Goal: Task Accomplishment & Management: Manage account settings

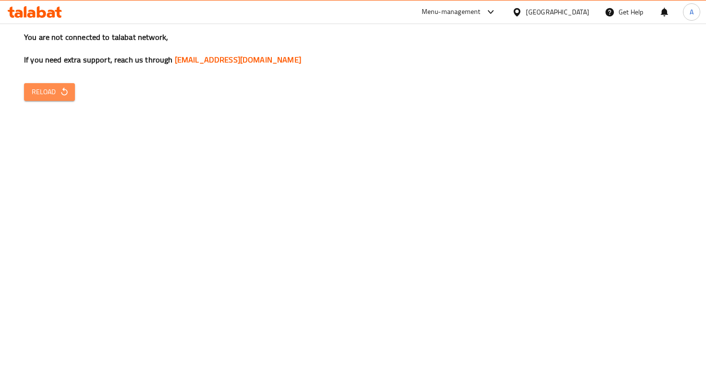
click at [70, 96] on button "Reload" at bounding box center [49, 92] width 51 height 18
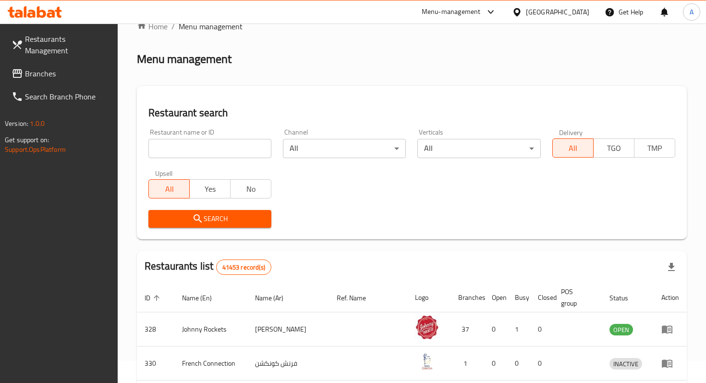
scroll to position [2, 0]
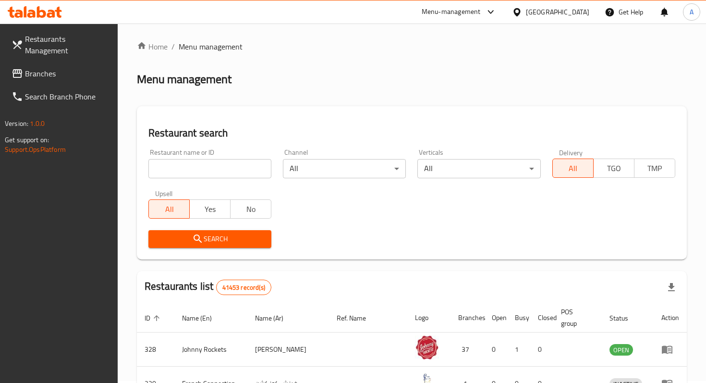
click at [243, 178] on div "Restaurant name or ID Restaurant name or ID" at bounding box center [210, 163] width 134 height 41
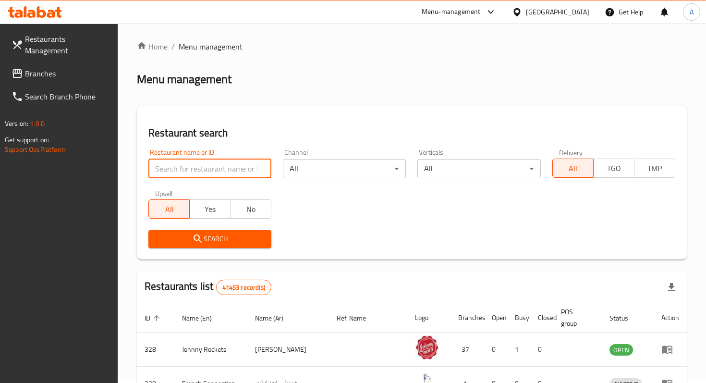
click at [237, 160] on input "search" at bounding box center [209, 168] width 123 height 19
type input "cafe 2020"
click button "Search" at bounding box center [209, 239] width 123 height 18
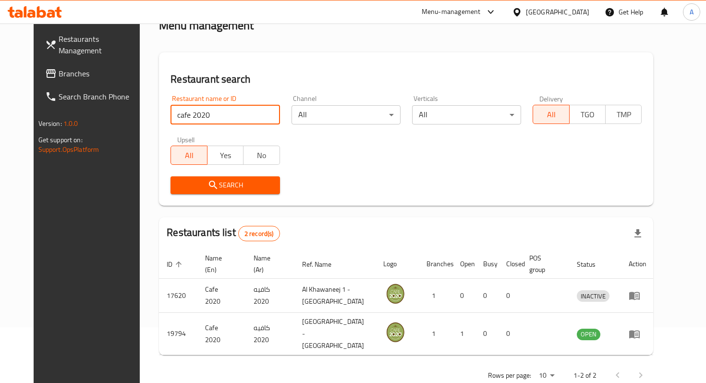
scroll to position [61, 0]
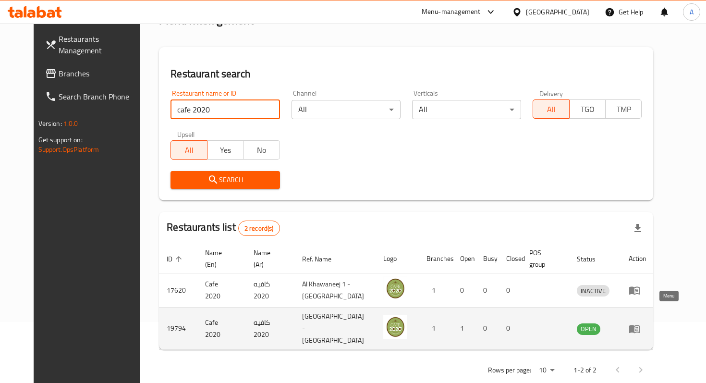
click at [640, 323] on icon "enhanced table" at bounding box center [634, 329] width 12 height 12
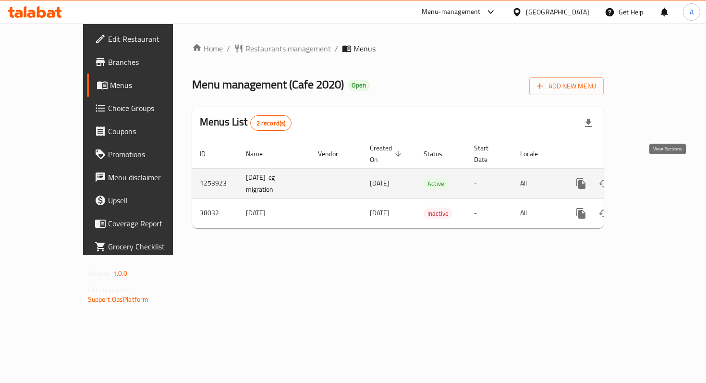
click at [656, 178] on icon "enhanced table" at bounding box center [650, 184] width 12 height 12
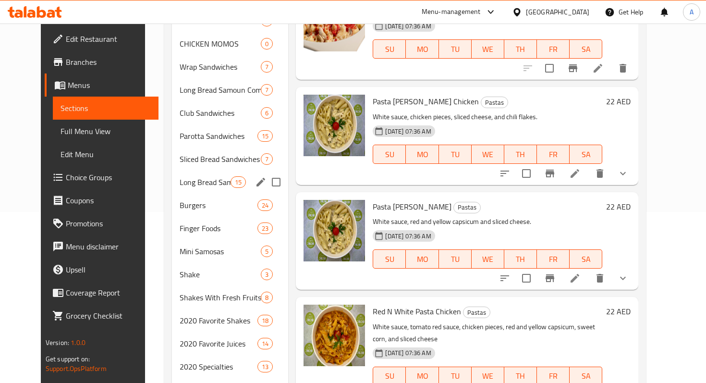
scroll to position [217, 0]
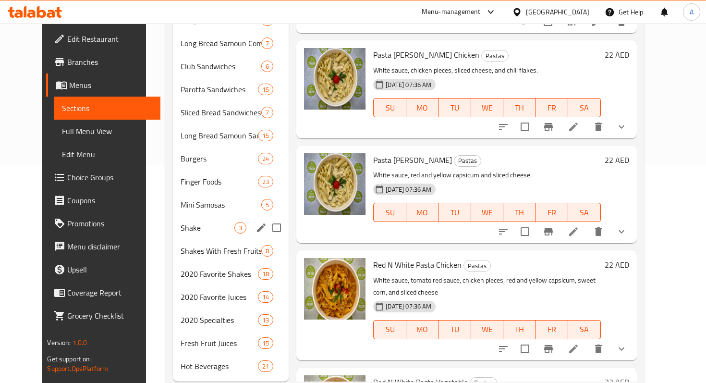
click at [180, 222] on span "Shake" at bounding box center [207, 228] width 54 height 12
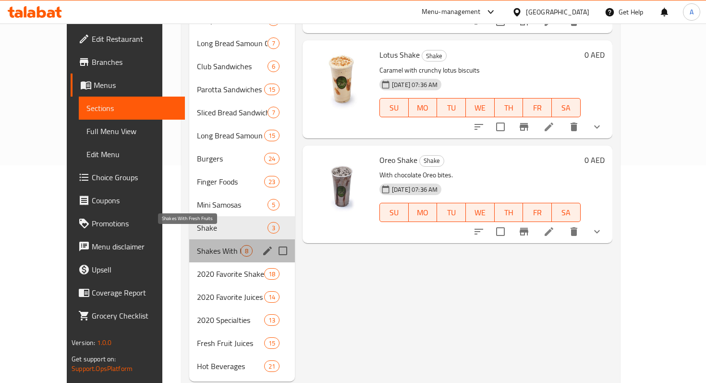
click at [197, 245] on span "Shakes With Fresh Fruits" at bounding box center [219, 251] width 44 height 12
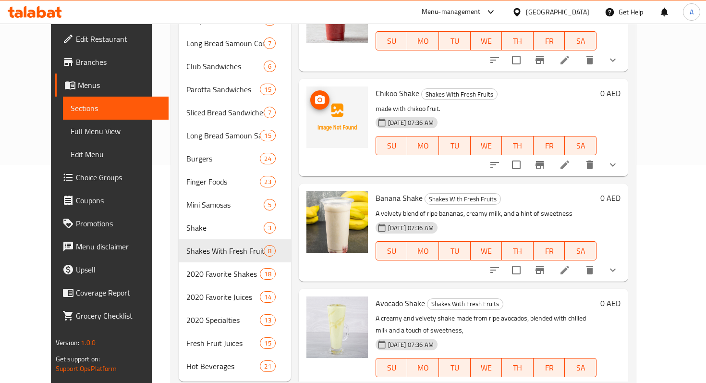
scroll to position [55, 0]
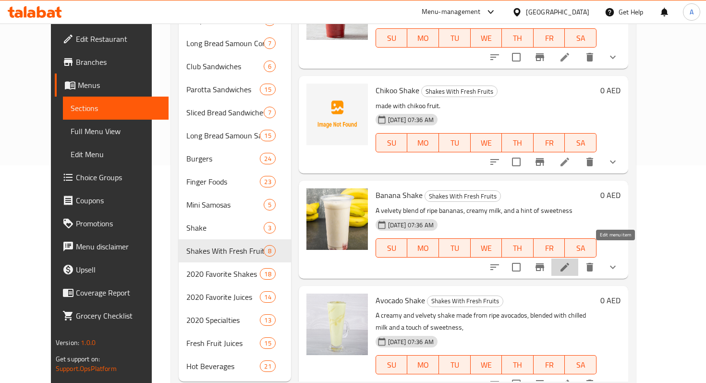
click at [570, 261] on icon at bounding box center [565, 267] width 12 height 12
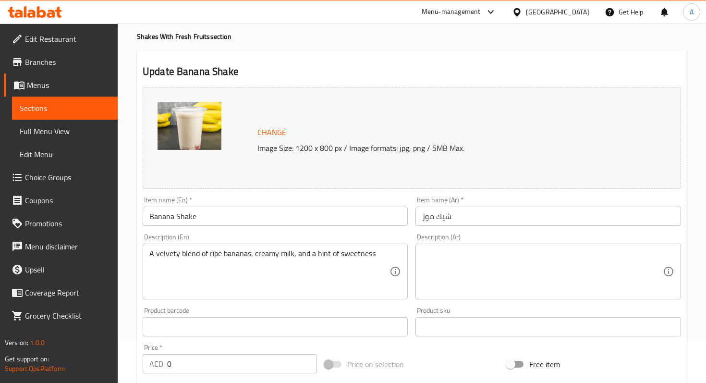
scroll to position [60, 0]
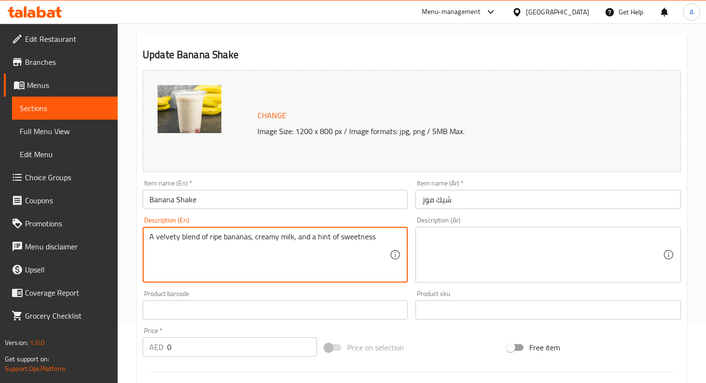
drag, startPoint x: 370, startPoint y: 240, endPoint x: 109, endPoint y: 243, distance: 261.2
click at [108, 242] on div "Edit Restaurant Branches Menus Sections Full Menu View Edit Menu Choice Groups …" at bounding box center [353, 323] width 706 height 718
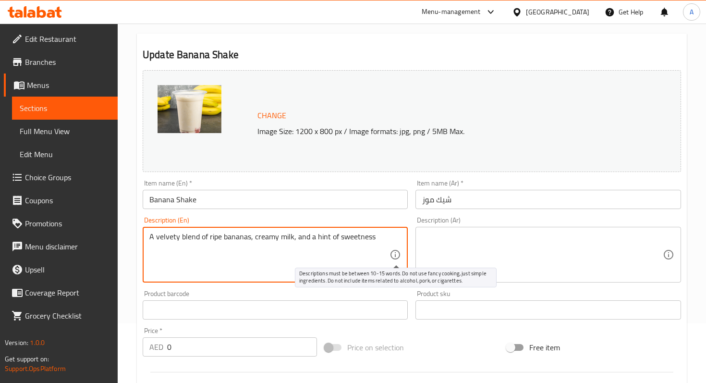
drag, startPoint x: 150, startPoint y: 238, endPoint x: 398, endPoint y: 257, distance: 248.9
click at [398, 257] on div "A velvety blend of ripe bananas, creamy milk, and a hint of sweetness Descripti…" at bounding box center [275, 255] width 265 height 56
paste textarea "creamy blend of ripe bananas and milk with"
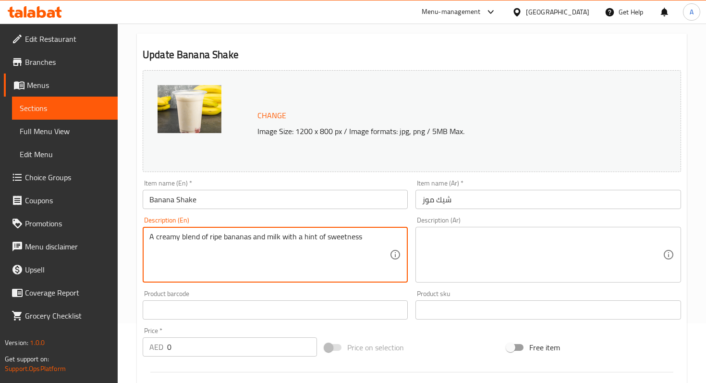
type textarea "A creamy blend of ripe bananas and milk with a hint of sweetness"
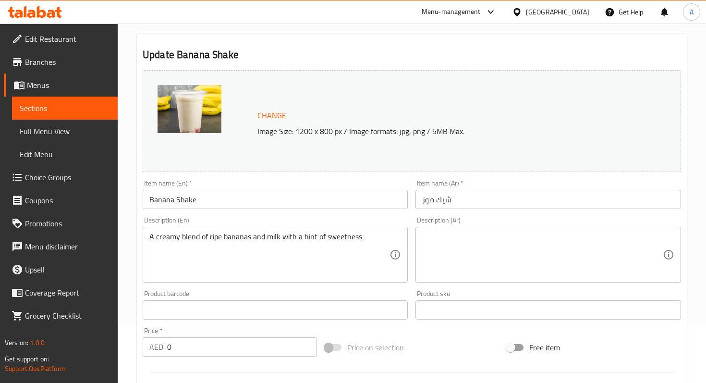
click at [385, 219] on div "Description (En) A creamy blend of ripe bananas and milk with a hint of sweetne…" at bounding box center [275, 249] width 265 height 66
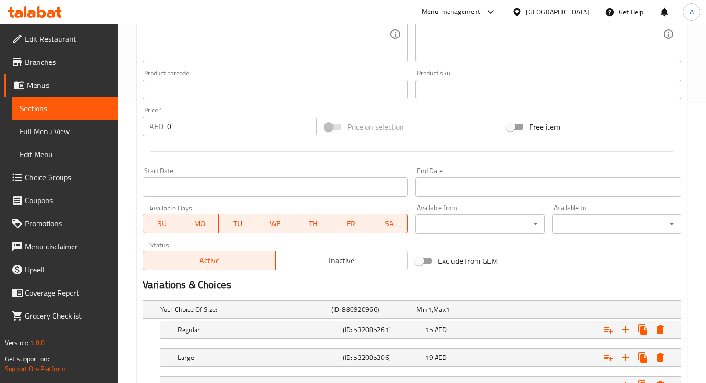
scroll to position [359, 0]
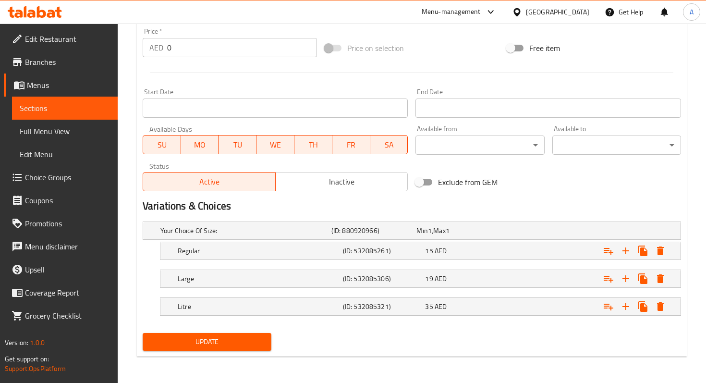
click at [233, 345] on span "Update" at bounding box center [206, 342] width 113 height 12
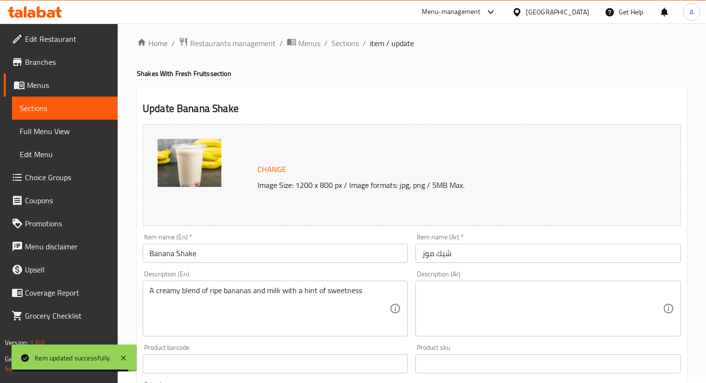
scroll to position [0, 0]
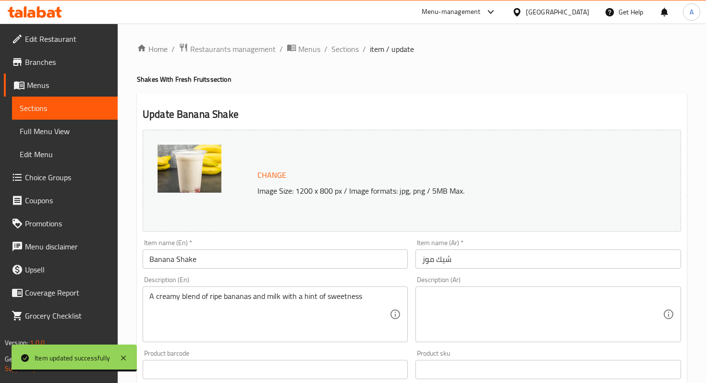
click at [368, 59] on div "Home / Restaurants management / Menus / Sections / item / update Shakes With Fr…" at bounding box center [412, 383] width 550 height 680
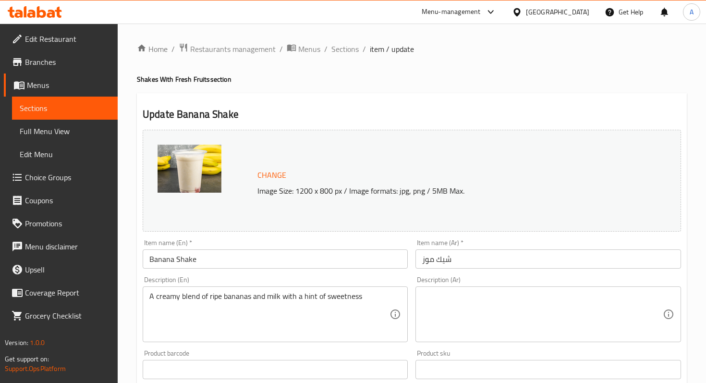
click at [371, 52] on span "item / update" at bounding box center [392, 49] width 44 height 12
click at [347, 53] on span "Sections" at bounding box center [344, 49] width 27 height 12
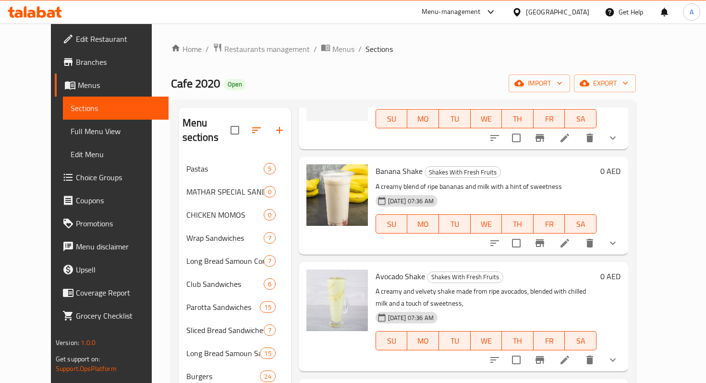
scroll to position [300, 0]
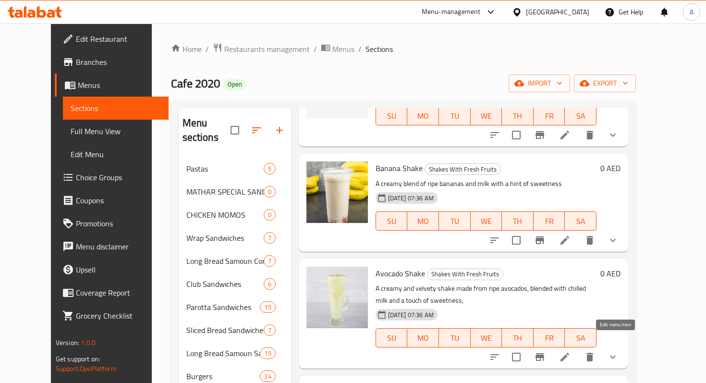
click at [570, 351] on icon at bounding box center [565, 357] width 12 height 12
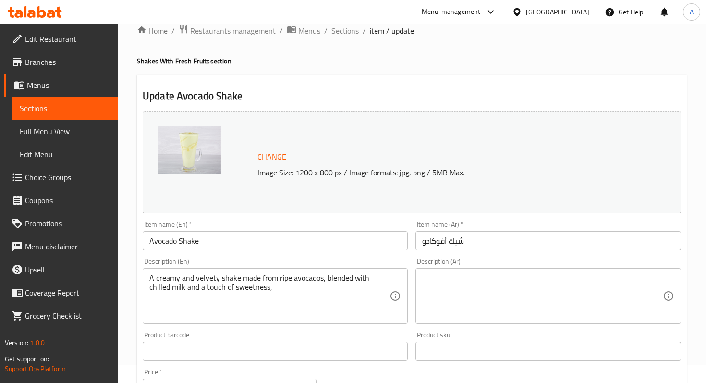
scroll to position [25, 0]
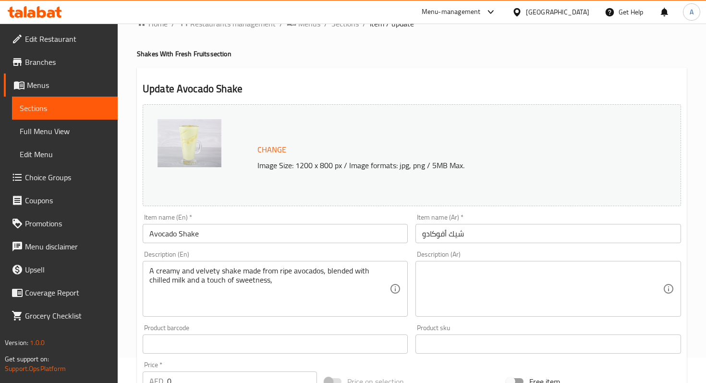
click at [394, 269] on div "A creamy and velvety shake made from ripe avocados, blended with chilled milk a…" at bounding box center [275, 289] width 265 height 56
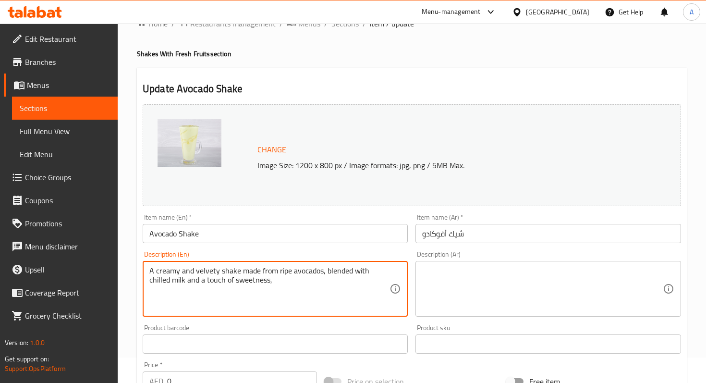
click at [389, 270] on textarea "A creamy and velvety shake made from ripe avocados, blended with chilled milk a…" at bounding box center [269, 289] width 240 height 46
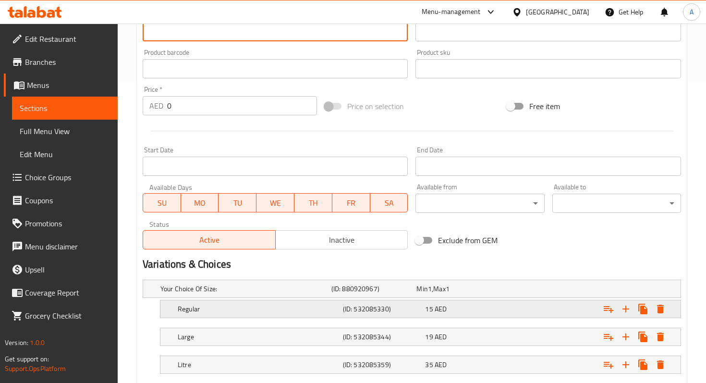
scroll to position [359, 0]
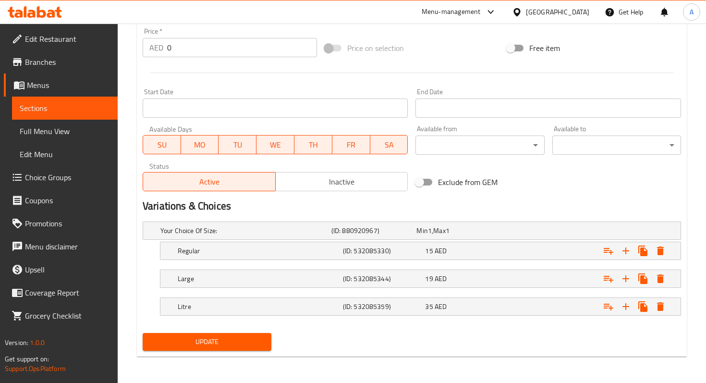
click at [246, 334] on button "Update" at bounding box center [207, 342] width 129 height 18
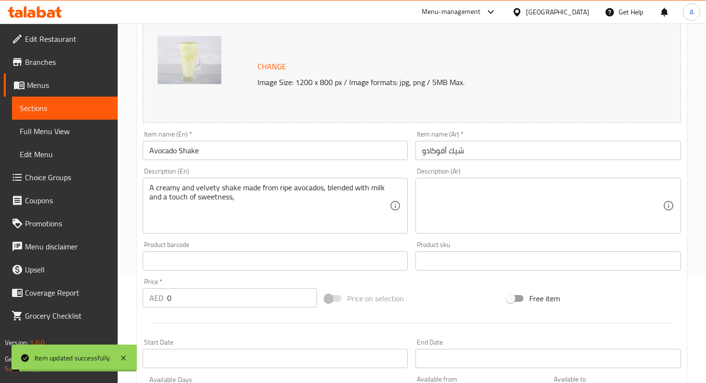
scroll to position [90, 0]
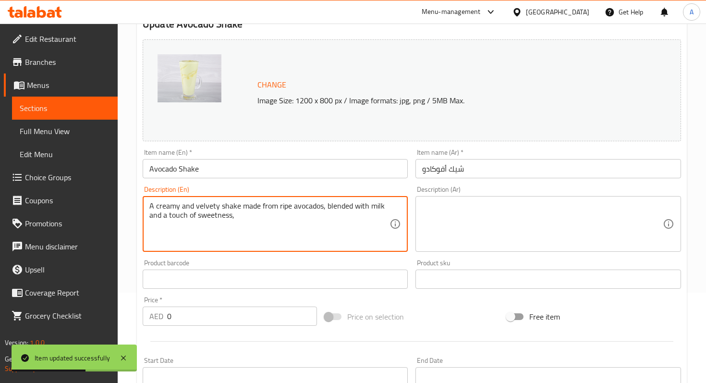
drag, startPoint x: 240, startPoint y: 208, endPoint x: 142, endPoint y: 203, distance: 98.5
click at [142, 203] on div "Description (En) A creamy and velvety shake made from ripe avocados, blended wi…" at bounding box center [275, 218] width 273 height 73
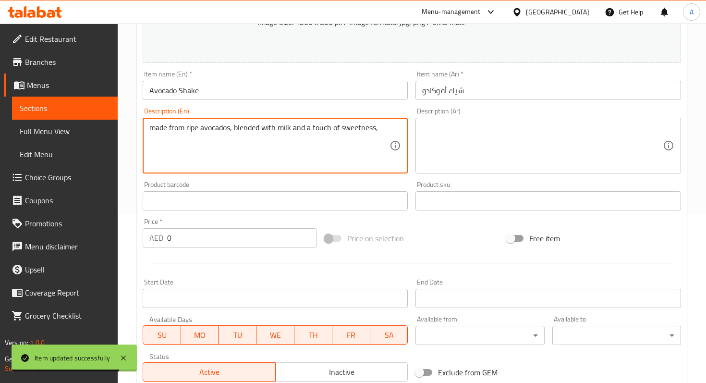
scroll to position [359, 0]
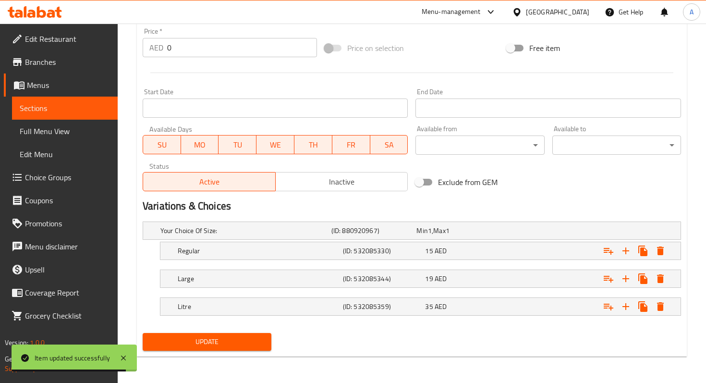
type textarea "made from ripe avocados, blended with milk and a touch of sweetness,"
click at [208, 340] on span "Update" at bounding box center [206, 342] width 113 height 12
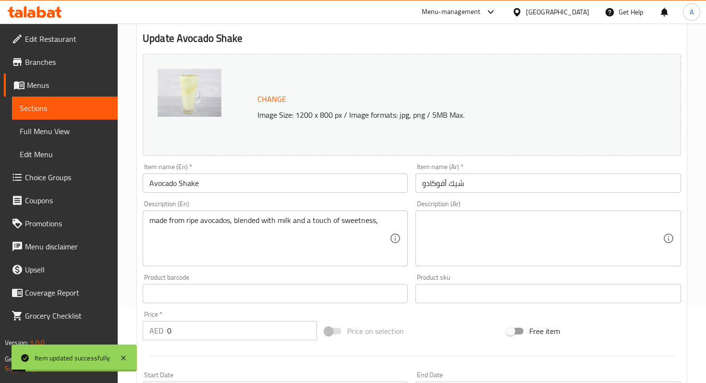
scroll to position [0, 0]
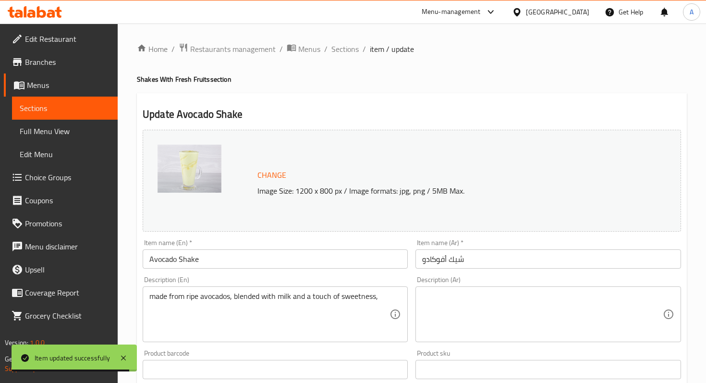
click at [378, 49] on span "item / update" at bounding box center [392, 49] width 44 height 12
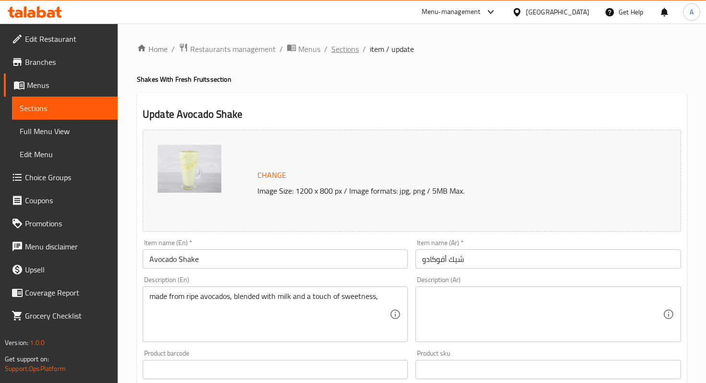
click at [349, 49] on span "Sections" at bounding box center [344, 49] width 27 height 12
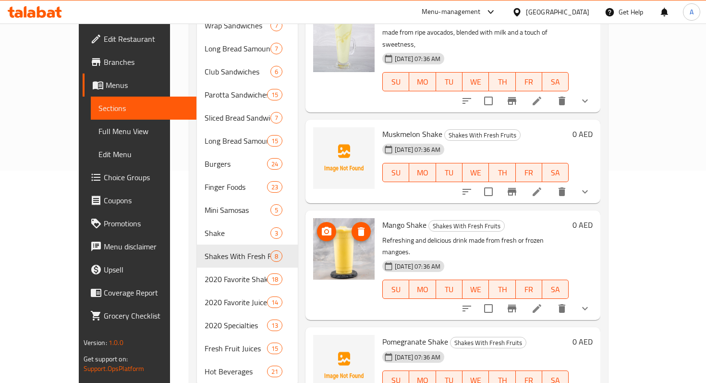
scroll to position [224, 0]
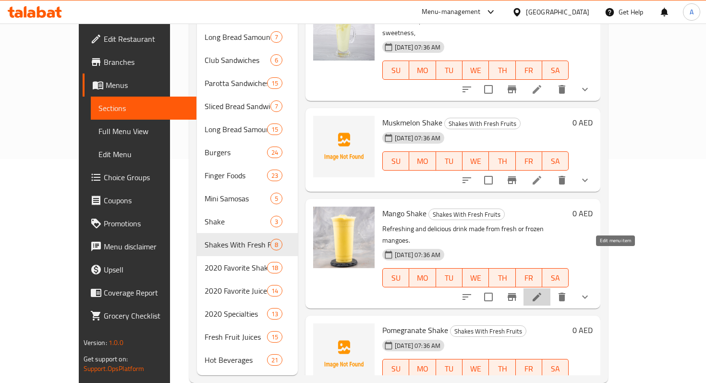
click at [541, 292] on icon at bounding box center [536, 296] width 9 height 9
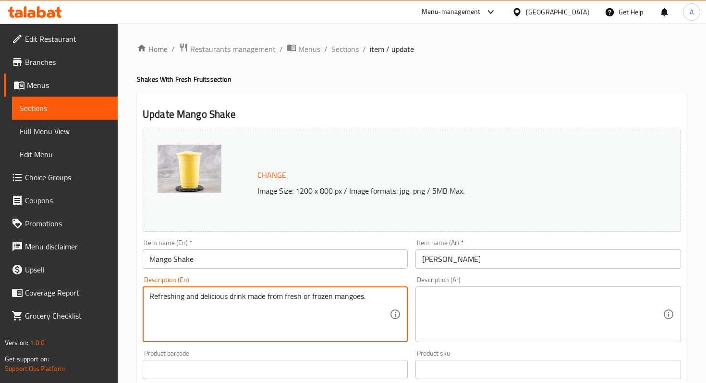
drag, startPoint x: 245, startPoint y: 299, endPoint x: 134, endPoint y: 300, distance: 111.4
click at [134, 300] on div "Home / Restaurants management / Menus / Sections / item / update Shakes With Fr…" at bounding box center [412, 383] width 588 height 718
drag, startPoint x: 285, startPoint y: 299, endPoint x: 105, endPoint y: 301, distance: 180.0
click at [105, 301] on div "Edit Restaurant Branches Menus Sections Full Menu View Edit Menu Choice Groups …" at bounding box center [353, 383] width 706 height 718
type textarea "made from fresh or frozen mangoes"
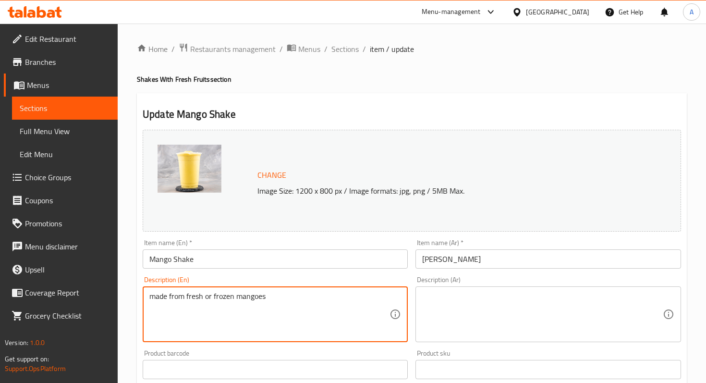
drag, startPoint x: 287, startPoint y: 301, endPoint x: 132, endPoint y: 288, distance: 155.1
click at [132, 288] on div "Home / Restaurants management / Menus / Sections / item / update Shakes With Fr…" at bounding box center [412, 383] width 588 height 718
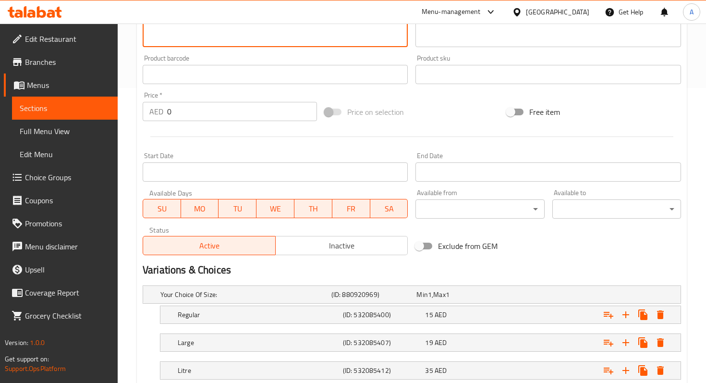
scroll to position [359, 0]
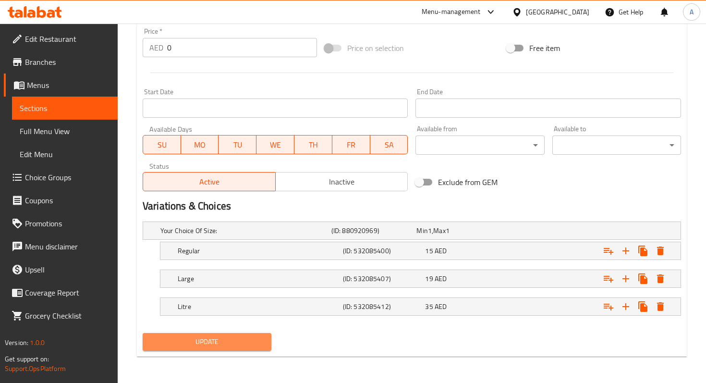
click at [225, 344] on span "Update" at bounding box center [206, 342] width 113 height 12
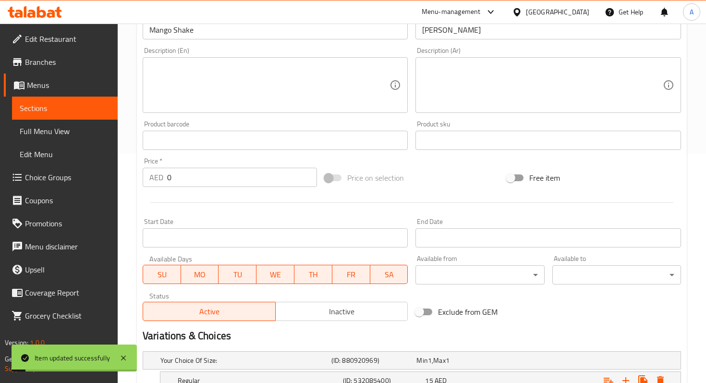
scroll to position [0, 0]
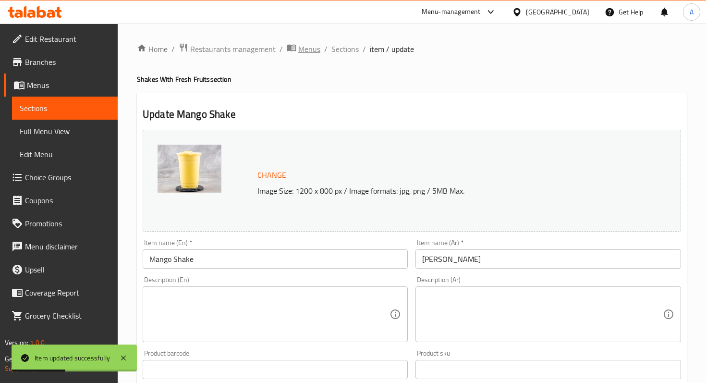
click at [313, 51] on span "Menus" at bounding box center [309, 49] width 22 height 12
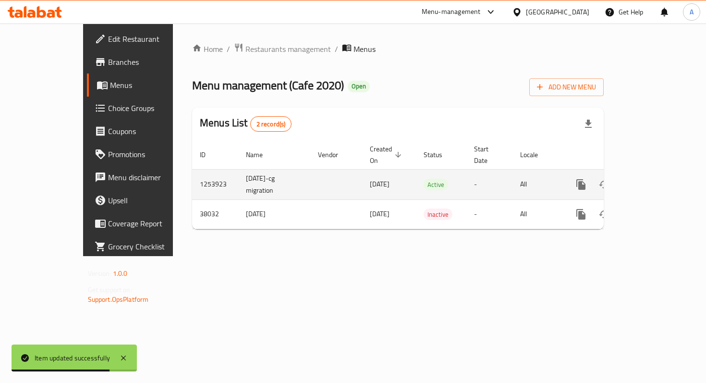
click at [656, 179] on icon "enhanced table" at bounding box center [650, 185] width 12 height 12
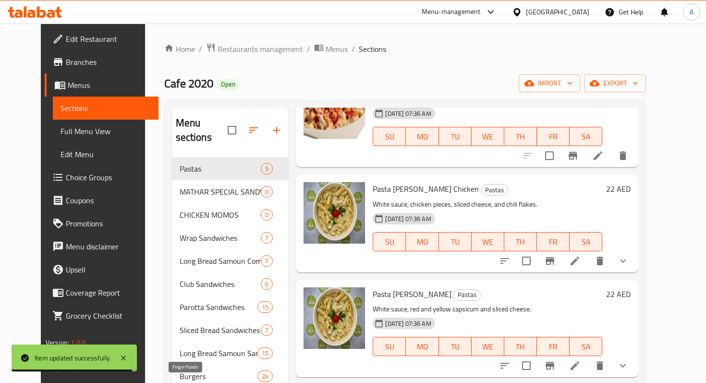
scroll to position [228, 0]
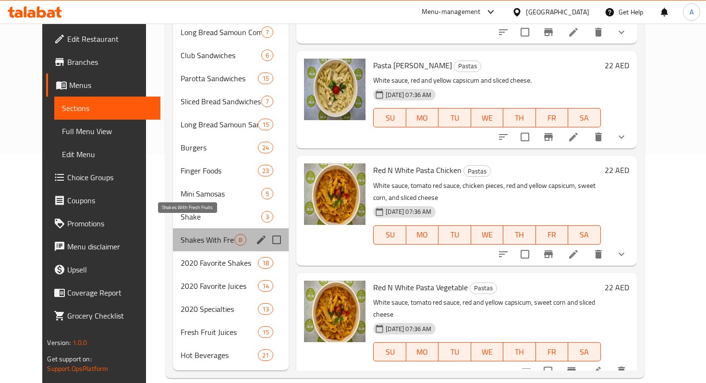
click at [180, 234] on span "Shakes With Fresh Fruits" at bounding box center [207, 240] width 54 height 12
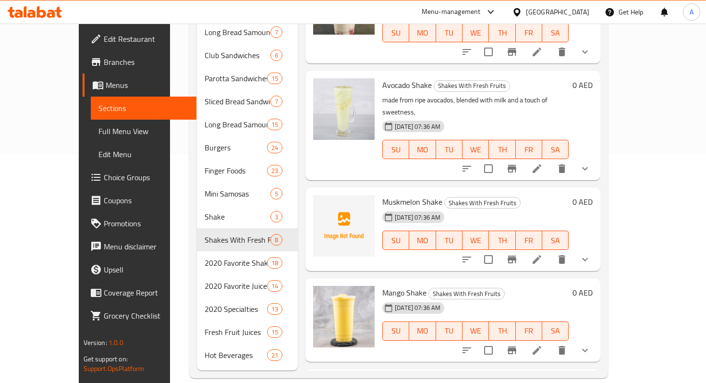
scroll to position [329, 0]
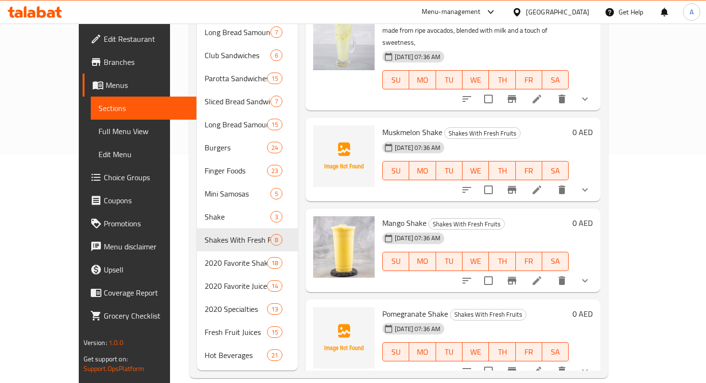
click at [542, 365] on icon at bounding box center [537, 371] width 12 height 12
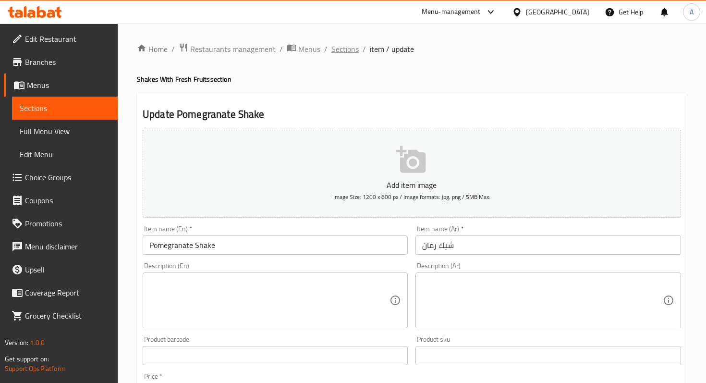
click at [341, 55] on span "Sections" at bounding box center [344, 49] width 27 height 12
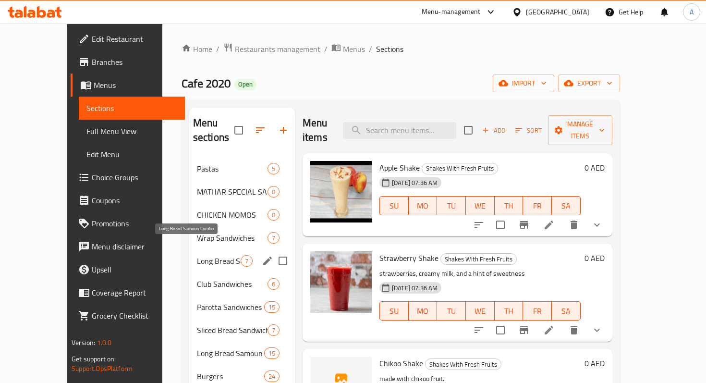
scroll to position [228, 0]
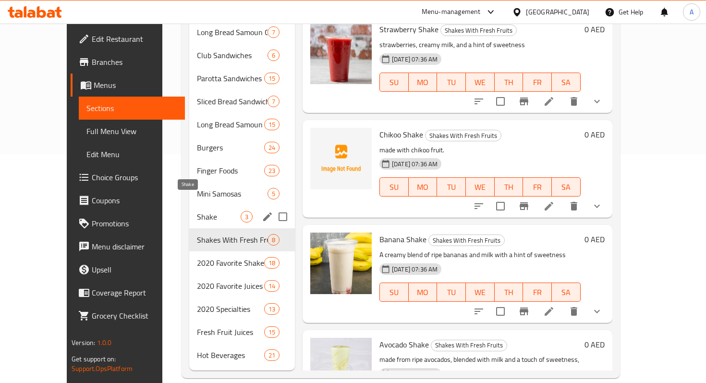
click at [197, 211] on span "Shake" at bounding box center [219, 217] width 44 height 12
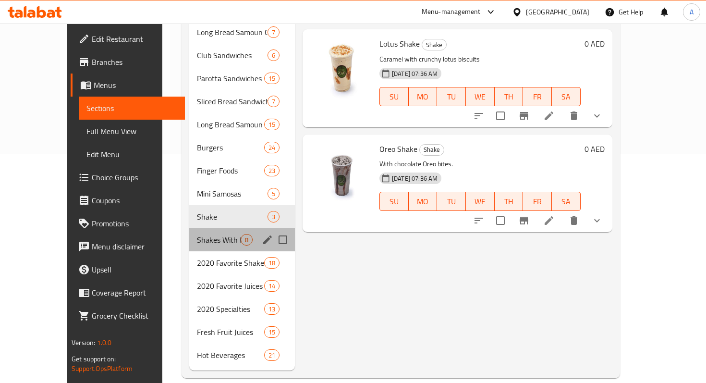
click at [189, 228] on div "Shakes With Fresh Fruits 8" at bounding box center [242, 239] width 106 height 23
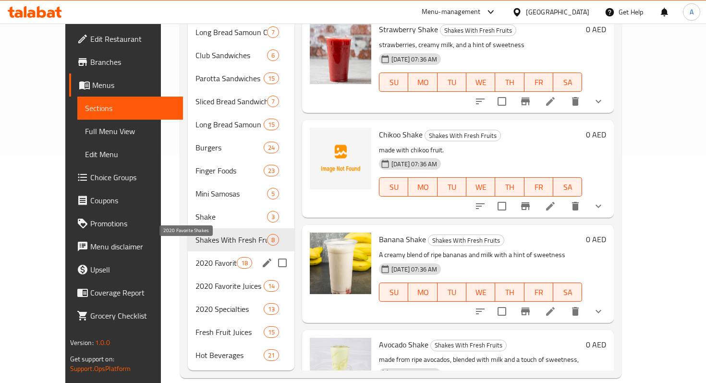
click at [195, 257] on span "2020 Favorite Shakes" at bounding box center [215, 263] width 41 height 12
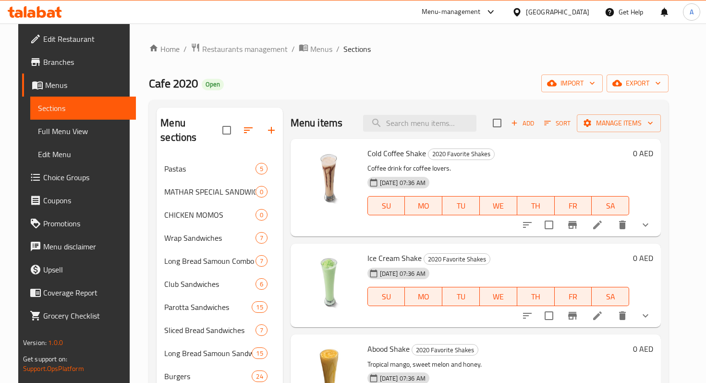
click at [611, 224] on li at bounding box center [597, 224] width 27 height 17
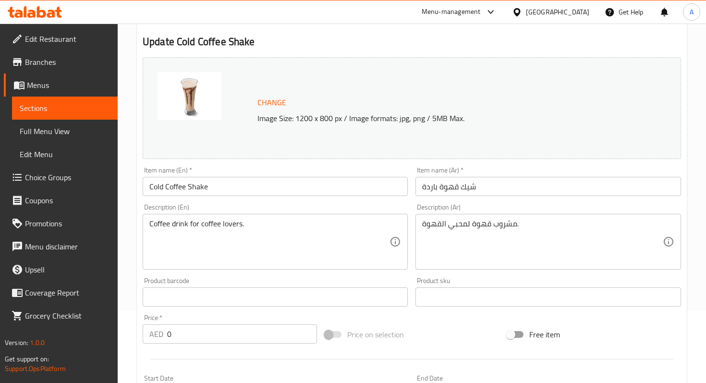
scroll to position [61, 0]
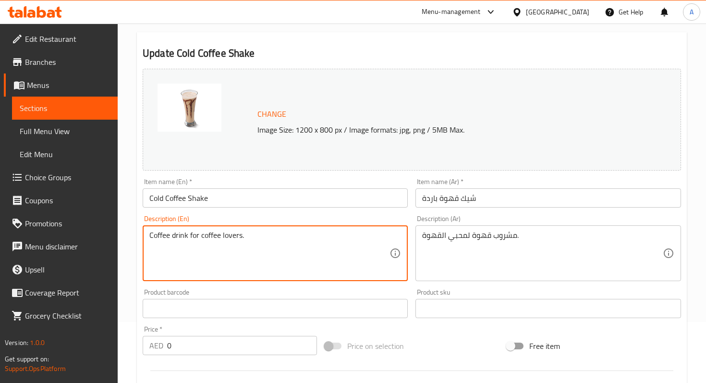
drag, startPoint x: 240, startPoint y: 236, endPoint x: 140, endPoint y: 236, distance: 99.8
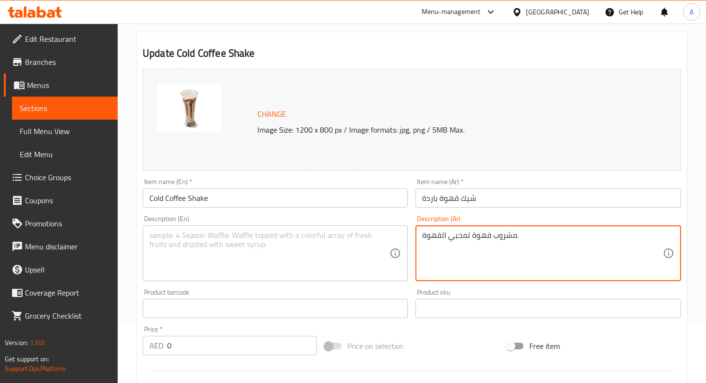
drag, startPoint x: 524, startPoint y: 239, endPoint x: 393, endPoint y: 244, distance: 131.2
drag, startPoint x: 513, startPoint y: 238, endPoint x: 573, endPoint y: 243, distance: 60.2
click at [573, 243] on textarea "مشروب قهوة لمحبي القهوة." at bounding box center [542, 253] width 240 height 46
type textarea "مشروب قهوة لمحبي القهو"
drag, startPoint x: 521, startPoint y: 238, endPoint x: 397, endPoint y: 240, distance: 124.8
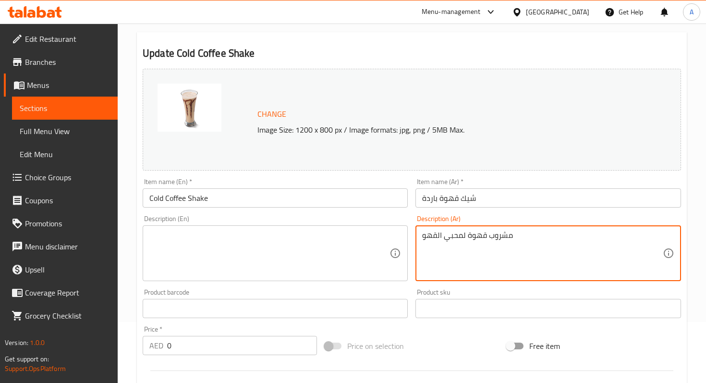
click at [397, 240] on div "Change Image Size: 1200 x 800 px / Image formats: jpg, png / 5MB Max. Item name…" at bounding box center [412, 279] width 546 height 428
drag, startPoint x: 517, startPoint y: 240, endPoint x: 385, endPoint y: 233, distance: 132.2
click at [385, 233] on div "Change Image Size: 1200 x 800 px / Image formats: jpg, png / 5MB Max. Item name…" at bounding box center [412, 279] width 546 height 428
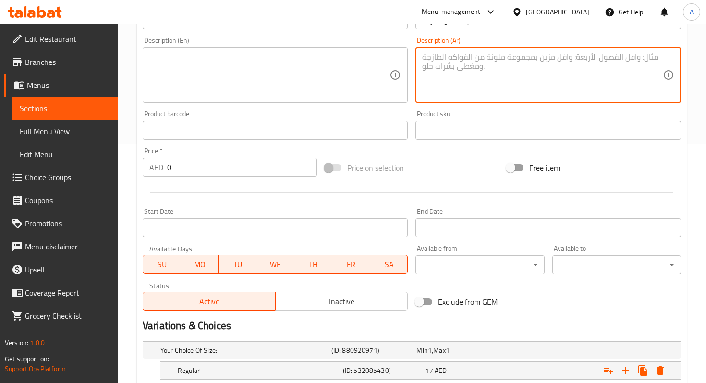
scroll to position [359, 0]
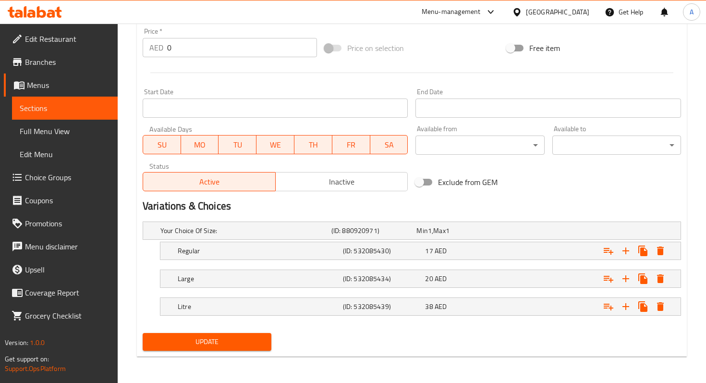
click at [240, 344] on span "Update" at bounding box center [206, 342] width 113 height 12
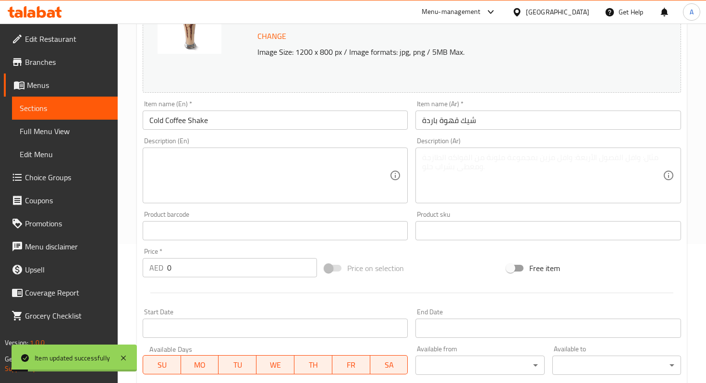
scroll to position [0, 0]
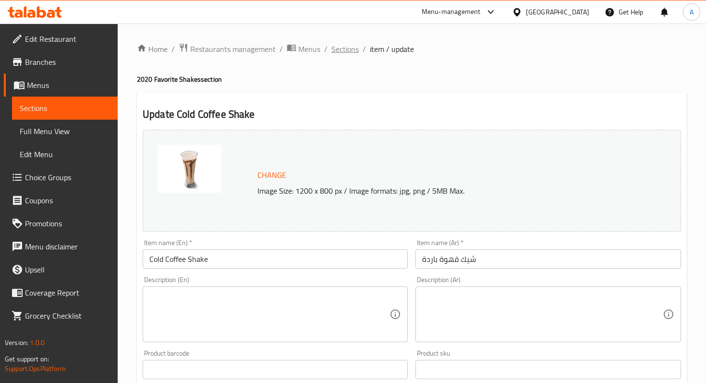
click at [331, 51] on span "Sections" at bounding box center [344, 49] width 27 height 12
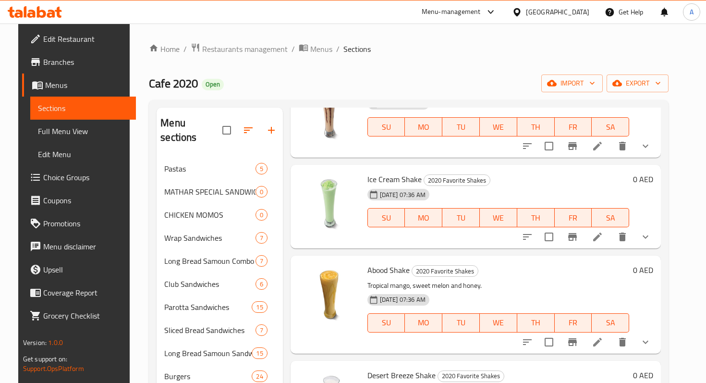
scroll to position [63, 0]
click at [611, 155] on li at bounding box center [597, 146] width 27 height 17
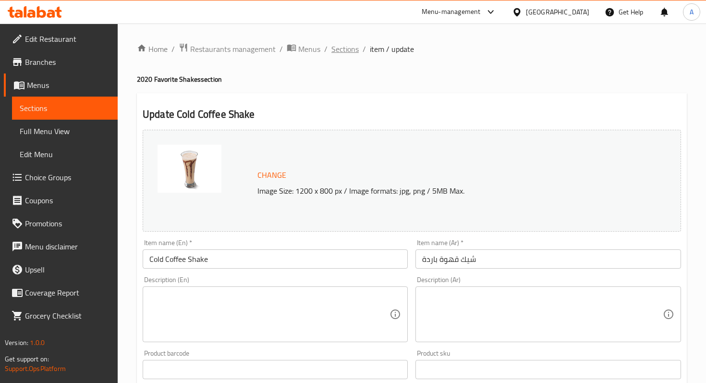
click at [349, 49] on span "Sections" at bounding box center [344, 49] width 27 height 12
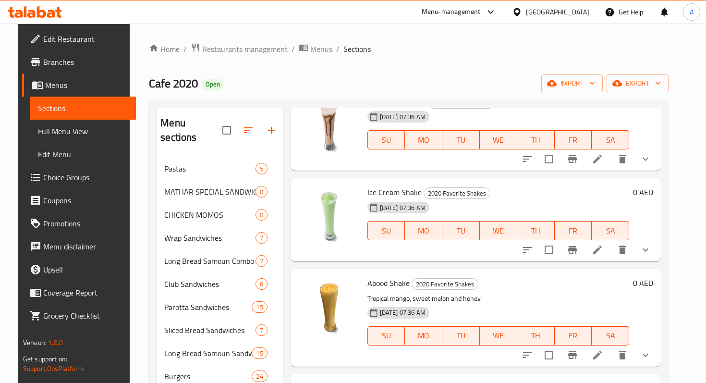
scroll to position [63, 0]
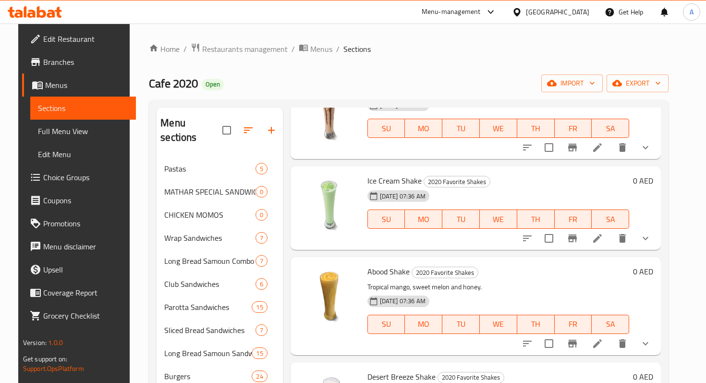
click at [611, 246] on li at bounding box center [597, 237] width 27 height 17
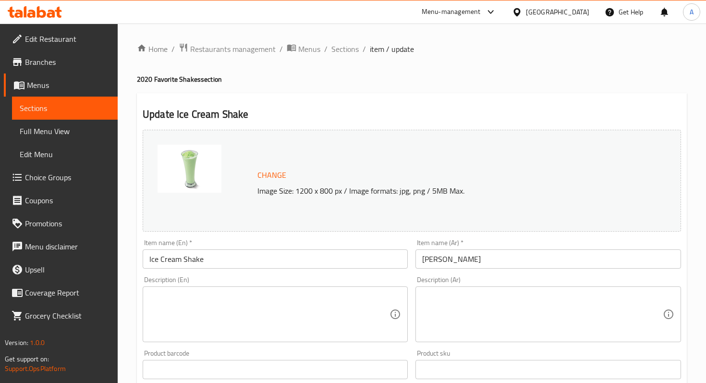
click at [372, 53] on span "item / update" at bounding box center [392, 49] width 44 height 12
click at [346, 48] on span "Sections" at bounding box center [344, 49] width 27 height 12
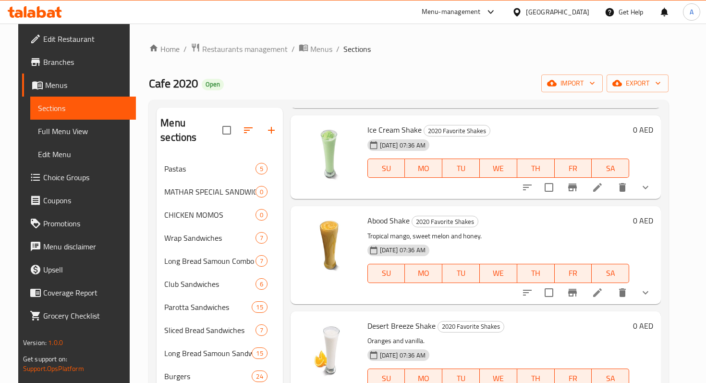
scroll to position [118, 0]
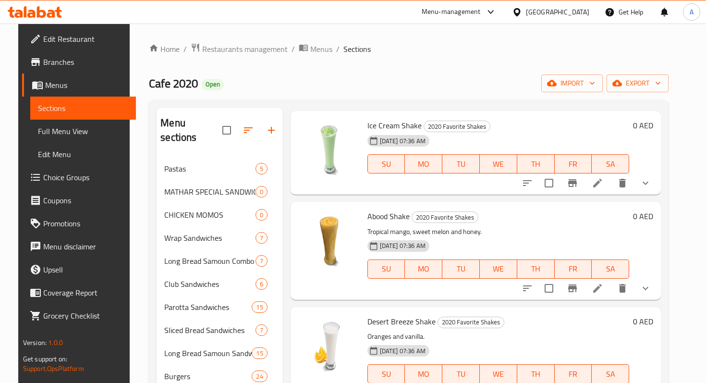
click at [611, 293] on li at bounding box center [597, 287] width 27 height 17
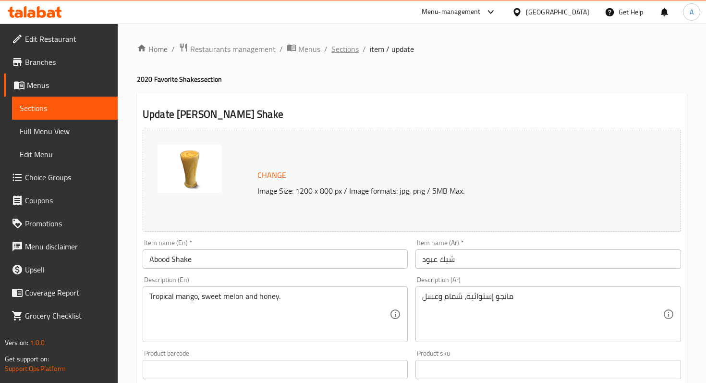
click at [344, 46] on span "Sections" at bounding box center [344, 49] width 27 height 12
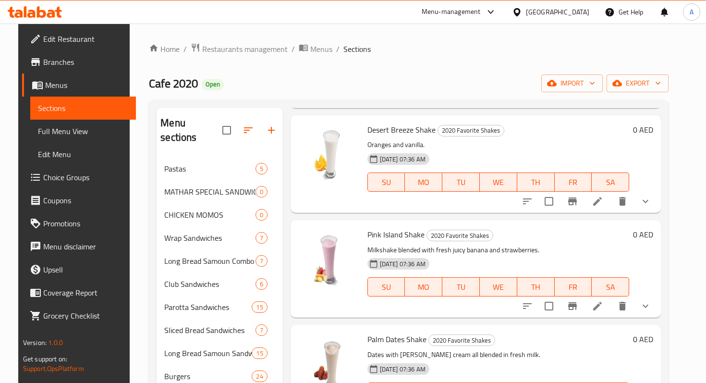
scroll to position [307, 0]
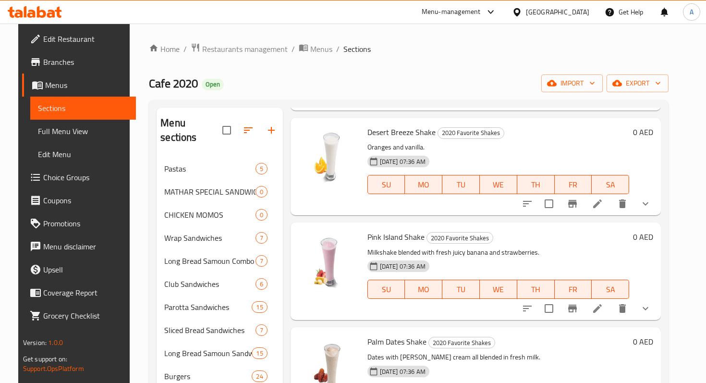
click at [603, 204] on icon at bounding box center [597, 204] width 12 height 12
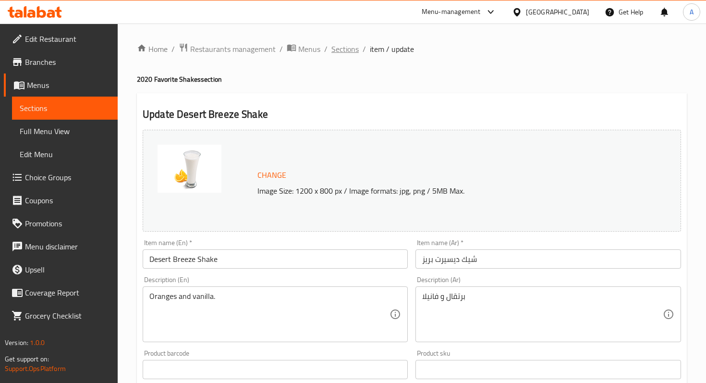
click at [339, 51] on span "Sections" at bounding box center [344, 49] width 27 height 12
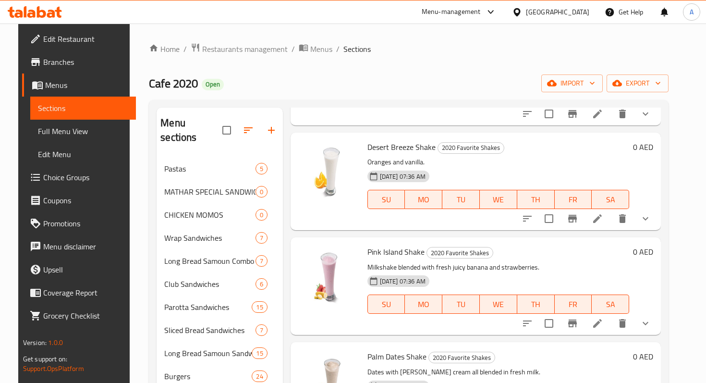
scroll to position [329, 0]
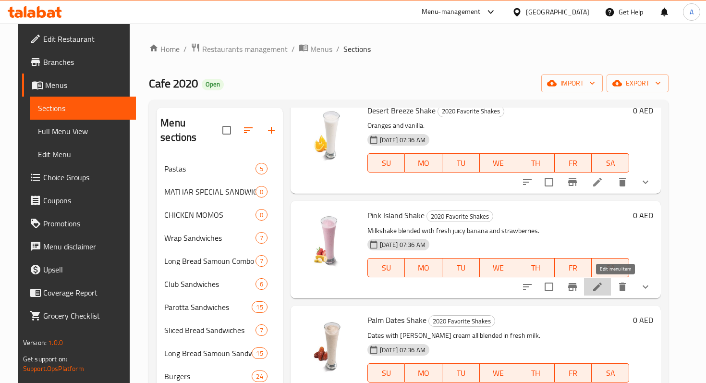
click at [603, 284] on icon at bounding box center [597, 287] width 12 height 12
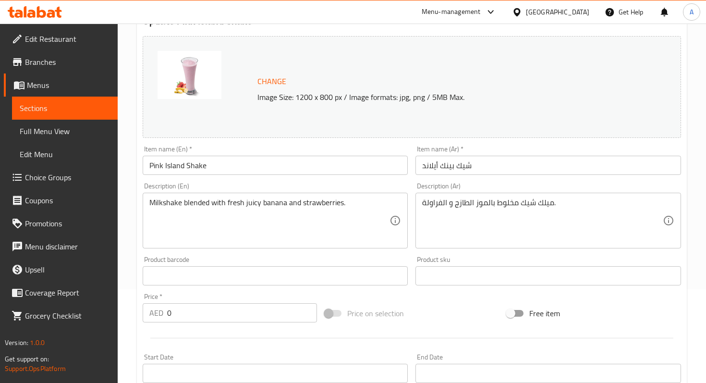
scroll to position [98, 0]
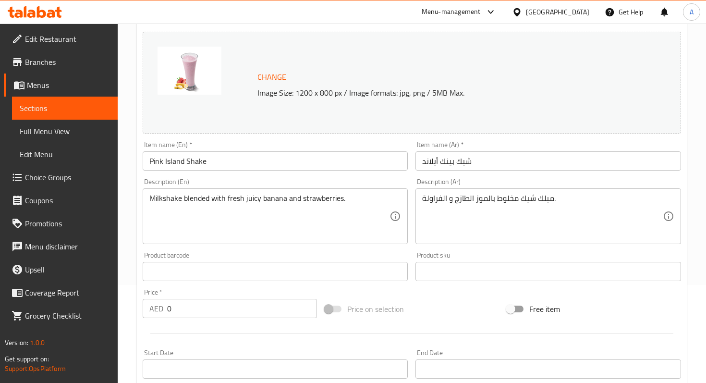
drag, startPoint x: 148, startPoint y: 199, endPoint x: 403, endPoint y: 198, distance: 254.4
click at [403, 198] on div "Milkshake blended with fresh juicy banana and strawberries. Description (En)" at bounding box center [275, 216] width 265 height 56
drag, startPoint x: 148, startPoint y: 199, endPoint x: 344, endPoint y: 198, distance: 196.3
click at [344, 198] on div "Milkshake blended with fresh juicy banana and strawberries. Description (En)" at bounding box center [275, 216] width 265 height 56
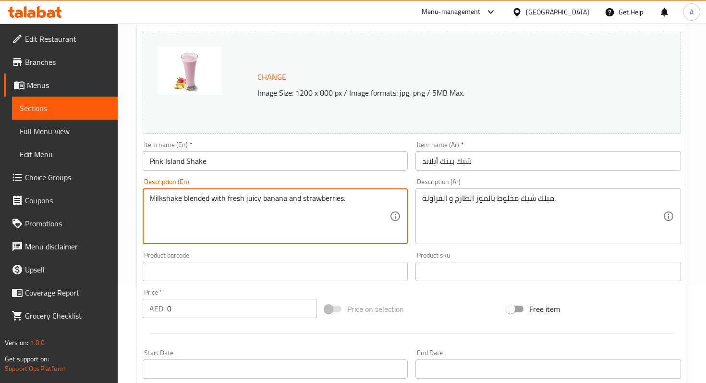
drag, startPoint x: 342, startPoint y: 197, endPoint x: 121, endPoint y: 188, distance: 221.5
click at [121, 188] on div "Home / Restaurants management / Menus / Sections / item / update 2020 Favorite …" at bounding box center [412, 285] width 588 height 718
paste textarea "Banana & Strawberry Milkshake"
type textarea "Banana & Strawberry Milkshake"
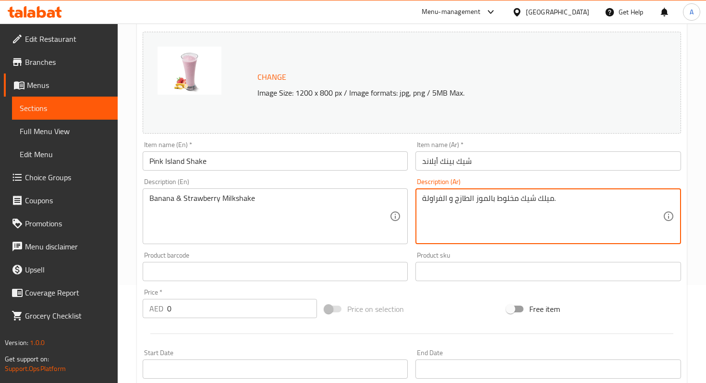
click at [488, 199] on textarea "ميلك شيك مخلوط بالموز الطازج و الفراولة." at bounding box center [542, 216] width 240 height 46
click at [455, 198] on textarea "ميلك شيك مخلوط موز الطازج و الفراولة." at bounding box center [542, 216] width 240 height 46
click at [484, 200] on textarea "ميلك شيك مخلوط موز الطازج و الفراولة." at bounding box center [542, 216] width 240 height 46
type textarea "ميلك شيك مخلوط بالموز الطازج و الفراولة."
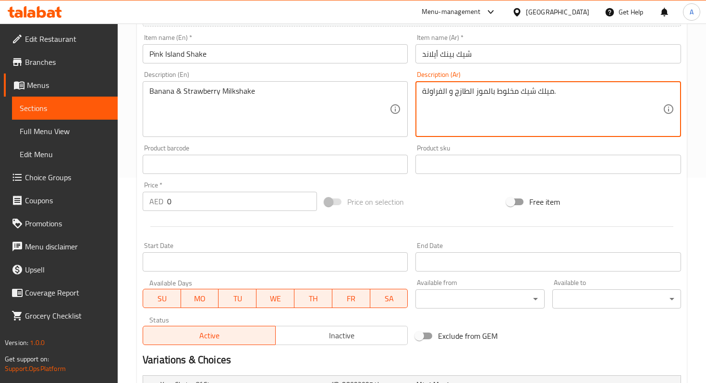
scroll to position [359, 0]
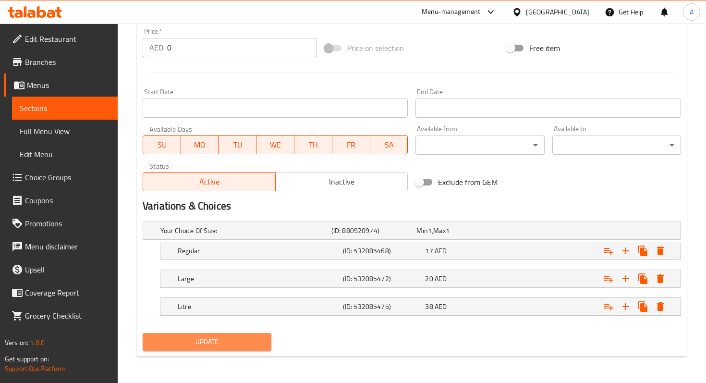
click at [226, 341] on span "Update" at bounding box center [206, 342] width 113 height 12
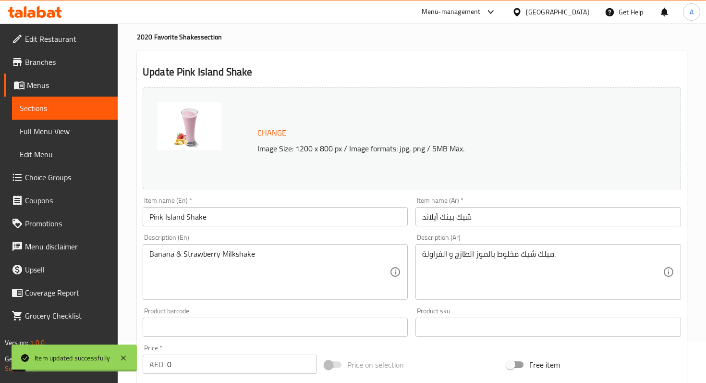
scroll to position [0, 0]
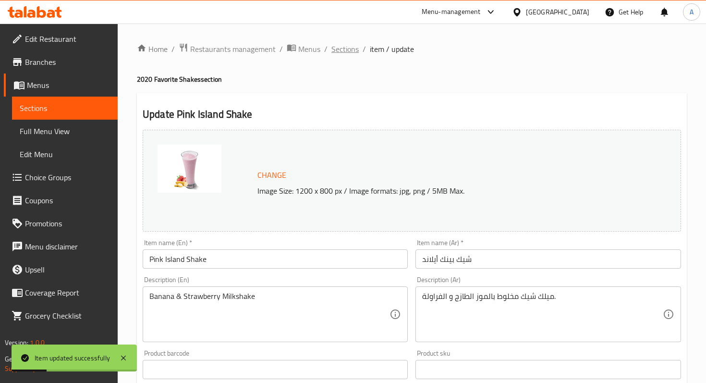
click at [342, 47] on span "Sections" at bounding box center [344, 49] width 27 height 12
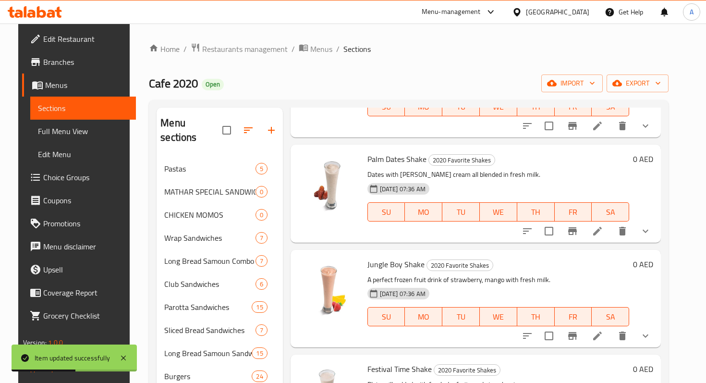
scroll to position [489, 0]
click at [607, 233] on li at bounding box center [597, 231] width 27 height 17
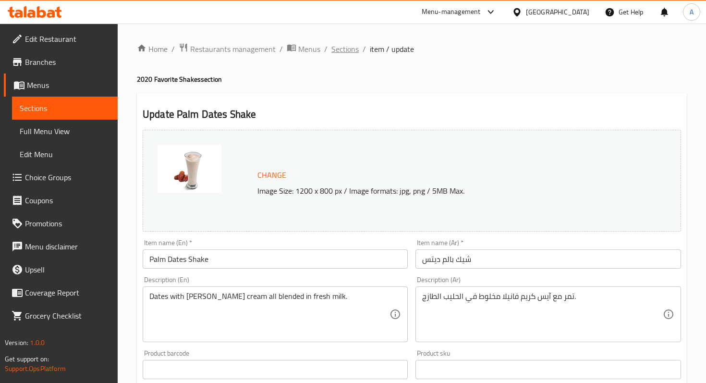
click at [352, 46] on span "Sections" at bounding box center [344, 49] width 27 height 12
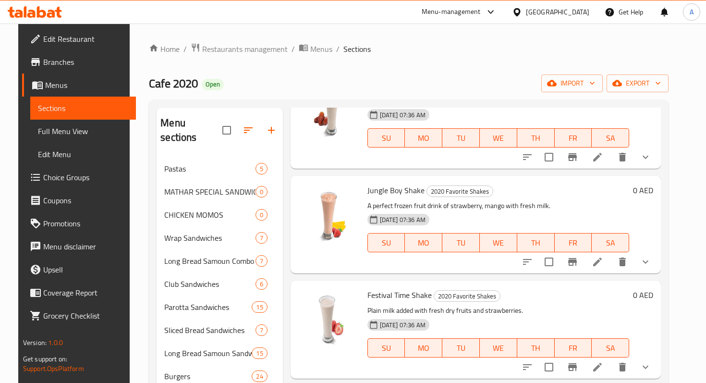
scroll to position [575, 0]
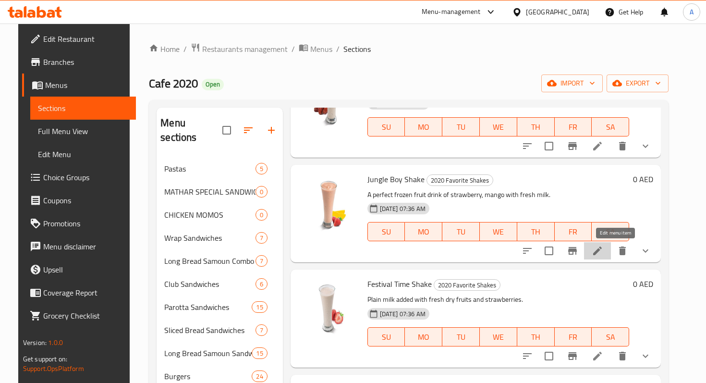
click at [603, 250] on icon at bounding box center [597, 251] width 12 height 12
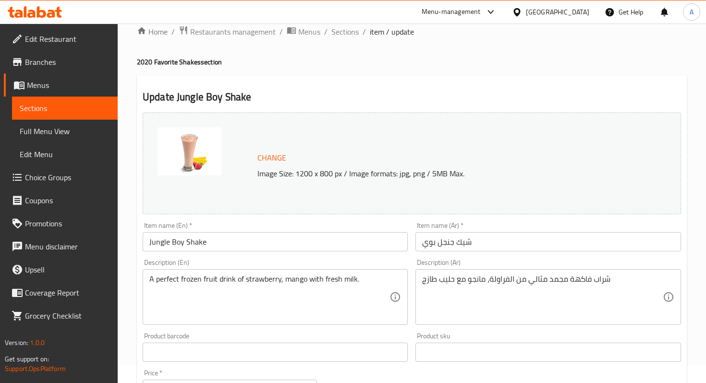
scroll to position [19, 0]
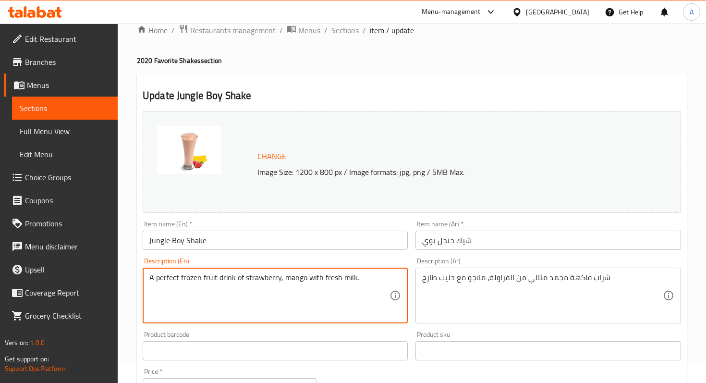
drag, startPoint x: 243, startPoint y: 277, endPoint x: 130, endPoint y: 279, distance: 113.3
type textarea "strawberry, mango with fresh milk."
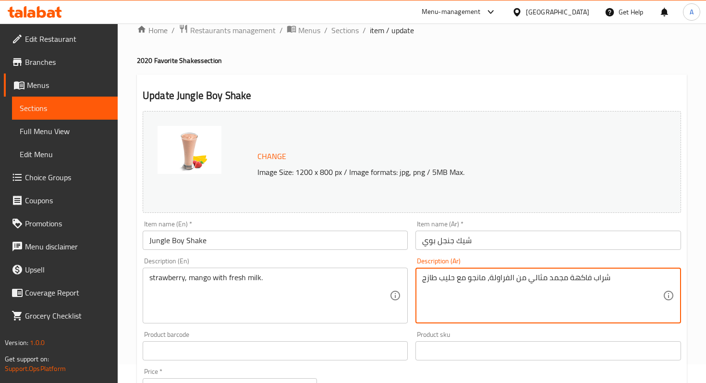
drag, startPoint x: 517, startPoint y: 281, endPoint x: 641, endPoint y: 281, distance: 123.8
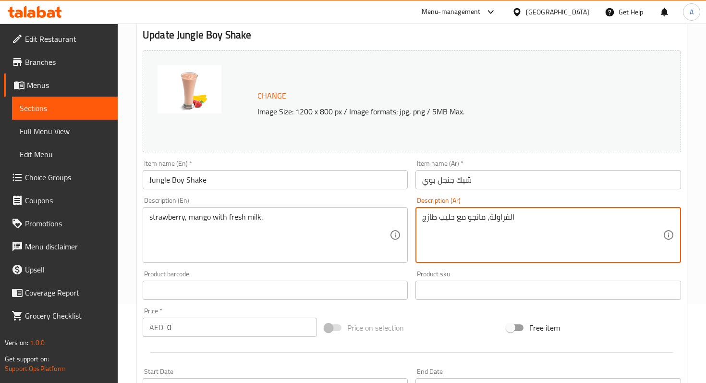
scroll to position [83, 0]
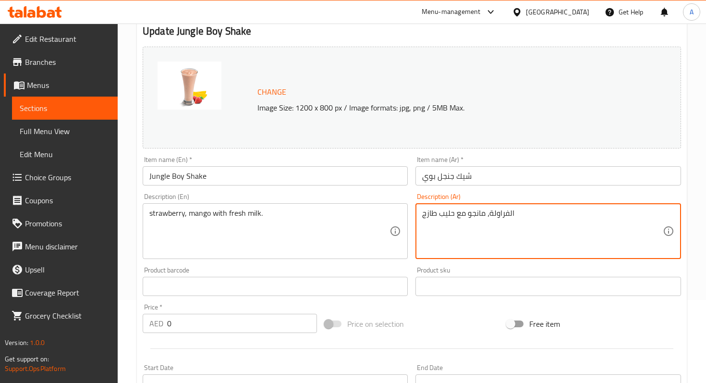
click at [512, 216] on textarea "الفراولة، مانجو مع حليب طازج" at bounding box center [542, 231] width 240 height 46
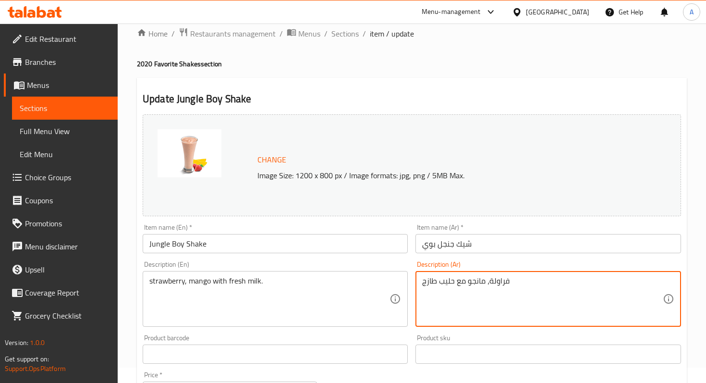
scroll to position [359, 0]
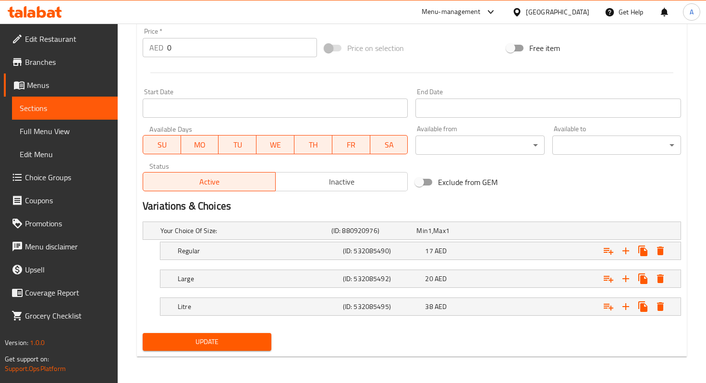
type textarea "فراولة، مانجو مع حليب طازج"
click at [261, 340] on span "Update" at bounding box center [206, 342] width 113 height 12
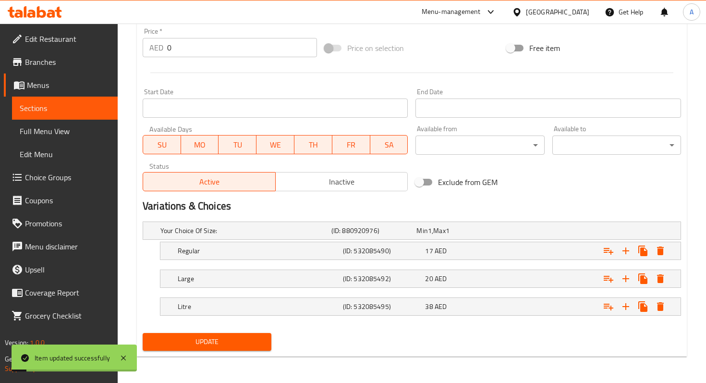
scroll to position [0, 0]
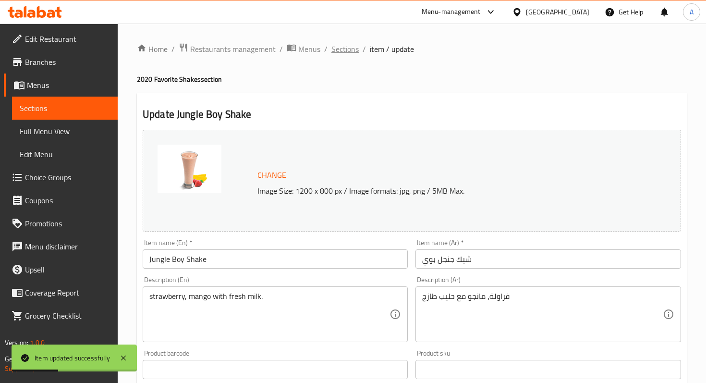
click at [349, 48] on span "Sections" at bounding box center [344, 49] width 27 height 12
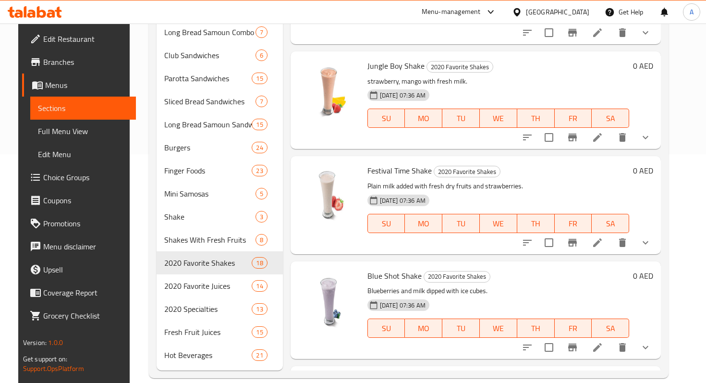
scroll to position [456, 0]
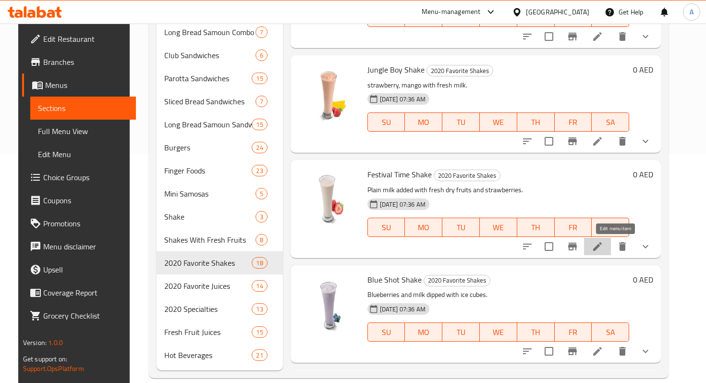
click at [601, 246] on icon at bounding box center [597, 246] width 9 height 9
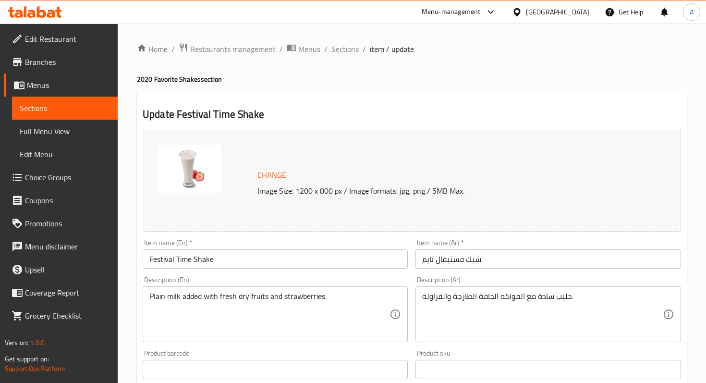
scroll to position [63, 0]
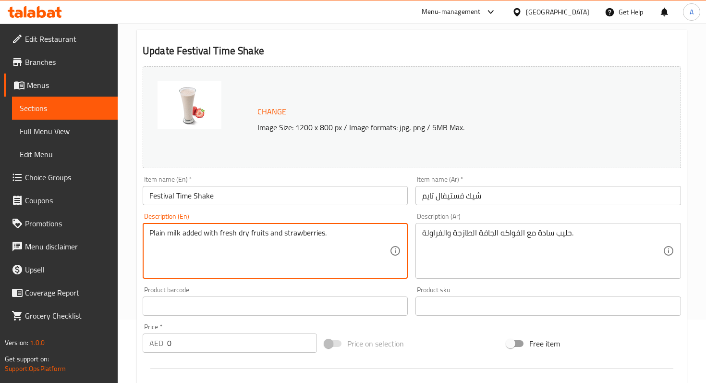
drag, startPoint x: 332, startPoint y: 231, endPoint x: 170, endPoint y: 227, distance: 161.8
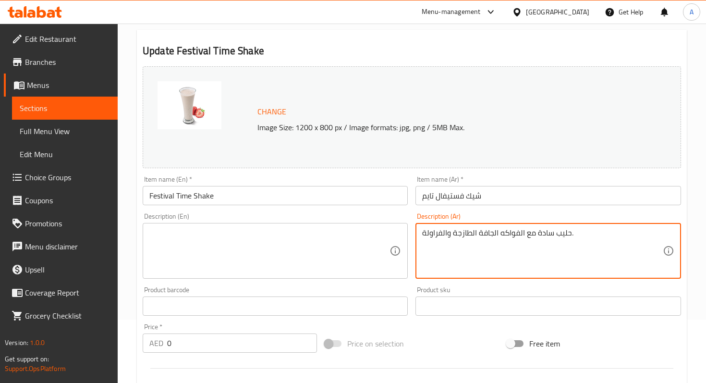
drag, startPoint x: 579, startPoint y: 226, endPoint x: 433, endPoint y: 234, distance: 146.1
click at [433, 234] on div "حليب سادة مع الفواكه الجافة الطازجة والفراولة. Description (Ar)" at bounding box center [547, 251] width 265 height 56
type textarea "حليب سادة مع الفولة."
drag, startPoint x: 500, startPoint y: 239, endPoint x: 401, endPoint y: 235, distance: 99.4
click at [401, 235] on div "Change Image Size: 1200 x 800 px / Image formats: jpg, png / 5MB Max. Item name…" at bounding box center [412, 276] width 546 height 428
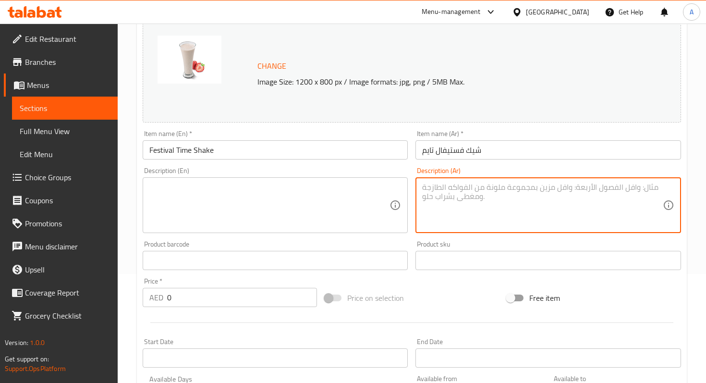
scroll to position [0, 0]
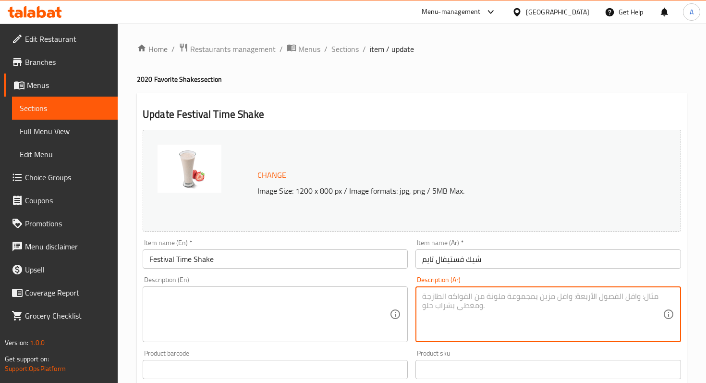
click at [84, 96] on link "Menus" at bounding box center [61, 84] width 114 height 23
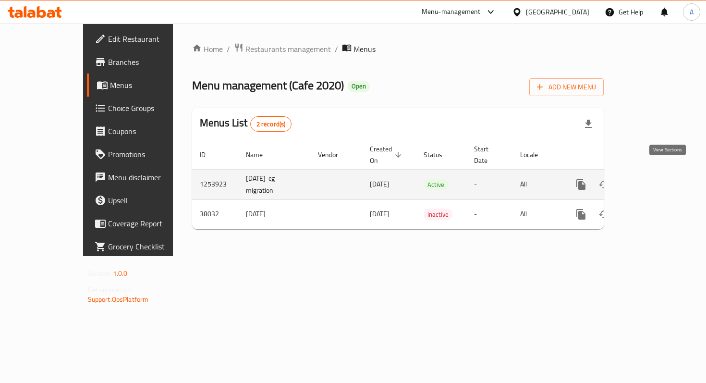
click at [654, 180] on icon "enhanced table" at bounding box center [650, 184] width 9 height 9
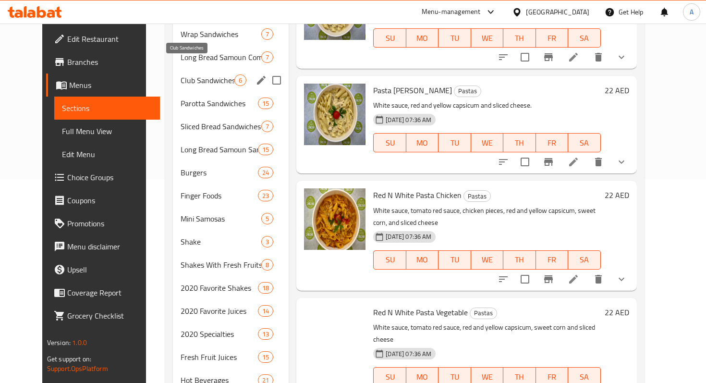
scroll to position [228, 0]
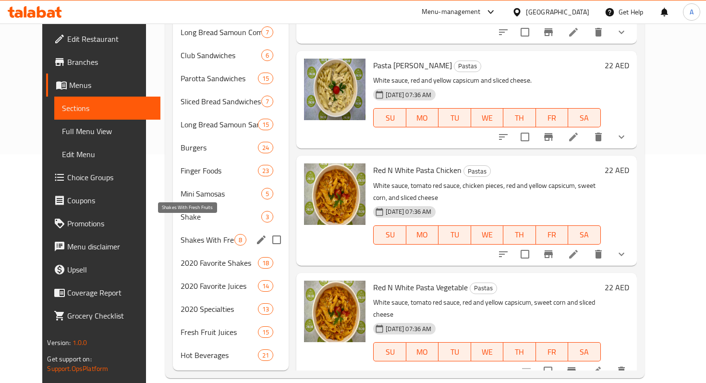
click at [189, 234] on span "Shakes With Fresh Fruits" at bounding box center [207, 240] width 54 height 12
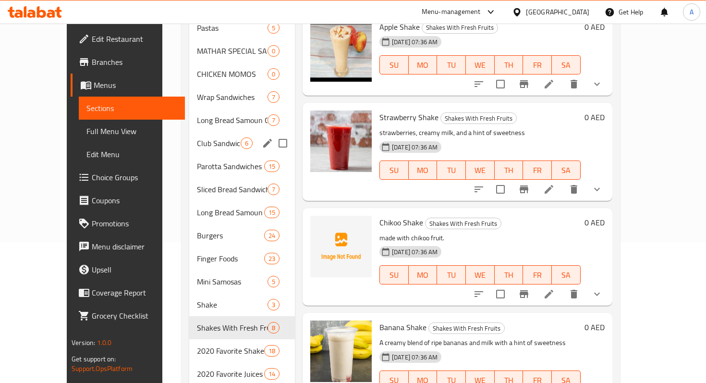
scroll to position [228, 0]
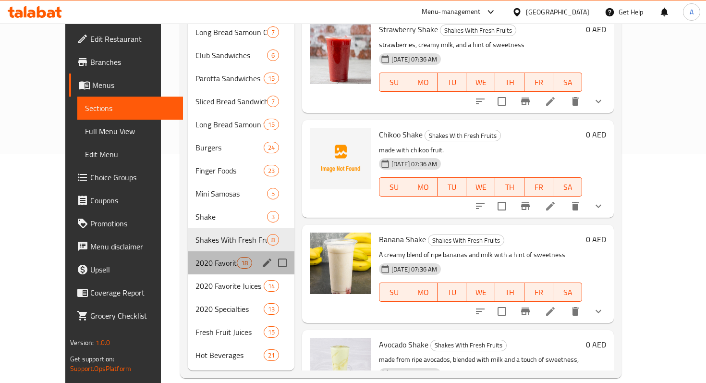
click at [188, 251] on div "2020 Favorite Shakes 18" at bounding box center [241, 262] width 107 height 23
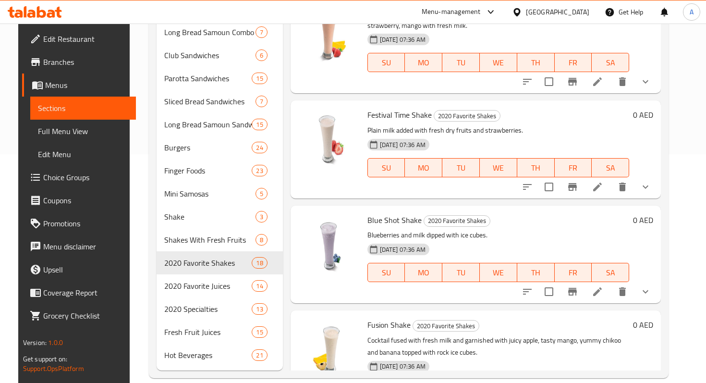
scroll to position [516, 0]
click at [601, 188] on icon at bounding box center [597, 185] width 9 height 9
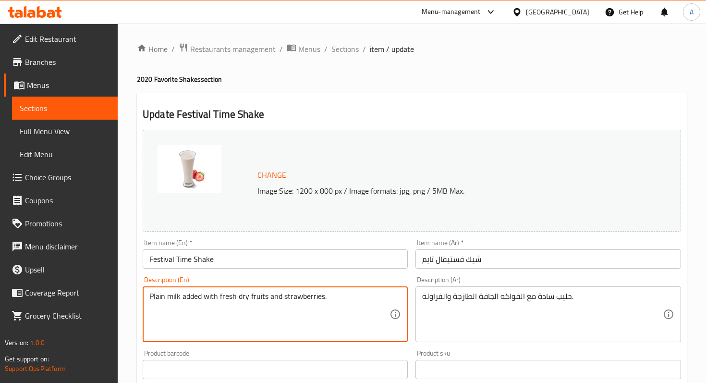
drag, startPoint x: 332, startPoint y: 295, endPoint x: 143, endPoint y: 283, distance: 190.0
click at [143, 283] on div "Description (En) Plain milk added with fresh dry fruits and strawberries. Descr…" at bounding box center [275, 309] width 265 height 66
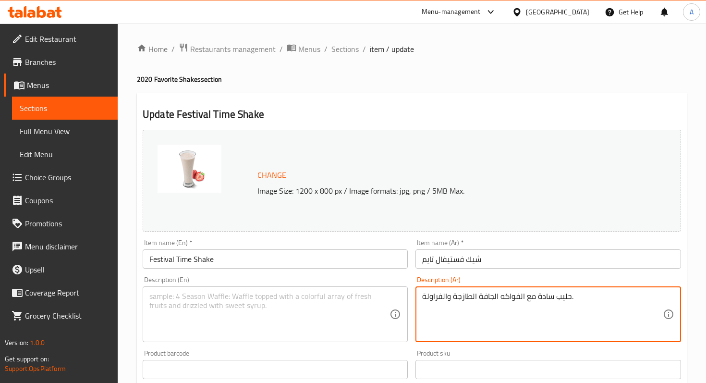
drag, startPoint x: 583, startPoint y: 297, endPoint x: 416, endPoint y: 294, distance: 167.1
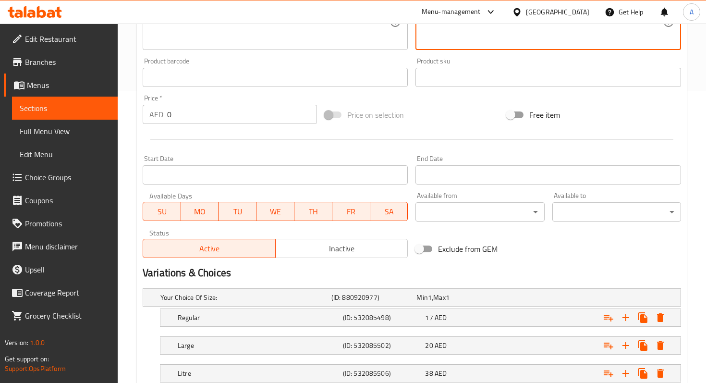
scroll to position [359, 0]
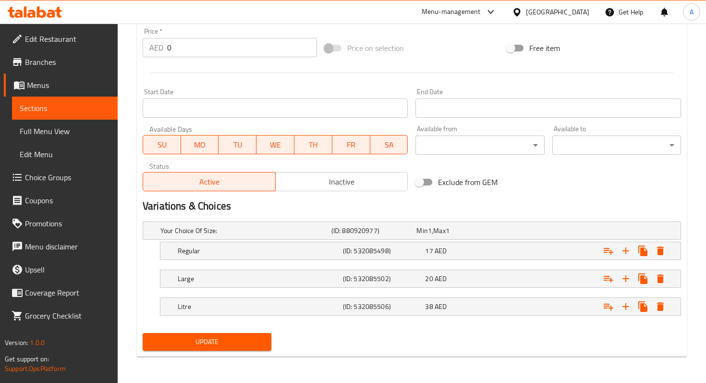
click at [246, 339] on span "Update" at bounding box center [206, 342] width 113 height 12
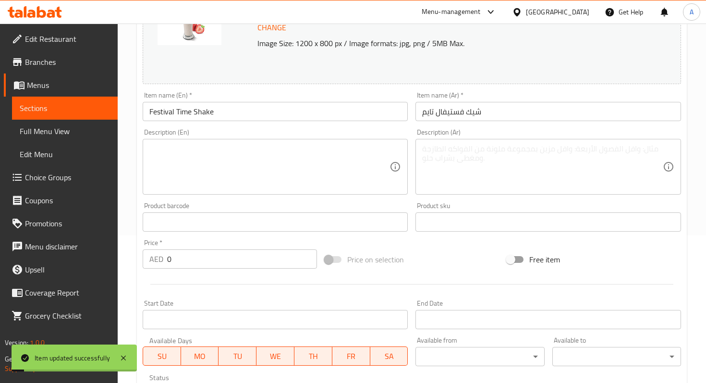
scroll to position [0, 0]
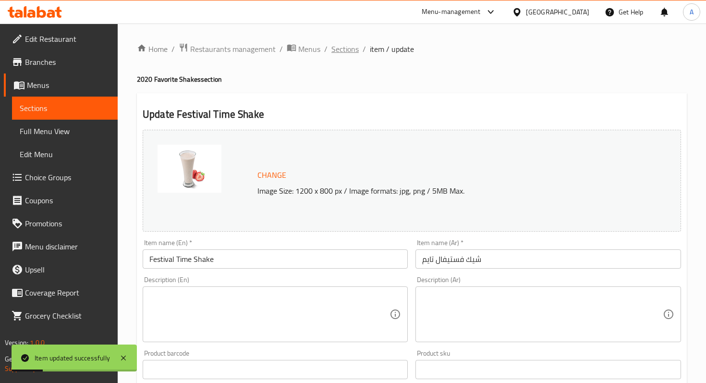
click at [344, 55] on span "Sections" at bounding box center [344, 49] width 27 height 12
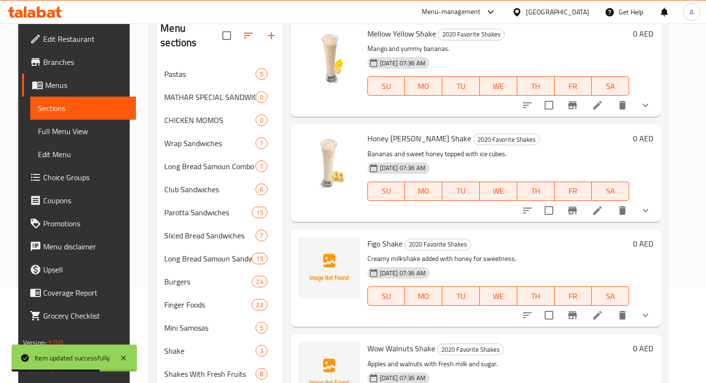
scroll to position [1404, 0]
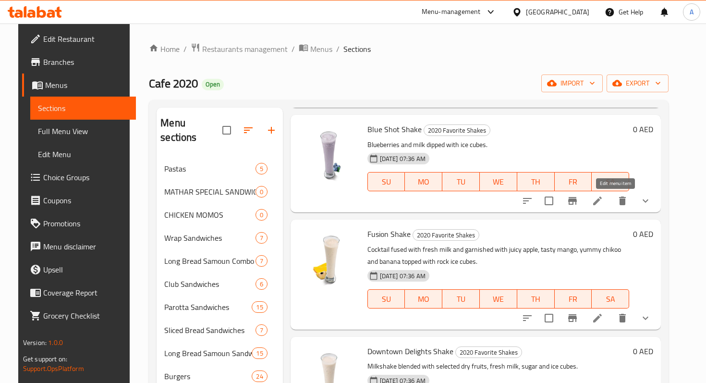
click at [603, 199] on icon at bounding box center [597, 201] width 12 height 12
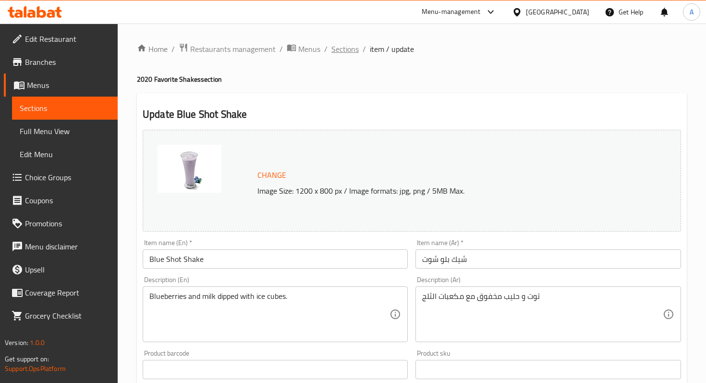
click at [347, 47] on span "Sections" at bounding box center [344, 49] width 27 height 12
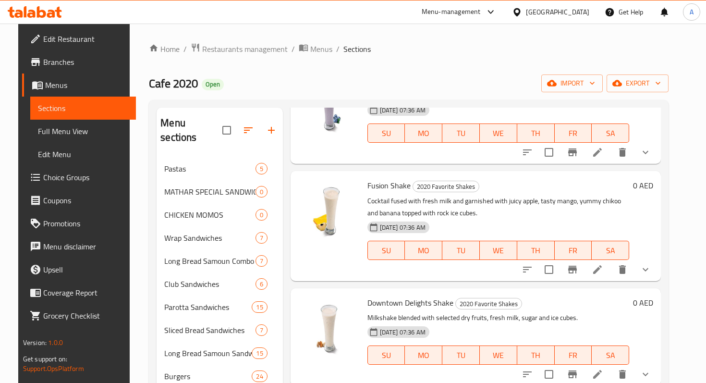
scroll to position [874, 0]
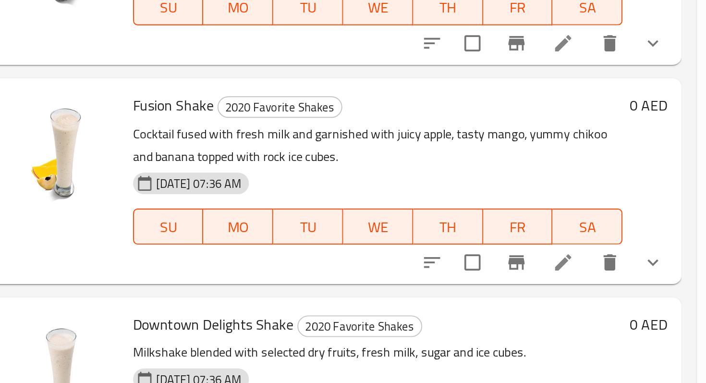
click at [601, 268] on icon at bounding box center [597, 264] width 9 height 9
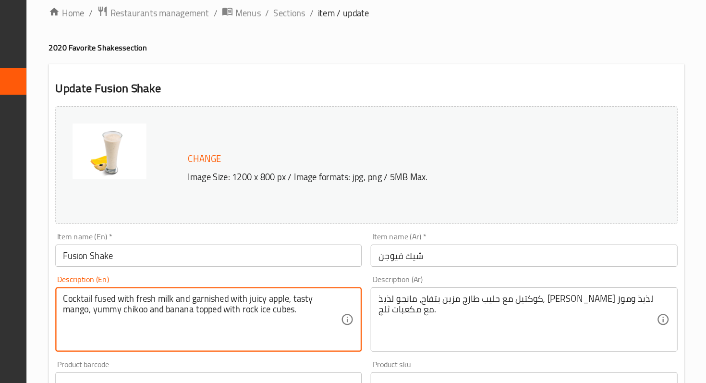
drag, startPoint x: 151, startPoint y: 294, endPoint x: 335, endPoint y: 313, distance: 184.9
paste textarea "Fresh milk cocktail with apple, mango, chikoo, and banana, topped with ice cube…"
type textarea "Fresh milk cocktail with apple, mango, chikoo, and banana, topped with ice cube…"
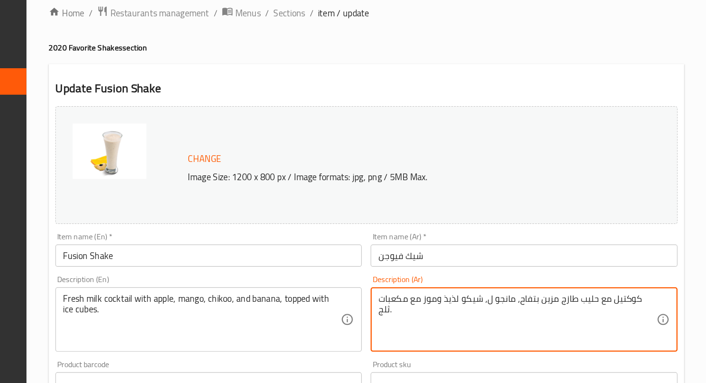
click at [575, 300] on textarea "كوكتيل مع حليب طازج مزين بتفاح، مانجو ل، شيكو لذيذ وموز مع مكعبات ثلج." at bounding box center [542, 314] width 240 height 46
click at [573, 299] on textarea "كوكتيل مع حليب طازج مزين بتفاح، مانجو ل، شيكو لذيذ وموز مع مكعبات ثلج." at bounding box center [542, 314] width 240 height 46
click at [624, 299] on textarea "كوكتيل مع حليب طازج مزين بتفاح، مانجو ل، شيكو لذيذ وموز مع مكعبات ثلج." at bounding box center [542, 314] width 240 height 46
click at [572, 301] on textarea "كوكتيل من حليب طازج مزين بتفاح، مانجو ل، شيكو لذيذ وموز مع مكعبات ثلج." at bounding box center [542, 314] width 240 height 46
click at [567, 300] on textarea "كوكتيل من حليب طازج، بتفاح، مانجو ل، شيكو لذيذ وموز مع مكعبات ثلج." at bounding box center [542, 314] width 240 height 46
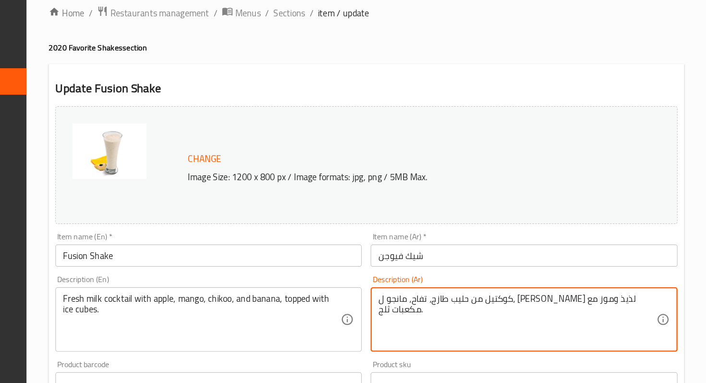
click at [527, 299] on textarea "كوكتيل من حليب طازج، تفاح، مانجو ل، شيكو لذيذ وموز مع مكعبات ثلج." at bounding box center [542, 314] width 240 height 46
click at [491, 298] on textarea "كوكتيل من حليب طازج، تفاح، مانجو ، شيكو لذيذ وموز مع مكعبات ثلج." at bounding box center [542, 314] width 240 height 46
click at [485, 300] on textarea "كوكتيل من حليب طازج، تفاح، مانجو ، شيكو، وموز مع مكعبات ثلج." at bounding box center [542, 314] width 240 height 46
click at [474, 300] on textarea "كوكتيل من حليب طازج، تفاح، مانجو ، شيكو، موز مع مكعبات ثلج." at bounding box center [542, 314] width 240 height 46
click at [472, 294] on textarea "كوكتيل من حليب طازج، تفاح، مانجو ، شيكو، موز مع مكعبات ثلج." at bounding box center [542, 314] width 240 height 46
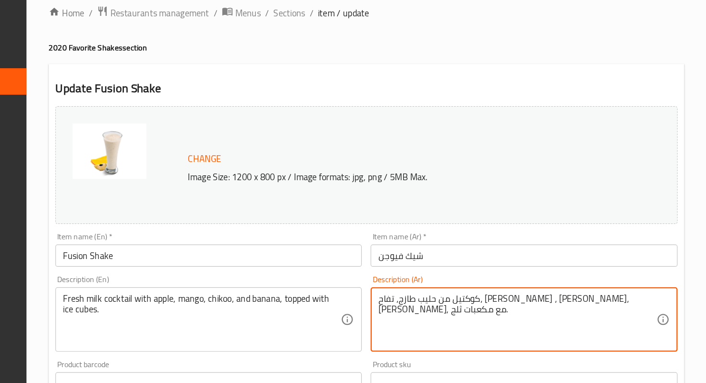
click at [459, 301] on textarea "كوكتيل من حليب طازج، تفاح، مانجو ، شيكو، موز، مع مكعبات ثلج." at bounding box center [542, 314] width 240 height 46
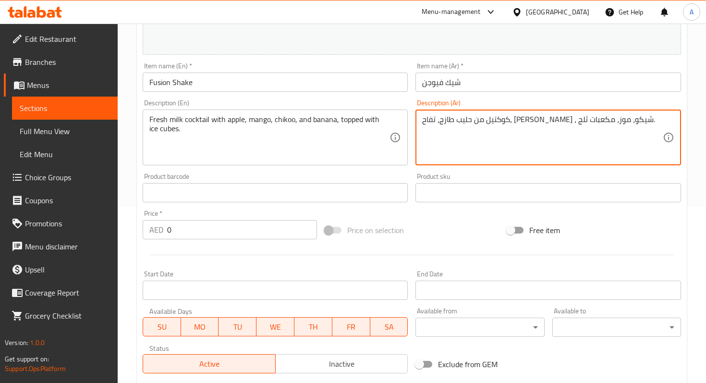
scroll to position [359, 0]
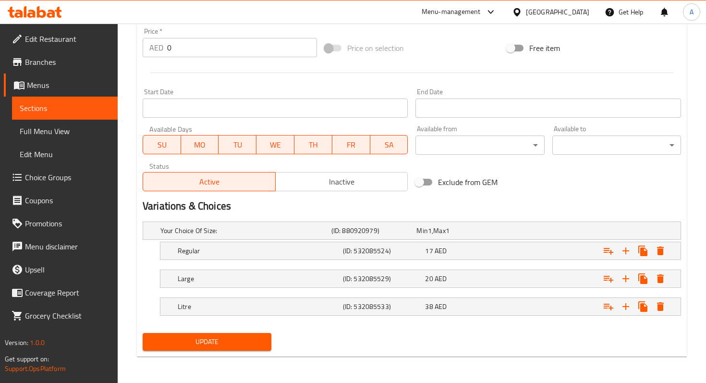
type textarea "كوكتيل من حليب طازج، تفاح، مانجو ، شيكو، موز، مكعبات ثلج."
click at [259, 339] on span "Update" at bounding box center [206, 342] width 113 height 12
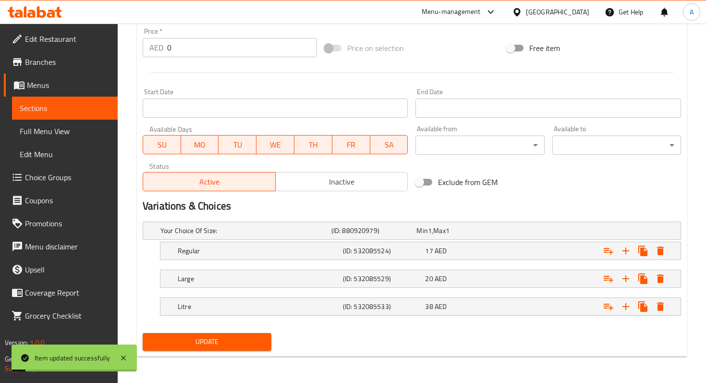
scroll to position [0, 0]
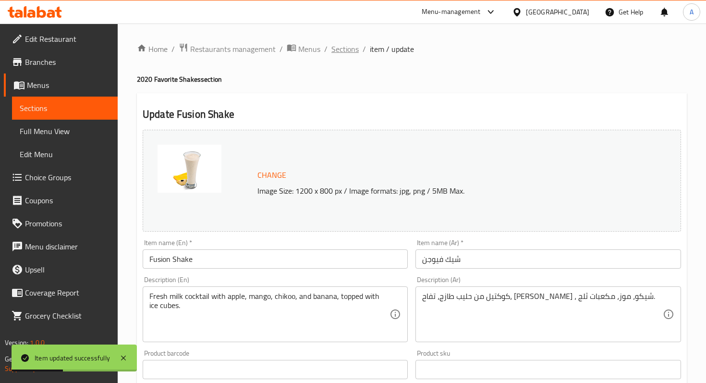
click at [345, 50] on span "Sections" at bounding box center [344, 49] width 27 height 12
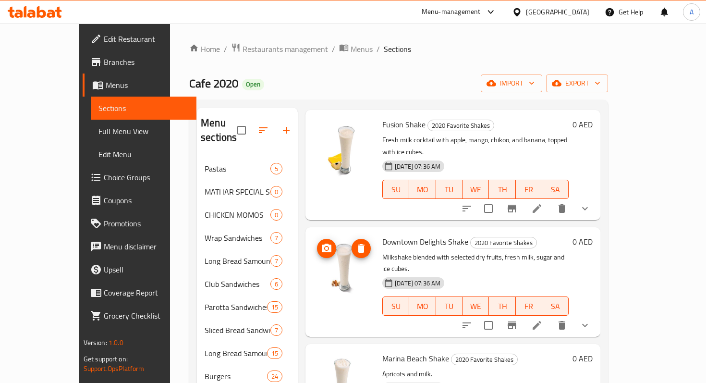
scroll to position [947, 0]
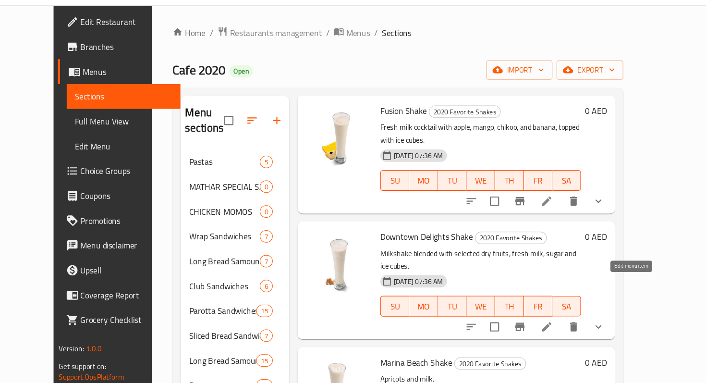
click at [542, 316] on icon at bounding box center [537, 322] width 12 height 12
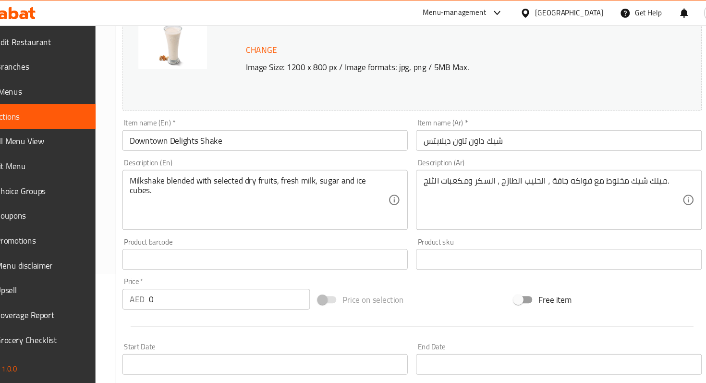
scroll to position [16, 0]
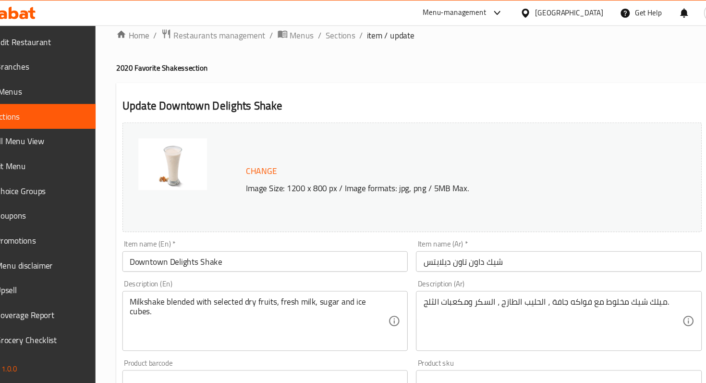
click at [391, 286] on div "Milkshake blended with selected dry fruits, fresh milk, sugar and ice cubes. De…" at bounding box center [275, 298] width 265 height 56
drag, startPoint x: 388, startPoint y: 280, endPoint x: 170, endPoint y: 282, distance: 217.9
click at [170, 282] on div "Milkshake blended with selected dry fruits, fresh milk, sugar and ice cubes. De…" at bounding box center [275, 298] width 265 height 56
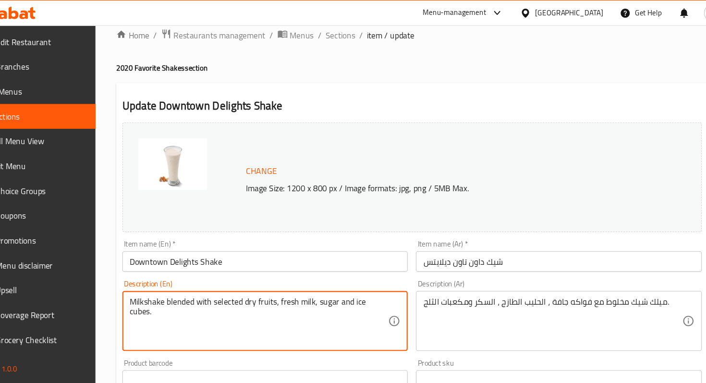
drag, startPoint x: 150, startPoint y: 279, endPoint x: 451, endPoint y: 289, distance: 301.1
click at [451, 289] on div "Change Image Size: 1200 x 800 px / Image formats: jpg, png / 5MB Max. Item name…" at bounding box center [412, 324] width 546 height 428
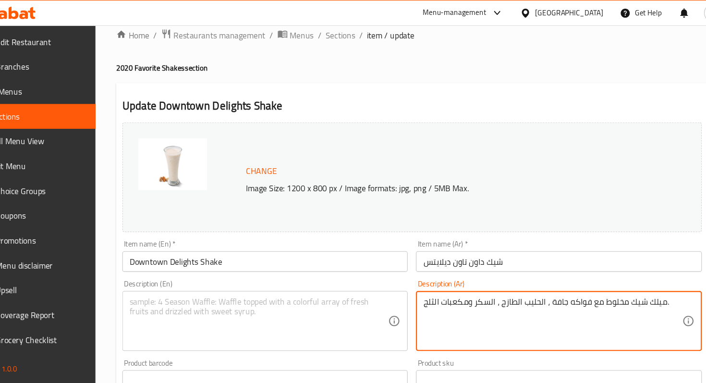
drag, startPoint x: 424, startPoint y: 282, endPoint x: 649, endPoint y: 284, distance: 224.2
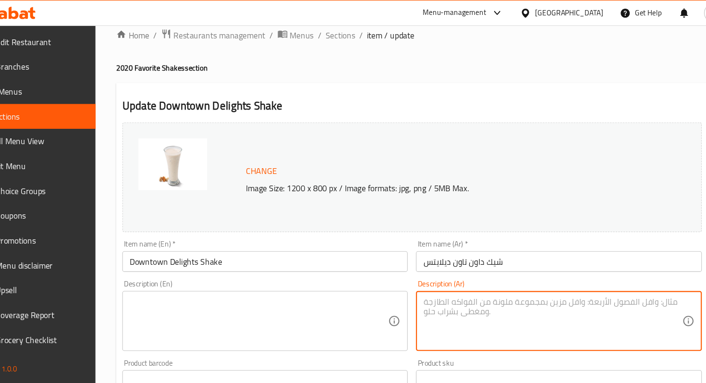
scroll to position [359, 0]
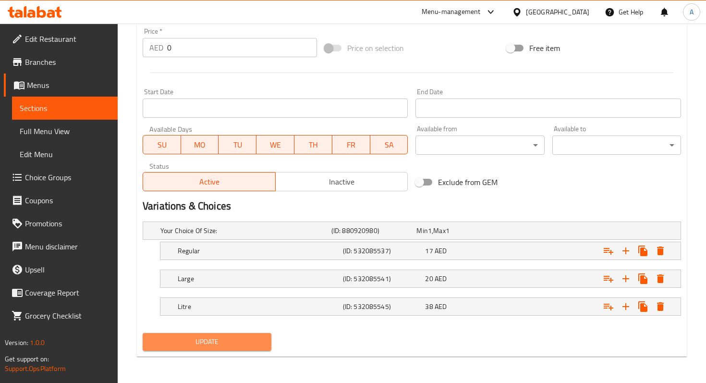
click at [269, 341] on button "Update" at bounding box center [207, 342] width 129 height 18
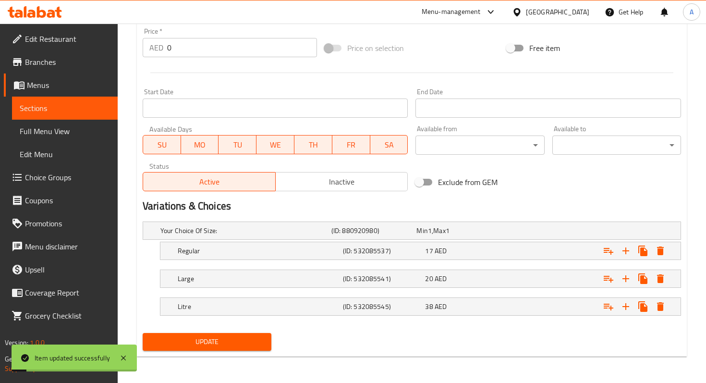
scroll to position [0, 0]
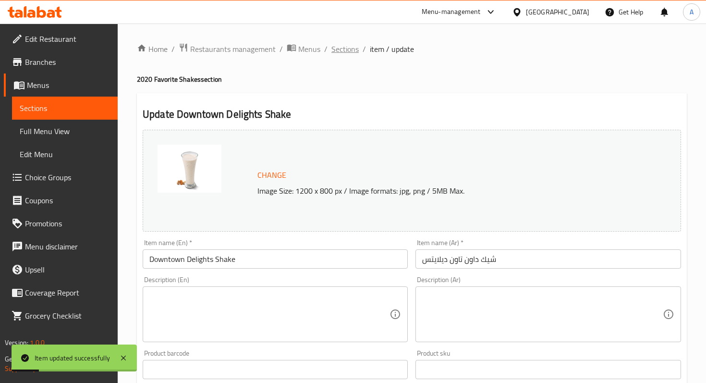
click at [345, 50] on span "Sections" at bounding box center [344, 49] width 27 height 12
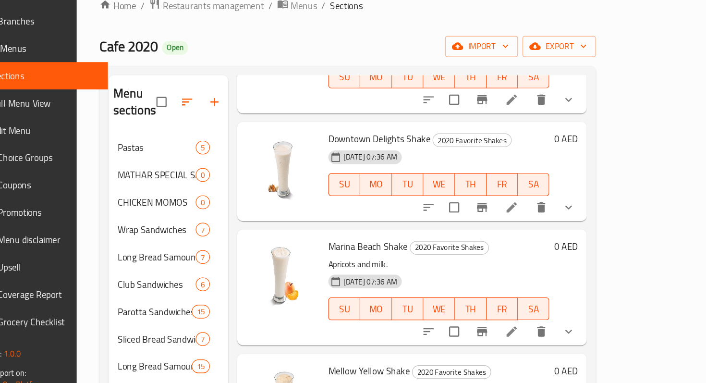
scroll to position [1033, 0]
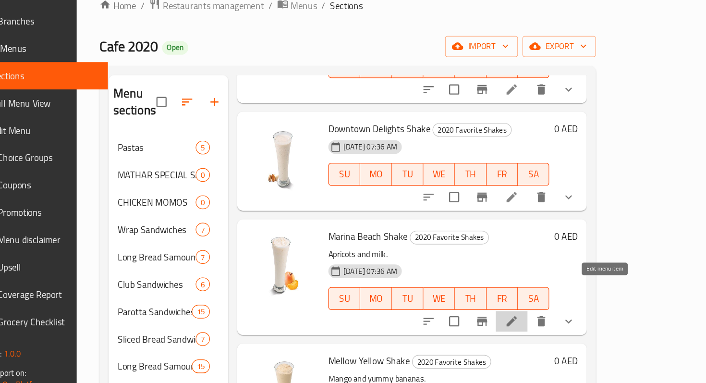
click at [542, 309] on icon at bounding box center [537, 315] width 12 height 12
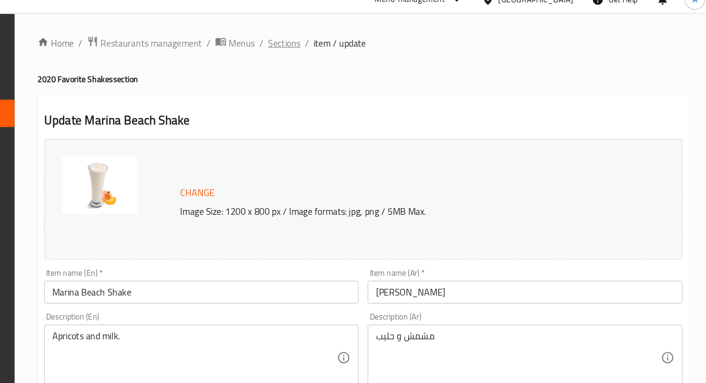
click at [342, 54] on span "Sections" at bounding box center [344, 49] width 27 height 12
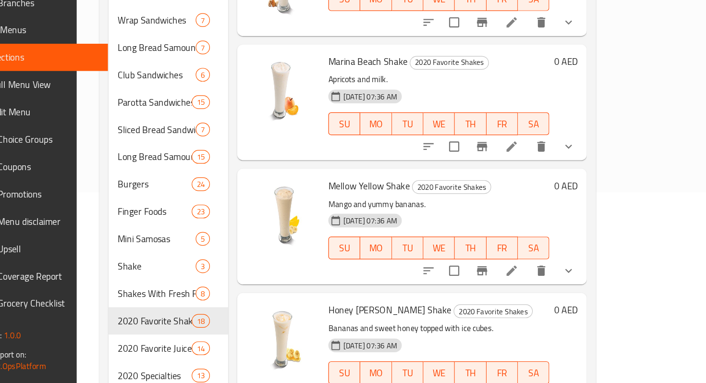
scroll to position [1000, 0]
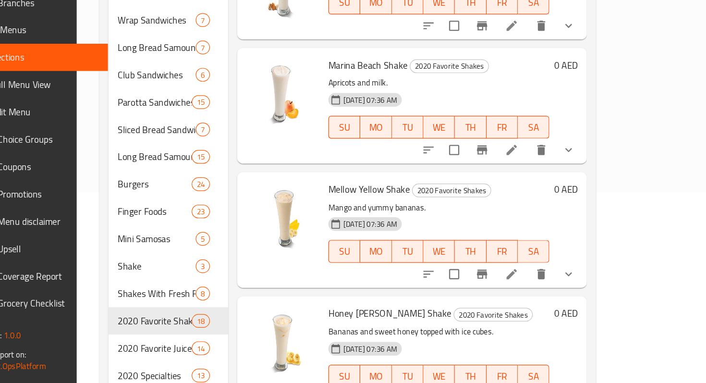
click at [550, 282] on li at bounding box center [536, 290] width 27 height 17
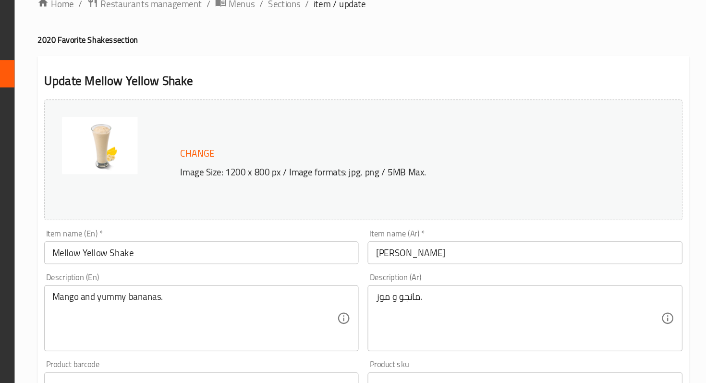
scroll to position [9, 0]
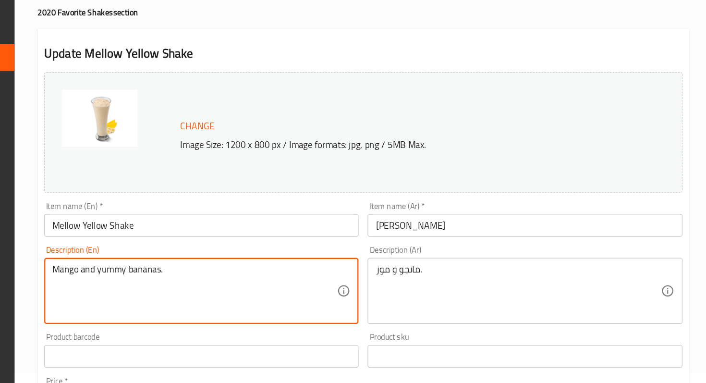
click at [213, 288] on textarea "Mango and yummy bananas." at bounding box center [269, 305] width 240 height 46
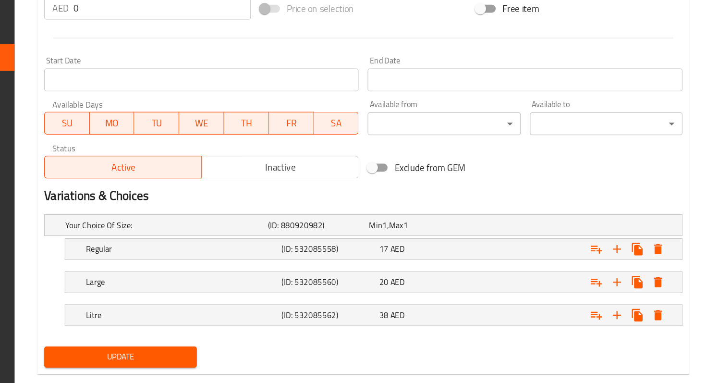
scroll to position [359, 0]
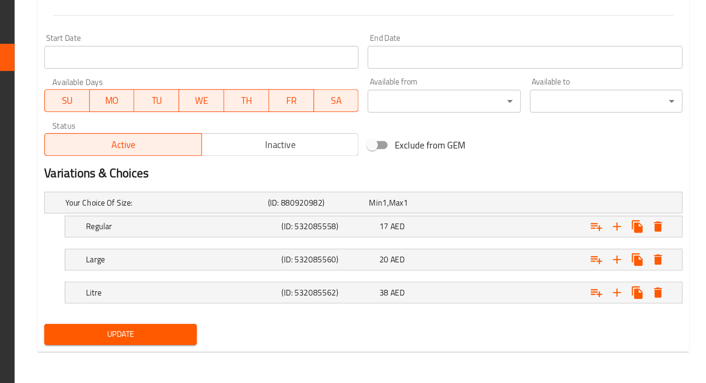
type textarea "Mango and bananas."
click at [259, 334] on button "Update" at bounding box center [207, 342] width 129 height 18
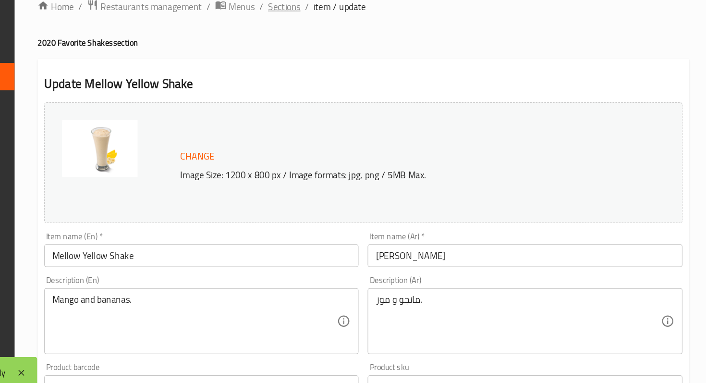
click at [349, 51] on span "Sections" at bounding box center [344, 49] width 27 height 12
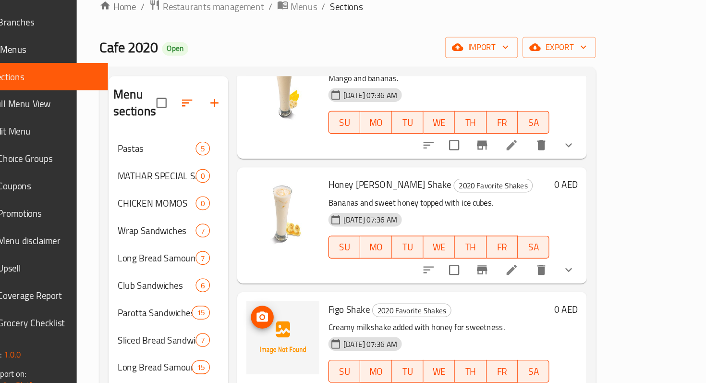
scroll to position [1300, 0]
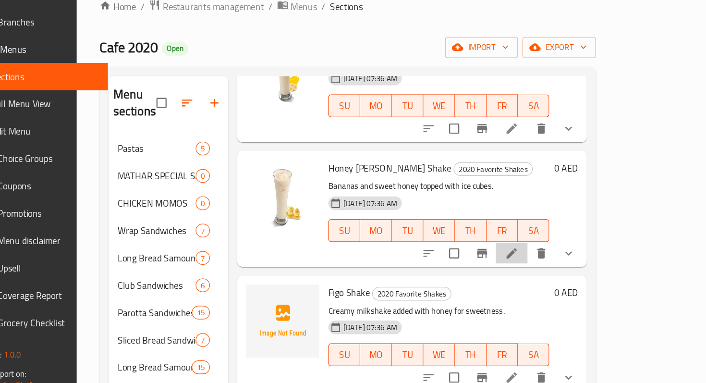
click at [550, 248] on li at bounding box center [536, 256] width 27 height 17
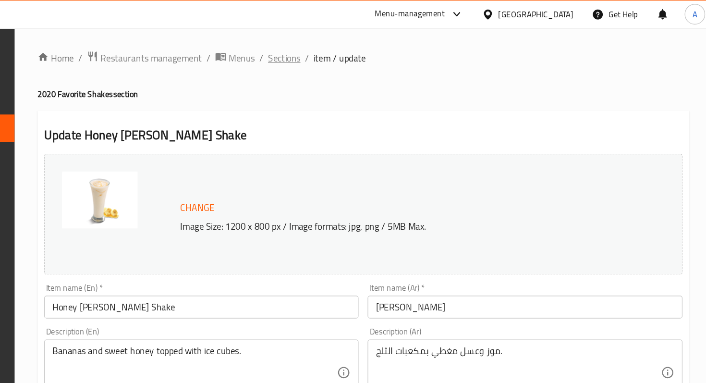
click at [349, 51] on span "Sections" at bounding box center [344, 49] width 27 height 12
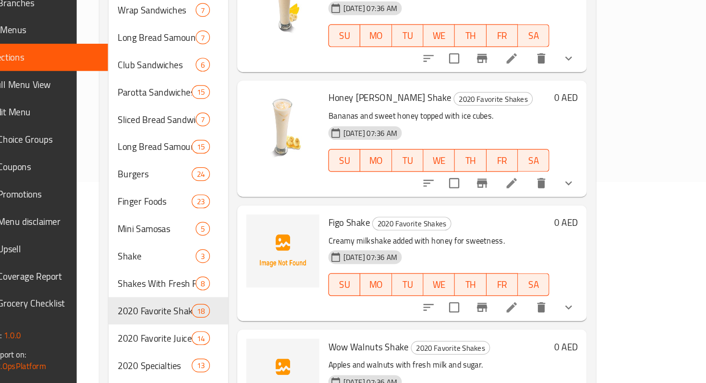
scroll to position [1173, 0]
click at [542, 313] on icon at bounding box center [537, 319] width 12 height 12
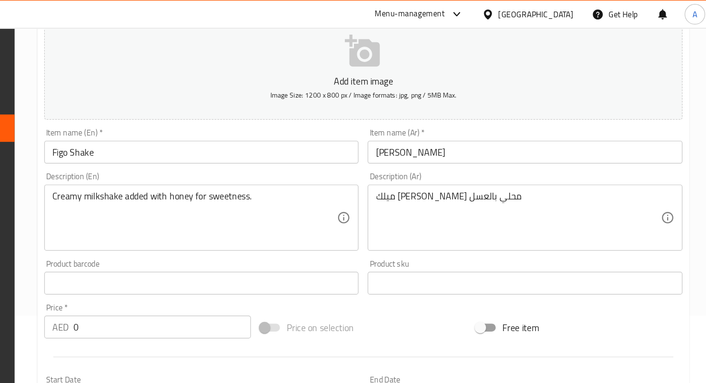
scroll to position [114, 0]
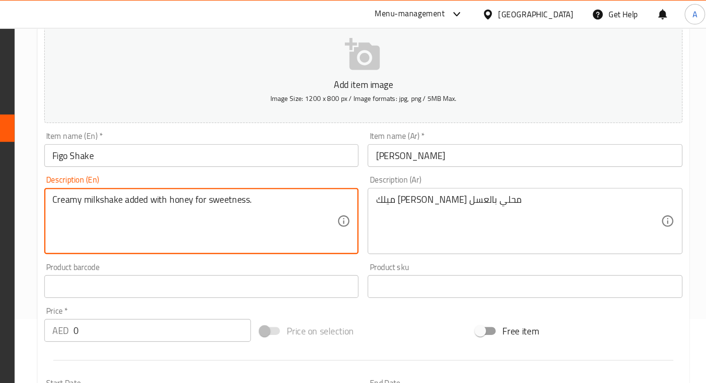
drag, startPoint x: 328, startPoint y: 168, endPoint x: 189, endPoint y: 159, distance: 139.5
click at [189, 159] on div "Creamy milkshake added with honey for sweetness. Description (En)" at bounding box center [275, 186] width 265 height 56
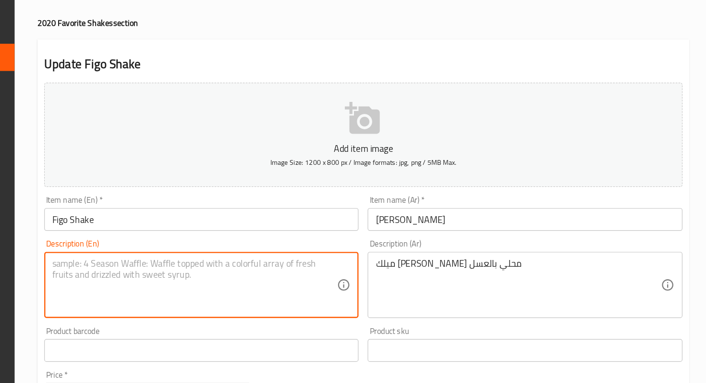
scroll to position [48, 0]
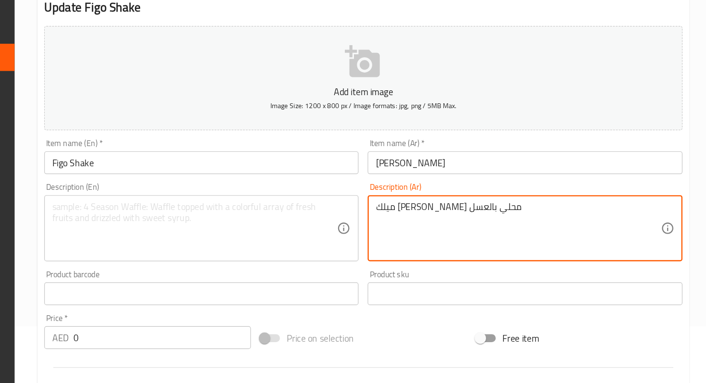
drag, startPoint x: 423, startPoint y: 232, endPoint x: 528, endPoint y: 248, distance: 105.8
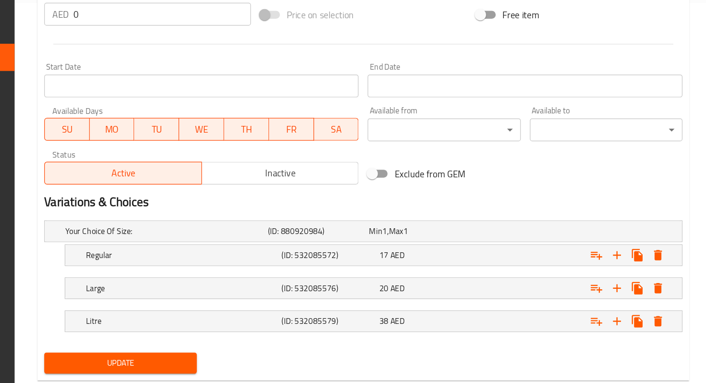
scroll to position [345, 0]
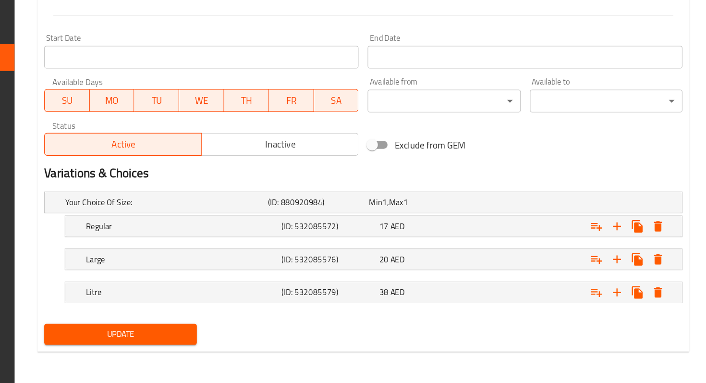
click at [245, 336] on span "Update" at bounding box center [206, 342] width 113 height 12
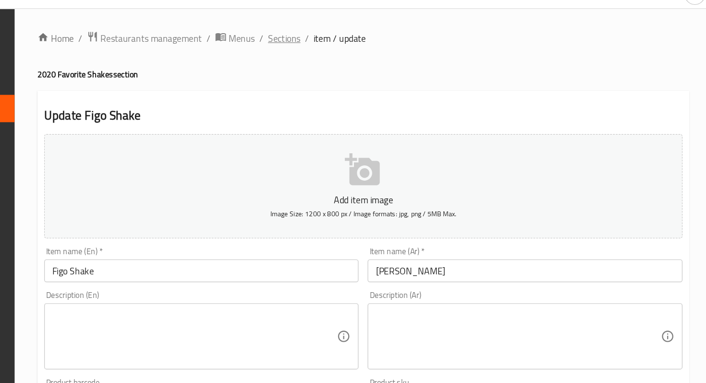
click at [342, 49] on span "Sections" at bounding box center [344, 49] width 27 height 12
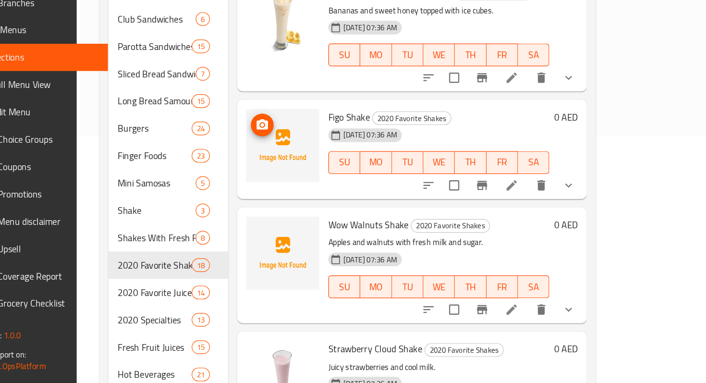
scroll to position [1225, 0]
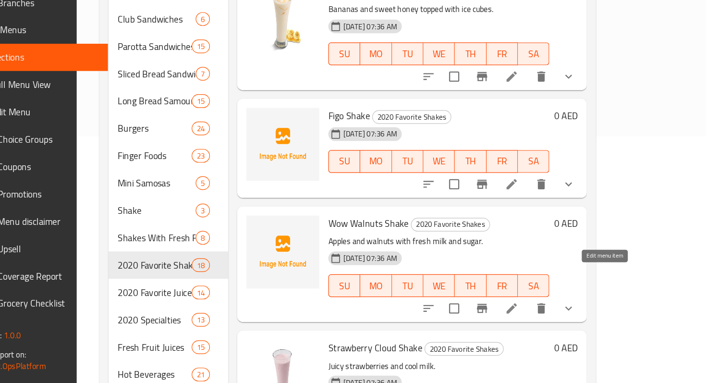
click at [542, 314] on icon at bounding box center [537, 320] width 12 height 12
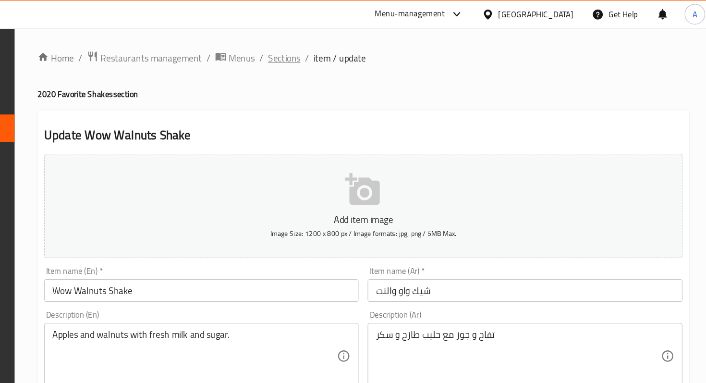
click at [335, 50] on span "Sections" at bounding box center [344, 49] width 27 height 12
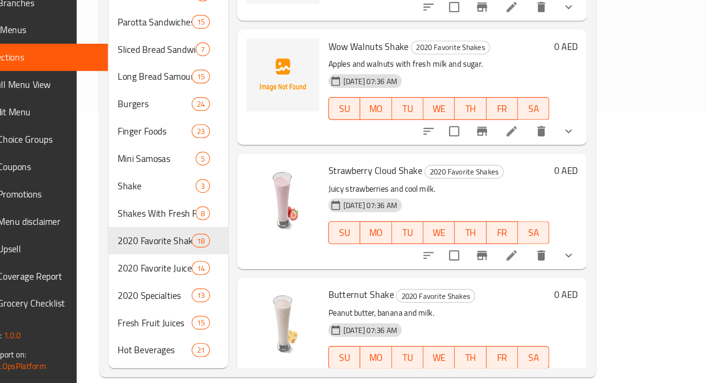
scroll to position [1352, 0]
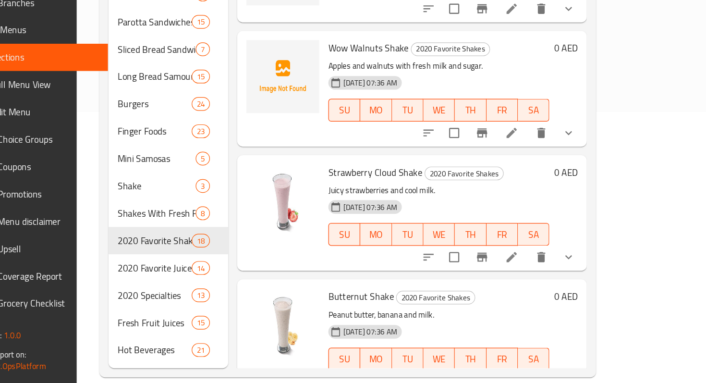
click at [550, 268] on li at bounding box center [536, 276] width 27 height 17
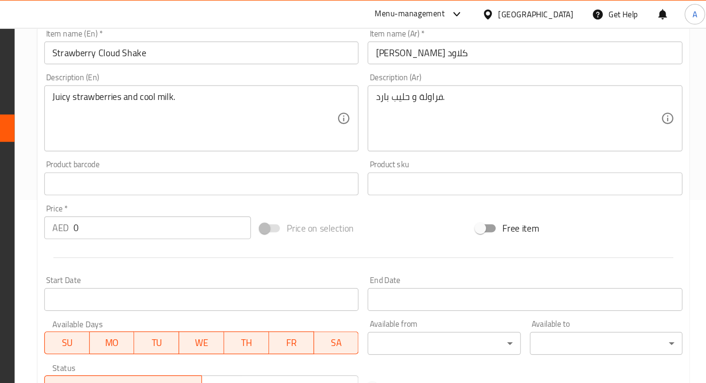
scroll to position [77, 0]
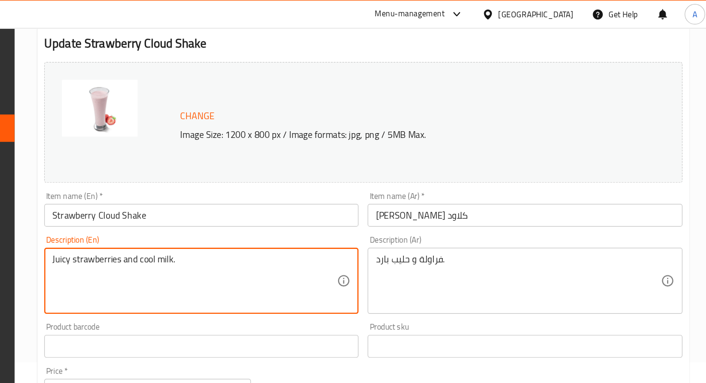
drag, startPoint x: 163, startPoint y: 220, endPoint x: 136, endPoint y: 221, distance: 26.9
drag, startPoint x: 221, startPoint y: 220, endPoint x: 208, endPoint y: 220, distance: 12.5
click at [208, 220] on textarea "strawberries and cool milk." at bounding box center [269, 237] width 240 height 46
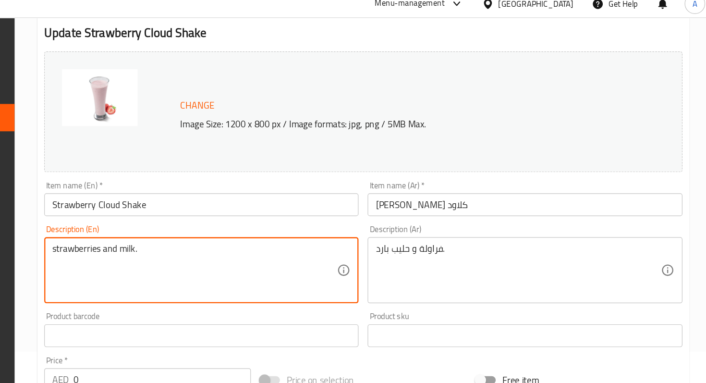
scroll to position [359, 0]
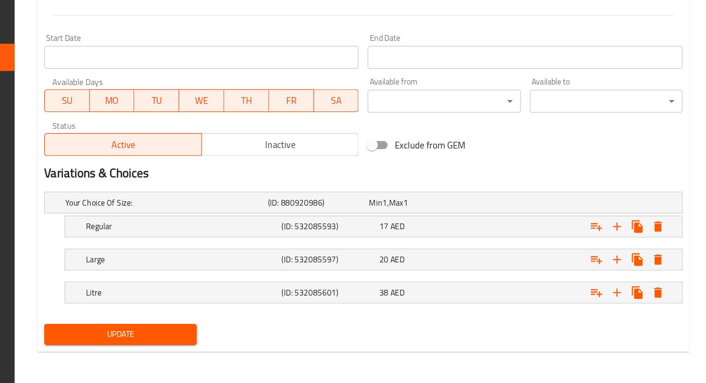
type textarea "strawberries and milk."
click at [216, 337] on span "Update" at bounding box center [206, 342] width 113 height 12
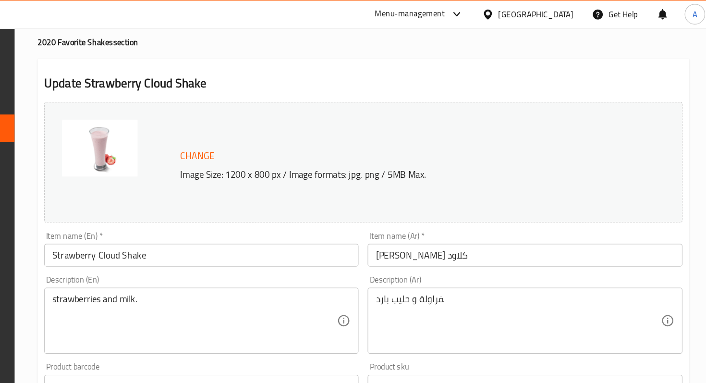
scroll to position [0, 0]
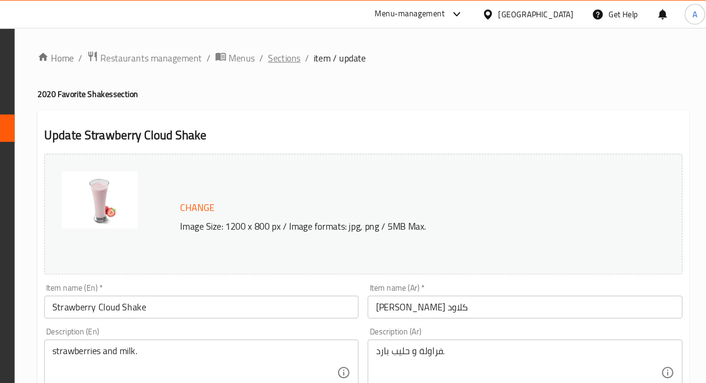
click at [336, 48] on span "Sections" at bounding box center [344, 49] width 27 height 12
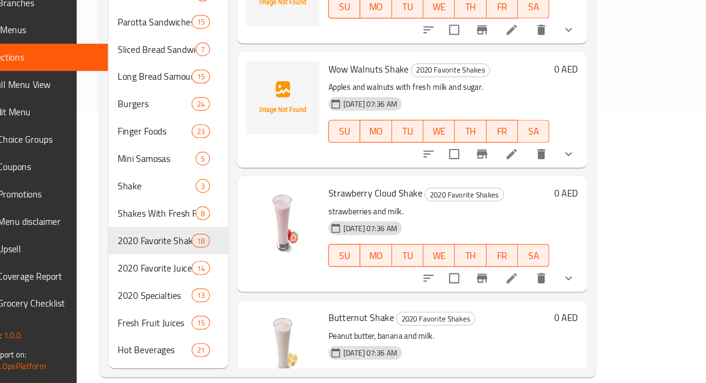
scroll to position [1363, 0]
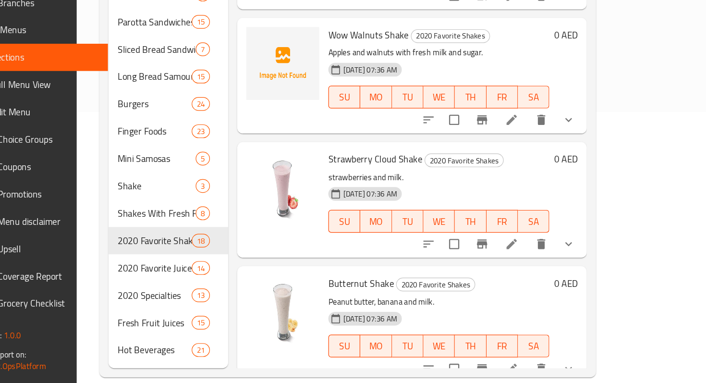
click at [550, 362] on li at bounding box center [536, 370] width 27 height 17
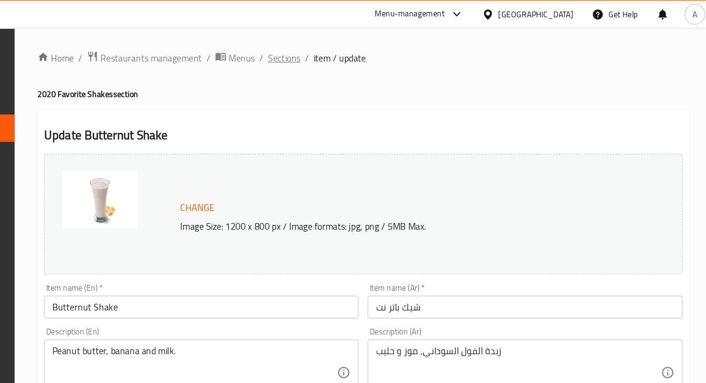
click at [333, 50] on span "Sections" at bounding box center [344, 49] width 27 height 12
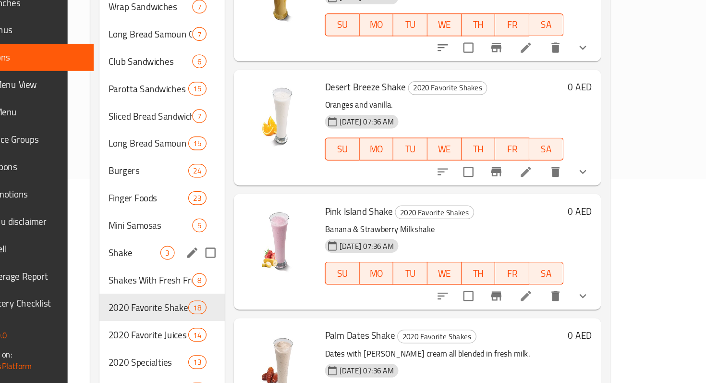
scroll to position [228, 0]
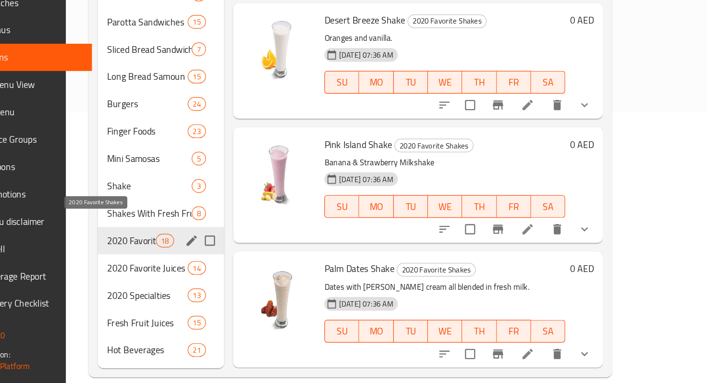
click at [199, 257] on span "2020 Favorite Shakes" at bounding box center [215, 263] width 41 height 12
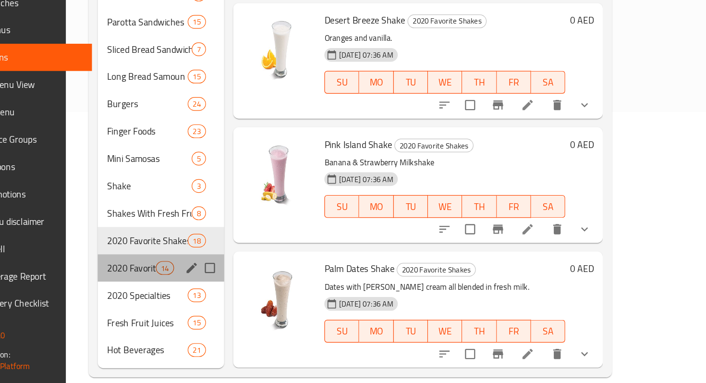
click at [192, 274] on div "2020 Favorite Juices 14" at bounding box center [241, 285] width 107 height 23
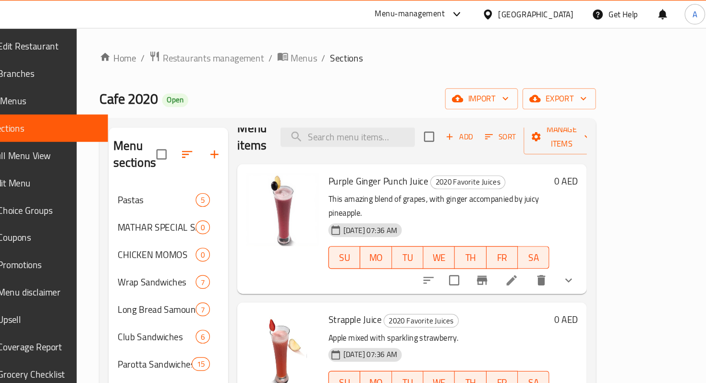
scroll to position [15, 0]
click at [542, 230] on icon at bounding box center [537, 236] width 12 height 12
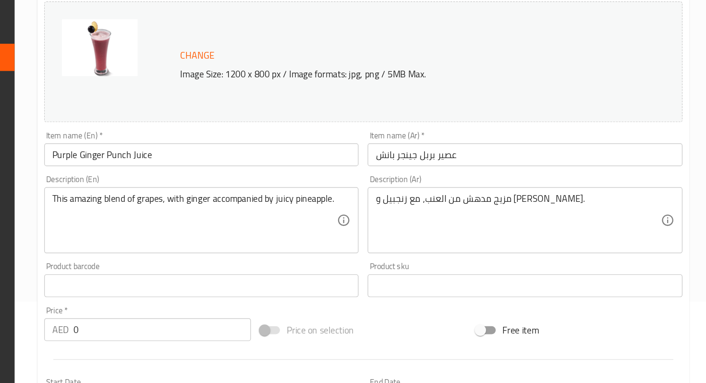
scroll to position [69, 0]
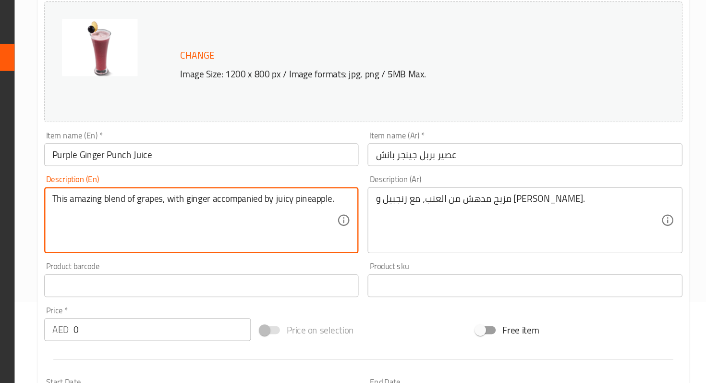
drag, startPoint x: 353, startPoint y: 231, endPoint x: 337, endPoint y: 231, distance: 15.8
drag, startPoint x: 192, startPoint y: 228, endPoint x: 143, endPoint y: 228, distance: 49.4
click at [143, 228] on div "This amazing blend of grapes, with ginger accompanied by pineapple. Description…" at bounding box center [275, 245] width 265 height 56
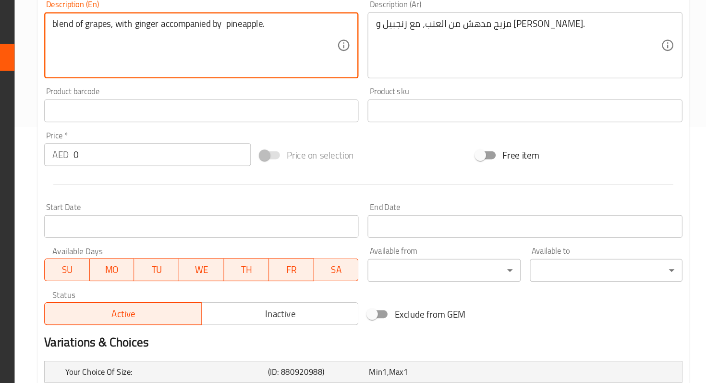
scroll to position [359, 0]
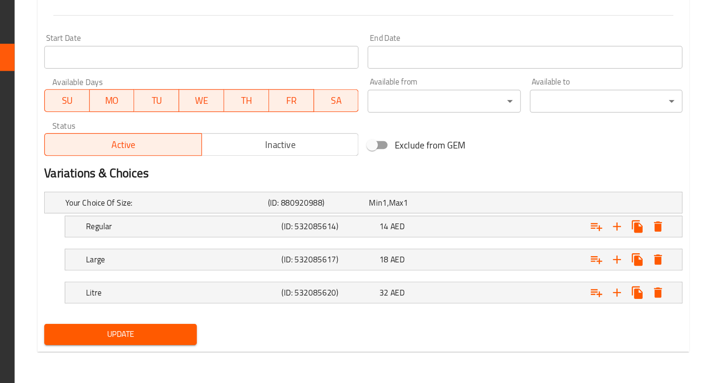
click at [230, 337] on span "Update" at bounding box center [206, 342] width 113 height 12
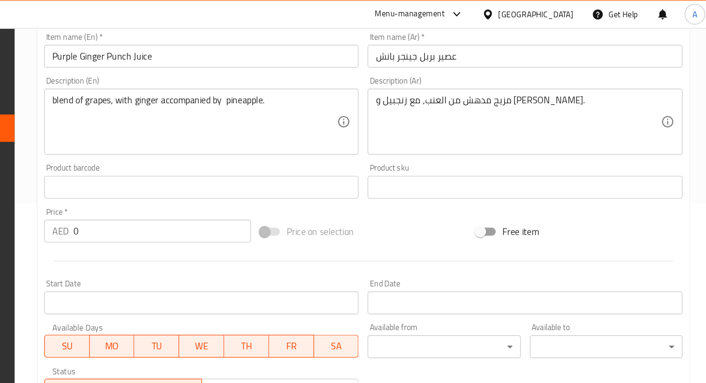
scroll to position [198, 0]
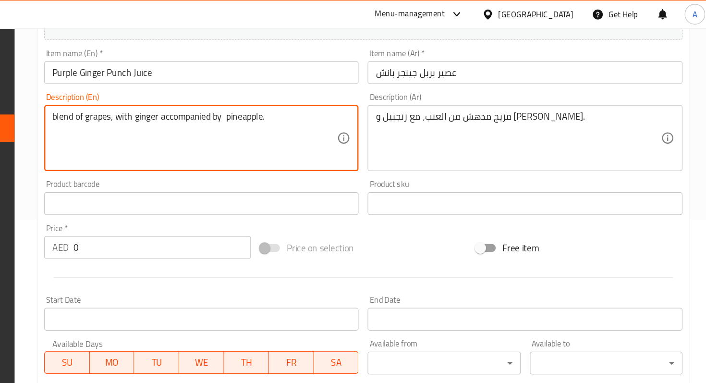
click at [217, 103] on textarea "blend of grapes, with ginger accompanied by pineapple." at bounding box center [269, 117] width 240 height 46
click at [150, 104] on textarea "blend of grapes, with ginger accompanied by pineapple." at bounding box center [269, 117] width 240 height 46
click at [225, 100] on textarea "A blend of grapes, with ginger accompanied by pineapple." at bounding box center [269, 117] width 240 height 46
click at [287, 103] on textarea "A blend of grapes, ginger accompanied by pineapple." at bounding box center [269, 117] width 240 height 46
click at [212, 101] on textarea "A blend of grapes, ginger, pineapple." at bounding box center [269, 117] width 240 height 46
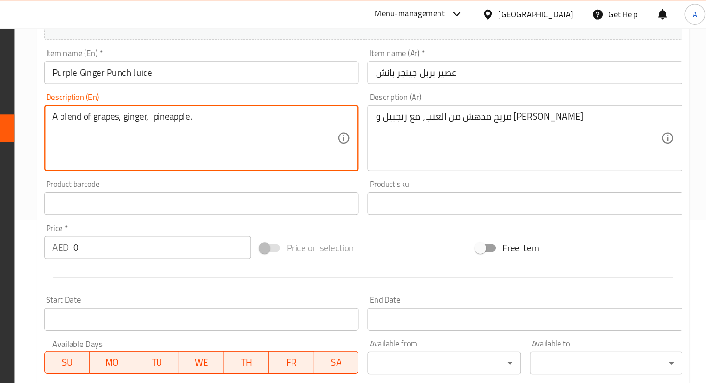
click at [238, 104] on textarea "A blend of grapes, ginger, pineapple." at bounding box center [269, 117] width 240 height 46
click at [235, 101] on textarea "A blend of grapes, ginger, pineapple." at bounding box center [269, 117] width 240 height 46
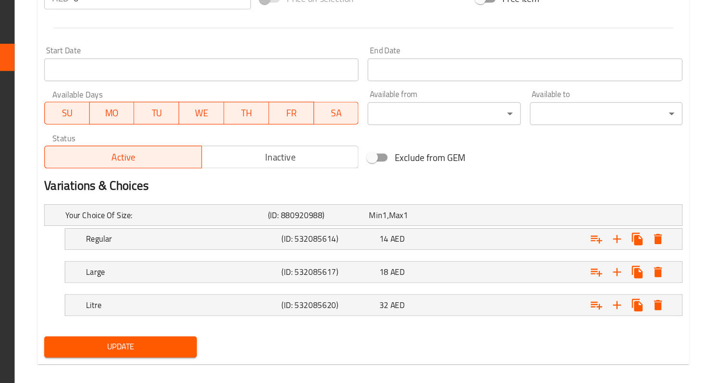
scroll to position [359, 0]
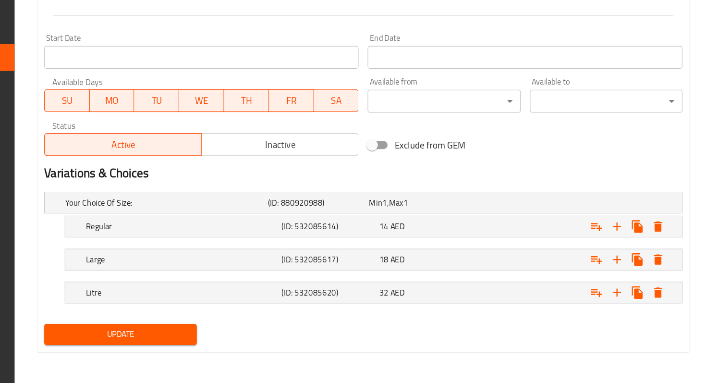
type textarea "A blend of grapes, ginger, pineapple."
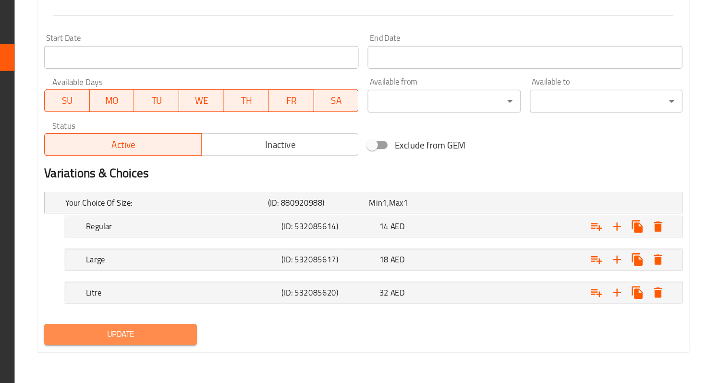
click at [247, 337] on span "Update" at bounding box center [206, 342] width 113 height 12
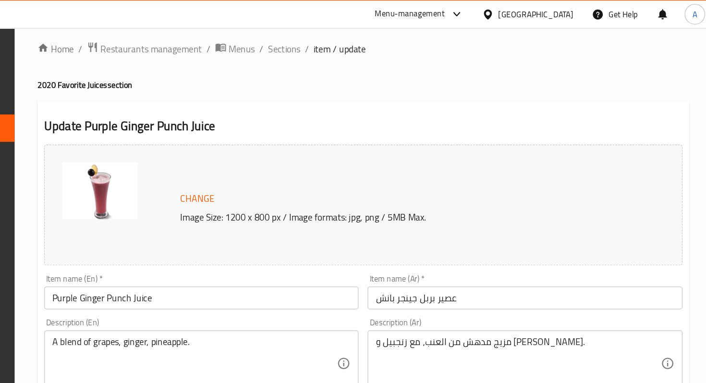
scroll to position [0, 0]
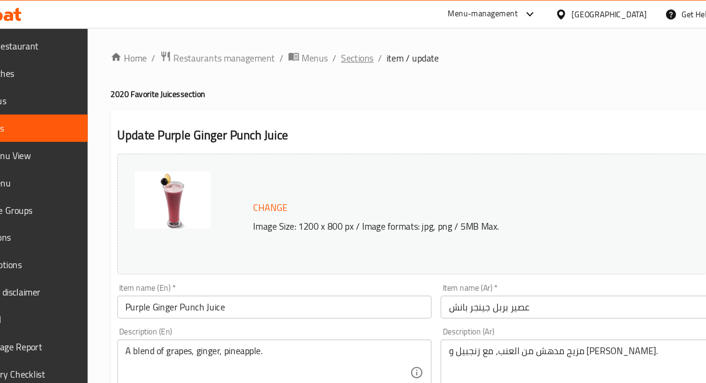
click at [349, 54] on span "Sections" at bounding box center [344, 49] width 27 height 12
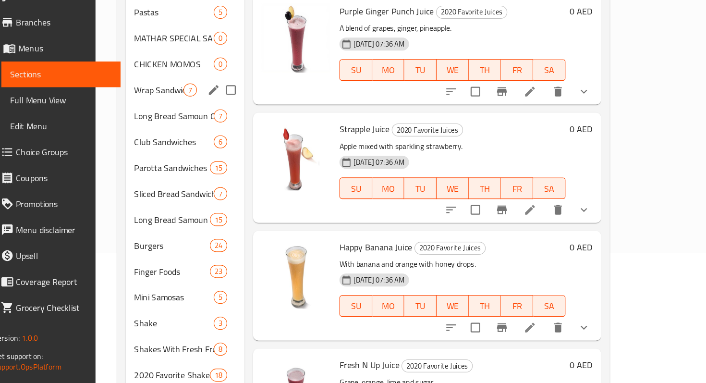
scroll to position [117, 0]
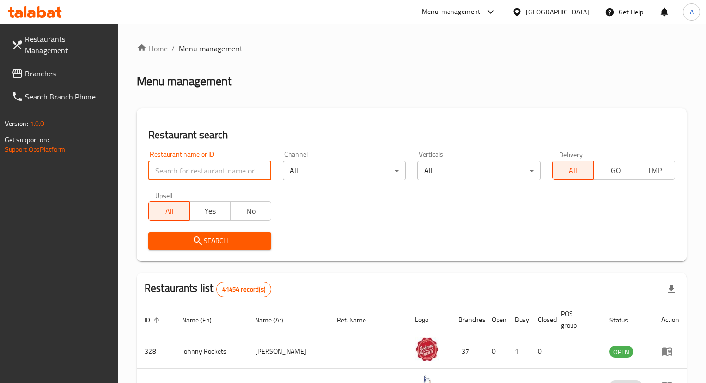
click at [240, 173] on input "search" at bounding box center [209, 170] width 123 height 19
type input "raf cafe"
click button "Search" at bounding box center [209, 241] width 123 height 18
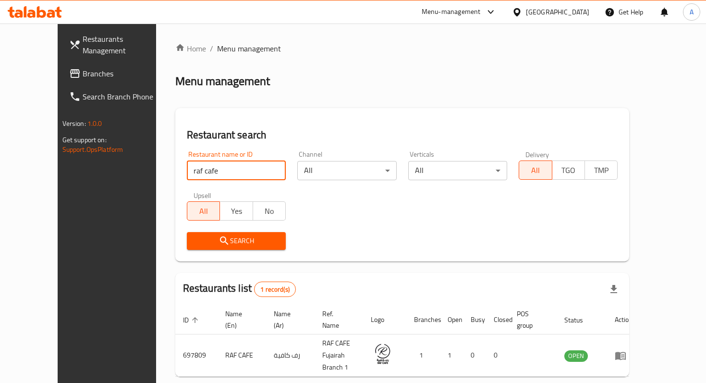
scroll to position [38, 0]
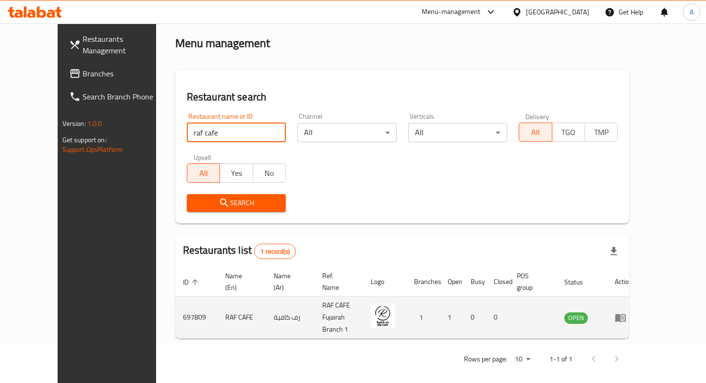
click at [625, 316] on icon "enhanced table" at bounding box center [620, 317] width 11 height 8
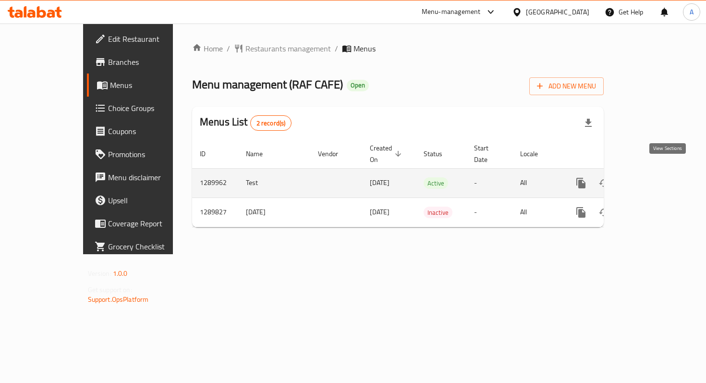
click at [656, 177] on icon "enhanced table" at bounding box center [650, 183] width 12 height 12
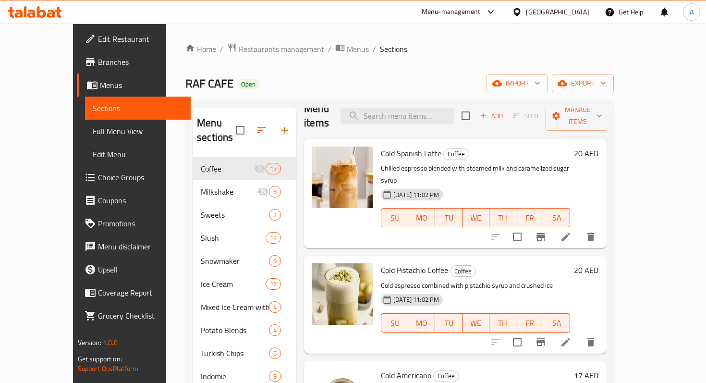
scroll to position [16, 0]
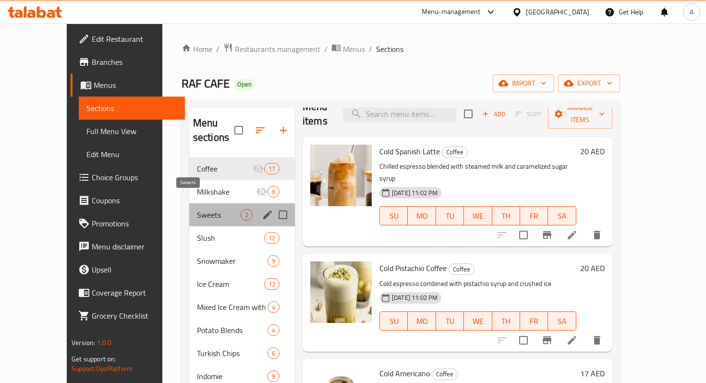
click at [197, 209] on span "Sweets" at bounding box center [219, 215] width 44 height 12
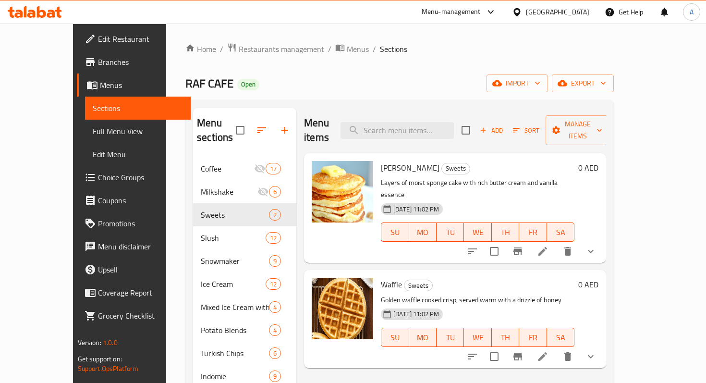
click at [556, 242] on li at bounding box center [542, 250] width 27 height 17
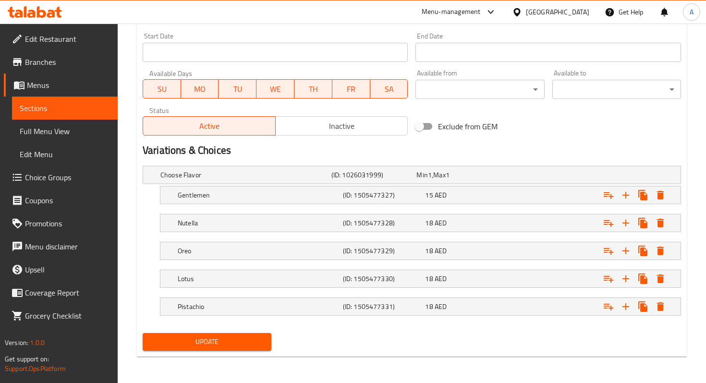
scroll to position [414, 0]
click at [662, 195] on icon "Expand" at bounding box center [660, 195] width 7 height 9
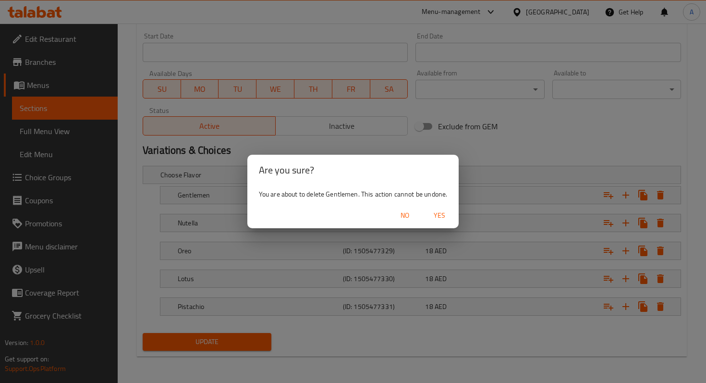
click at [436, 219] on span "Yes" at bounding box center [439, 215] width 23 height 12
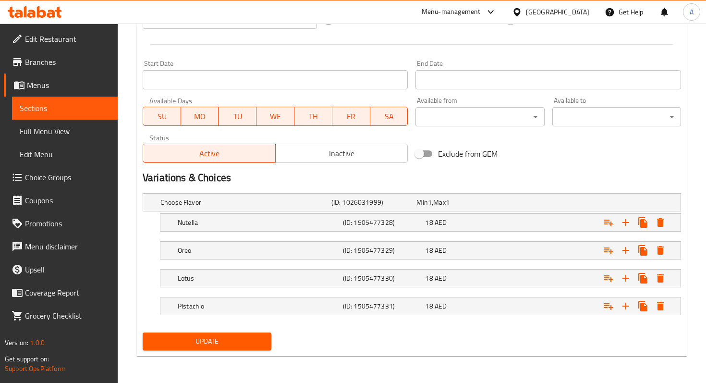
scroll to position [386, 0]
click at [434, 219] on span "AED" at bounding box center [440, 222] width 12 height 12
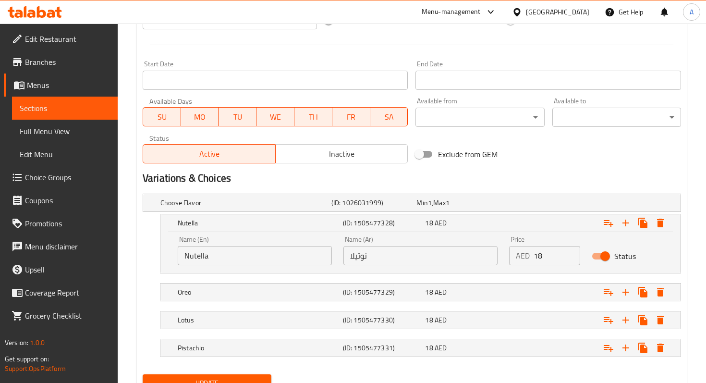
click at [541, 256] on input "18" at bounding box center [556, 255] width 47 height 19
type input "1"
type input "30"
click at [550, 169] on div "Variations & Choices" at bounding box center [412, 178] width 546 height 22
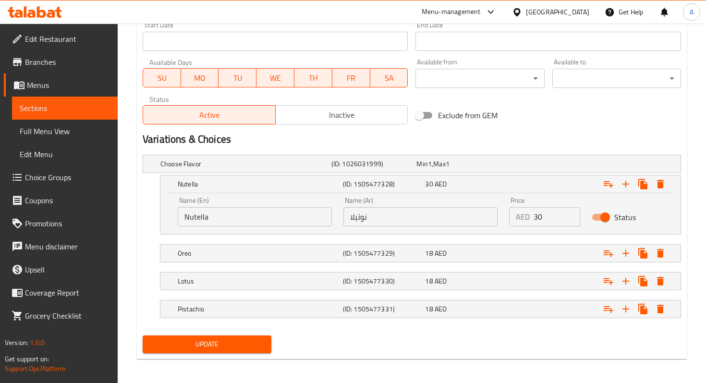
scroll to position [428, 0]
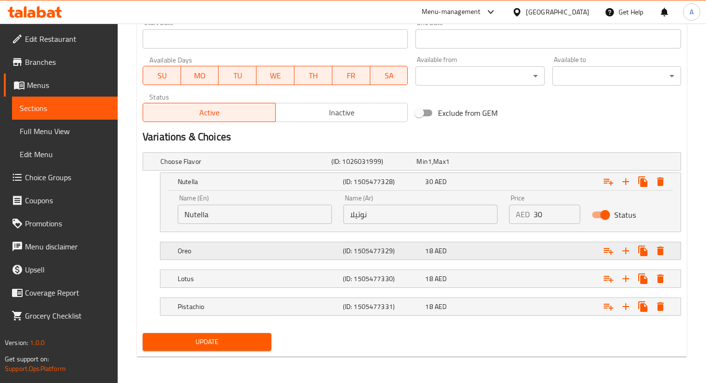
click at [451, 247] on div "18 AED" at bounding box center [464, 251] width 79 height 10
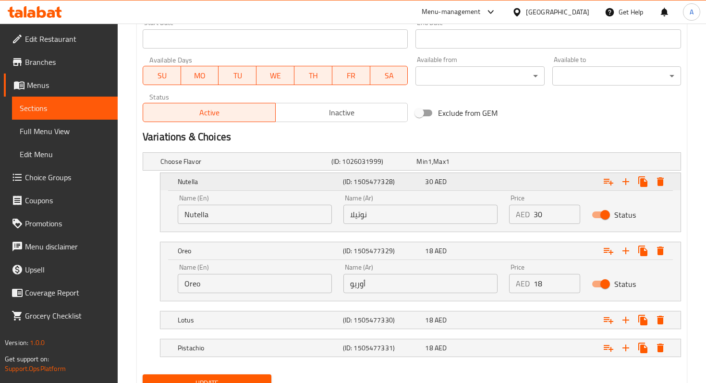
click at [298, 184] on h5 "Nutella" at bounding box center [258, 182] width 161 height 10
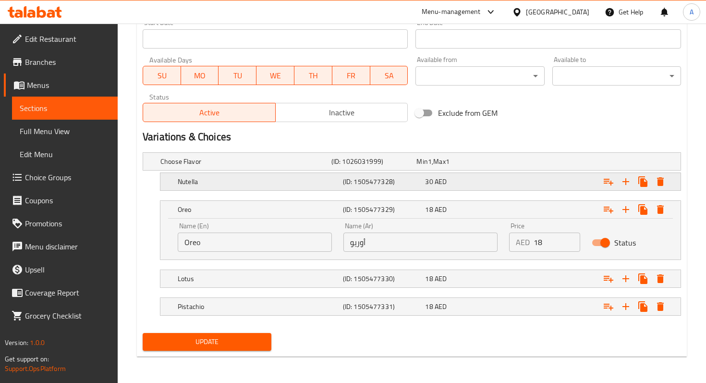
click at [298, 184] on h5 "Nutella" at bounding box center [258, 182] width 161 height 10
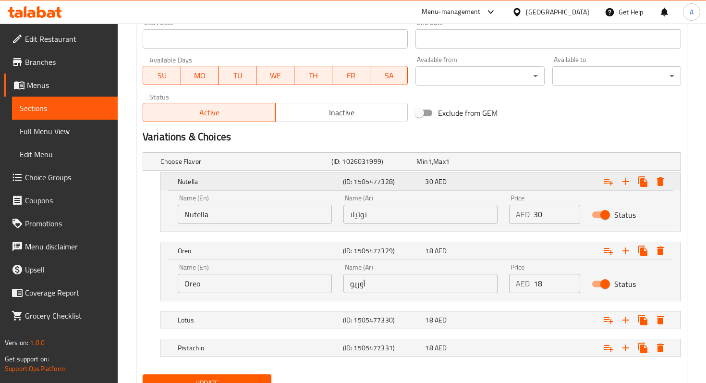
click at [298, 184] on h5 "Nutella" at bounding box center [258, 182] width 161 height 10
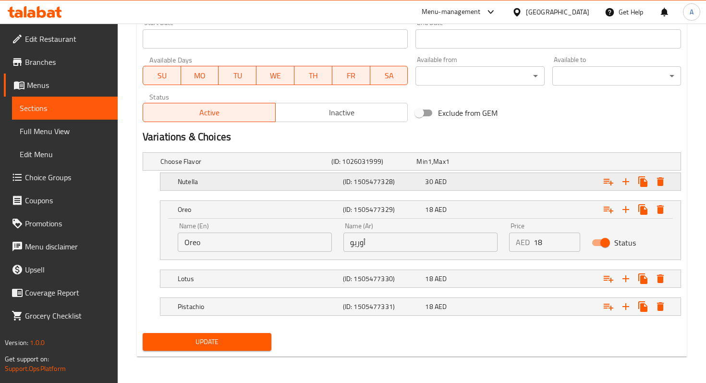
click at [454, 183] on div "30 AED" at bounding box center [464, 182] width 79 height 10
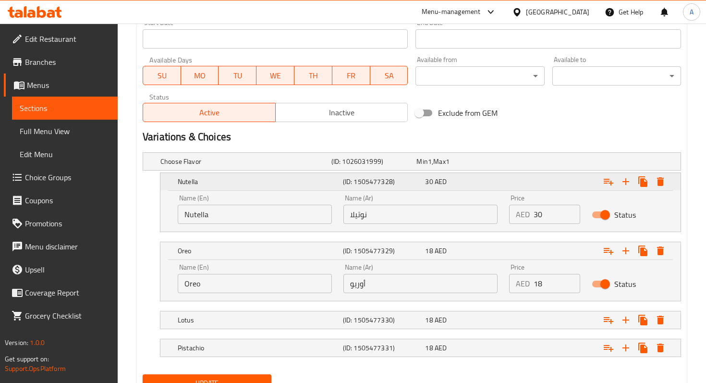
click at [454, 183] on div "30 AED" at bounding box center [464, 182] width 79 height 10
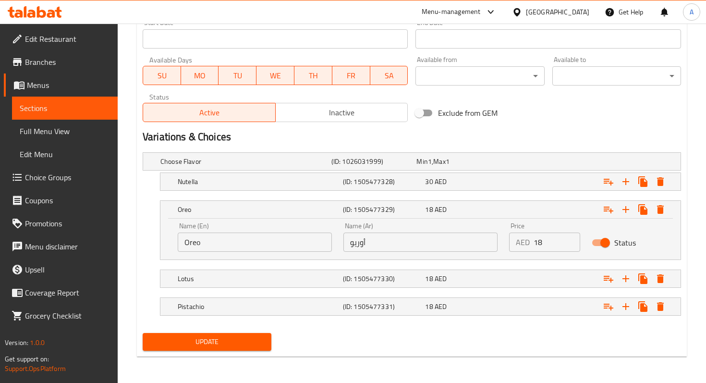
click at [603, 245] on input "Status" at bounding box center [604, 242] width 55 height 18
click at [603, 245] on input "Status" at bounding box center [595, 242] width 55 height 18
checkbox input "true"
click at [659, 209] on icon "Expand" at bounding box center [660, 209] width 7 height 9
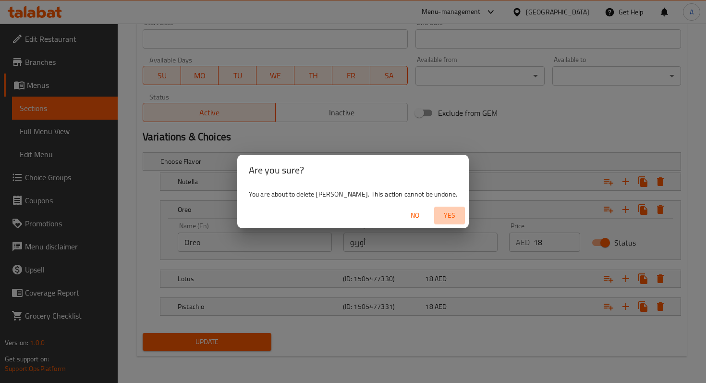
click at [434, 213] on button "Yes" at bounding box center [449, 215] width 31 height 18
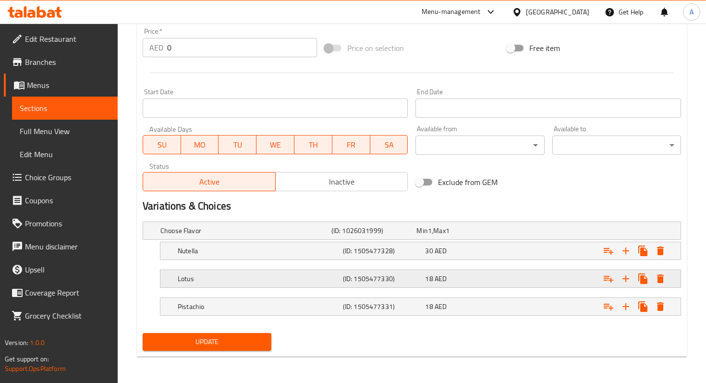
click at [491, 280] on div "18 AED" at bounding box center [464, 279] width 79 height 10
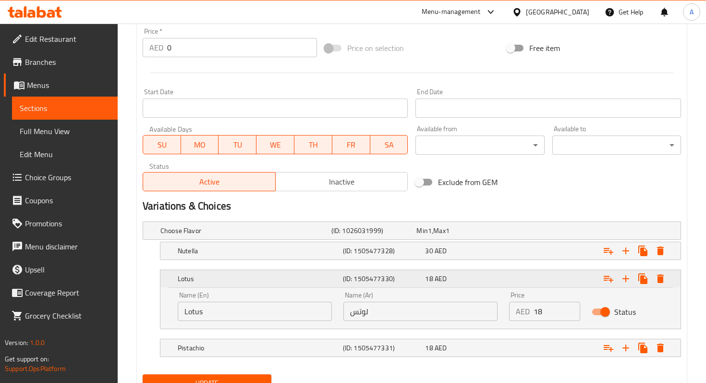
click at [491, 280] on div "18 AED" at bounding box center [464, 279] width 79 height 10
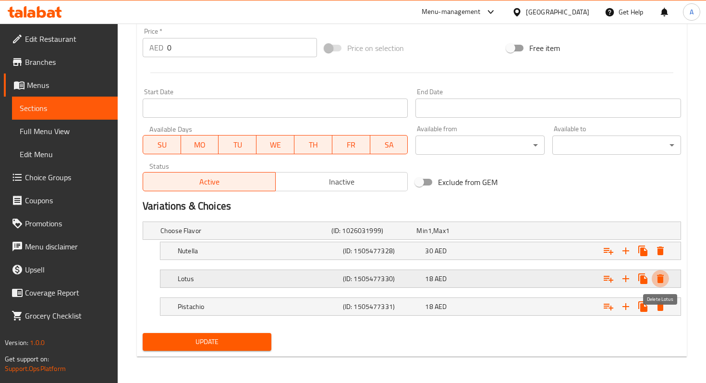
click at [662, 278] on icon "Expand" at bounding box center [660, 278] width 7 height 9
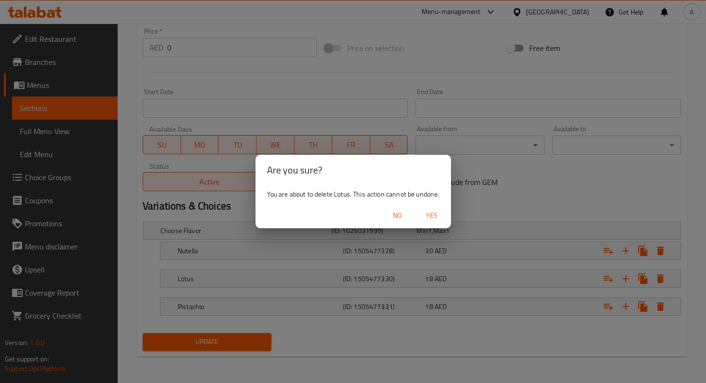
click at [438, 214] on span "Yes" at bounding box center [431, 215] width 23 height 12
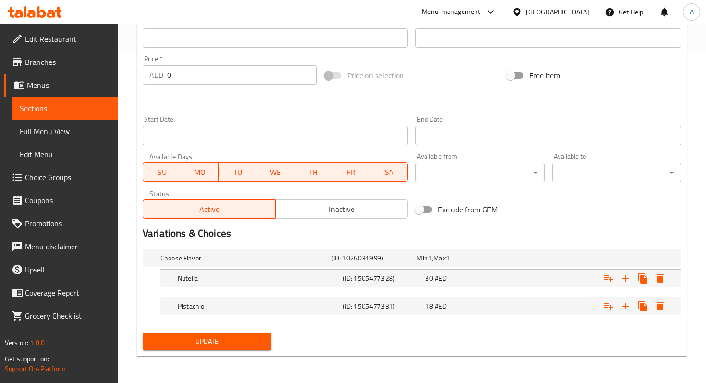
scroll to position [331, 0]
click at [541, 309] on div "Expand" at bounding box center [587, 306] width 165 height 21
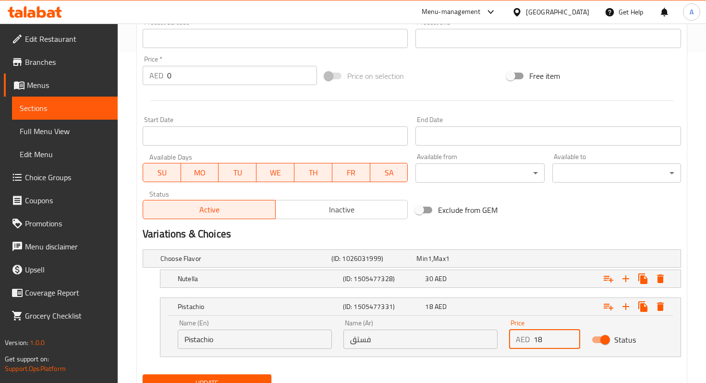
click at [541, 340] on input "18" at bounding box center [556, 338] width 47 height 19
type input "1"
type input "4"
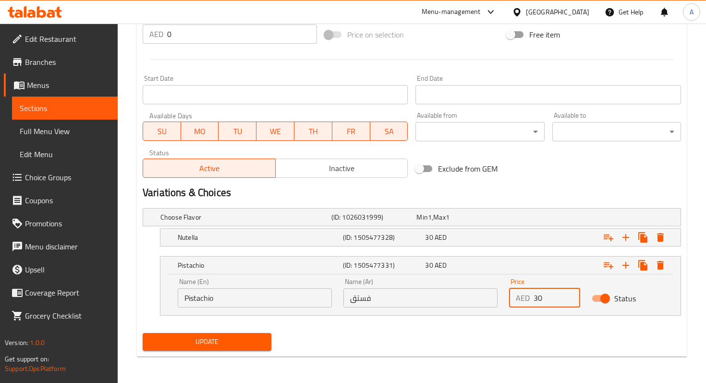
type input "30"
click at [252, 338] on span "Update" at bounding box center [206, 342] width 113 height 12
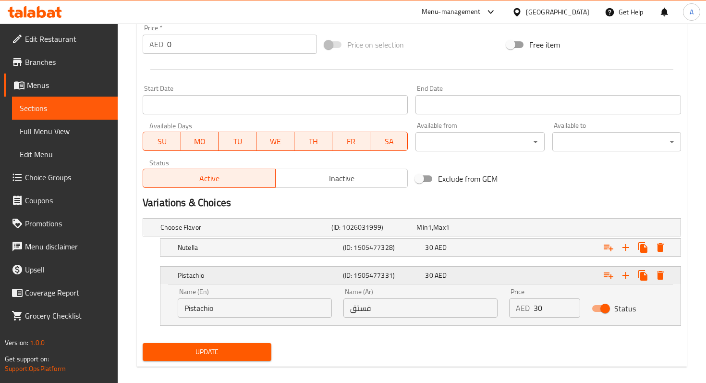
click at [431, 269] on span "30" at bounding box center [429, 275] width 8 height 12
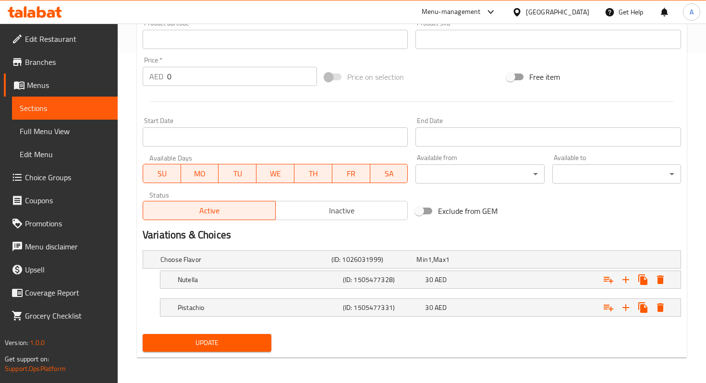
scroll to position [331, 0]
click at [445, 277] on span "AED" at bounding box center [440, 278] width 12 height 12
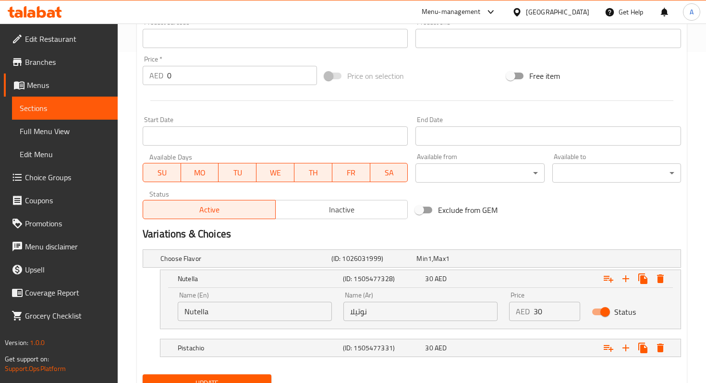
click at [539, 310] on input "30" at bounding box center [556, 310] width 47 height 19
click at [543, 314] on input "30" at bounding box center [556, 310] width 47 height 19
type input "3"
click at [529, 234] on h2 "Variations & Choices" at bounding box center [412, 234] width 538 height 14
click at [464, 277] on div "15 AED" at bounding box center [464, 279] width 79 height 10
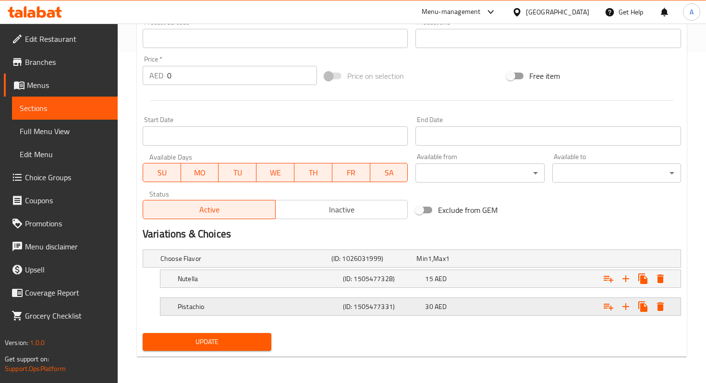
click at [484, 301] on div "30 AED" at bounding box center [464, 306] width 79 height 10
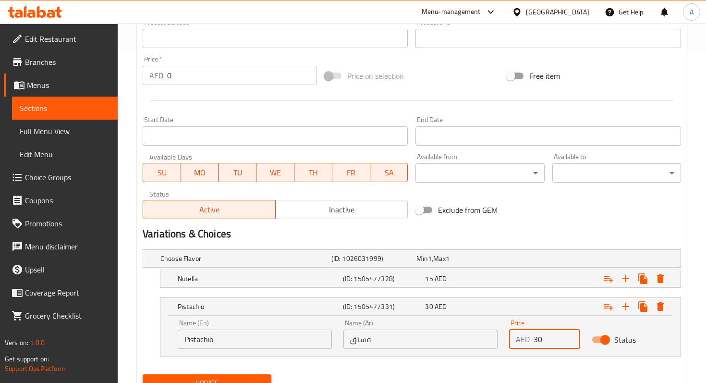
click at [538, 340] on input "30" at bounding box center [556, 338] width 47 height 19
click at [544, 340] on input "30" at bounding box center [556, 338] width 47 height 19
click at [456, 281] on div "15 AED" at bounding box center [464, 279] width 79 height 10
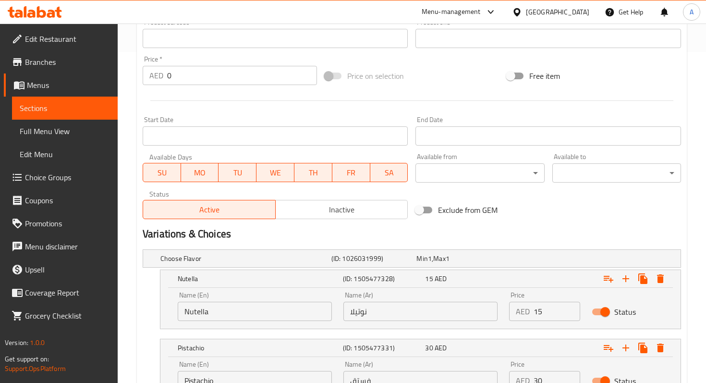
click at [537, 308] on input "15" at bounding box center [556, 310] width 47 height 19
click at [541, 310] on input "15" at bounding box center [556, 310] width 47 height 19
type input "1"
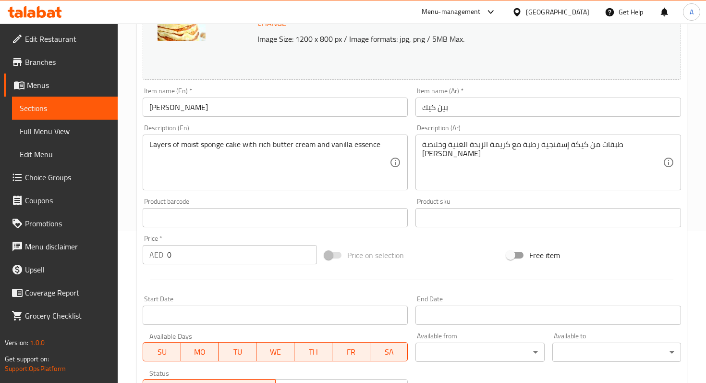
scroll to position [160, 0]
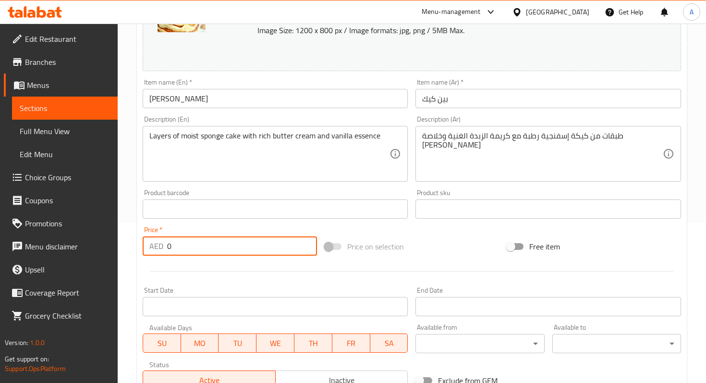
click at [261, 241] on input "0" at bounding box center [242, 245] width 150 height 19
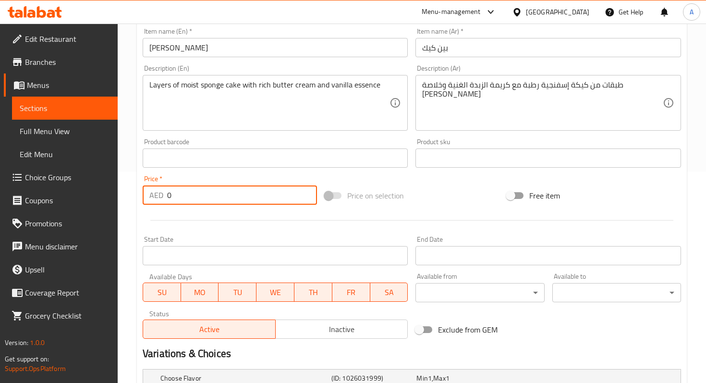
scroll to position [0, 0]
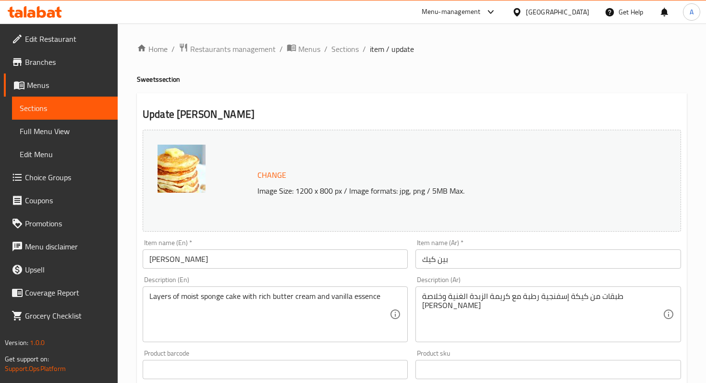
click at [93, 108] on span "Sections" at bounding box center [65, 108] width 90 height 12
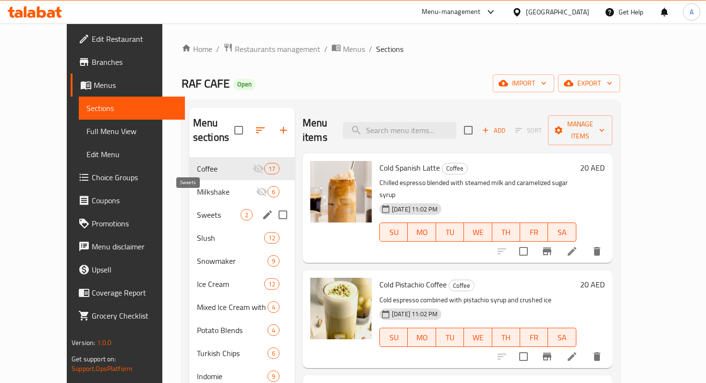
click at [197, 209] on span "Sweets" at bounding box center [219, 215] width 44 height 12
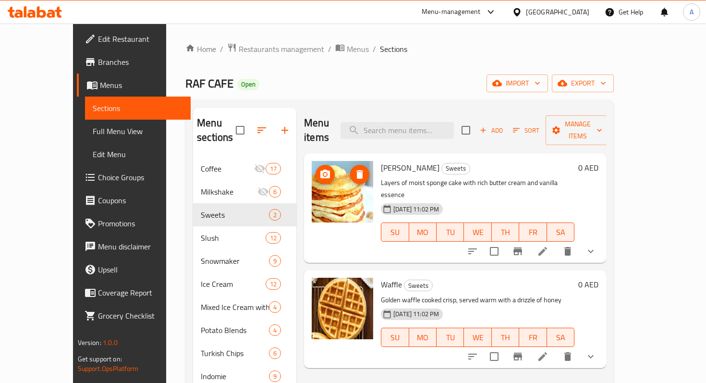
click at [328, 184] on img at bounding box center [342, 191] width 61 height 61
click at [548, 350] on icon at bounding box center [543, 356] width 12 height 12
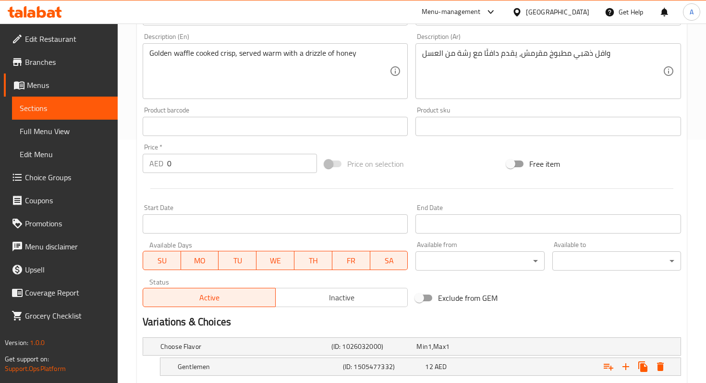
scroll to position [414, 0]
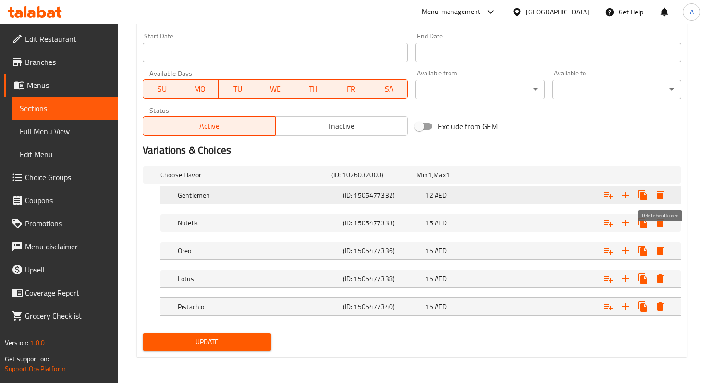
click at [661, 196] on icon "Expand" at bounding box center [660, 195] width 7 height 9
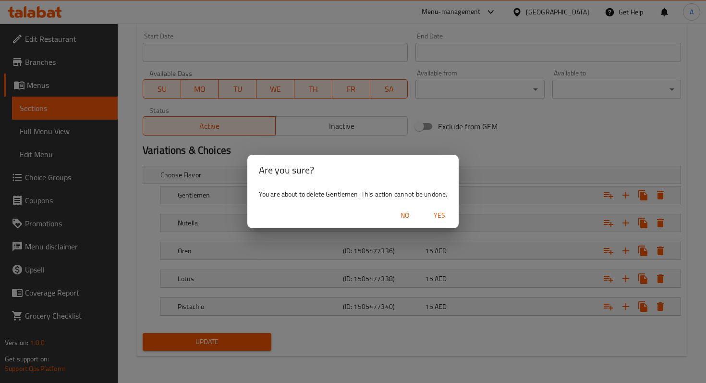
click at [445, 218] on span "Yes" at bounding box center [439, 215] width 23 height 12
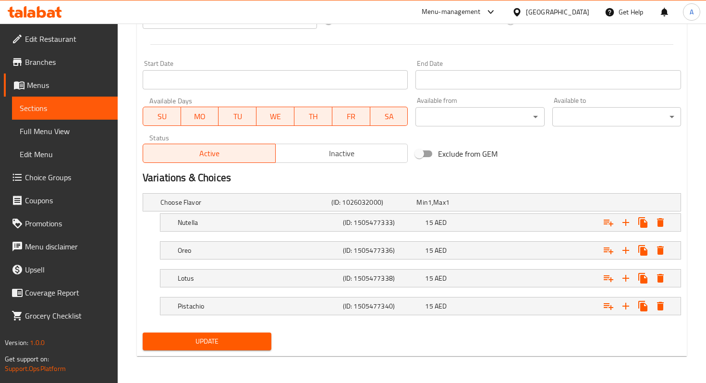
scroll to position [386, 0]
click at [662, 255] on icon "Expand" at bounding box center [660, 251] width 12 height 12
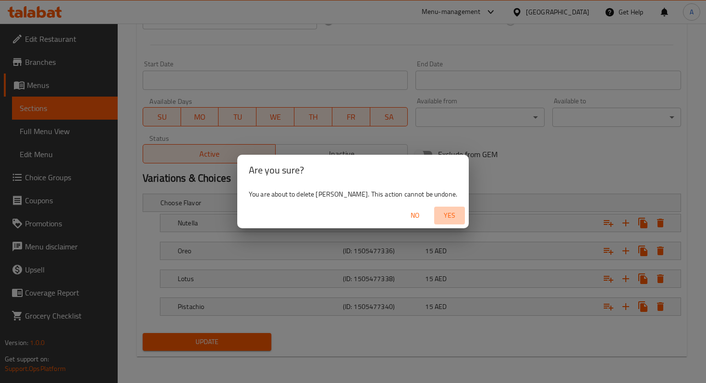
click at [438, 217] on span "Yes" at bounding box center [449, 215] width 23 height 12
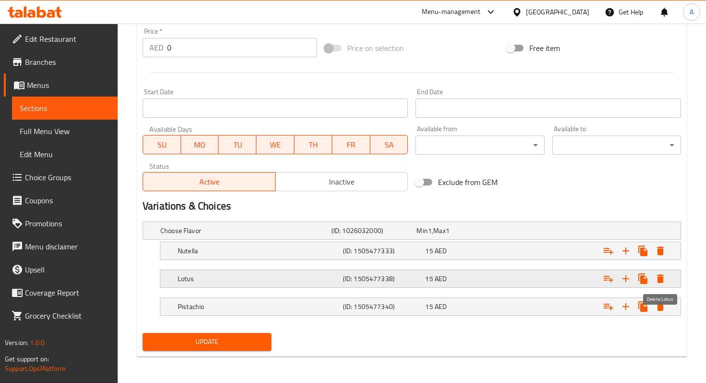
click at [665, 282] on icon "Expand" at bounding box center [660, 279] width 12 height 12
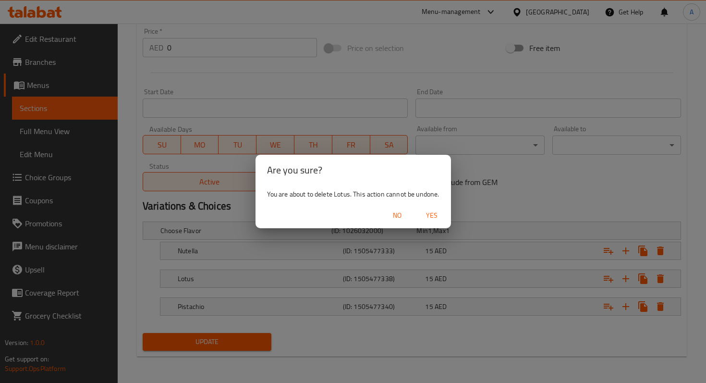
click at [427, 215] on span "Yes" at bounding box center [431, 215] width 23 height 12
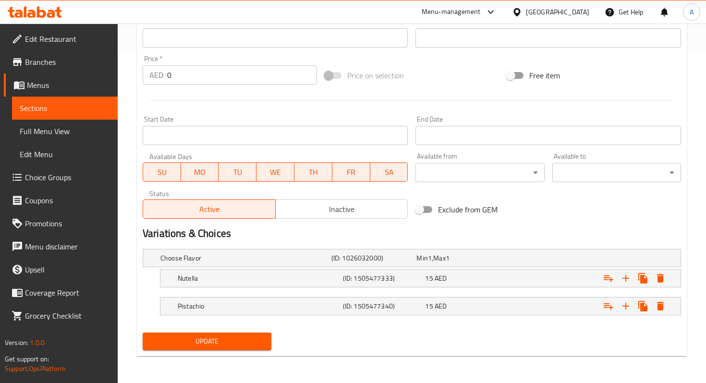
scroll to position [331, 0]
click at [432, 281] on span "15" at bounding box center [429, 278] width 8 height 12
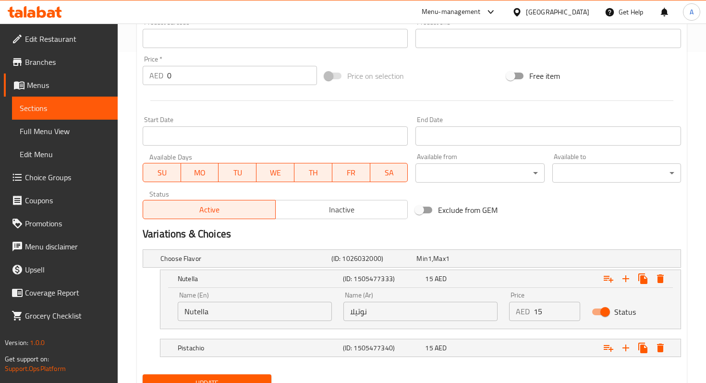
click at [547, 314] on input "15" at bounding box center [556, 310] width 47 height 19
type input "1"
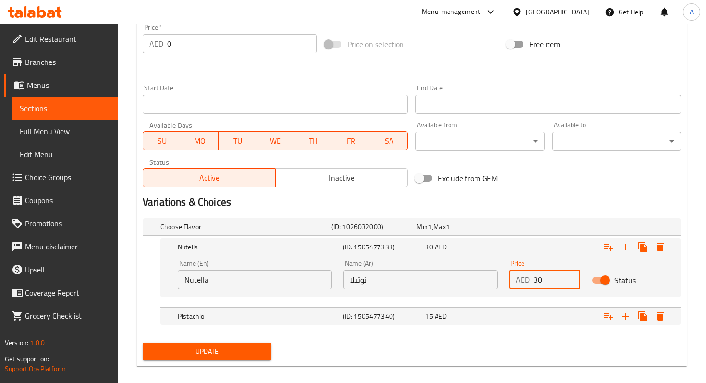
scroll to position [364, 0]
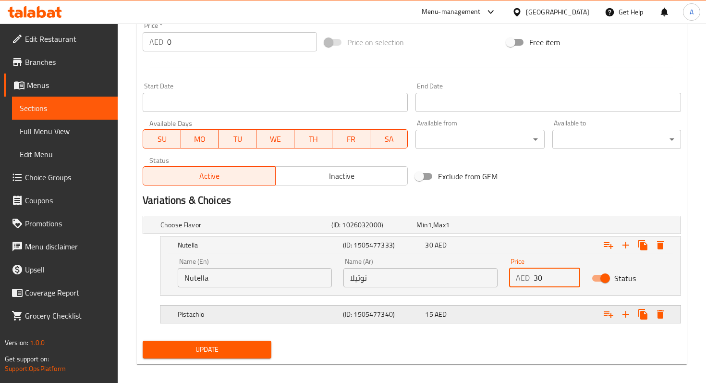
type input "30"
click at [493, 322] on div "Pistachio (ID: 1505477340) 15 AED" at bounding box center [423, 313] width 495 height 21
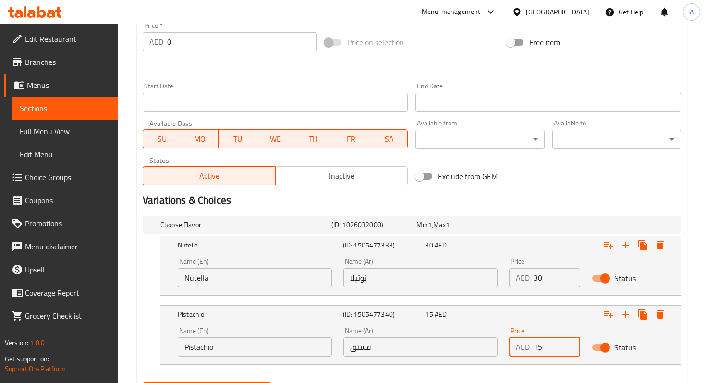
click at [546, 355] on input "15" at bounding box center [556, 346] width 47 height 19
type input "1"
type input "30"
click at [537, 180] on div "Exclude from GEM" at bounding box center [502, 176] width 182 height 26
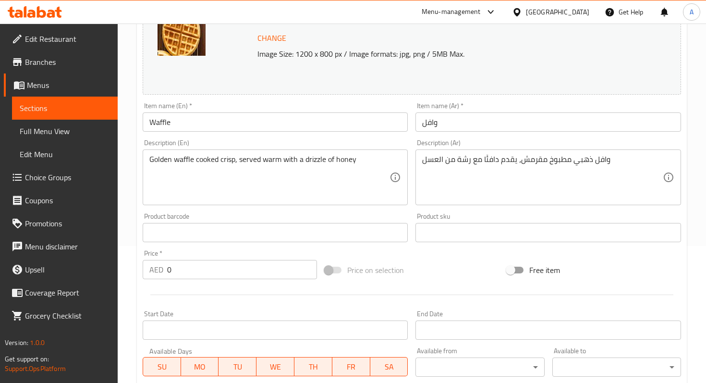
scroll to position [413, 0]
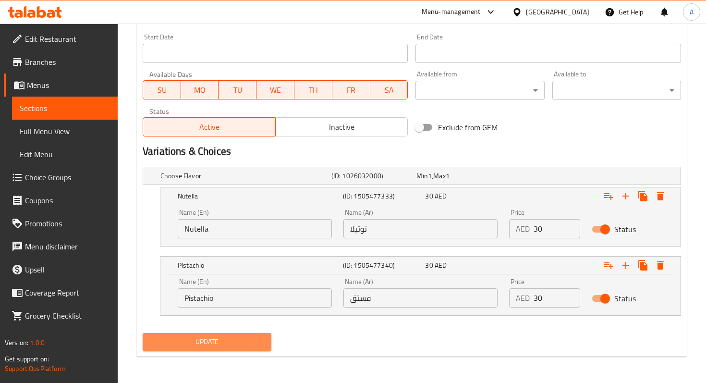
click at [237, 335] on button "Update" at bounding box center [207, 342] width 129 height 18
click at [225, 333] on button "Update" at bounding box center [207, 342] width 129 height 18
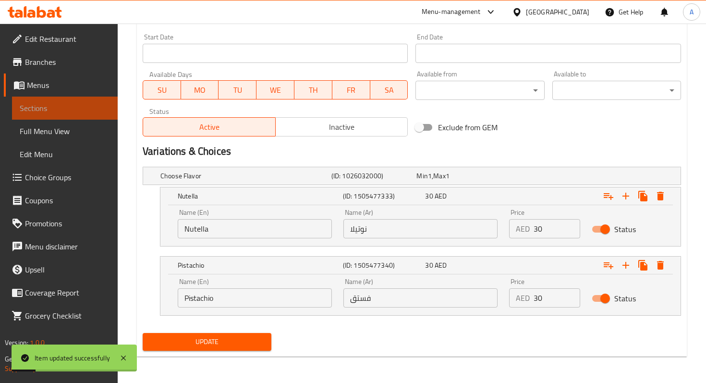
click at [71, 110] on span "Sections" at bounding box center [65, 108] width 90 height 12
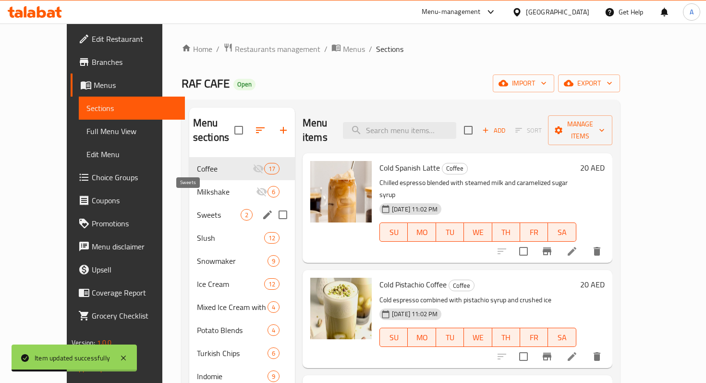
click at [197, 209] on span "Sweets" at bounding box center [219, 215] width 44 height 12
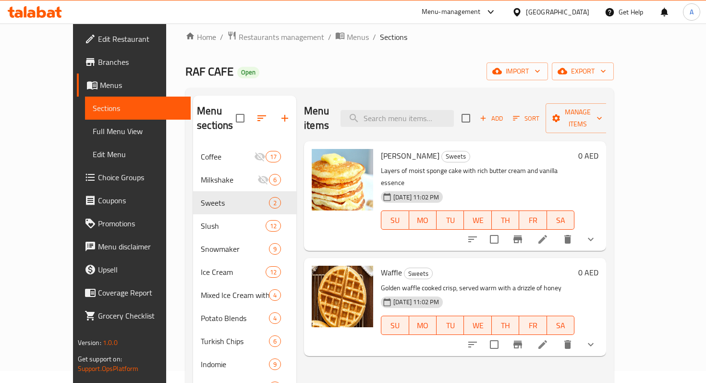
scroll to position [14, 0]
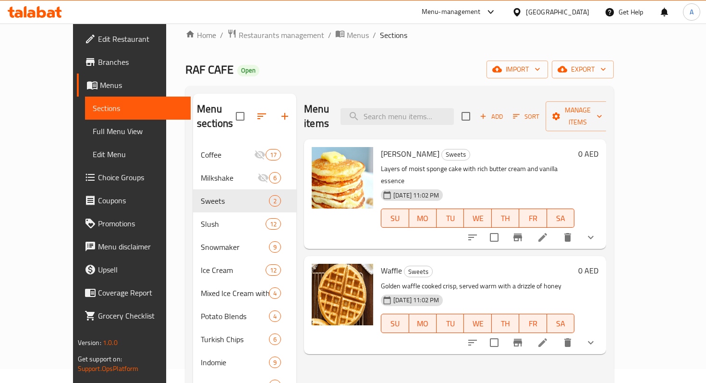
click at [509, 290] on div "20-05-2025 11:02 PM SU MO TU WE TH FR SA" at bounding box center [477, 316] width 201 height 52
click at [548, 337] on icon at bounding box center [543, 343] width 12 height 12
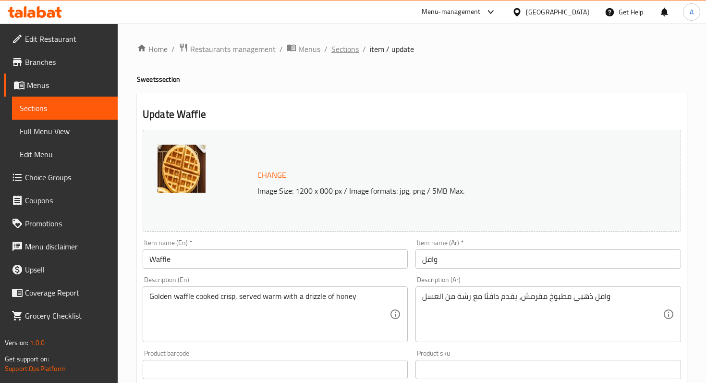
click at [344, 49] on span "Sections" at bounding box center [344, 49] width 27 height 12
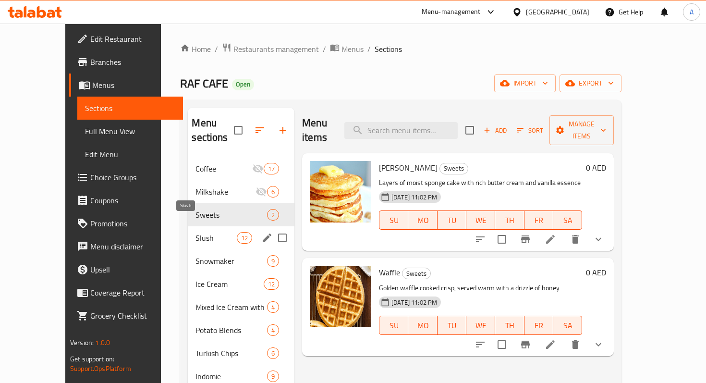
click at [195, 232] on span "Slush" at bounding box center [215, 238] width 41 height 12
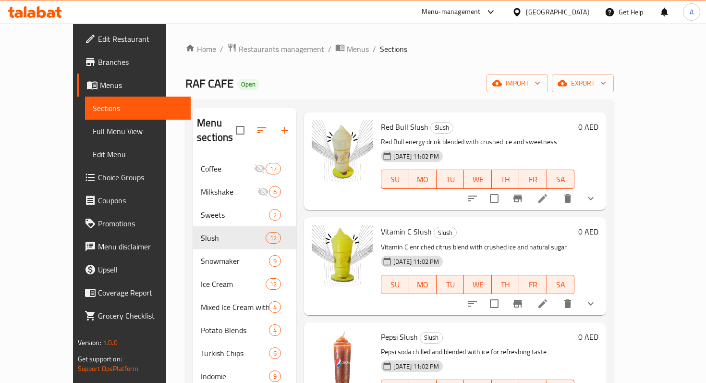
scroll to position [42, 0]
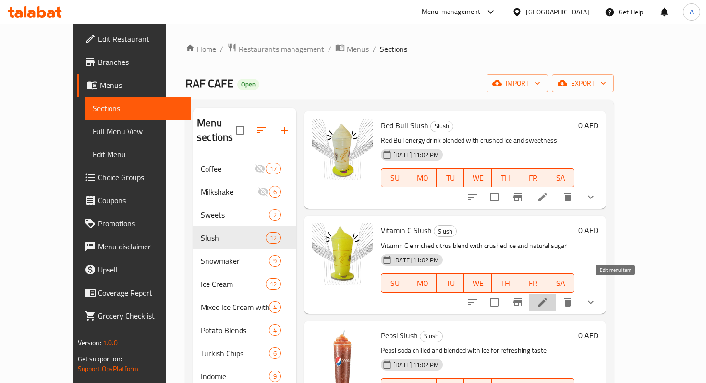
click at [547, 298] on icon at bounding box center [542, 302] width 9 height 9
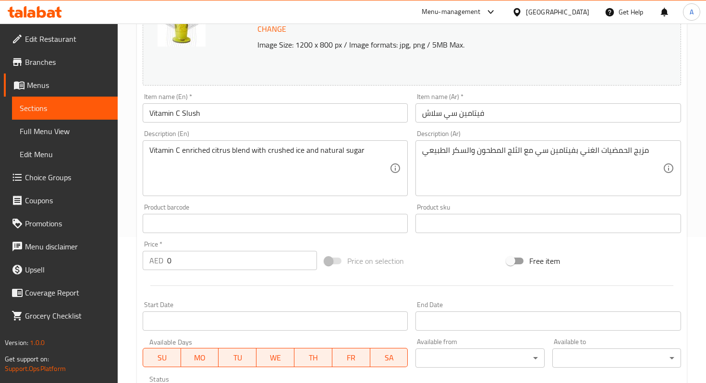
scroll to position [386, 0]
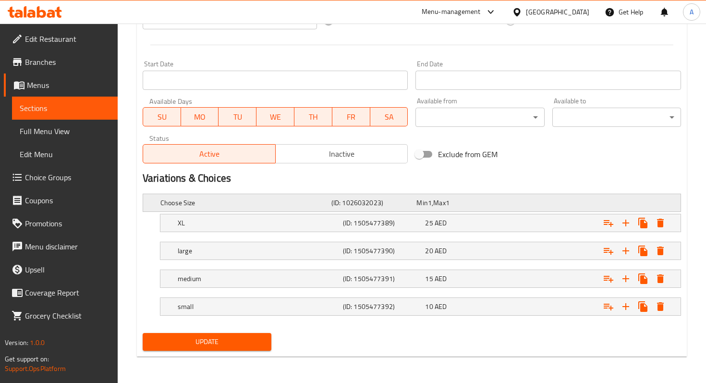
click at [272, 198] on h5 "Choose Size" at bounding box center [243, 203] width 167 height 10
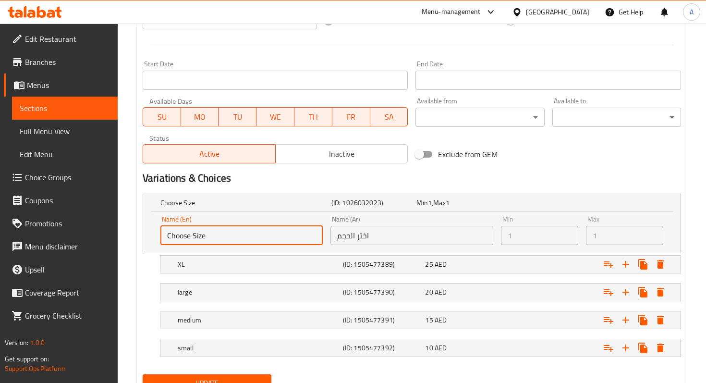
click at [269, 238] on input "Choose Size" at bounding box center [241, 235] width 162 height 19
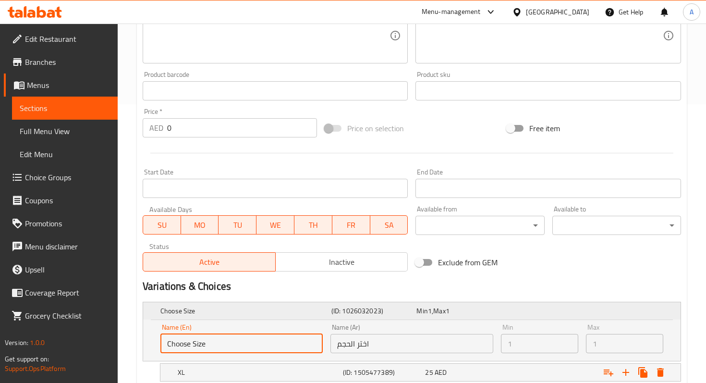
scroll to position [276, 0]
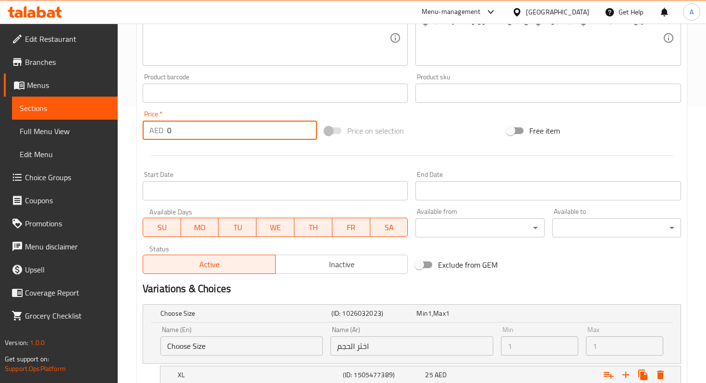
click at [195, 134] on input "0" at bounding box center [242, 129] width 150 height 19
click at [191, 131] on input "number" at bounding box center [242, 129] width 150 height 19
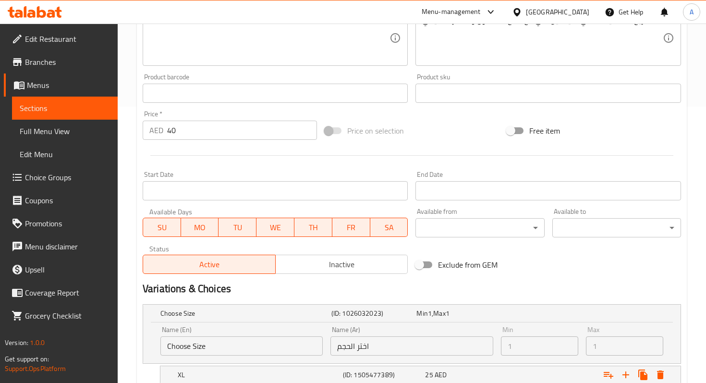
click at [286, 168] on div "Start Date Start Date" at bounding box center [275, 185] width 273 height 37
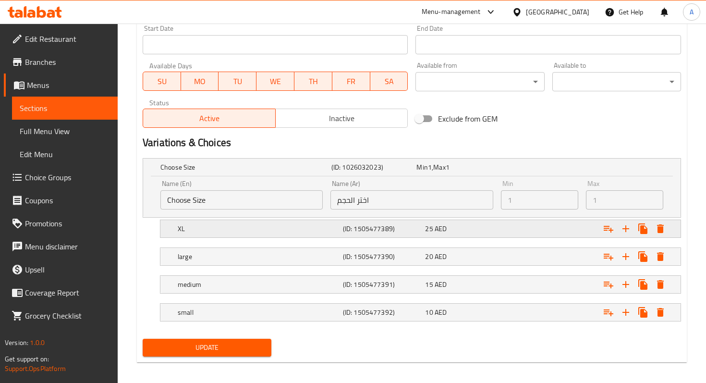
scroll to position [425, 0]
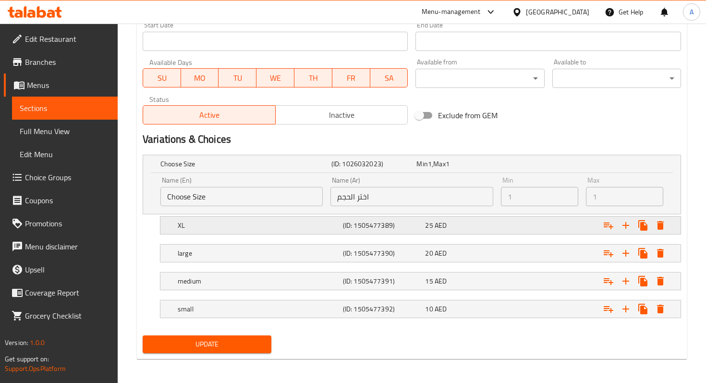
click at [661, 234] on div "Expand" at bounding box center [587, 225] width 165 height 21
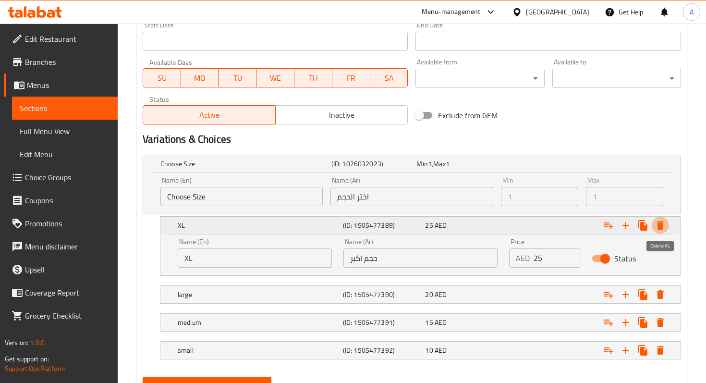
click at [661, 229] on icon "Expand" at bounding box center [660, 225] width 12 height 12
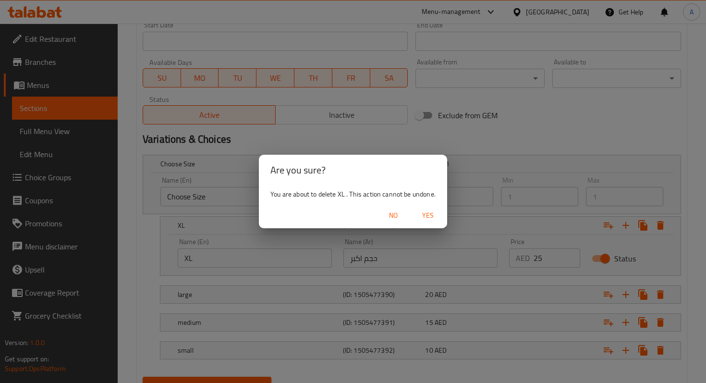
click at [519, 144] on div "Are you sure? You are about to delete XL . This action cannot be undone. No Yes" at bounding box center [353, 191] width 706 height 383
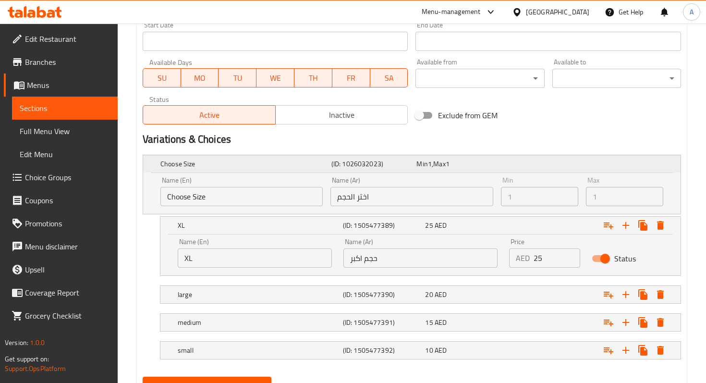
click at [296, 161] on h5 "Choose Size" at bounding box center [243, 164] width 167 height 10
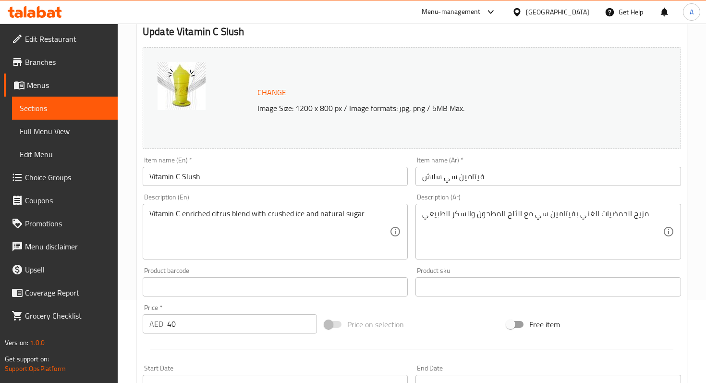
scroll to position [79, 0]
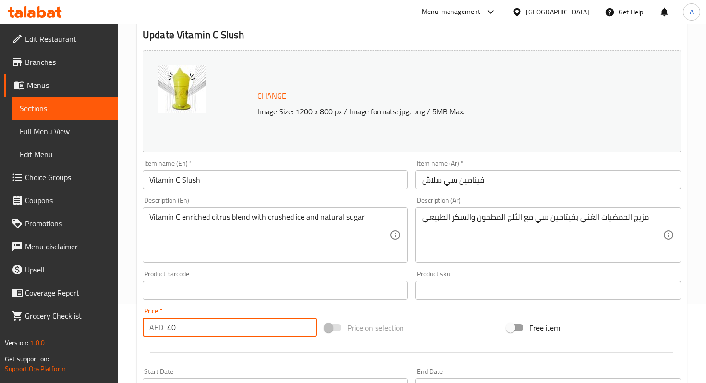
click at [206, 326] on input "40" at bounding box center [242, 326] width 150 height 19
type input "4"
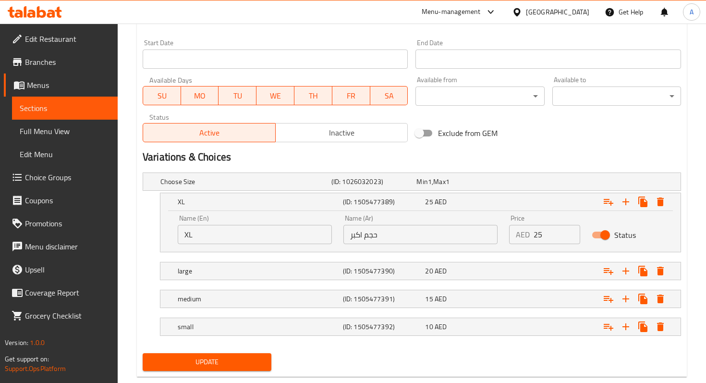
scroll to position [419, 0]
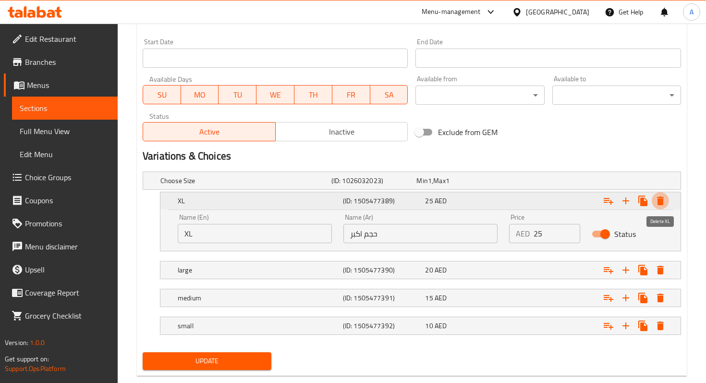
click at [659, 205] on icon "Expand" at bounding box center [660, 201] width 12 height 12
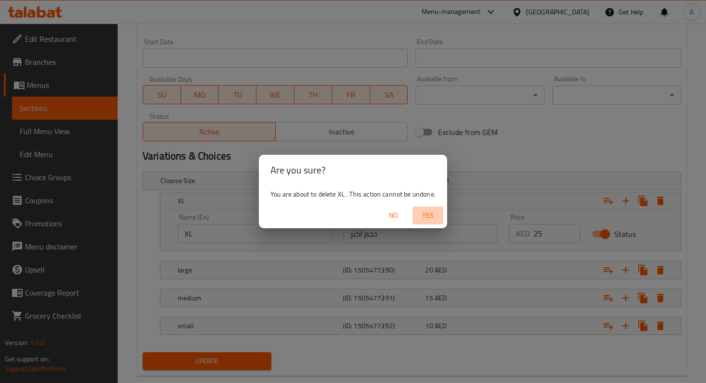
click at [429, 213] on span "Yes" at bounding box center [427, 215] width 23 height 12
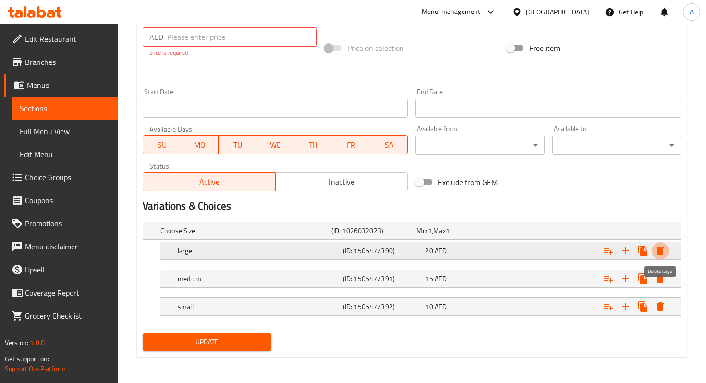
click at [663, 253] on icon "Expand" at bounding box center [660, 251] width 12 height 12
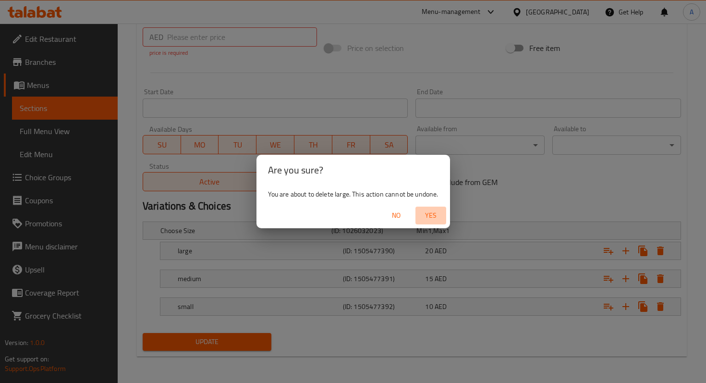
click at [424, 216] on span "Yes" at bounding box center [430, 215] width 23 height 12
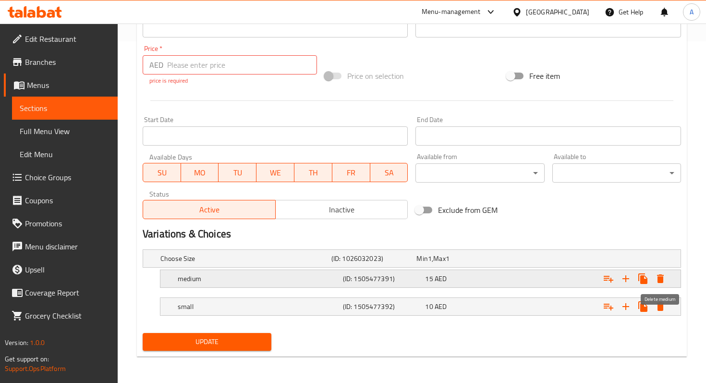
click at [659, 284] on icon "Expand" at bounding box center [660, 279] width 12 height 12
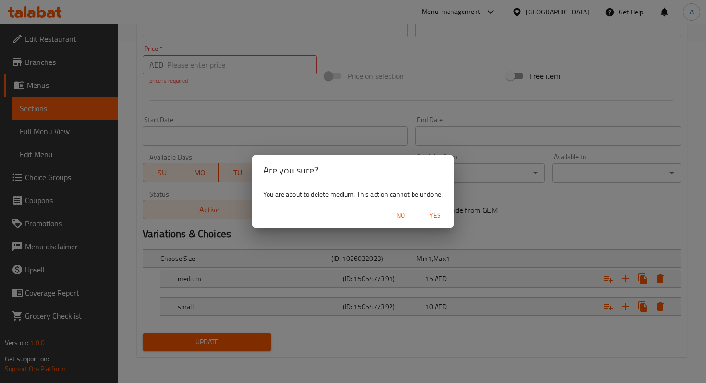
click at [433, 214] on span "Yes" at bounding box center [434, 215] width 23 height 12
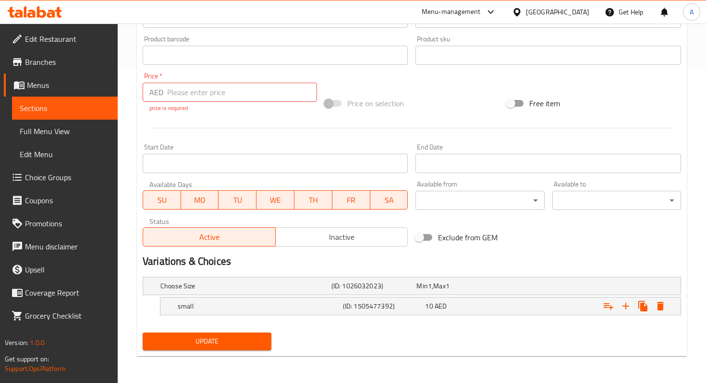
scroll to position [313, 0]
click at [663, 311] on icon "Expand" at bounding box center [660, 307] width 12 height 12
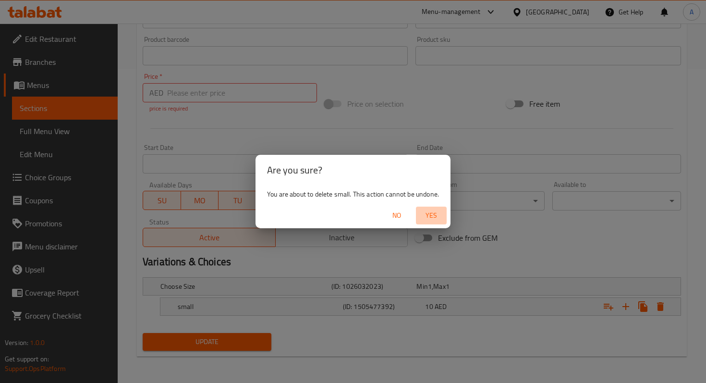
click at [436, 213] on span "Yes" at bounding box center [431, 215] width 23 height 12
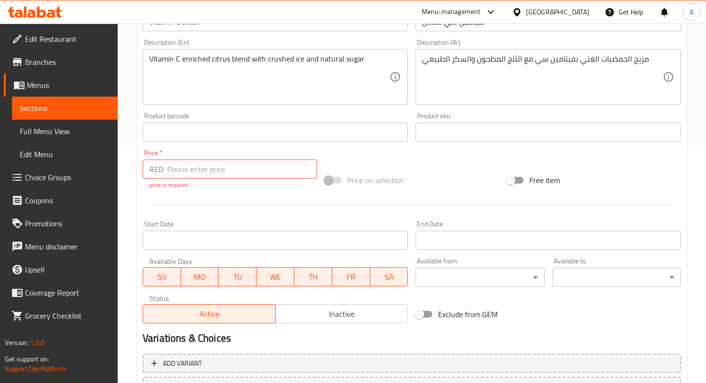
scroll to position [231, 0]
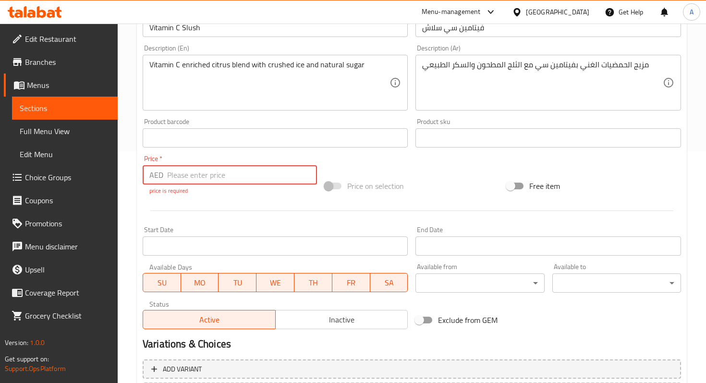
click at [199, 174] on input "number" at bounding box center [242, 174] width 150 height 19
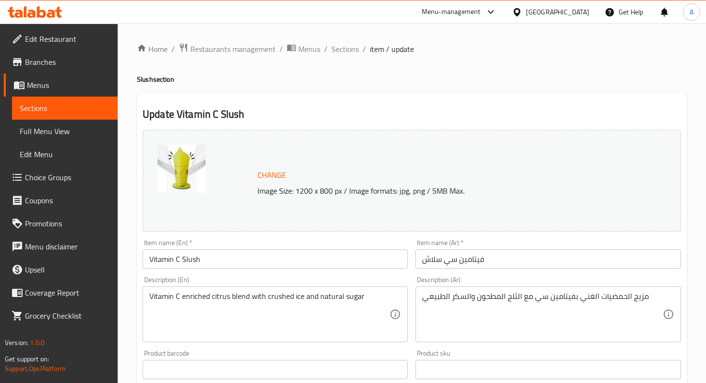
scroll to position [320, 0]
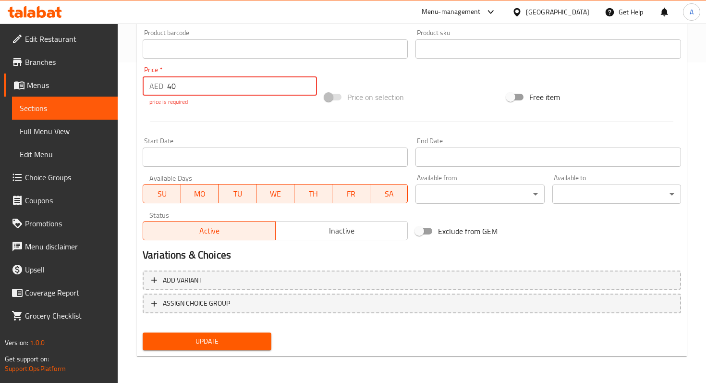
type input "40"
click at [235, 340] on span "Update" at bounding box center [206, 341] width 113 height 12
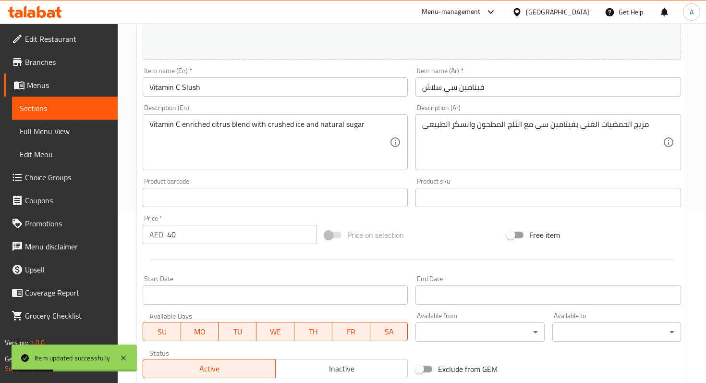
scroll to position [0, 0]
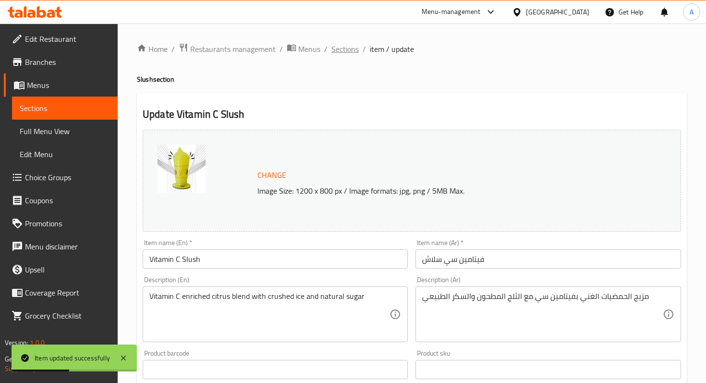
click at [350, 54] on span "Sections" at bounding box center [344, 49] width 27 height 12
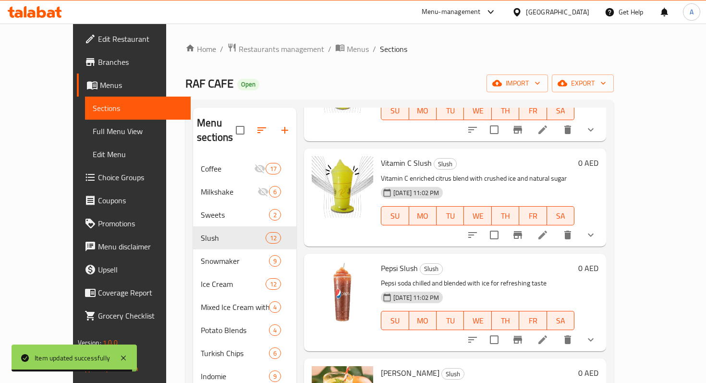
scroll to position [120, 0]
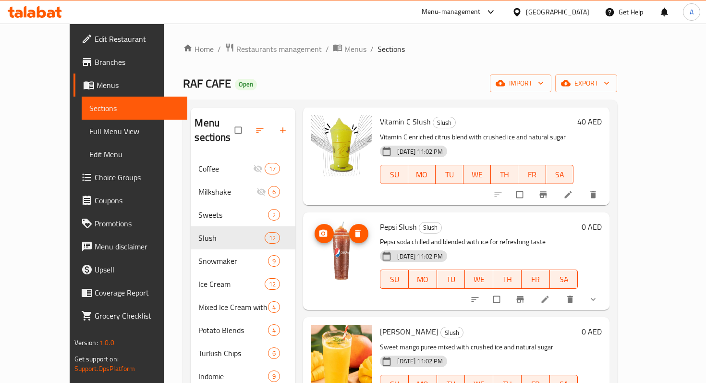
scroll to position [189, 0]
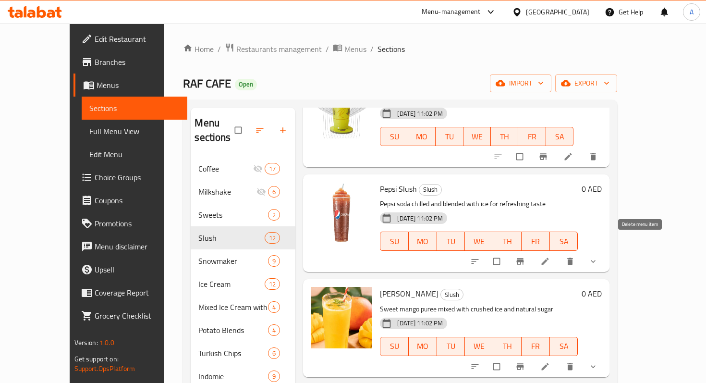
click at [575, 256] on icon "delete" at bounding box center [570, 261] width 10 height 10
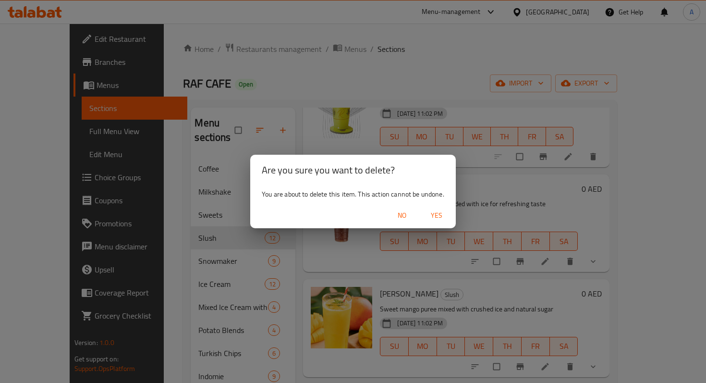
click at [404, 212] on span "No" at bounding box center [401, 215] width 23 height 12
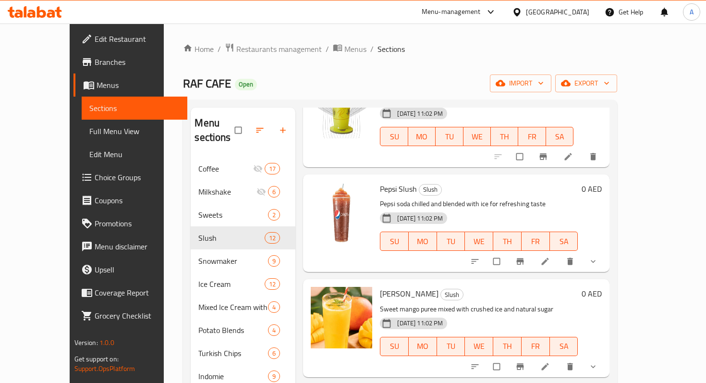
click at [550, 256] on icon at bounding box center [545, 261] width 10 height 10
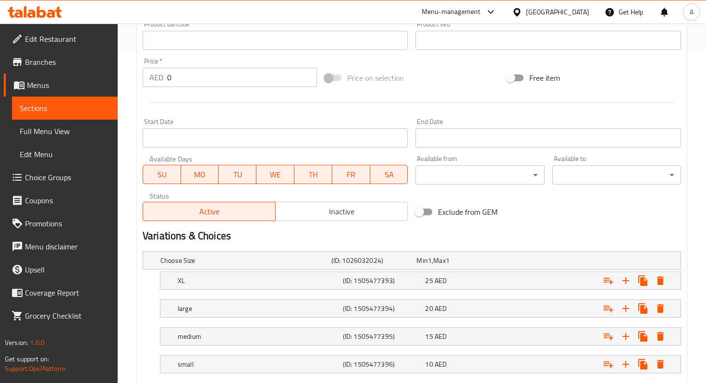
scroll to position [386, 0]
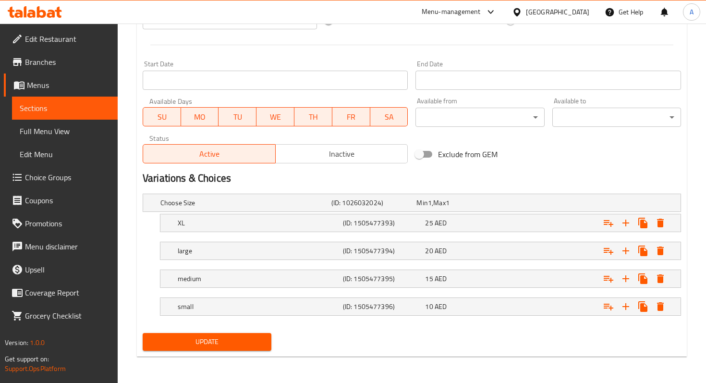
click at [353, 159] on span "Inactive" at bounding box center [341, 154] width 125 height 14
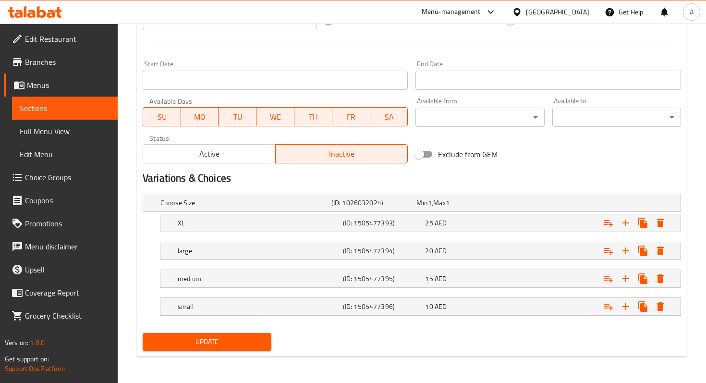
click at [252, 336] on span "Update" at bounding box center [206, 342] width 113 height 12
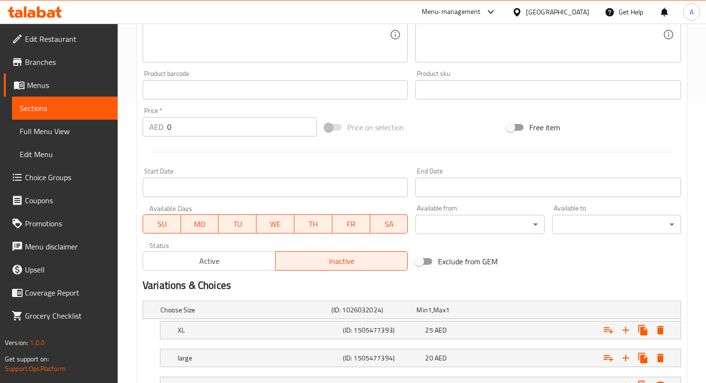
scroll to position [0, 0]
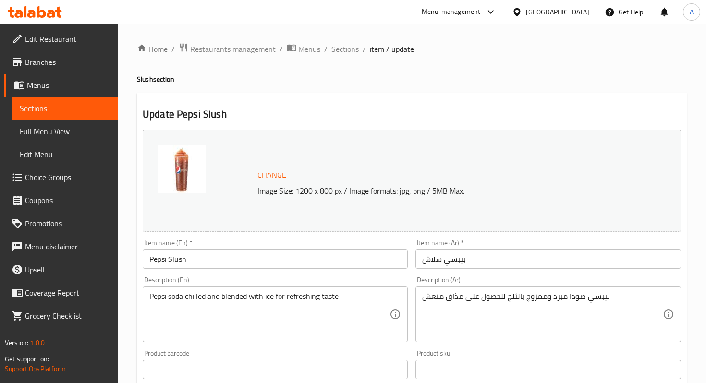
click at [95, 110] on span "Sections" at bounding box center [65, 108] width 90 height 12
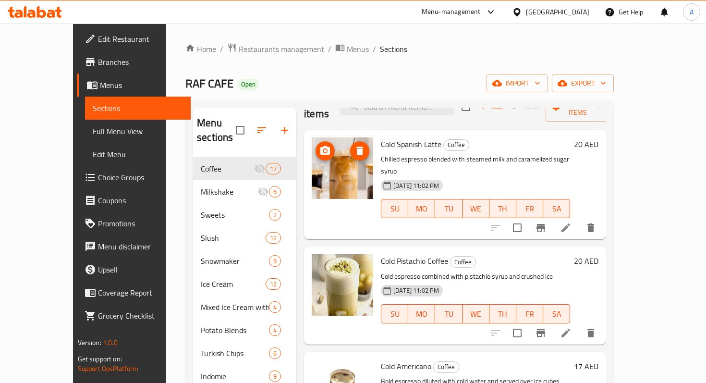
scroll to position [24, 0]
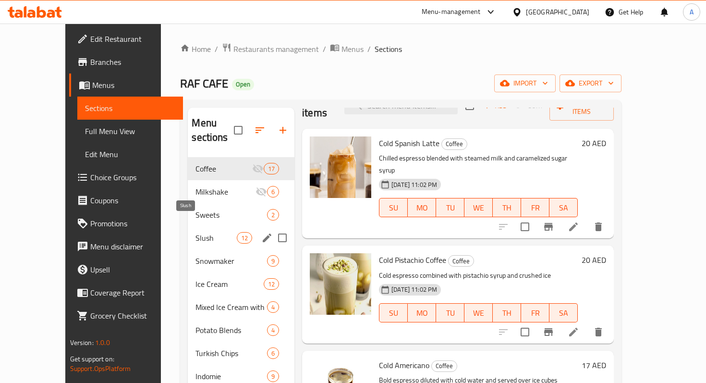
click at [195, 232] on span "Slush" at bounding box center [215, 238] width 41 height 12
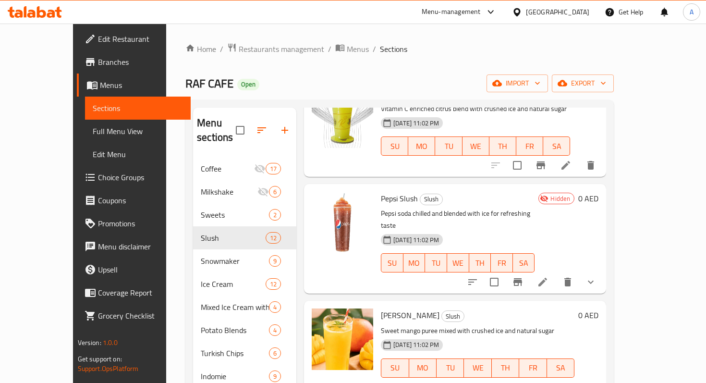
scroll to position [188, 0]
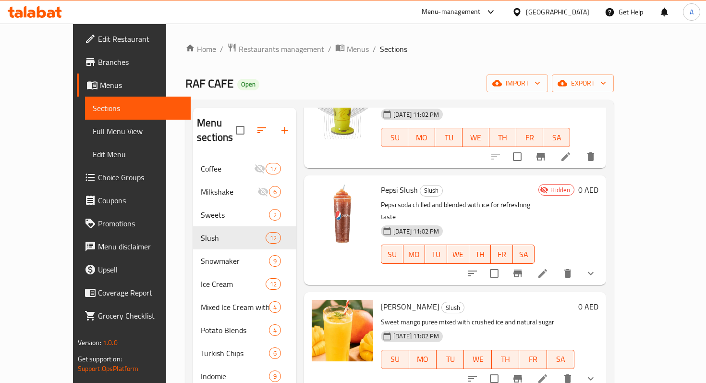
click at [598, 300] on h6 "0 AED" at bounding box center [588, 306] width 20 height 13
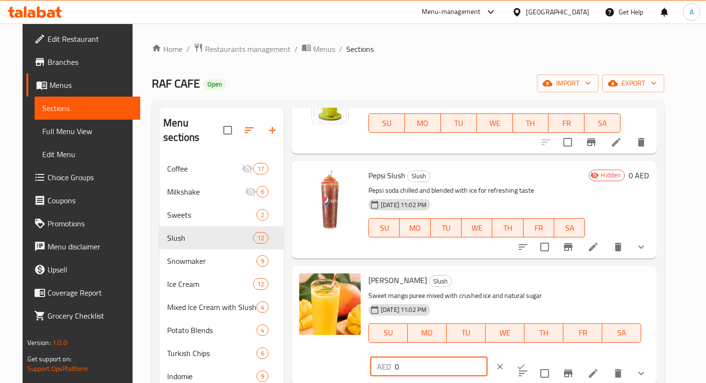
click at [487, 357] on input "0" at bounding box center [441, 366] width 93 height 19
click at [606, 364] on li at bounding box center [592, 372] width 27 height 17
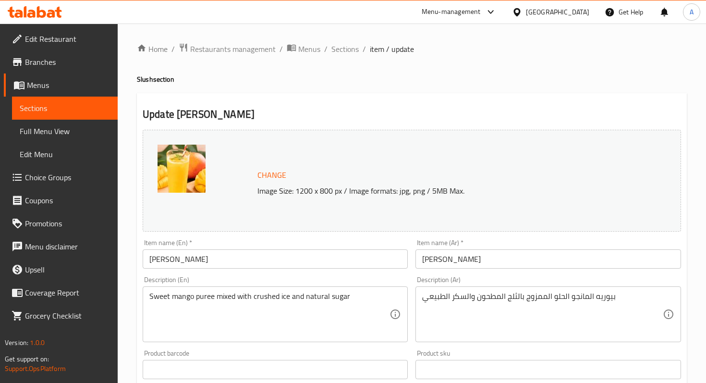
scroll to position [386, 0]
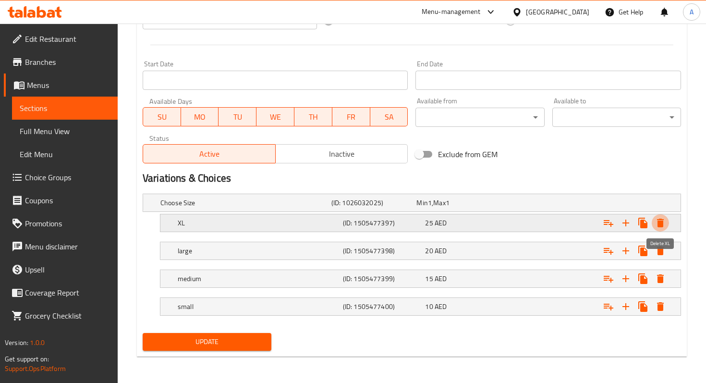
click at [658, 226] on icon "Expand" at bounding box center [660, 222] width 7 height 9
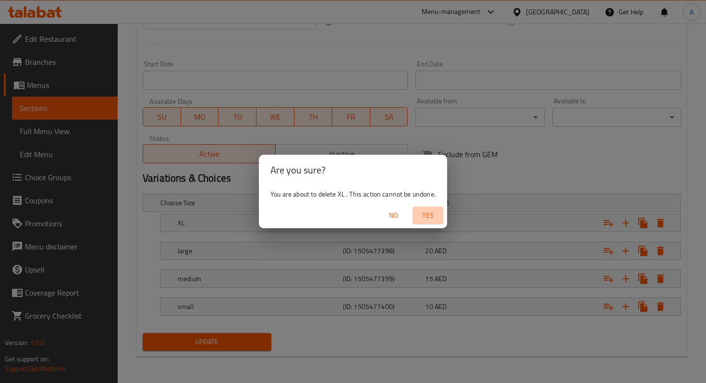
click at [436, 213] on span "Yes" at bounding box center [427, 215] width 23 height 12
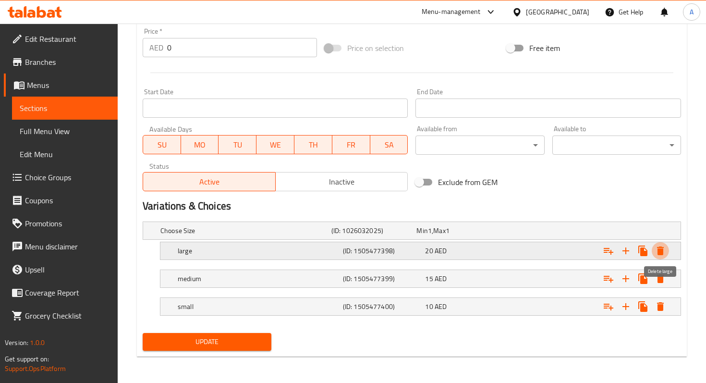
click at [658, 249] on icon "Expand" at bounding box center [660, 250] width 7 height 9
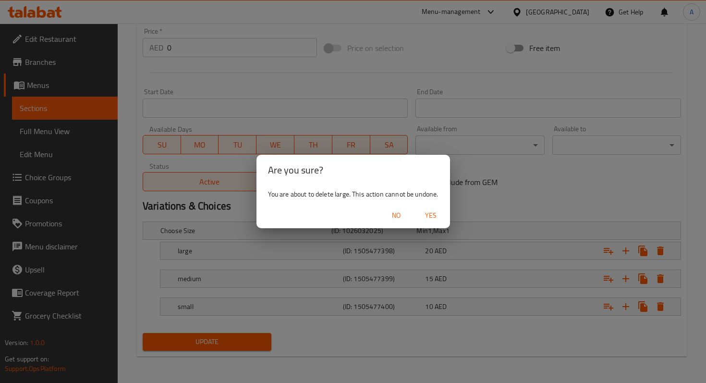
click at [436, 213] on span "Yes" at bounding box center [430, 215] width 23 height 12
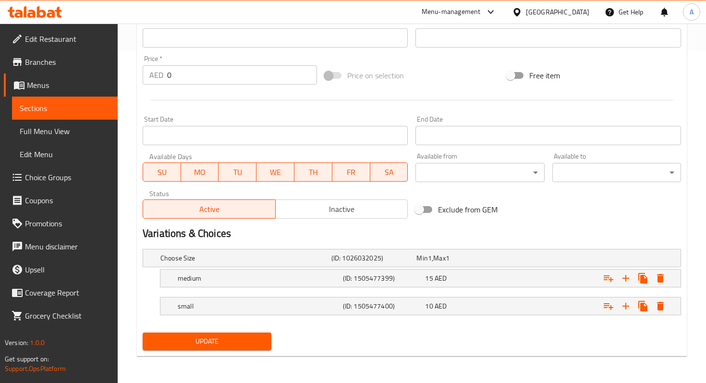
scroll to position [331, 0]
click at [664, 279] on icon "Expand" at bounding box center [660, 279] width 12 height 12
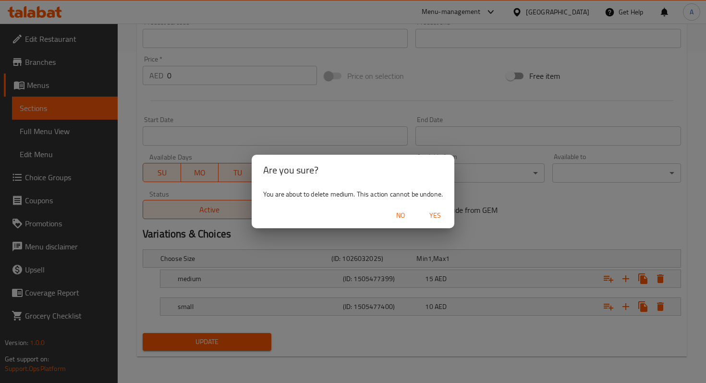
click at [445, 216] on span "Yes" at bounding box center [434, 215] width 23 height 12
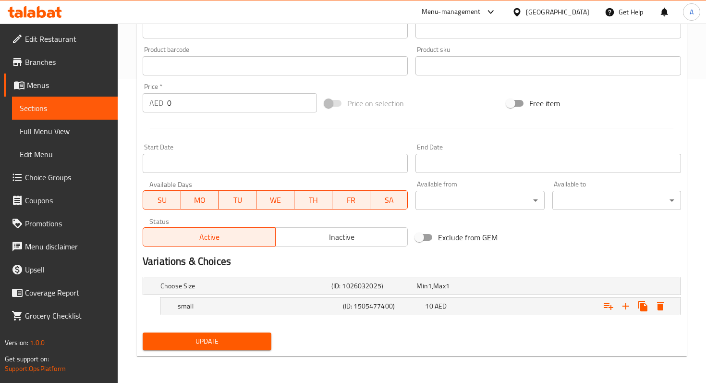
scroll to position [303, 0]
click at [657, 308] on icon "Expand" at bounding box center [660, 306] width 7 height 9
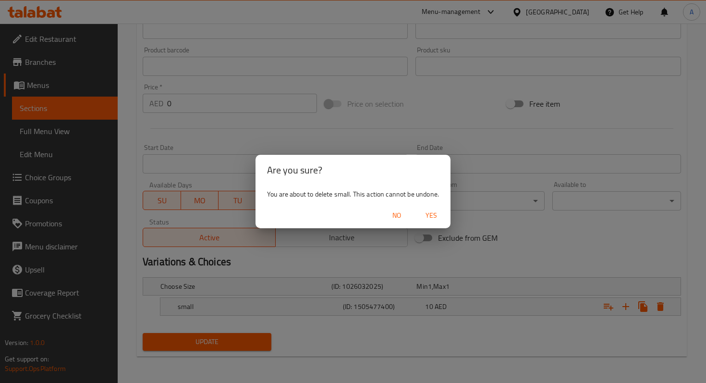
click at [433, 209] on span "Yes" at bounding box center [431, 215] width 23 height 12
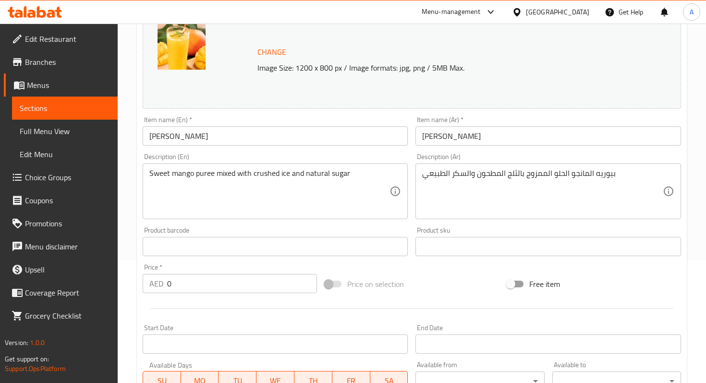
scroll to position [115, 0]
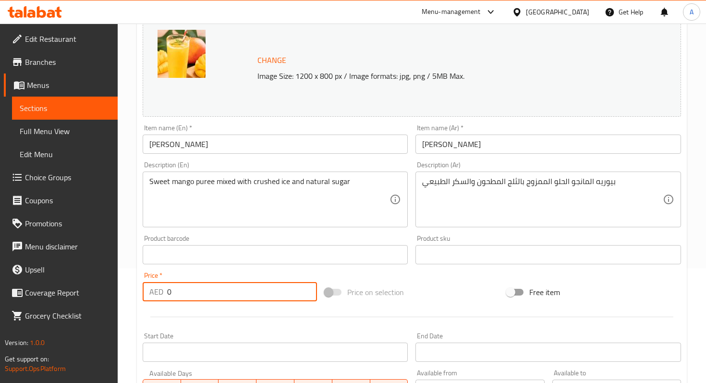
click at [176, 296] on input "0" at bounding box center [242, 291] width 150 height 19
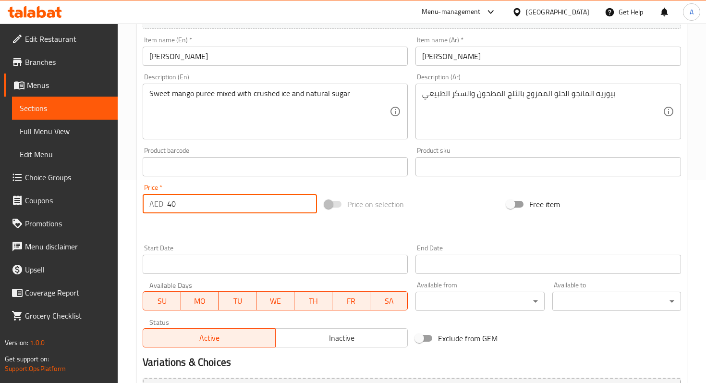
scroll to position [310, 0]
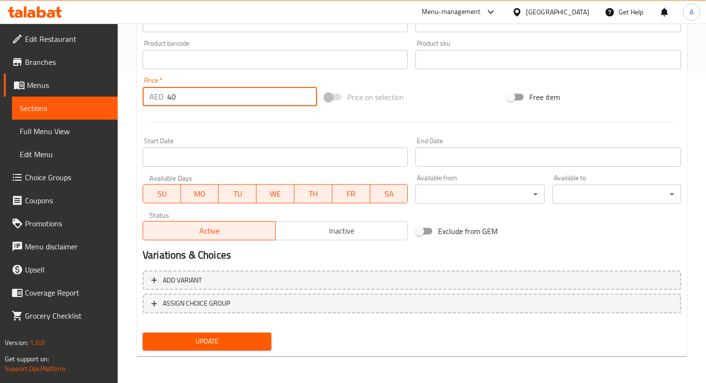
type input "40"
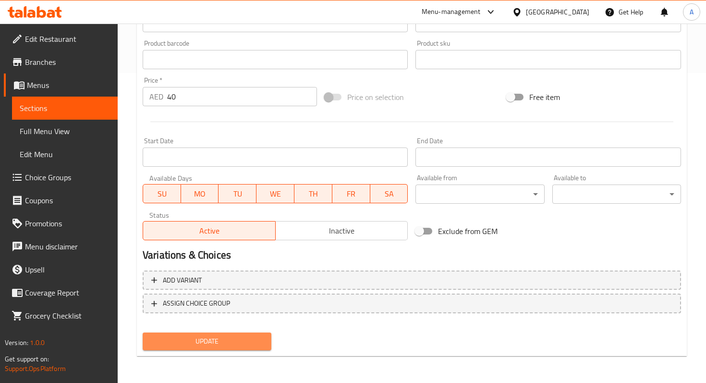
click at [225, 332] on button "Update" at bounding box center [207, 341] width 129 height 18
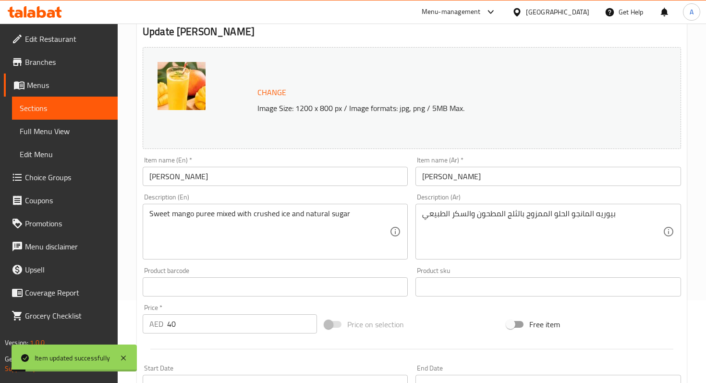
scroll to position [0, 0]
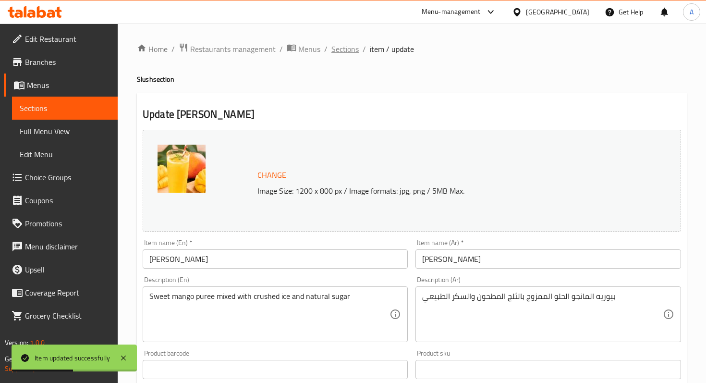
click at [350, 49] on span "Sections" at bounding box center [344, 49] width 27 height 12
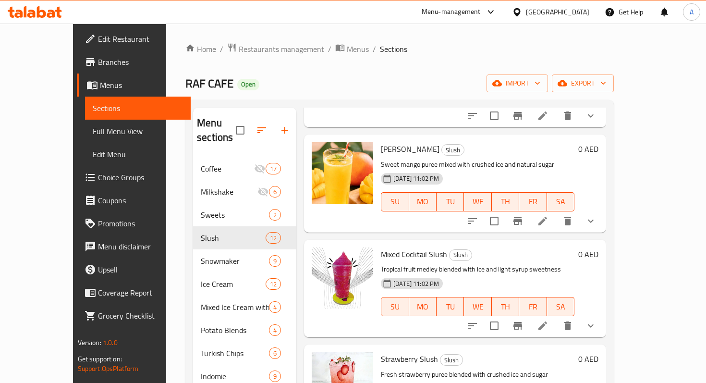
scroll to position [363, 0]
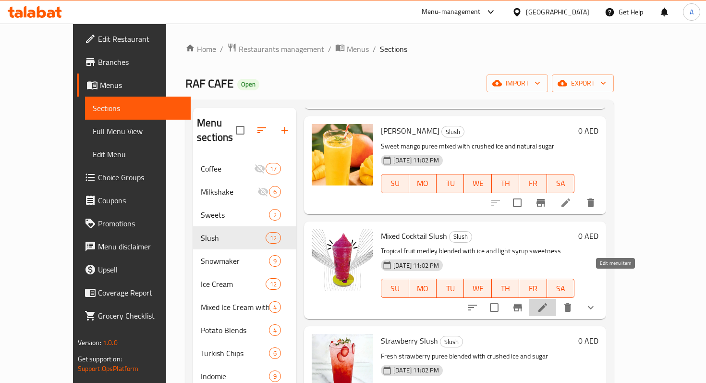
click at [547, 303] on icon at bounding box center [542, 307] width 9 height 9
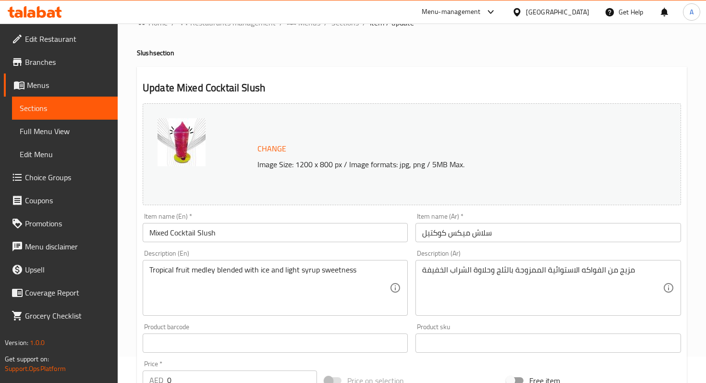
scroll to position [386, 0]
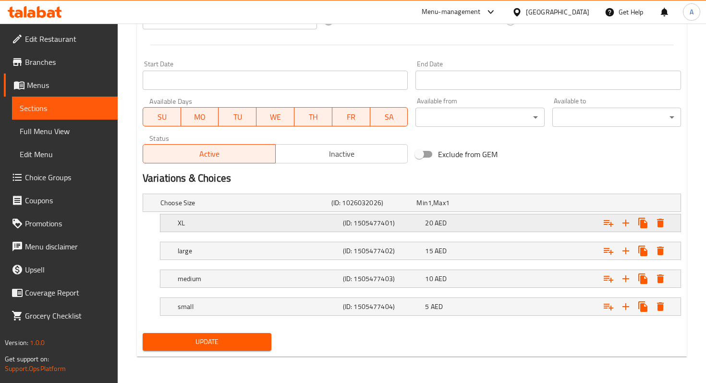
click at [664, 226] on icon "Expand" at bounding box center [660, 223] width 12 height 12
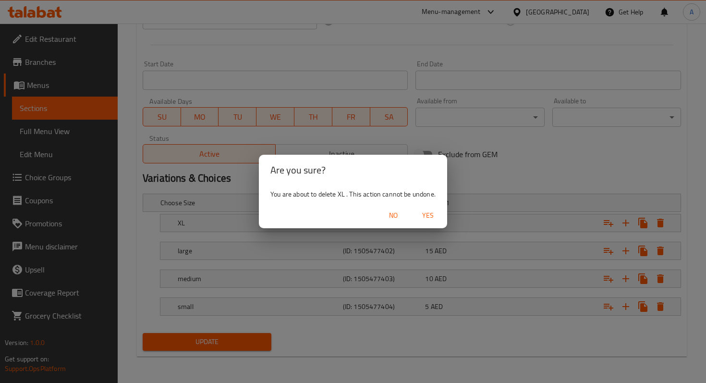
click at [427, 215] on span "Yes" at bounding box center [427, 215] width 23 height 12
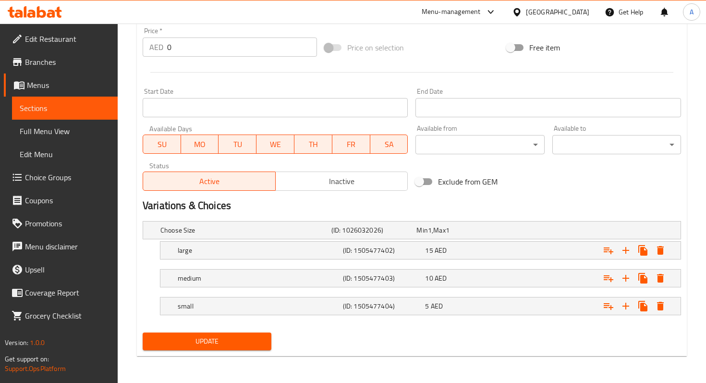
scroll to position [359, 0]
click at [664, 252] on icon "Expand" at bounding box center [660, 251] width 12 height 12
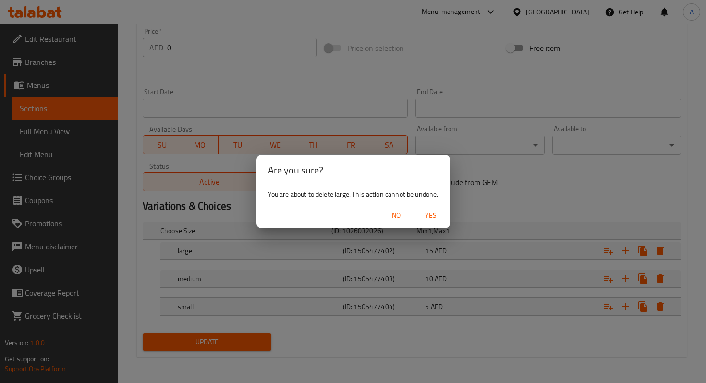
click at [440, 215] on span "Yes" at bounding box center [430, 215] width 23 height 12
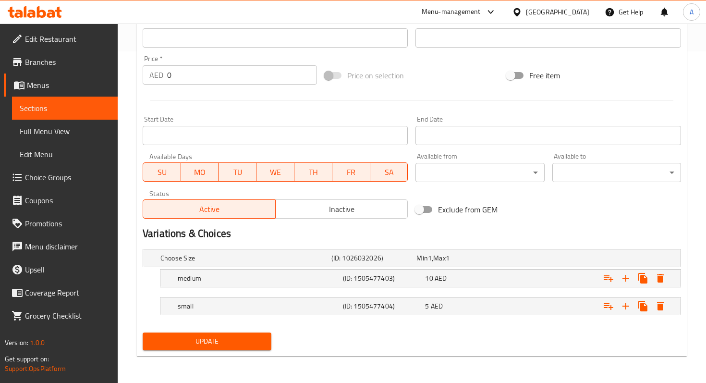
scroll to position [331, 0]
click at [657, 281] on icon "Expand" at bounding box center [660, 278] width 7 height 9
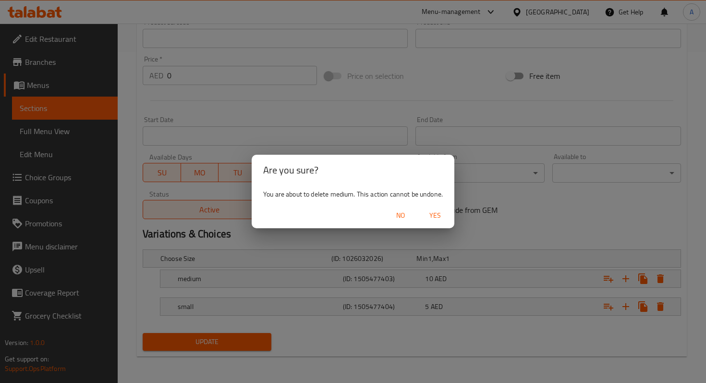
click at [434, 213] on span "Yes" at bounding box center [434, 215] width 23 height 12
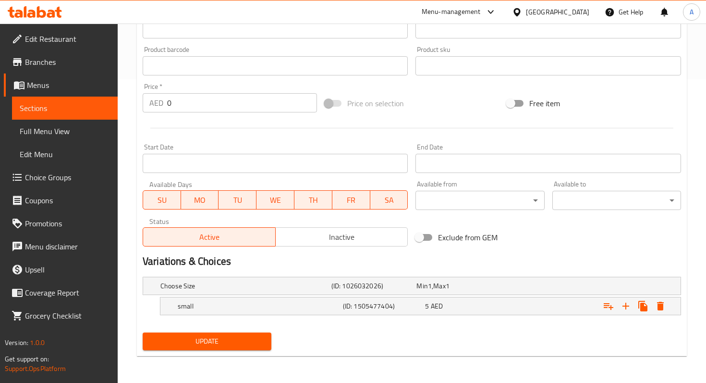
scroll to position [303, 0]
click at [665, 306] on icon "Expand" at bounding box center [660, 307] width 12 height 12
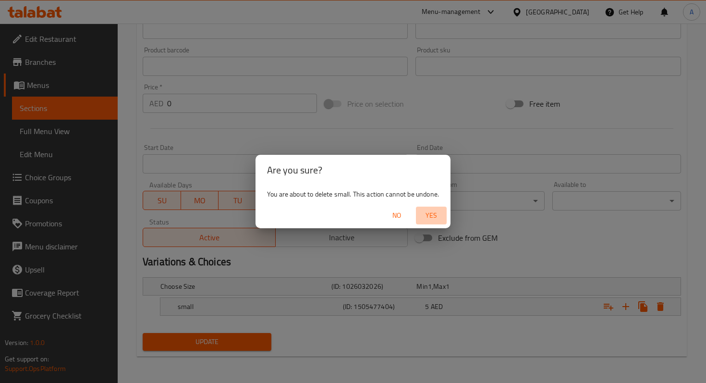
click at [436, 220] on span "Yes" at bounding box center [431, 215] width 23 height 12
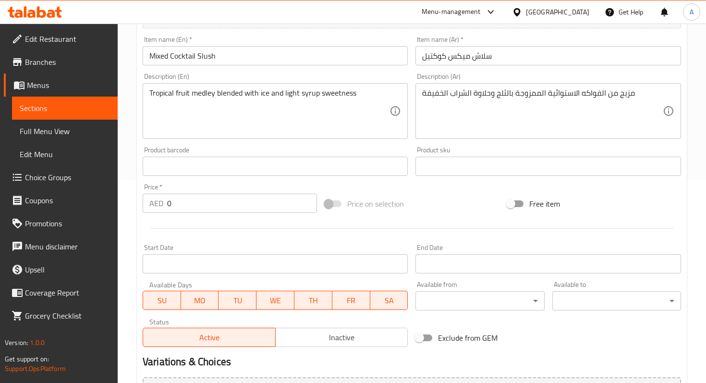
scroll to position [180, 0]
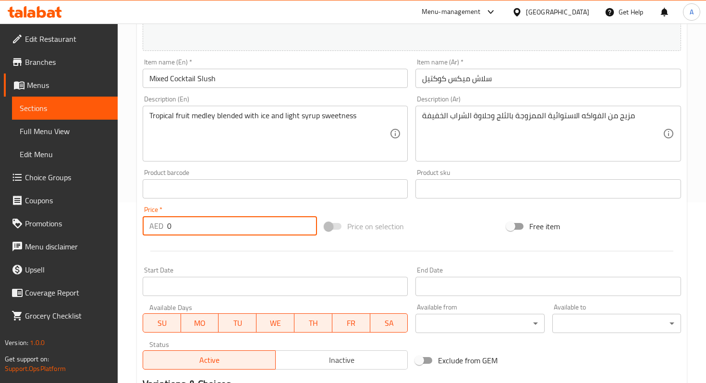
click at [234, 221] on input "0" at bounding box center [242, 225] width 150 height 19
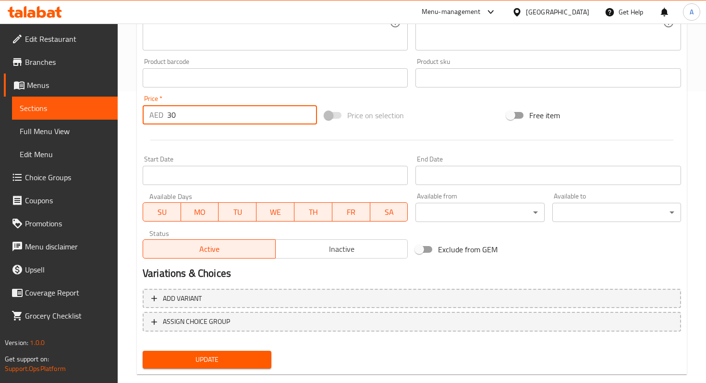
scroll to position [310, 0]
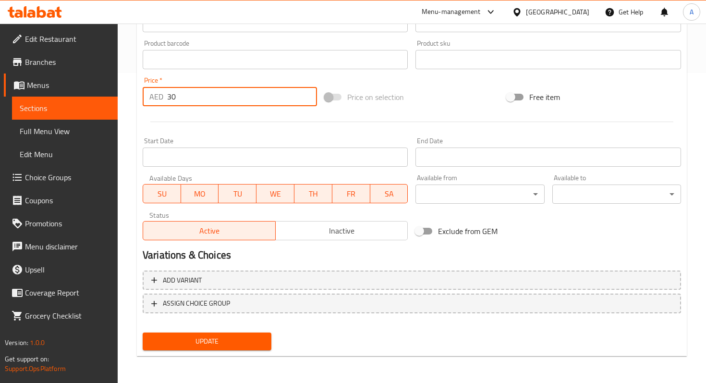
type input "30"
click at [198, 337] on span "Update" at bounding box center [206, 341] width 113 height 12
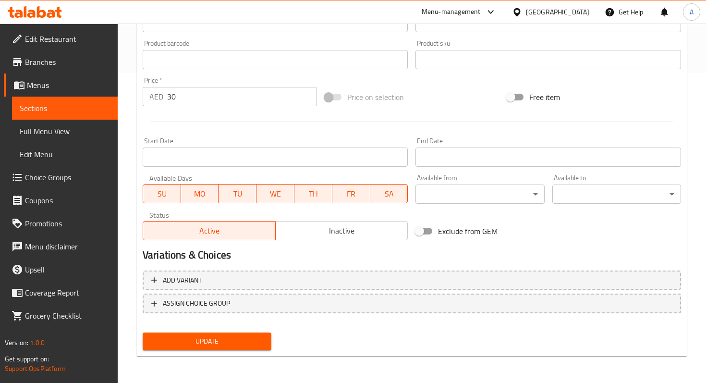
scroll to position [0, 0]
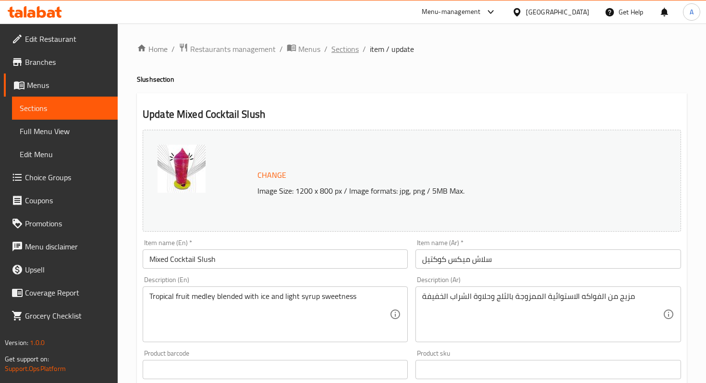
click at [340, 44] on span "Sections" at bounding box center [344, 49] width 27 height 12
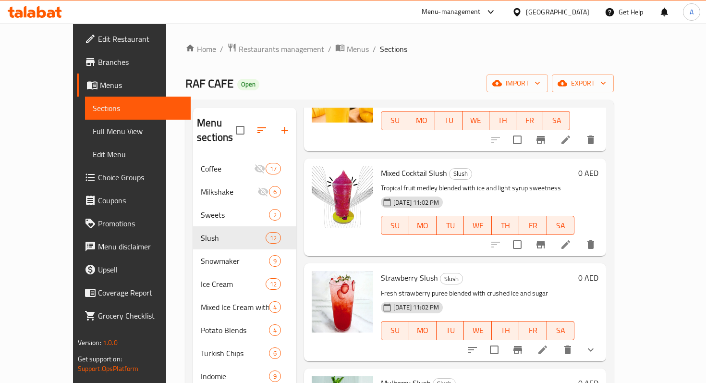
scroll to position [433, 0]
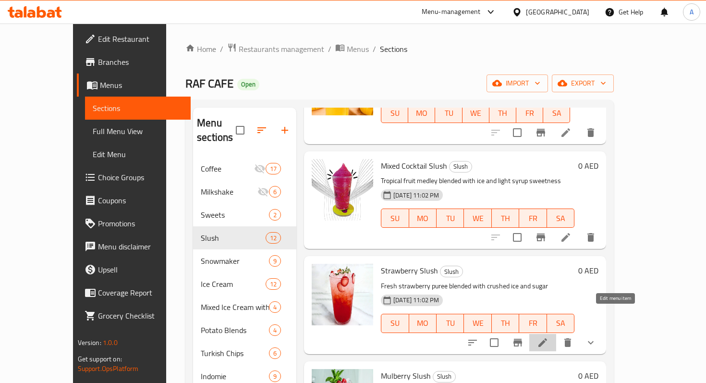
click at [548, 337] on icon at bounding box center [543, 343] width 12 height 12
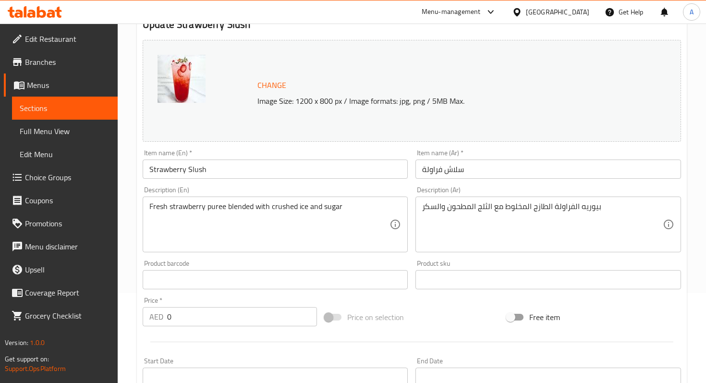
scroll to position [386, 0]
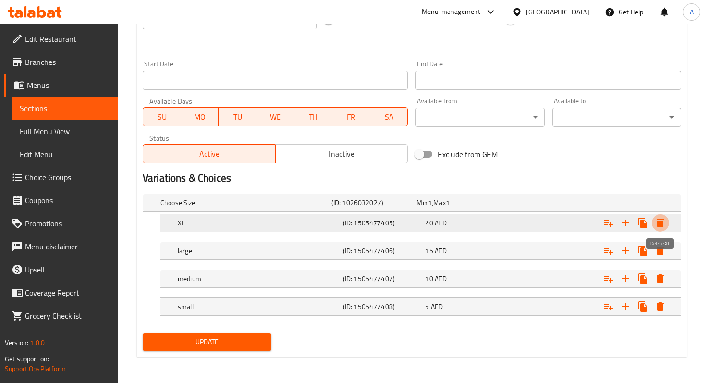
click at [662, 222] on icon "Expand" at bounding box center [660, 222] width 7 height 9
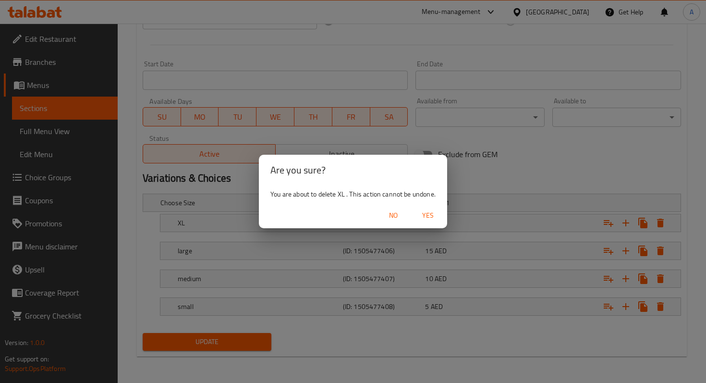
click at [426, 216] on span "Yes" at bounding box center [427, 215] width 23 height 12
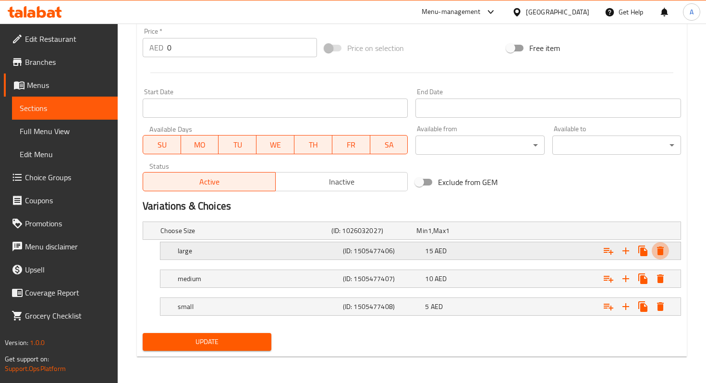
click at [668, 250] on button "Expand" at bounding box center [659, 250] width 17 height 17
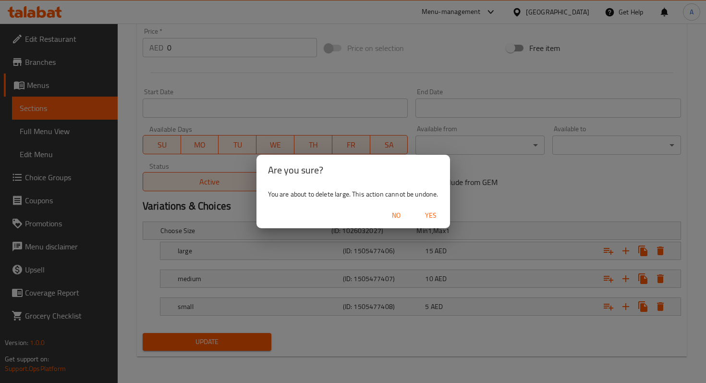
click at [432, 220] on span "Yes" at bounding box center [430, 215] width 23 height 12
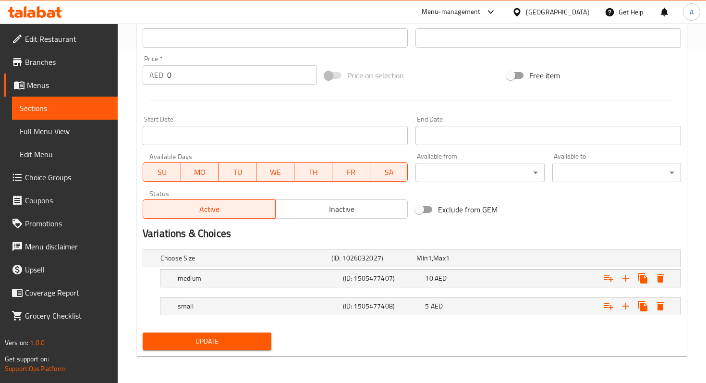
scroll to position [331, 0]
click at [666, 283] on button "Expand" at bounding box center [659, 278] width 17 height 17
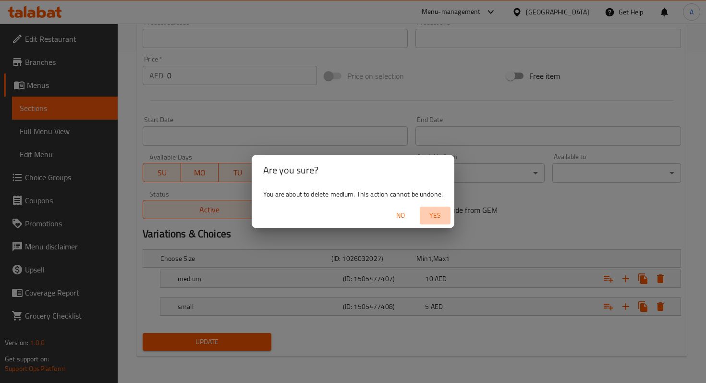
click at [440, 219] on span "Yes" at bounding box center [434, 215] width 23 height 12
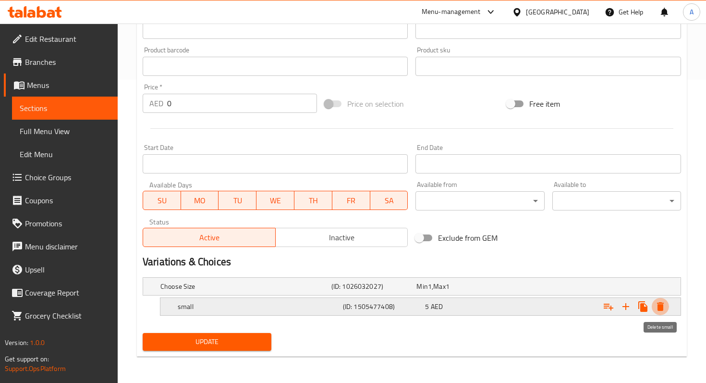
click at [662, 307] on icon "Expand" at bounding box center [660, 306] width 7 height 9
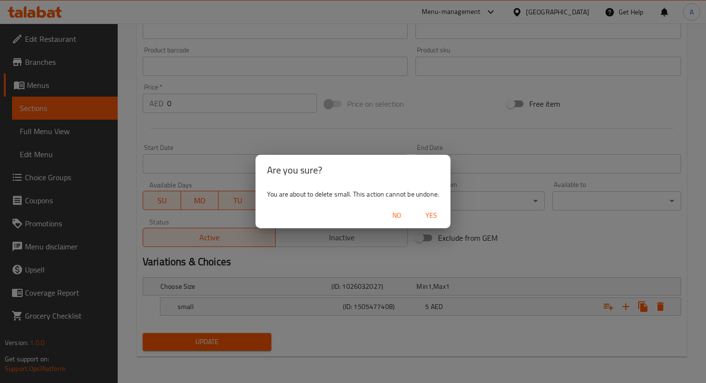
click at [428, 208] on button "Yes" at bounding box center [431, 215] width 31 height 18
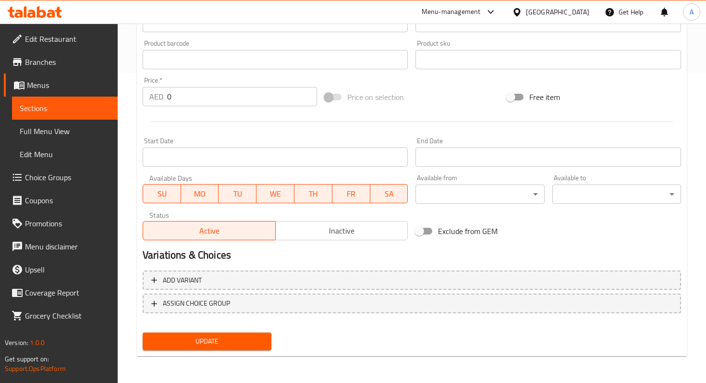
scroll to position [139, 0]
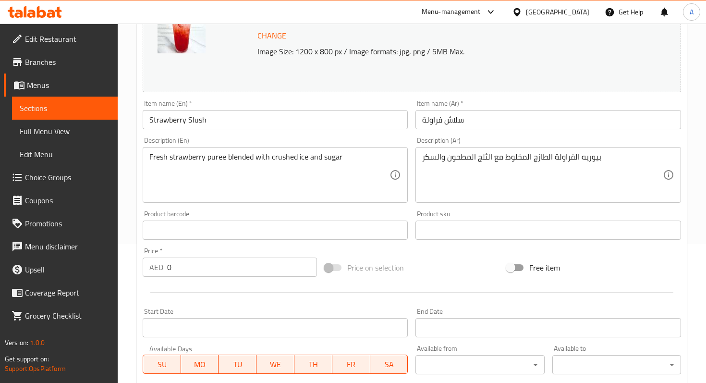
click at [195, 271] on input "0" at bounding box center [242, 266] width 150 height 19
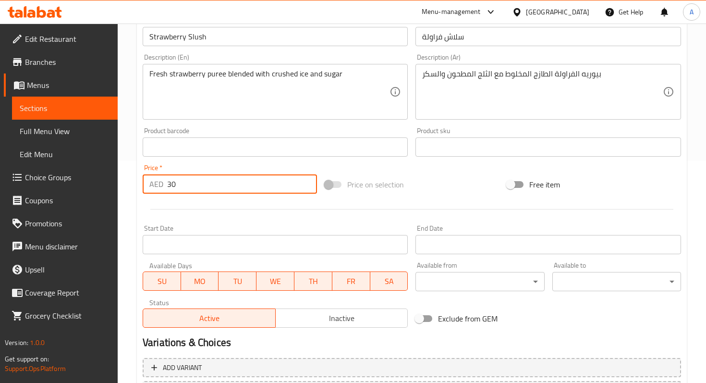
scroll to position [310, 0]
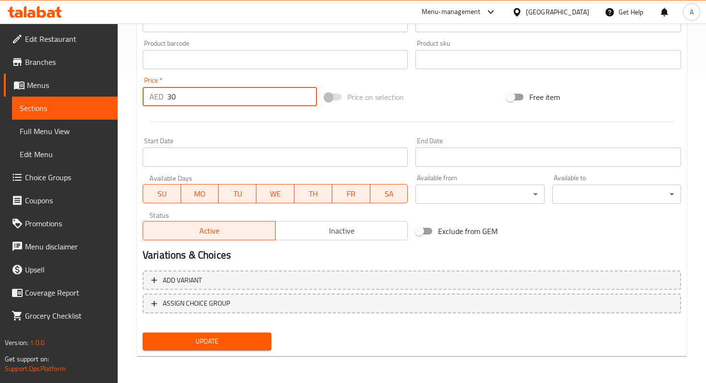
type input "30"
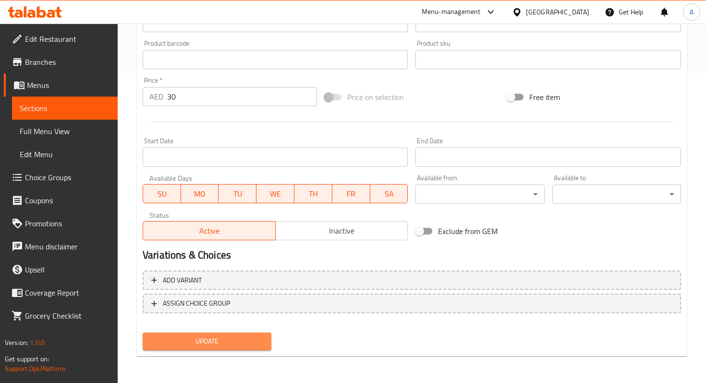
click at [203, 342] on span "Update" at bounding box center [206, 341] width 113 height 12
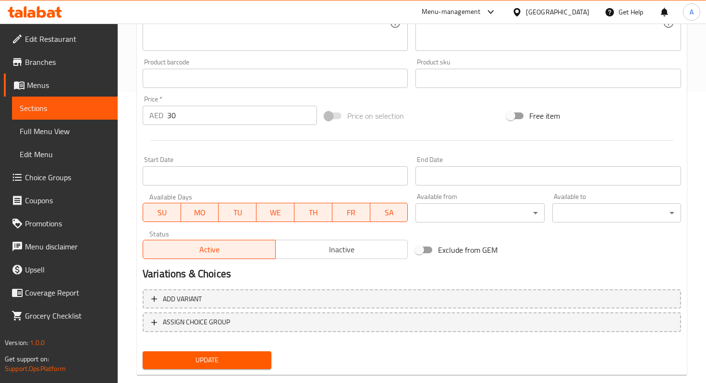
scroll to position [281, 0]
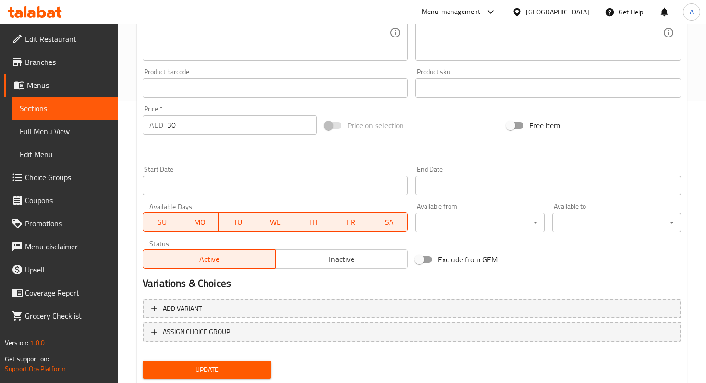
click at [208, 370] on span "Update" at bounding box center [206, 369] width 113 height 12
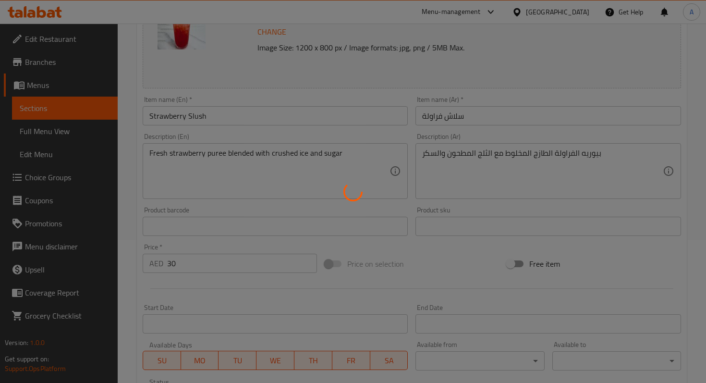
scroll to position [66, 0]
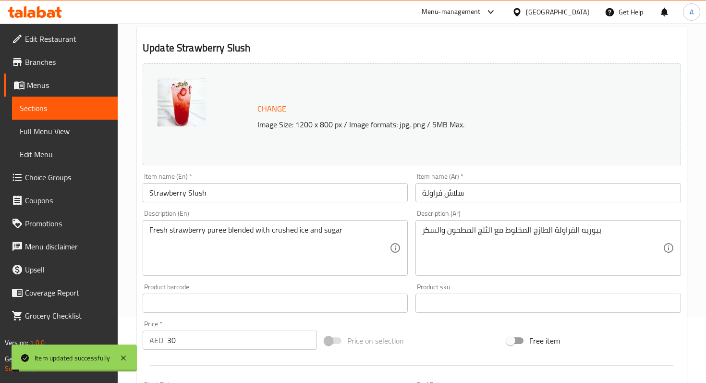
click at [91, 116] on link "Sections" at bounding box center [65, 107] width 106 height 23
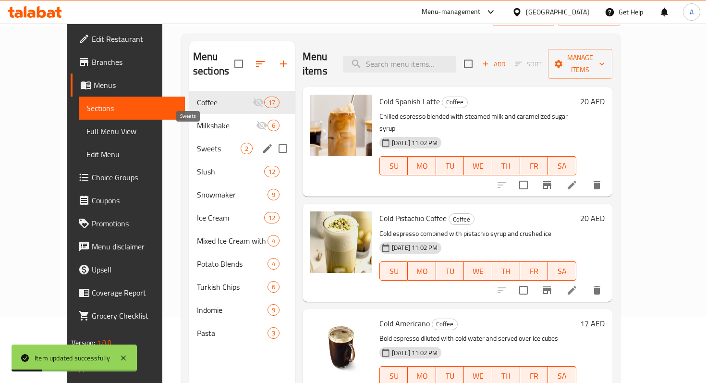
click at [197, 143] on span "Sweets" at bounding box center [219, 149] width 44 height 12
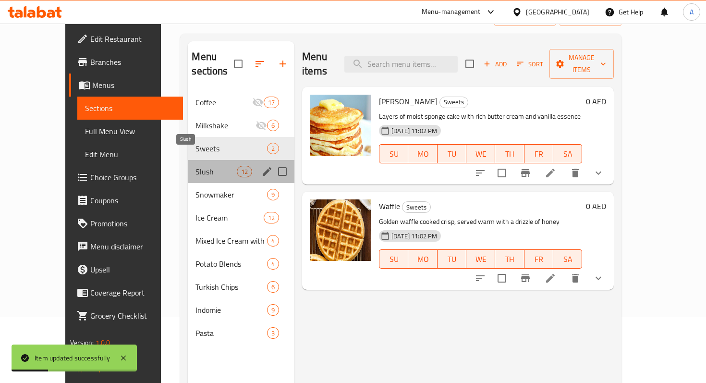
click at [195, 166] on span "Slush" at bounding box center [215, 172] width 41 height 12
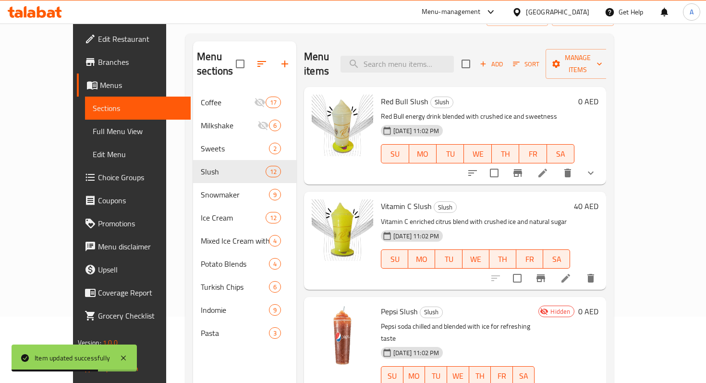
click at [578, 121] on div "20-05-2025 11:02 PM SU MO TU WE TH FR SA" at bounding box center [477, 147] width 201 height 52
click at [548, 167] on icon at bounding box center [543, 173] width 12 height 12
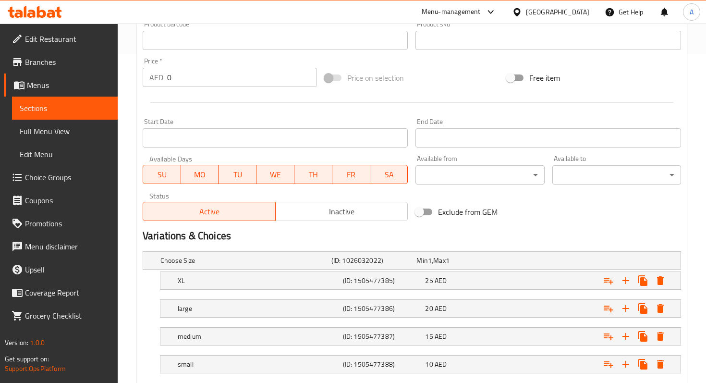
click at [320, 218] on button "Inactive" at bounding box center [341, 211] width 133 height 19
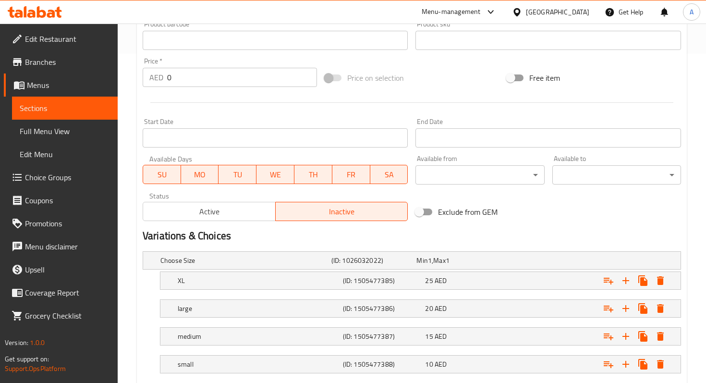
scroll to position [386, 0]
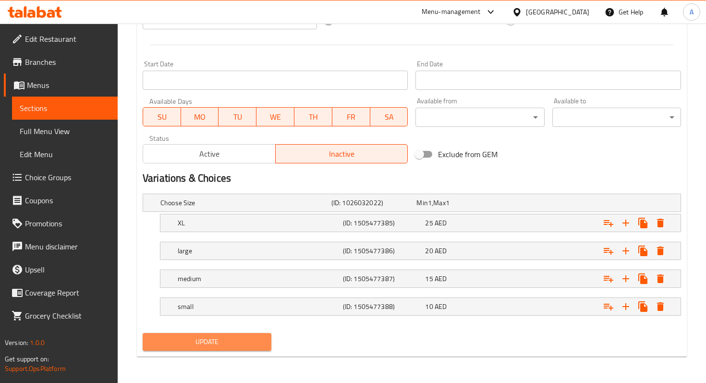
click at [233, 344] on span "Update" at bounding box center [206, 342] width 113 height 12
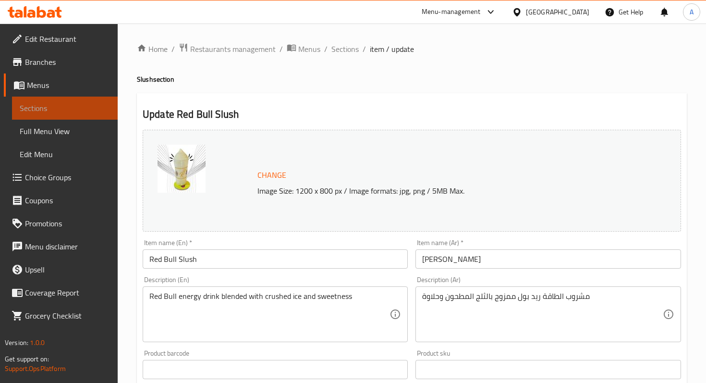
click at [83, 112] on span "Sections" at bounding box center [65, 108] width 90 height 12
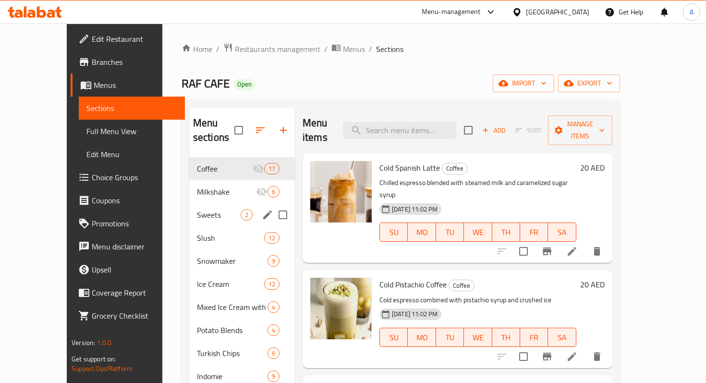
click at [197, 232] on span "Slush" at bounding box center [230, 238] width 67 height 12
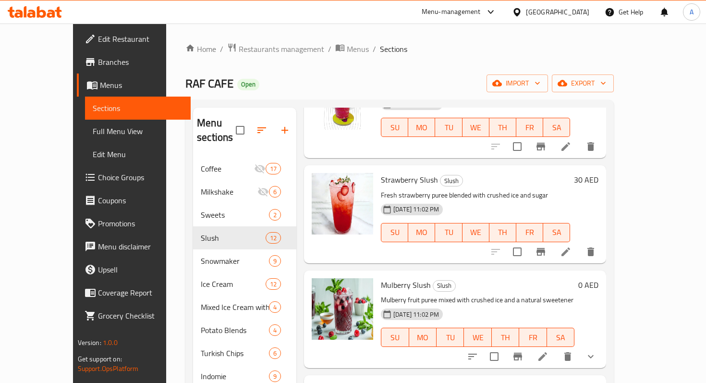
scroll to position [537, 0]
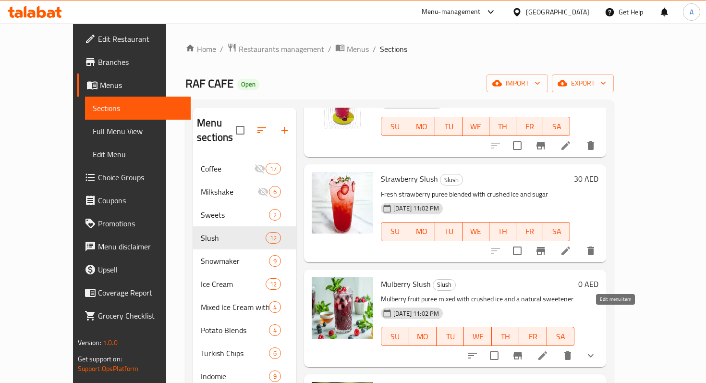
click at [548, 349] on icon at bounding box center [543, 355] width 12 height 12
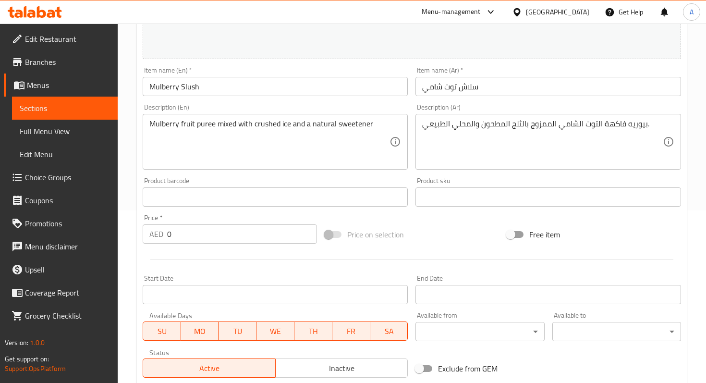
scroll to position [188, 0]
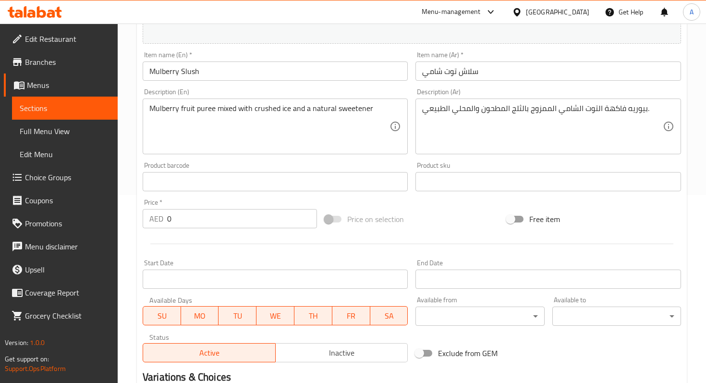
click at [231, 204] on div "Price   * AED 0 Price *" at bounding box center [230, 213] width 174 height 29
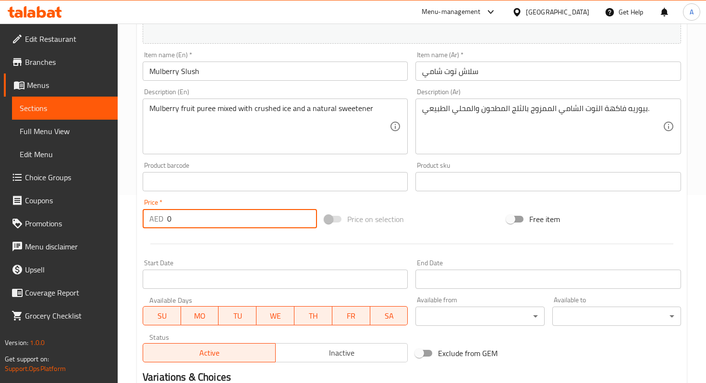
click at [229, 212] on input "0" at bounding box center [242, 218] width 150 height 19
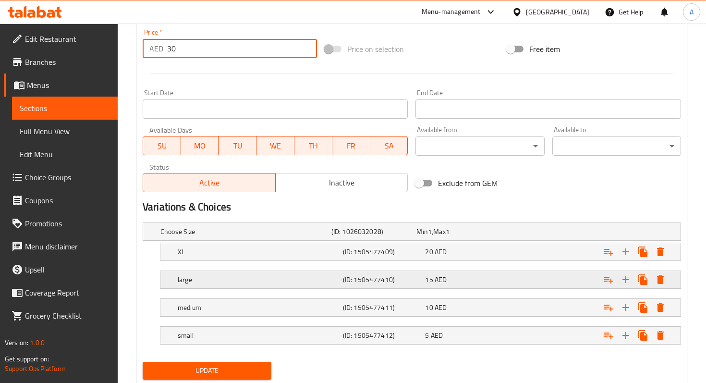
scroll to position [386, 0]
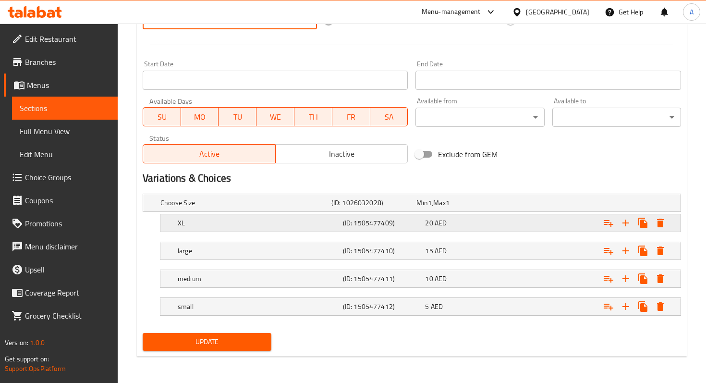
type input "30"
click at [656, 231] on div "Expand" at bounding box center [587, 222] width 165 height 21
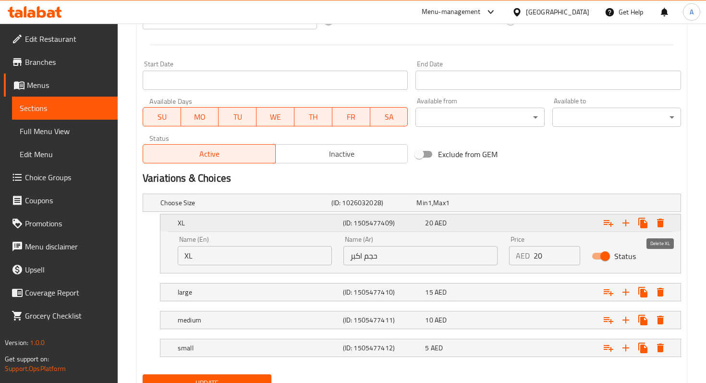
click at [661, 227] on icon "Expand" at bounding box center [660, 223] width 12 height 12
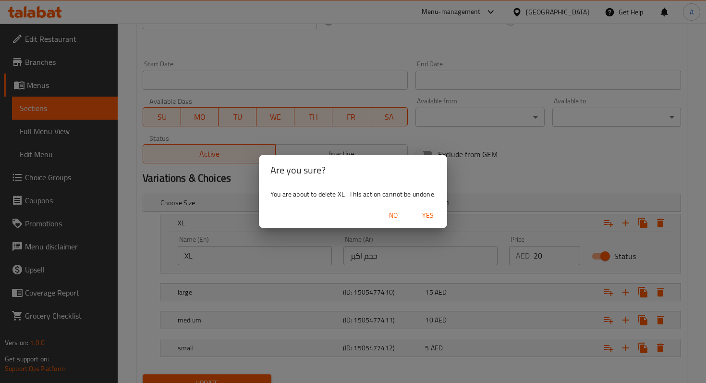
click at [421, 215] on span "Yes" at bounding box center [427, 215] width 23 height 12
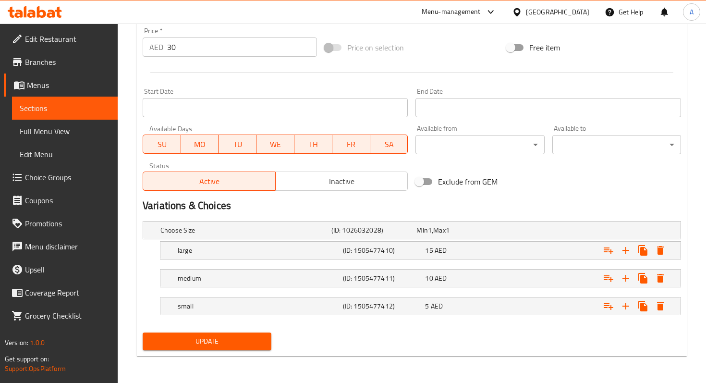
scroll to position [359, 0]
click at [661, 251] on icon "Expand" at bounding box center [660, 250] width 7 height 9
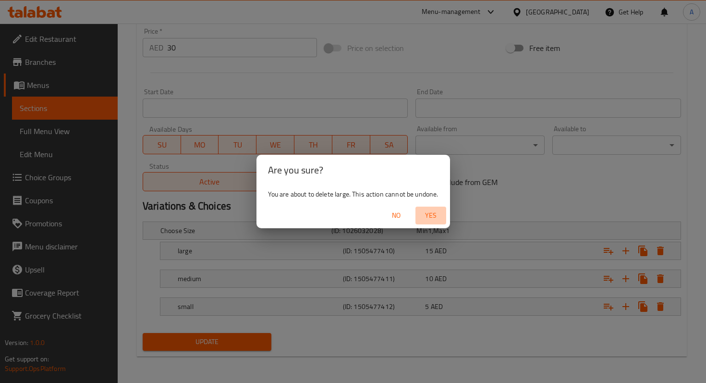
click at [438, 219] on span "Yes" at bounding box center [430, 215] width 23 height 12
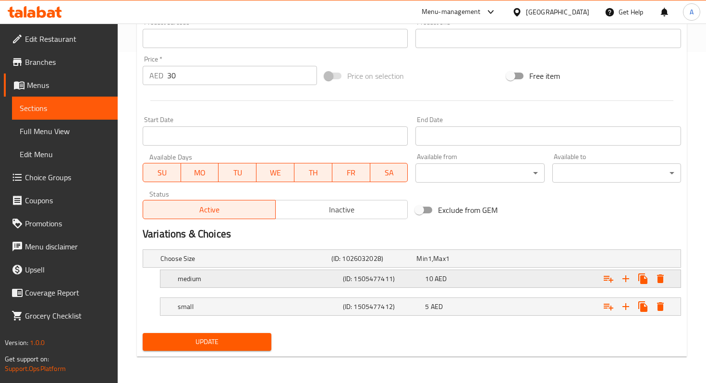
click at [666, 282] on button "Expand" at bounding box center [659, 278] width 17 height 17
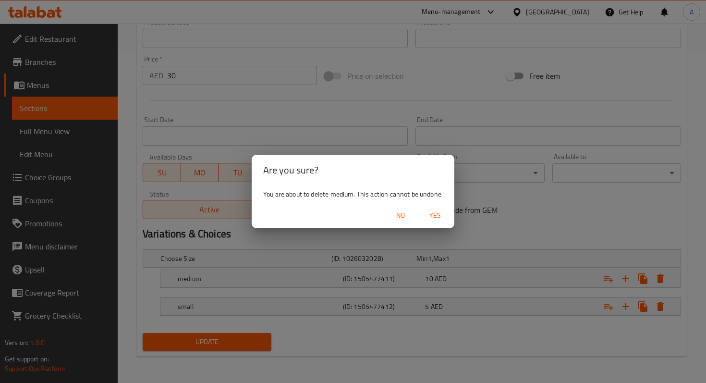
click at [433, 213] on span "Yes" at bounding box center [434, 215] width 23 height 12
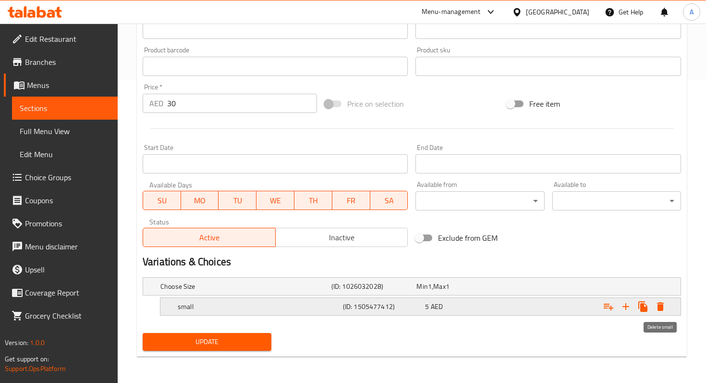
click at [656, 309] on icon "Expand" at bounding box center [660, 307] width 12 height 12
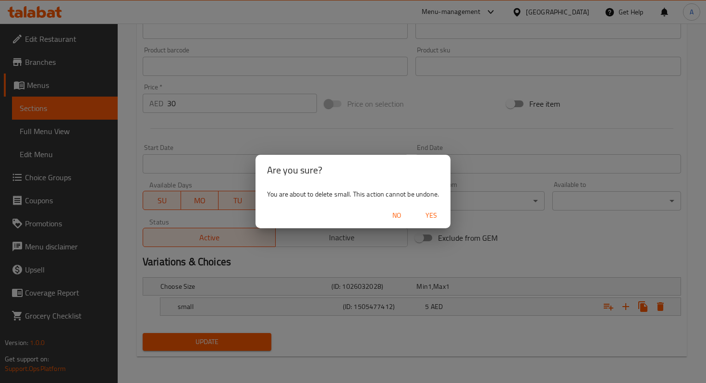
click at [430, 217] on span "Yes" at bounding box center [431, 215] width 23 height 12
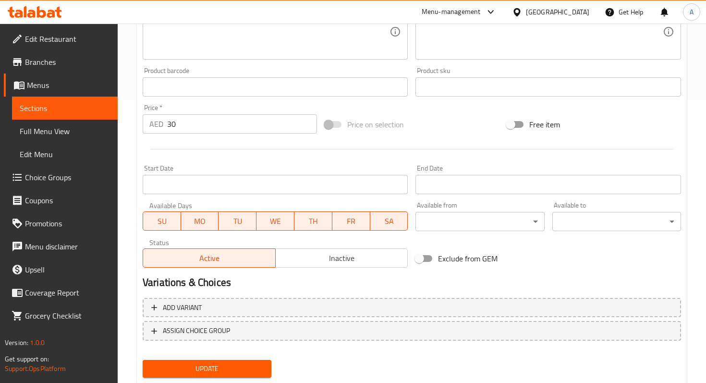
scroll to position [310, 0]
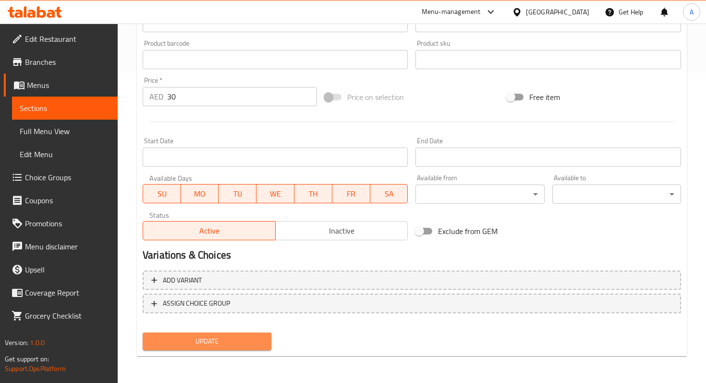
click at [241, 339] on span "Update" at bounding box center [206, 341] width 113 height 12
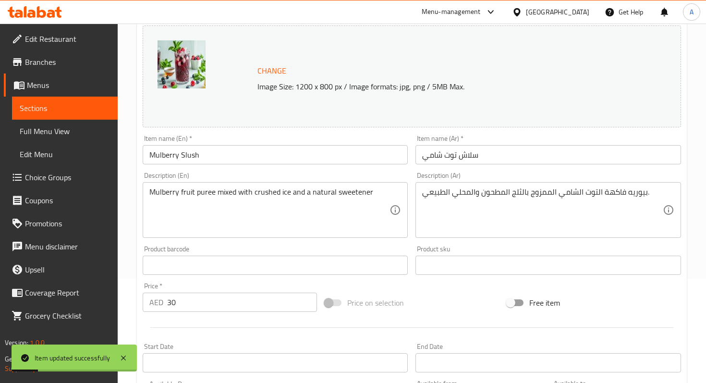
scroll to position [0, 0]
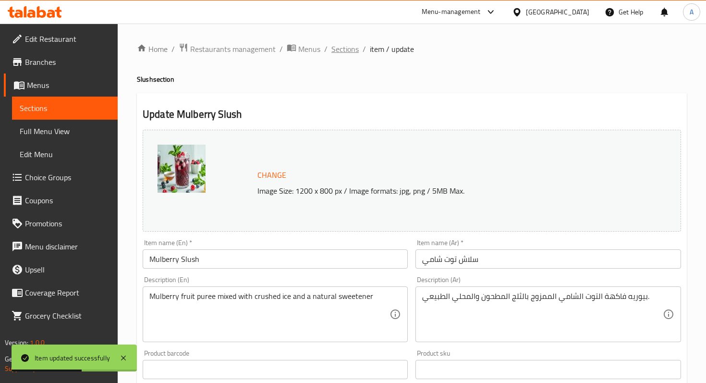
click at [340, 46] on span "Sections" at bounding box center [344, 49] width 27 height 12
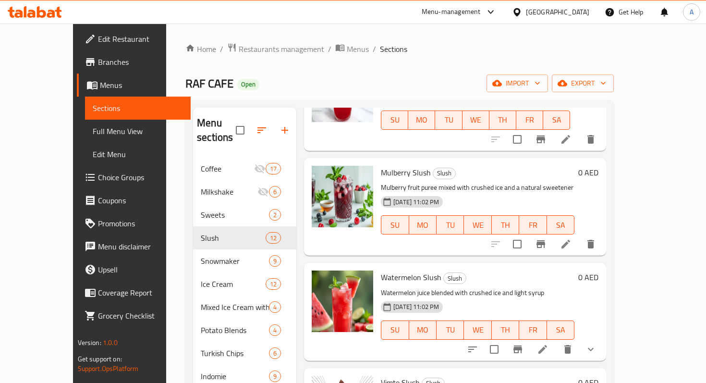
scroll to position [654, 0]
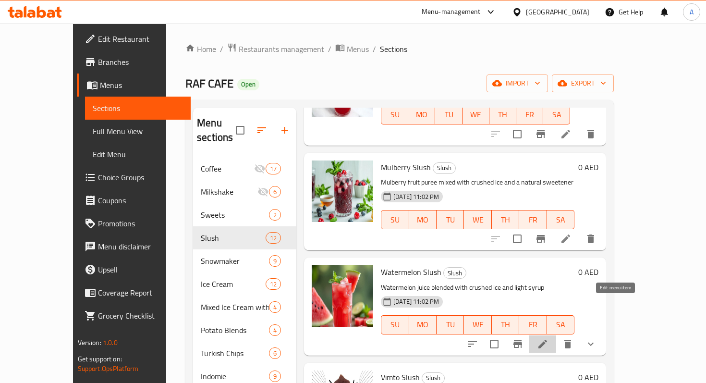
click at [547, 339] on icon at bounding box center [542, 343] width 9 height 9
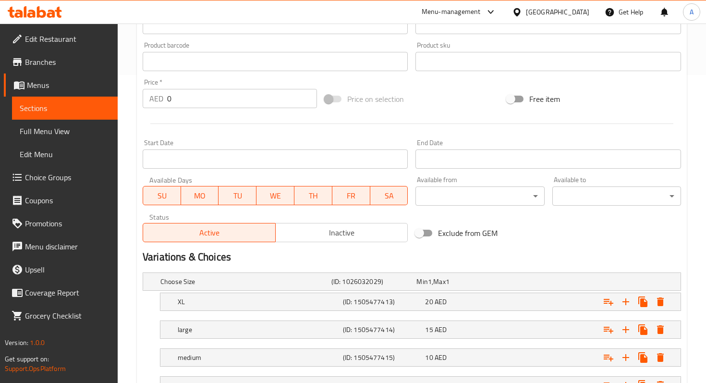
scroll to position [386, 0]
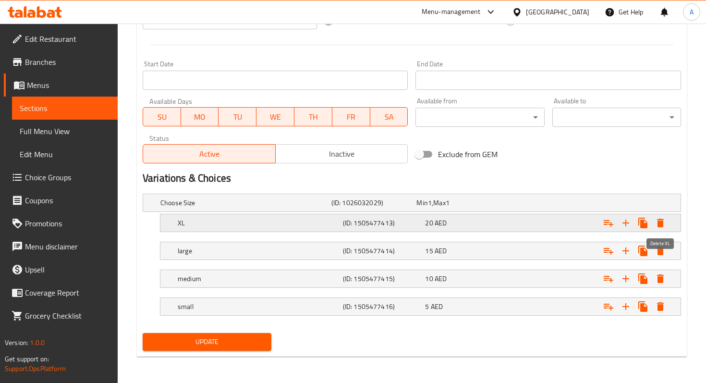
click at [663, 225] on icon "Expand" at bounding box center [660, 223] width 12 height 12
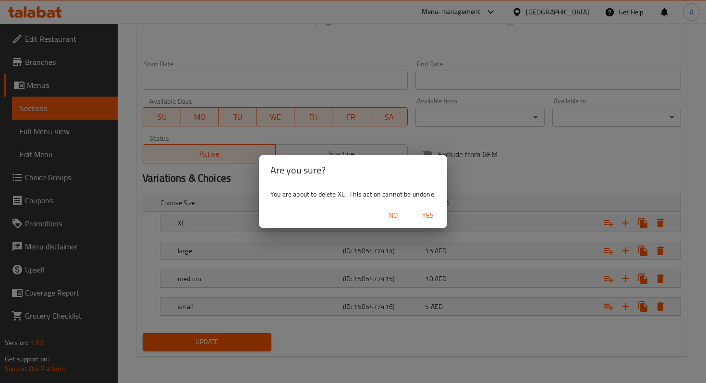
click at [435, 214] on span "Yes" at bounding box center [427, 215] width 23 height 12
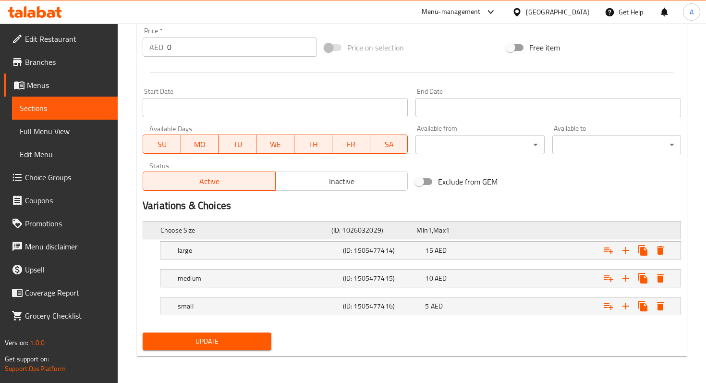
scroll to position [359, 0]
click at [659, 250] on icon "Expand" at bounding box center [660, 250] width 7 height 9
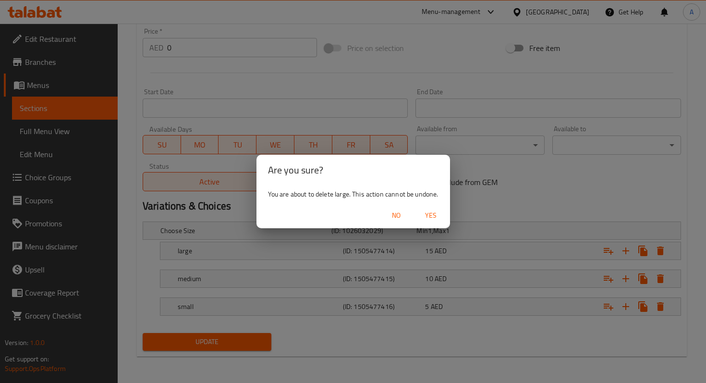
click at [434, 215] on span "Yes" at bounding box center [430, 215] width 23 height 12
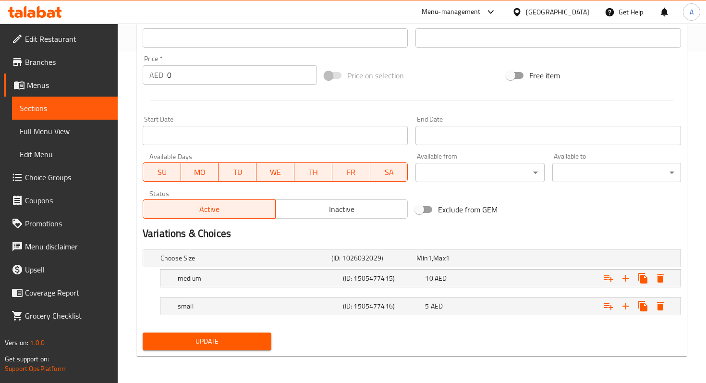
scroll to position [331, 0]
click at [666, 279] on button "Expand" at bounding box center [659, 278] width 17 height 17
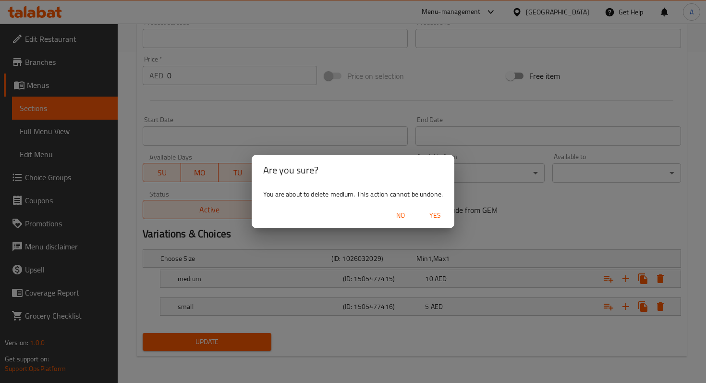
click at [422, 213] on button "Yes" at bounding box center [435, 215] width 31 height 18
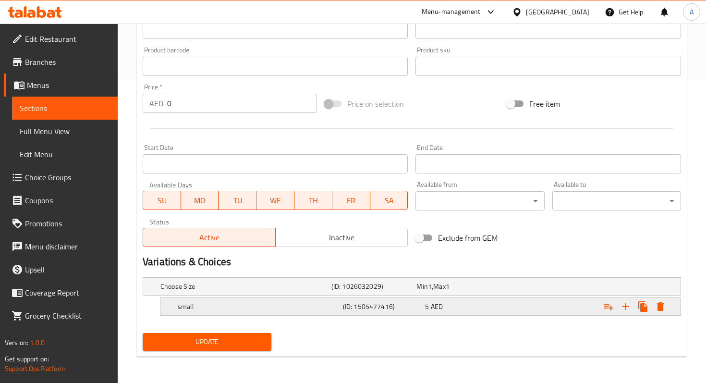
click at [656, 310] on icon "Expand" at bounding box center [660, 307] width 12 height 12
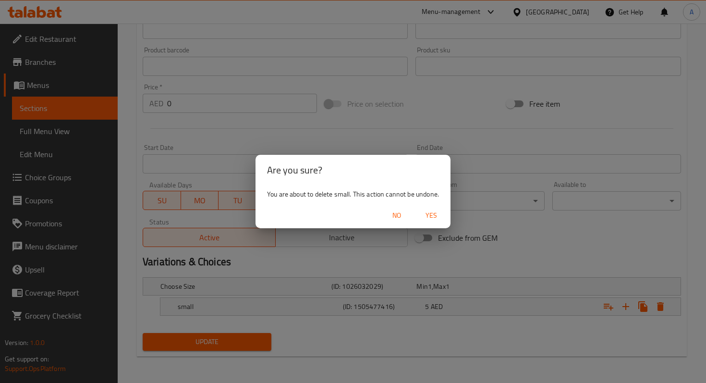
click at [431, 217] on span "Yes" at bounding box center [431, 215] width 23 height 12
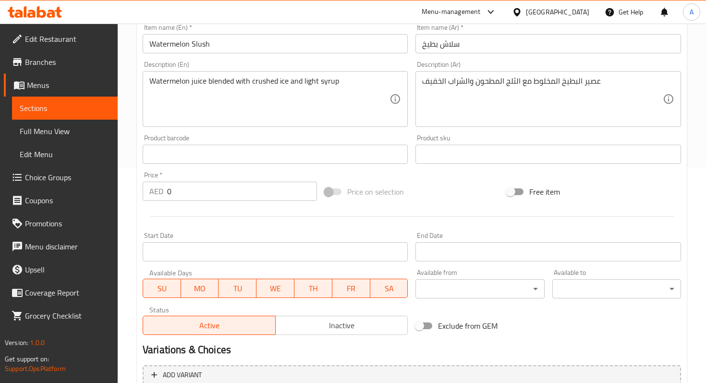
scroll to position [200, 0]
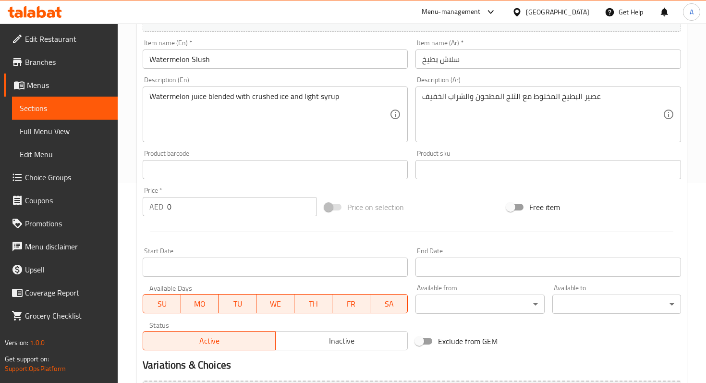
click at [260, 208] on input "0" at bounding box center [242, 206] width 150 height 19
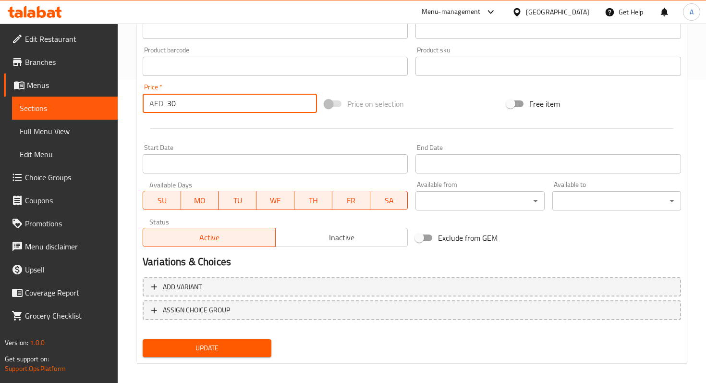
scroll to position [310, 0]
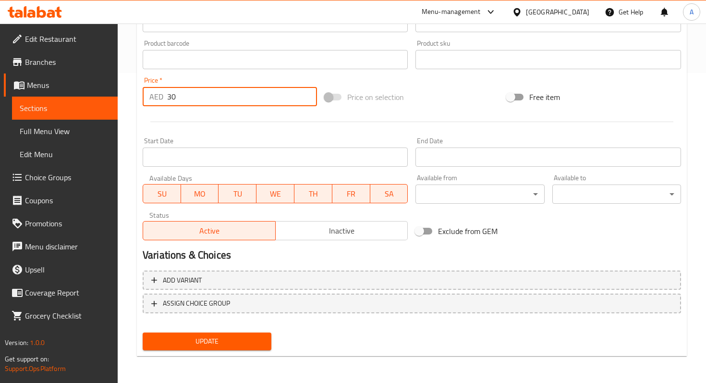
type input "30"
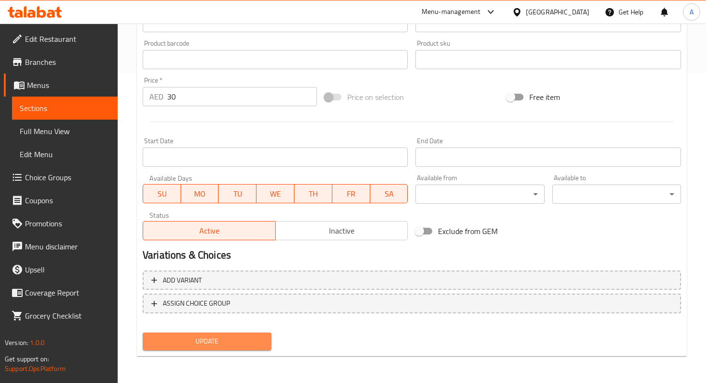
click at [184, 346] on span "Update" at bounding box center [206, 341] width 113 height 12
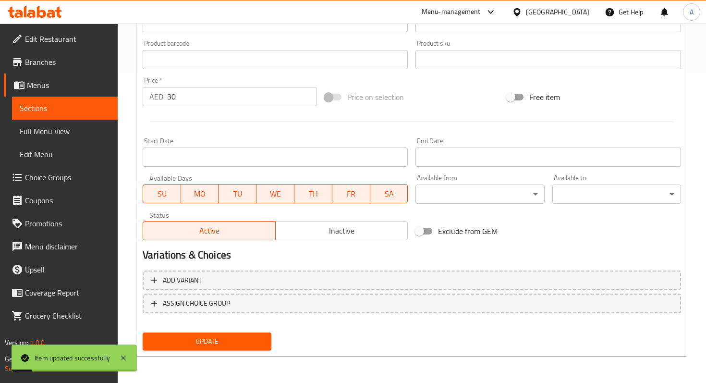
scroll to position [0, 0]
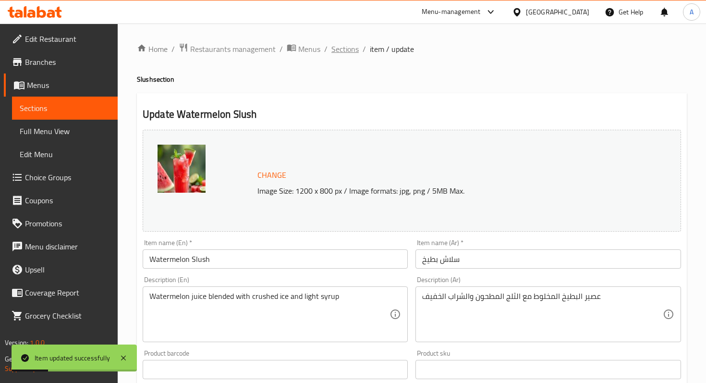
click at [340, 51] on span "Sections" at bounding box center [344, 49] width 27 height 12
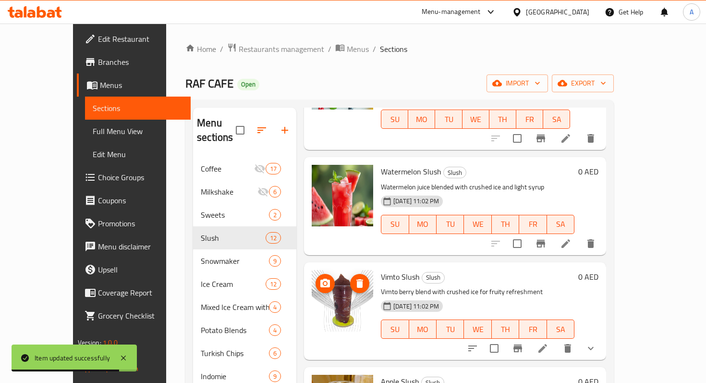
scroll to position [774, 0]
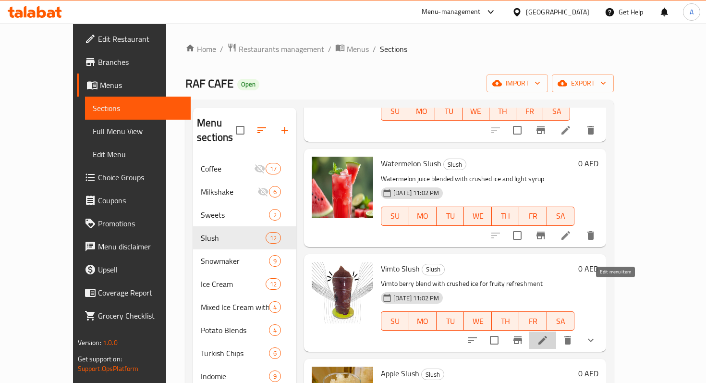
click at [548, 334] on icon at bounding box center [543, 340] width 12 height 12
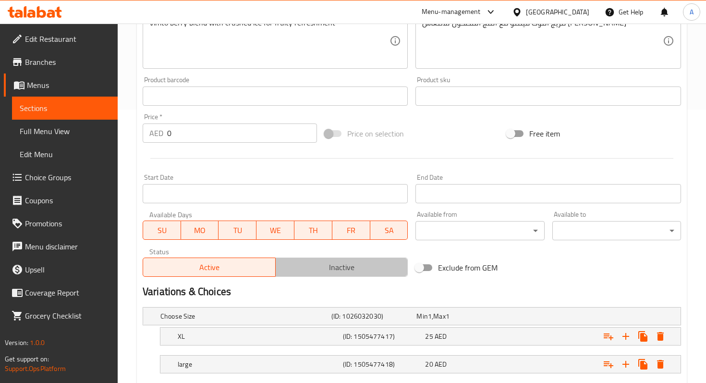
click at [335, 270] on span "Inactive" at bounding box center [341, 267] width 125 height 14
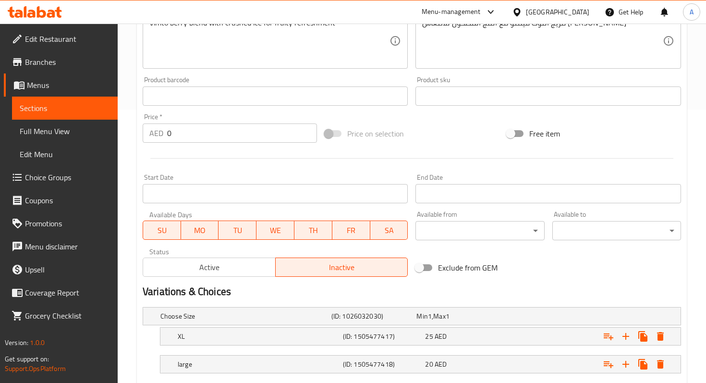
scroll to position [386, 0]
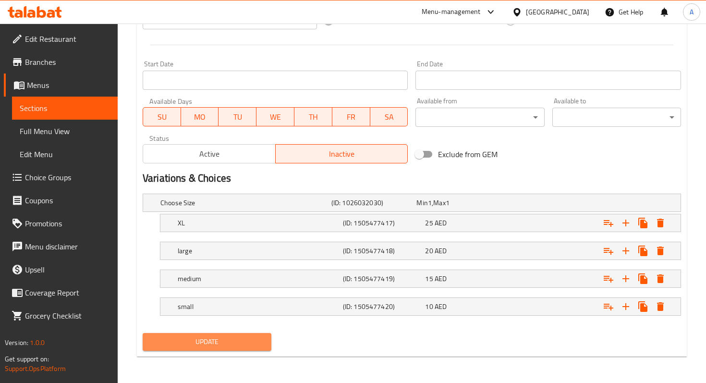
click at [222, 334] on button "Update" at bounding box center [207, 342] width 129 height 18
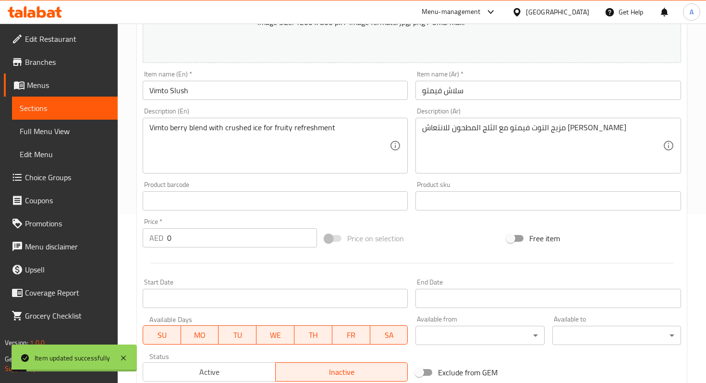
scroll to position [0, 0]
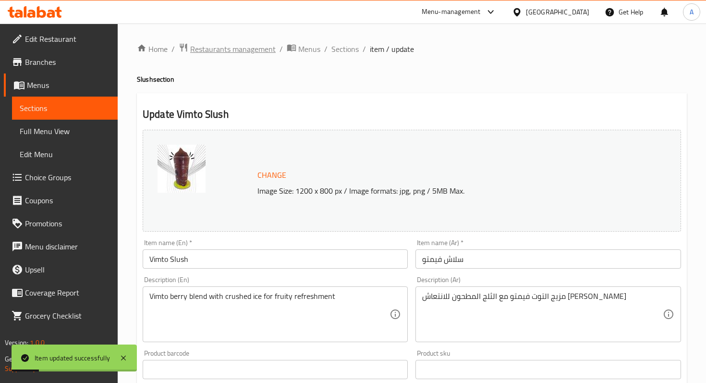
click at [257, 54] on span "Restaurants management" at bounding box center [232, 49] width 85 height 12
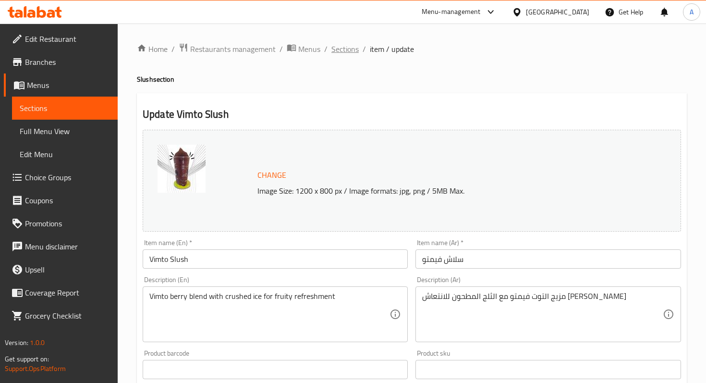
click at [340, 48] on span "Sections" at bounding box center [344, 49] width 27 height 12
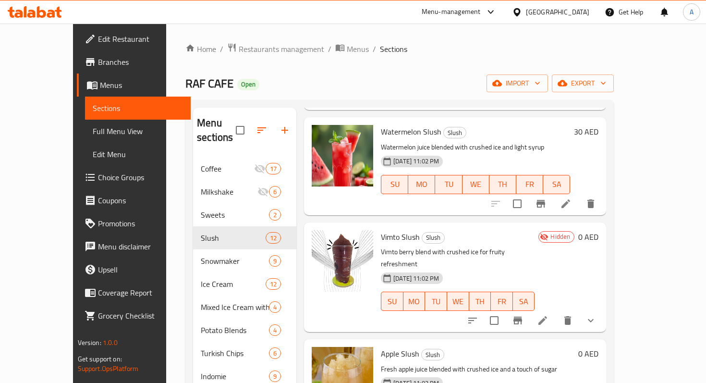
scroll to position [828, 0]
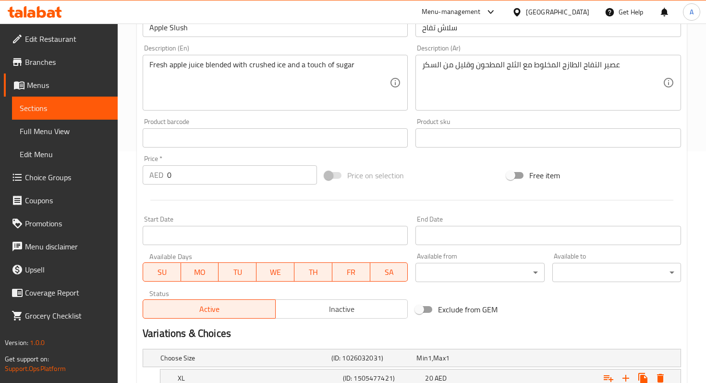
scroll to position [245, 0]
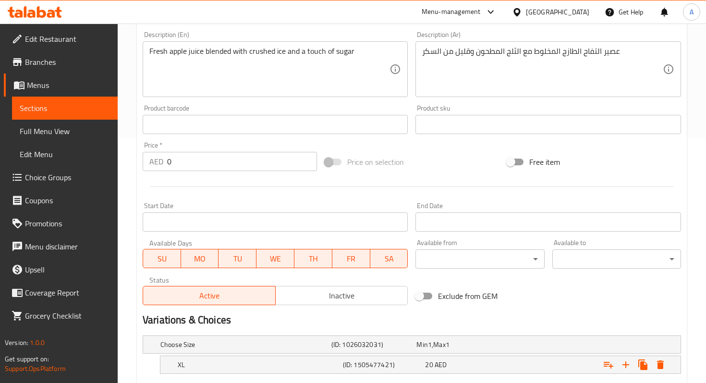
click at [316, 297] on span "Inactive" at bounding box center [341, 296] width 125 height 14
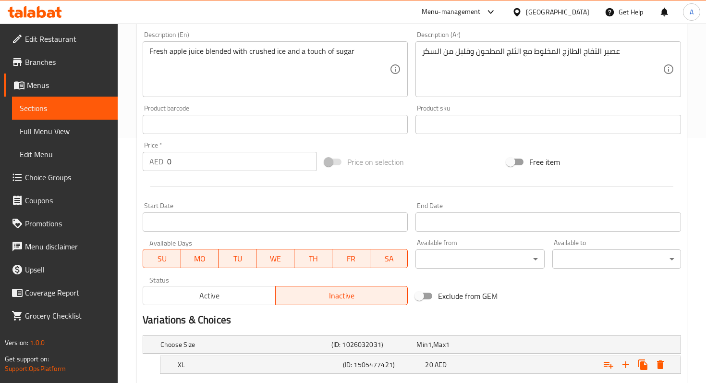
scroll to position [386, 0]
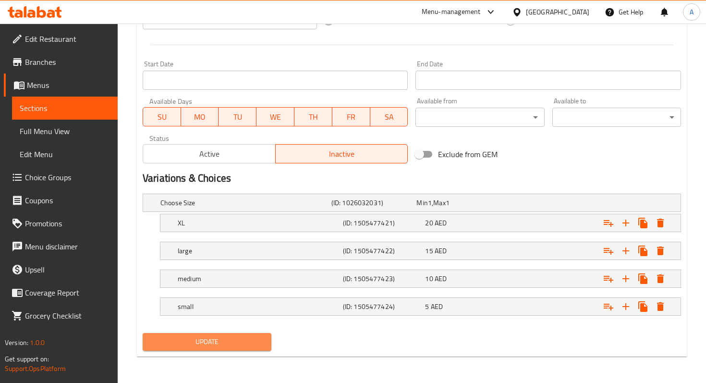
click at [204, 342] on span "Update" at bounding box center [206, 342] width 113 height 12
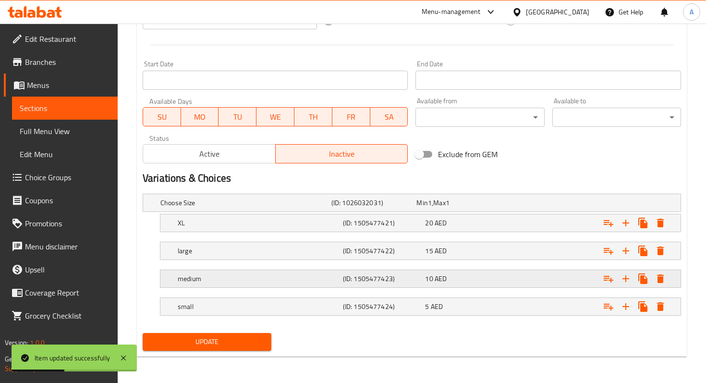
scroll to position [0, 0]
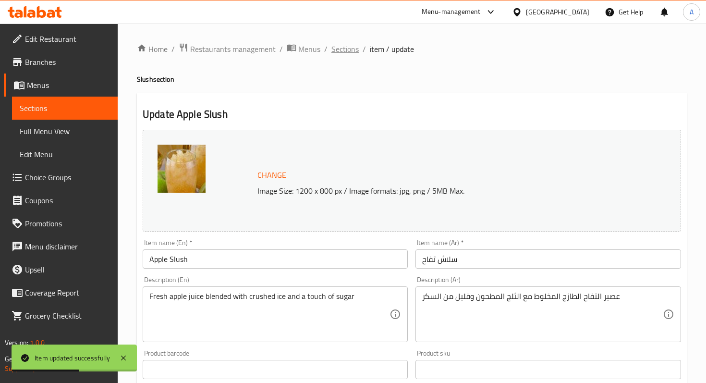
click at [338, 54] on span "Sections" at bounding box center [344, 49] width 27 height 12
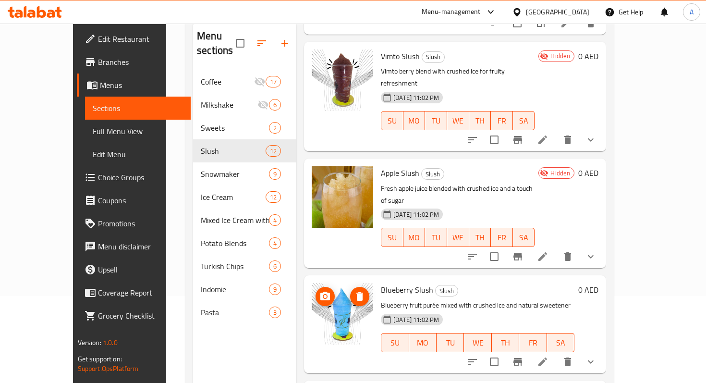
scroll to position [134, 0]
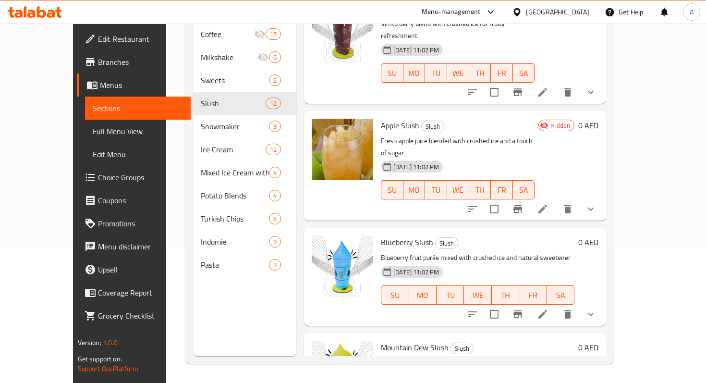
click at [556, 305] on li at bounding box center [542, 313] width 27 height 17
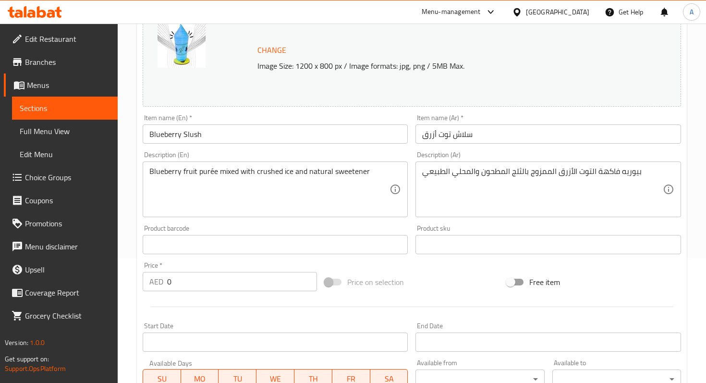
scroll to position [386, 0]
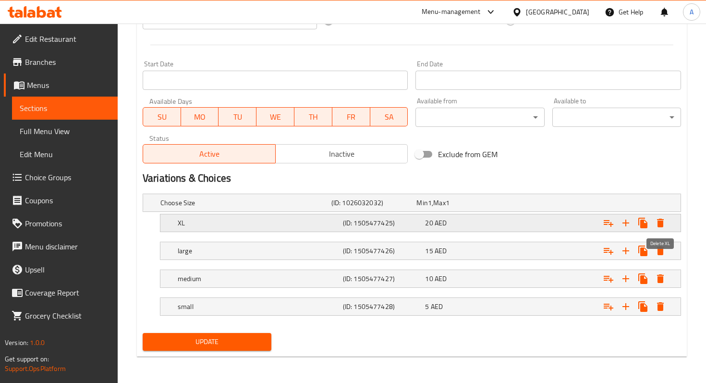
click at [664, 223] on icon "Expand" at bounding box center [660, 223] width 12 height 12
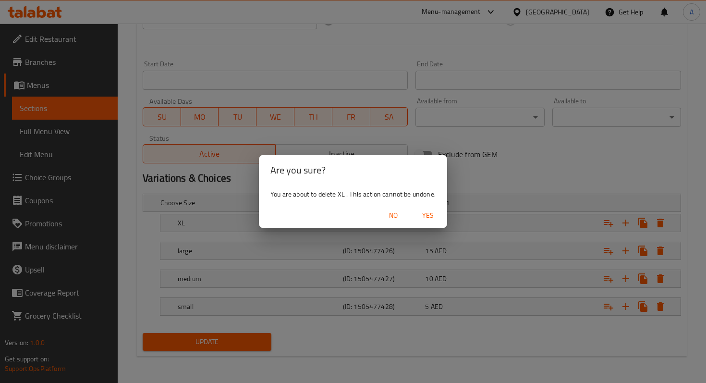
click at [435, 220] on span "Yes" at bounding box center [427, 215] width 23 height 12
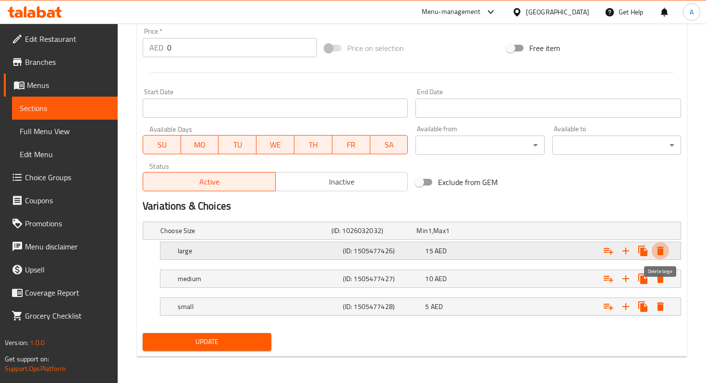
click at [663, 250] on icon "Expand" at bounding box center [660, 251] width 12 height 12
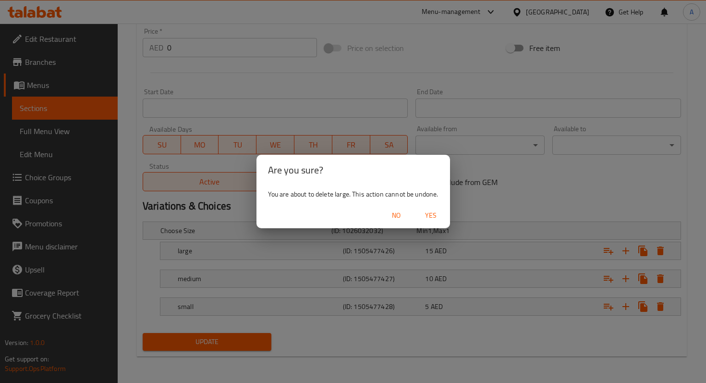
click at [418, 221] on button "Yes" at bounding box center [430, 215] width 31 height 18
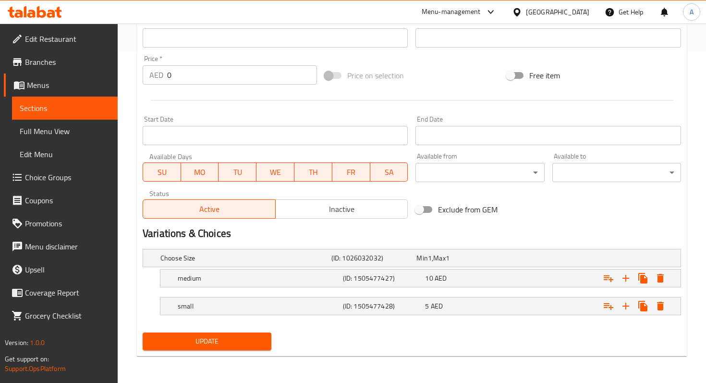
scroll to position [331, 0]
click at [661, 279] on icon "Expand" at bounding box center [660, 278] width 7 height 9
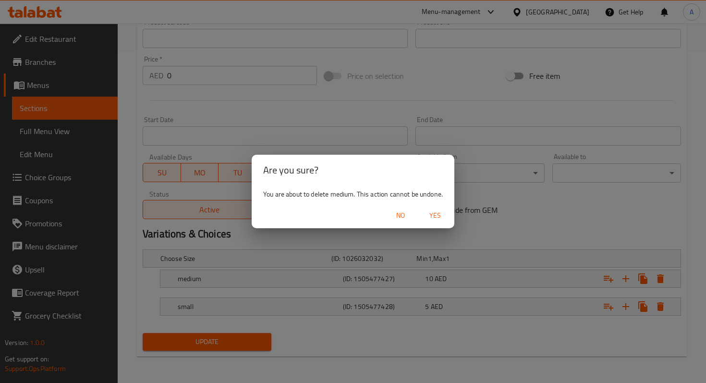
click at [440, 216] on span "Yes" at bounding box center [434, 215] width 23 height 12
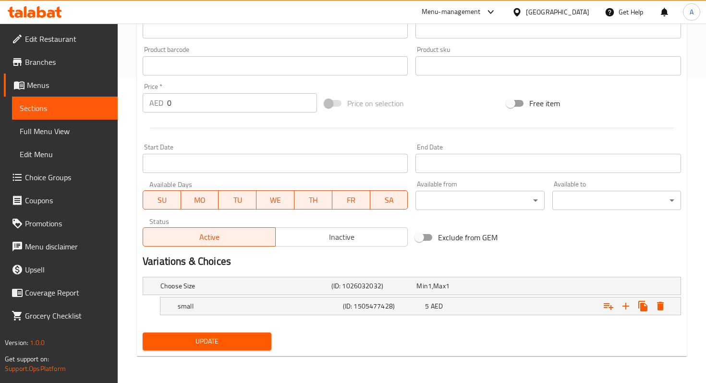
scroll to position [303, 0]
click at [656, 306] on icon "Expand" at bounding box center [660, 307] width 12 height 12
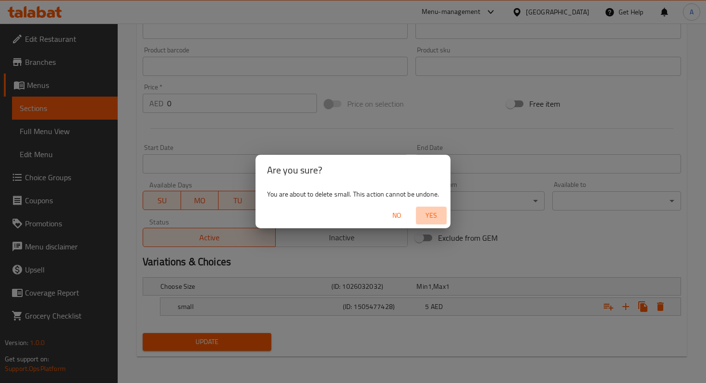
click at [426, 222] on button "Yes" at bounding box center [431, 215] width 31 height 18
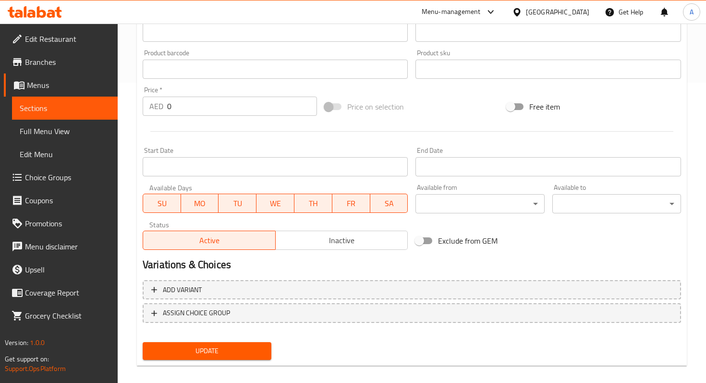
click at [228, 108] on input "0" at bounding box center [242, 105] width 150 height 19
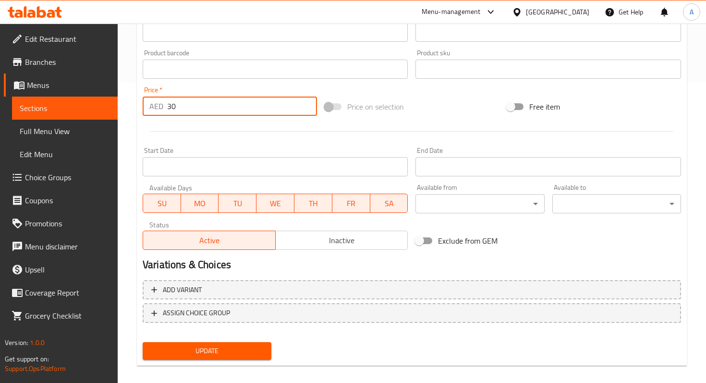
type input "30"
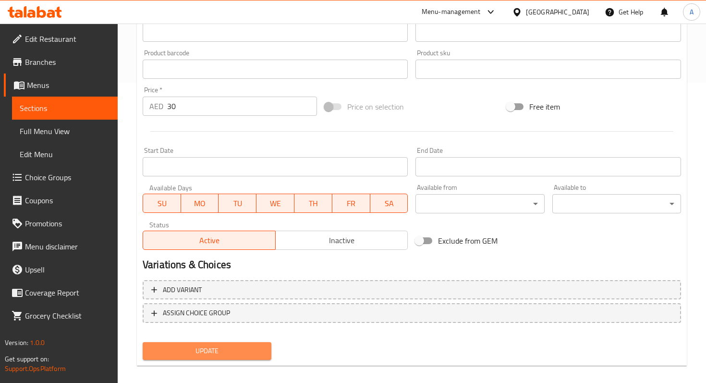
click at [168, 352] on span "Update" at bounding box center [206, 351] width 113 height 12
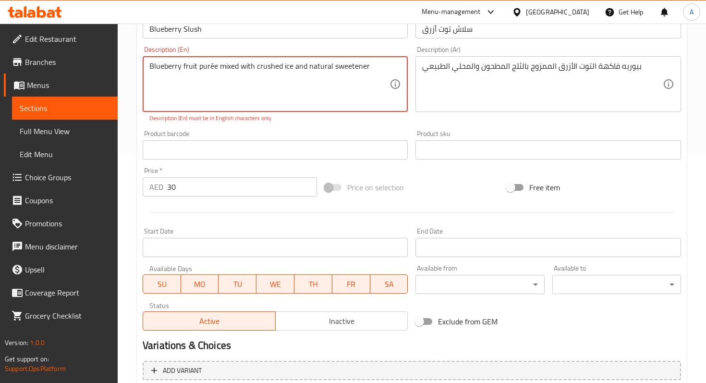
scroll to position [229, 0]
click at [212, 66] on textarea "Blueberry fruit purée mixed with crushed ice and natural sweetener" at bounding box center [269, 85] width 240 height 46
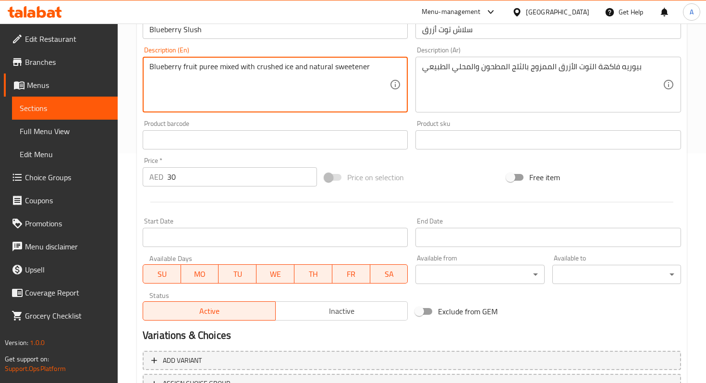
scroll to position [310, 0]
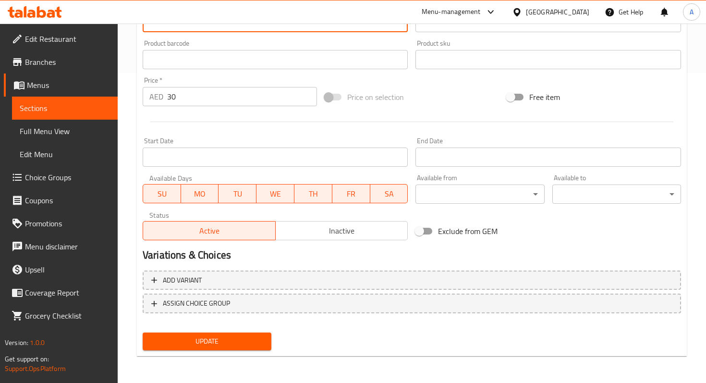
type textarea "Blueberry fruit puree mixed with crushed ice and natural sweetener"
click at [242, 338] on span "Update" at bounding box center [206, 341] width 113 height 12
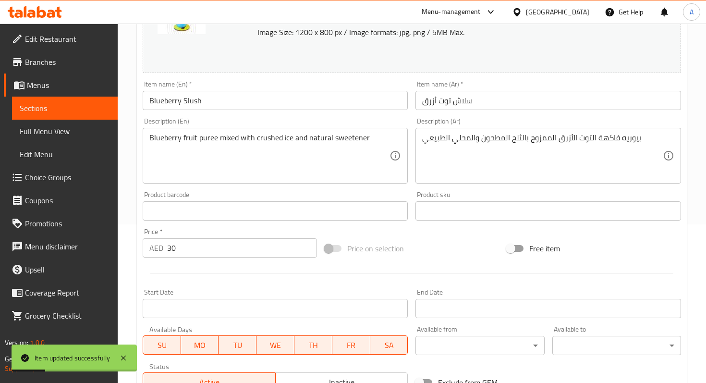
scroll to position [0, 0]
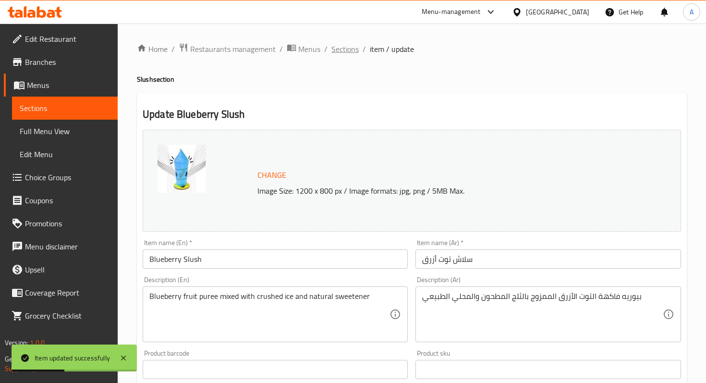
click at [348, 50] on span "Sections" at bounding box center [344, 49] width 27 height 12
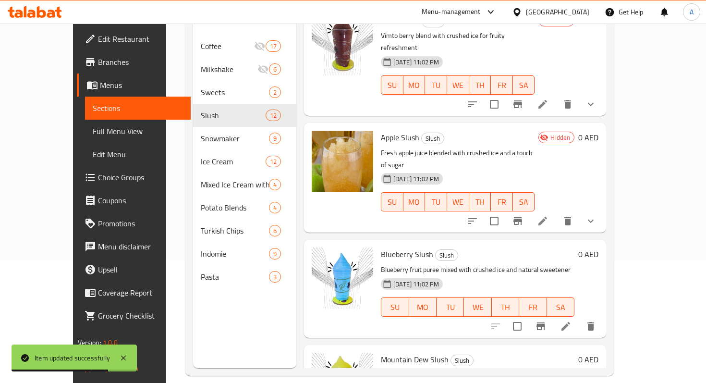
scroll to position [134, 0]
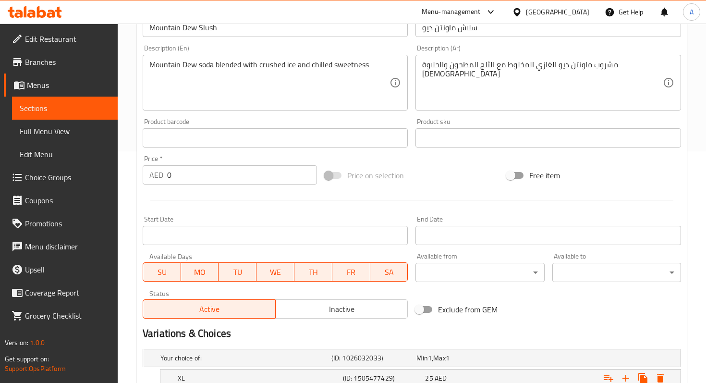
scroll to position [247, 0]
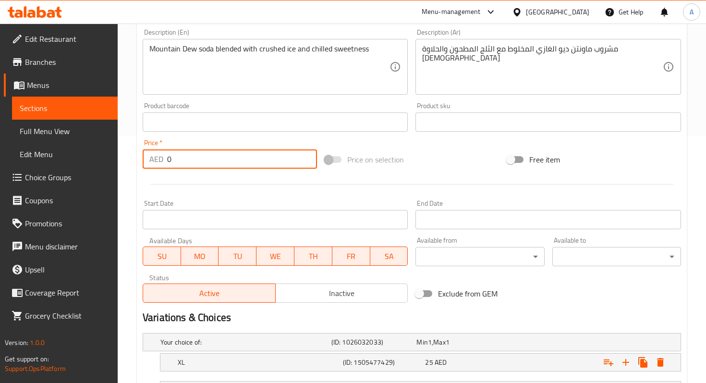
click at [225, 152] on input "0" at bounding box center [242, 158] width 150 height 19
type input "40"
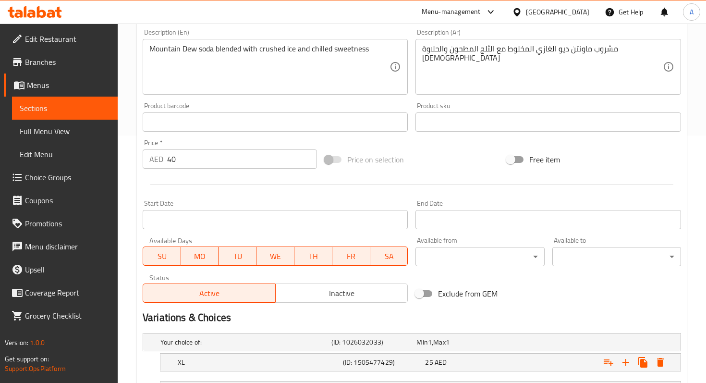
click at [234, 195] on div at bounding box center [412, 184] width 546 height 24
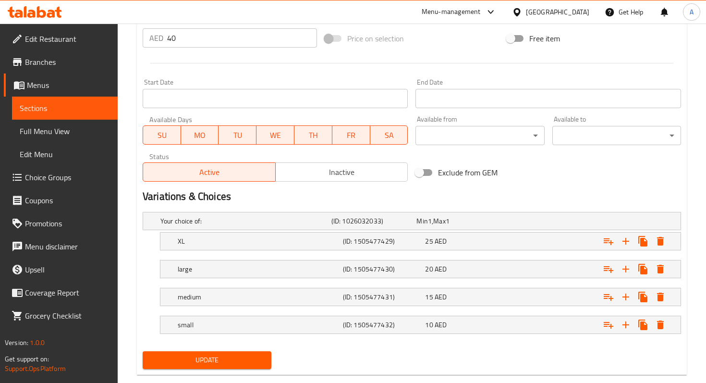
scroll to position [386, 0]
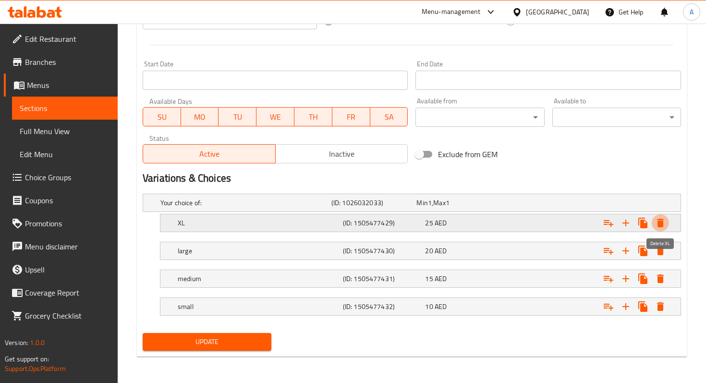
click at [655, 223] on icon "Expand" at bounding box center [660, 223] width 12 height 12
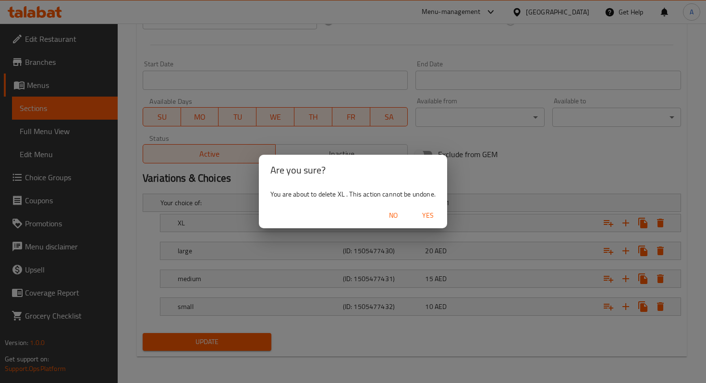
click at [428, 217] on span "Yes" at bounding box center [427, 215] width 23 height 12
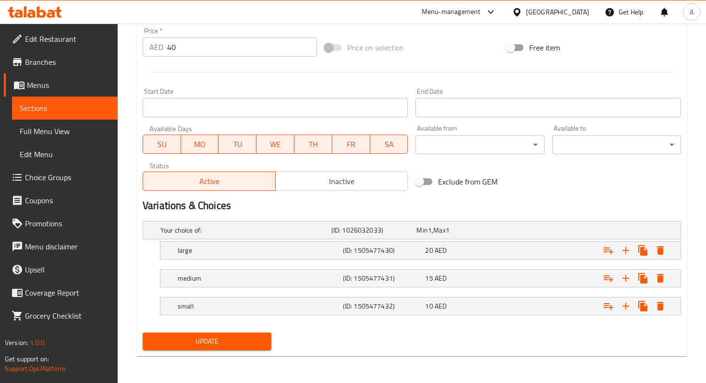
scroll to position [359, 0]
click at [669, 251] on div "Expand" at bounding box center [587, 250] width 165 height 21
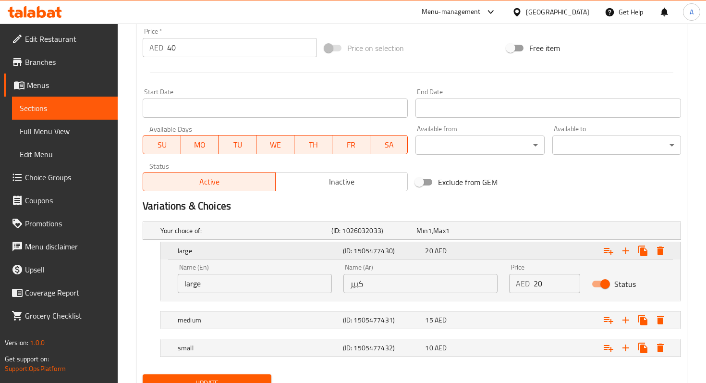
click at [660, 259] on div "Expand" at bounding box center [634, 250] width 69 height 17
click at [653, 246] on button "Expand" at bounding box center [659, 250] width 17 height 17
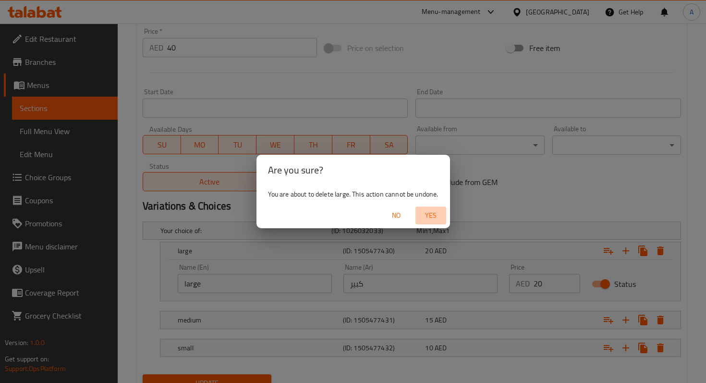
click at [432, 219] on span "Yes" at bounding box center [430, 215] width 23 height 12
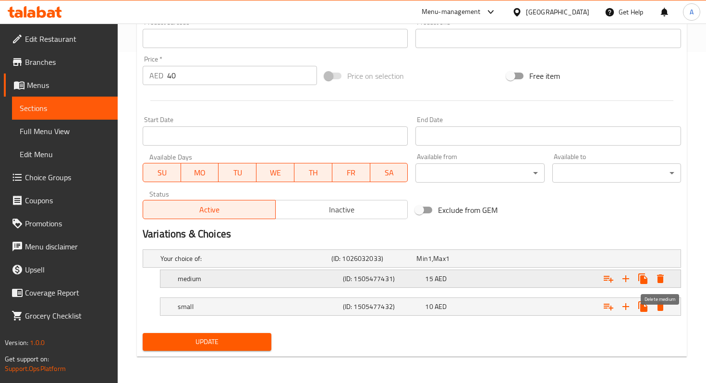
click at [663, 277] on icon "Expand" at bounding box center [660, 279] width 12 height 12
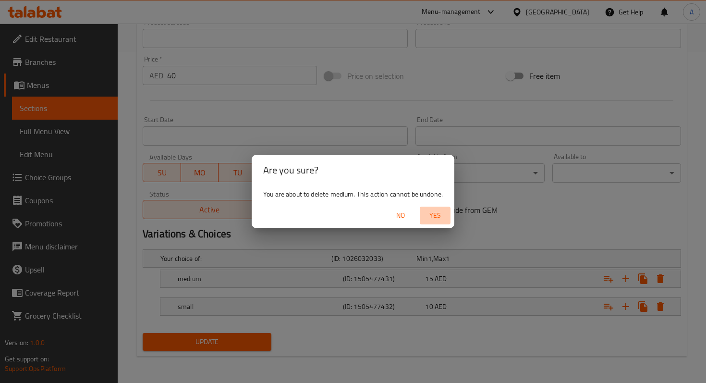
click at [428, 213] on span "Yes" at bounding box center [434, 215] width 23 height 12
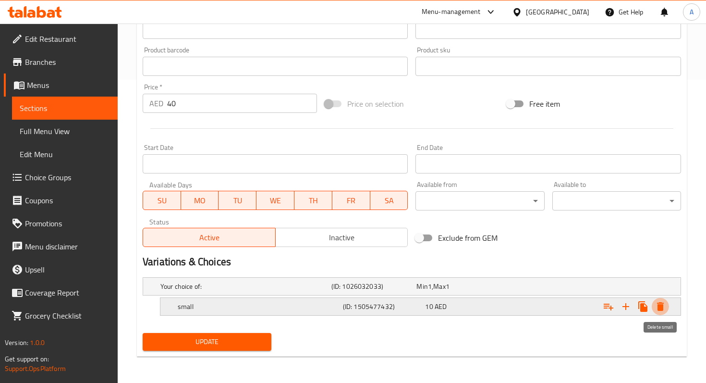
click at [664, 302] on icon "Expand" at bounding box center [660, 307] width 12 height 12
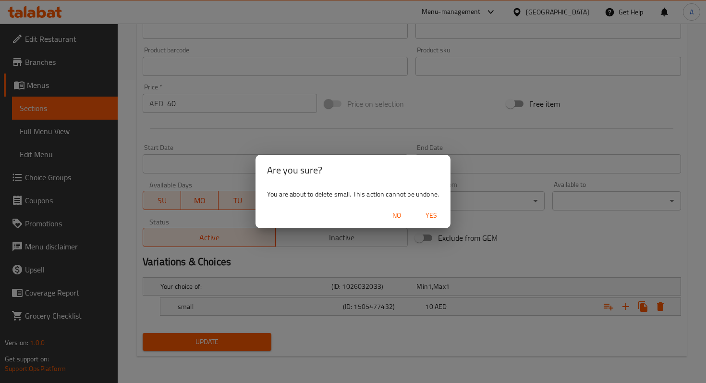
click at [429, 221] on span "Yes" at bounding box center [431, 215] width 23 height 12
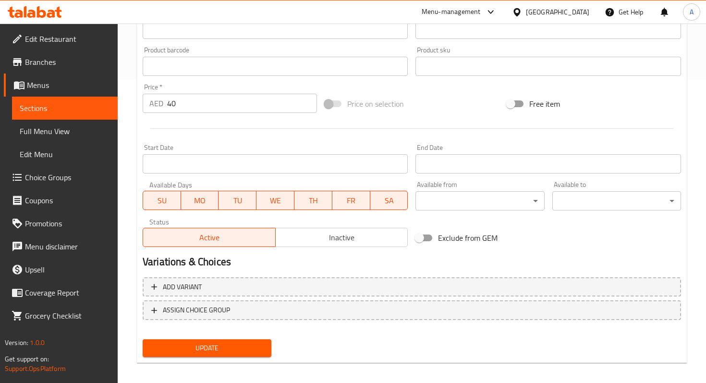
scroll to position [300, 0]
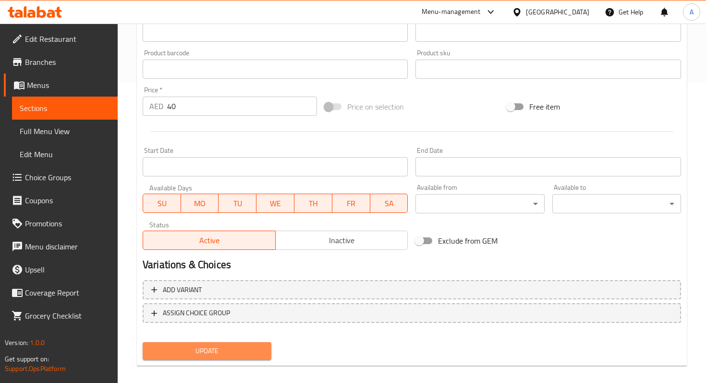
click at [258, 353] on span "Update" at bounding box center [206, 351] width 113 height 12
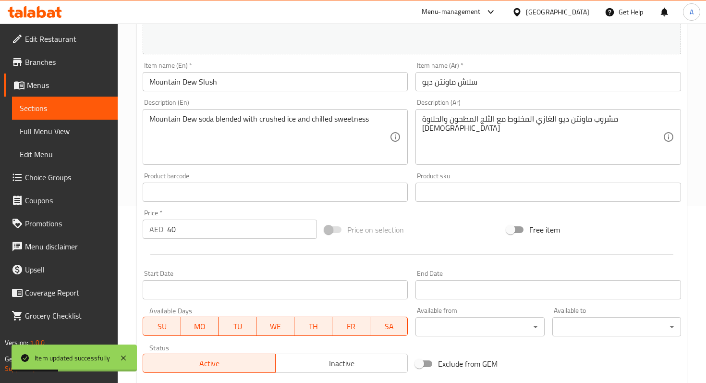
scroll to position [0, 0]
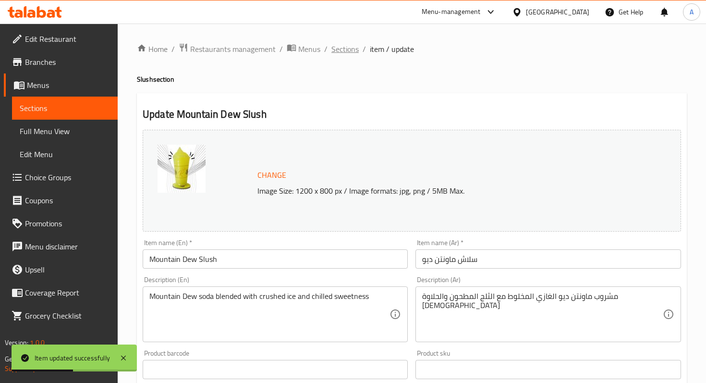
click at [345, 53] on span "Sections" at bounding box center [344, 49] width 27 height 12
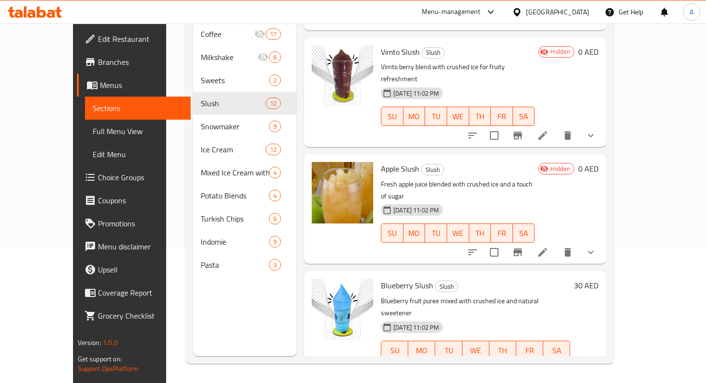
scroll to position [854, 0]
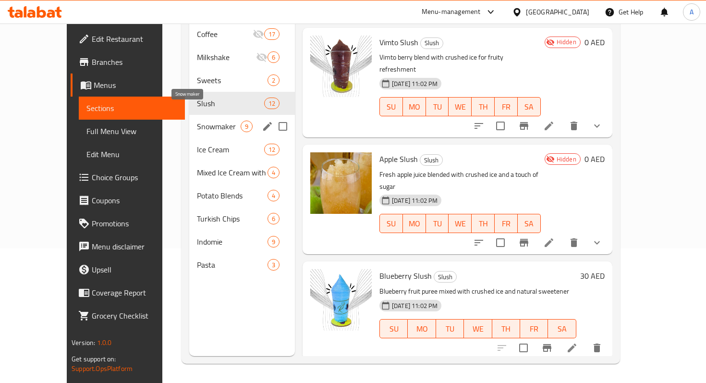
click at [197, 120] on span "Snowmaker" at bounding box center [219, 126] width 44 height 12
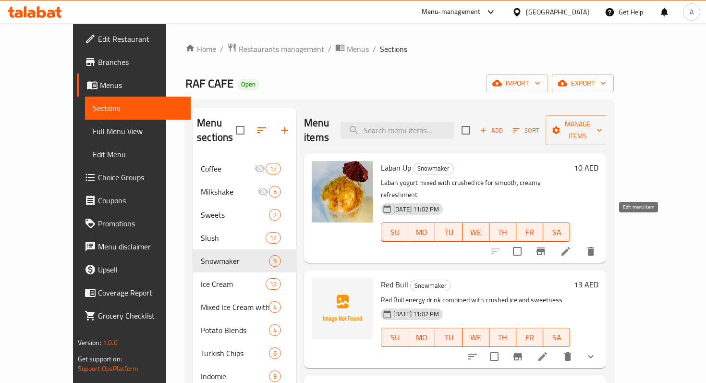
click at [571, 245] on icon at bounding box center [566, 251] width 12 height 12
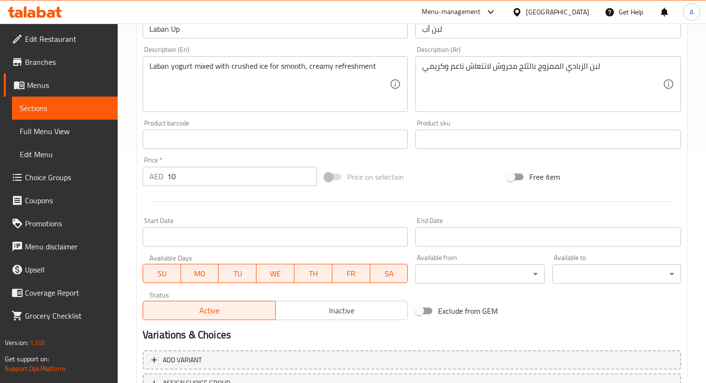
scroll to position [226, 0]
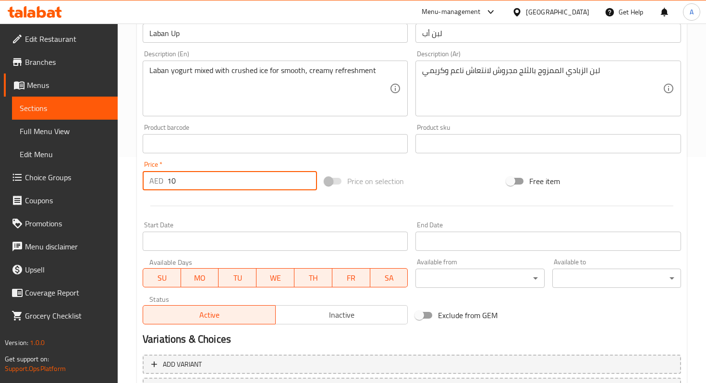
click at [213, 178] on input "10" at bounding box center [242, 180] width 150 height 19
type input "1"
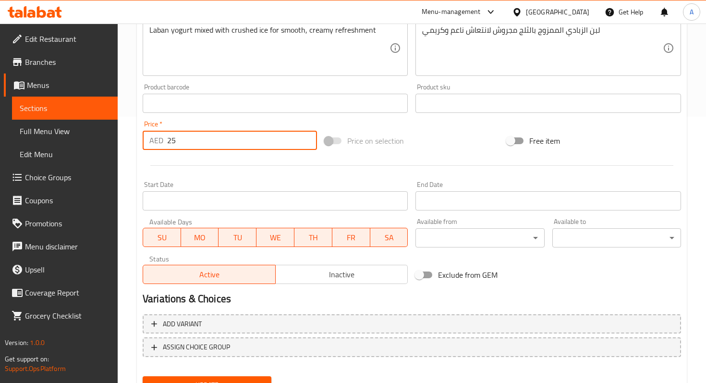
scroll to position [268, 0]
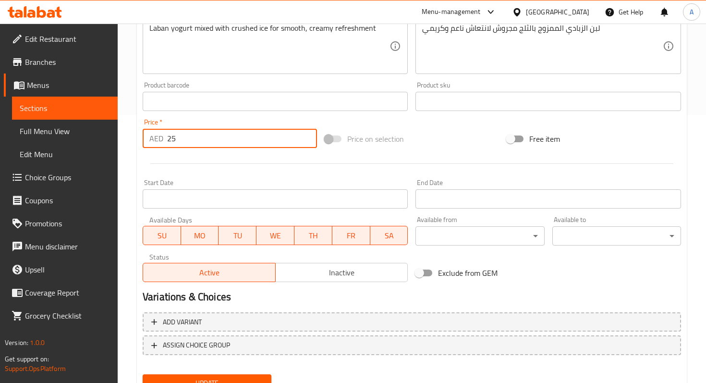
type input "25"
click at [227, 379] on span "Update" at bounding box center [206, 383] width 113 height 12
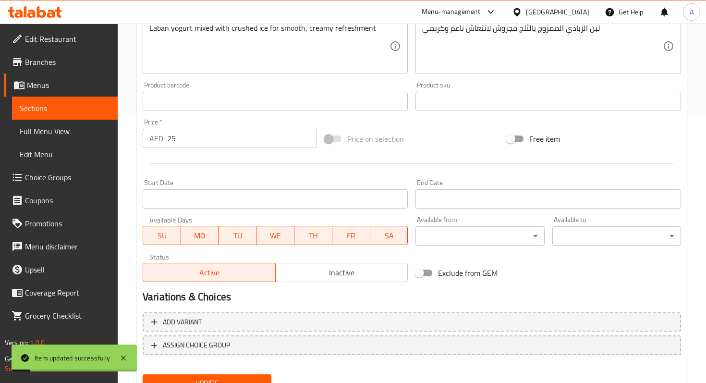
click at [58, 114] on link "Sections" at bounding box center [65, 107] width 106 height 23
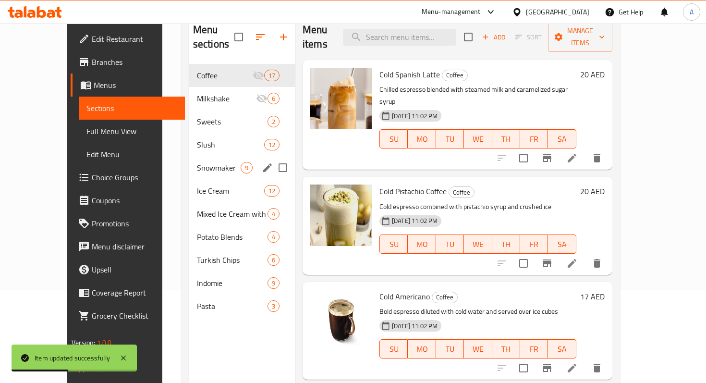
scroll to position [93, 0]
click at [197, 162] on span "Snowmaker" at bounding box center [219, 168] width 44 height 12
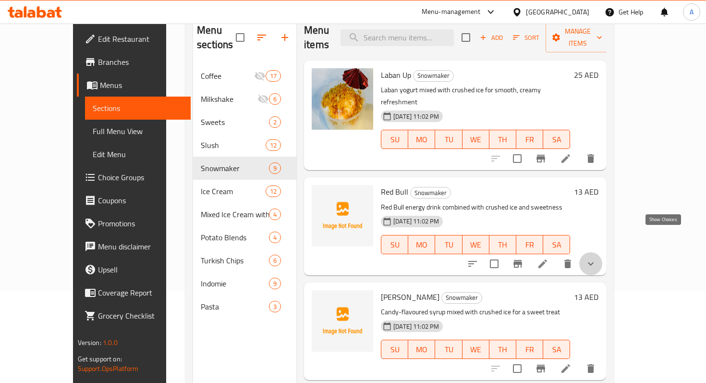
click at [596, 258] on icon "show more" at bounding box center [591, 264] width 12 height 12
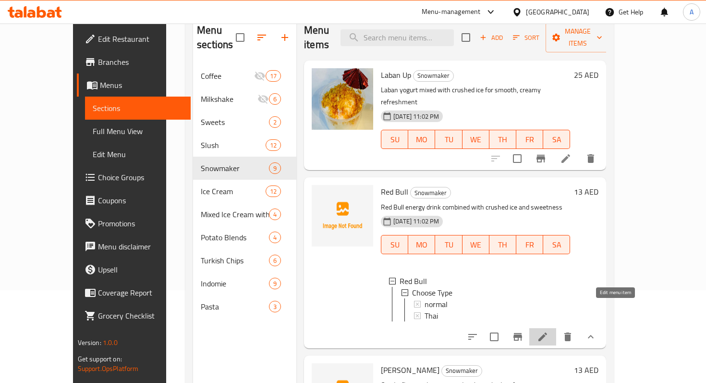
click at [548, 331] on icon at bounding box center [543, 337] width 12 height 12
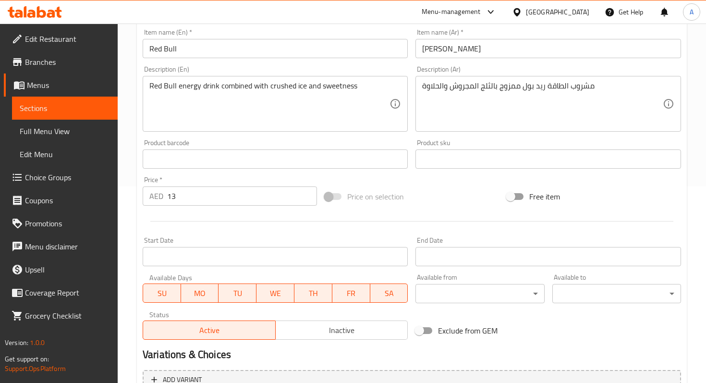
scroll to position [312, 0]
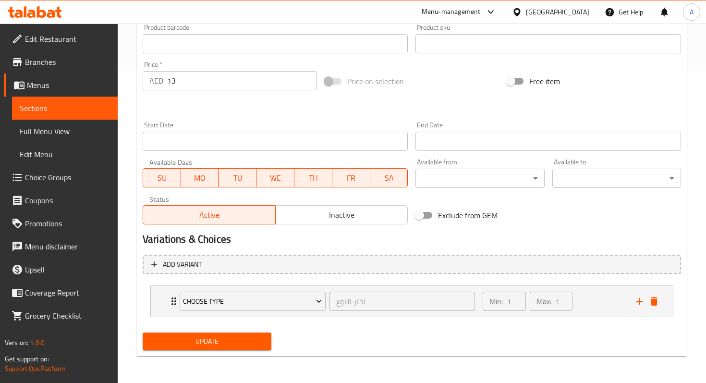
click at [370, 217] on span "Inactive" at bounding box center [341, 215] width 125 height 14
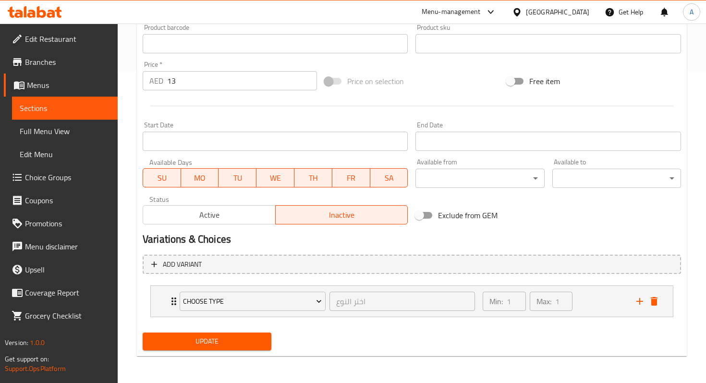
click at [239, 342] on span "Update" at bounding box center [206, 341] width 113 height 12
click at [252, 344] on span "Update" at bounding box center [206, 341] width 113 height 12
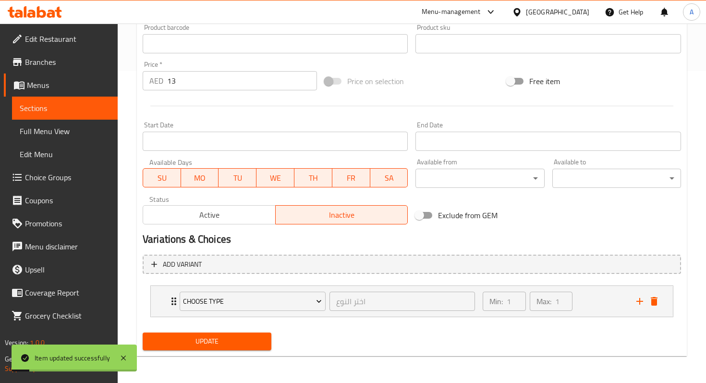
scroll to position [0, 0]
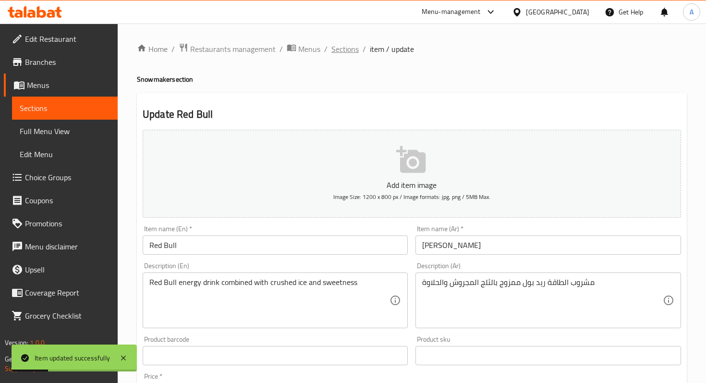
click at [349, 46] on span "Sections" at bounding box center [344, 49] width 27 height 12
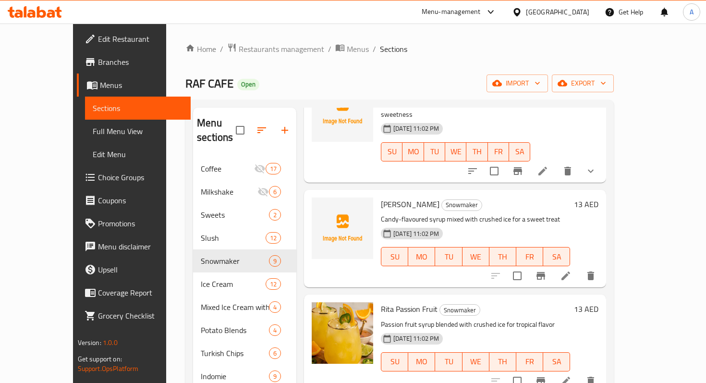
scroll to position [204, 0]
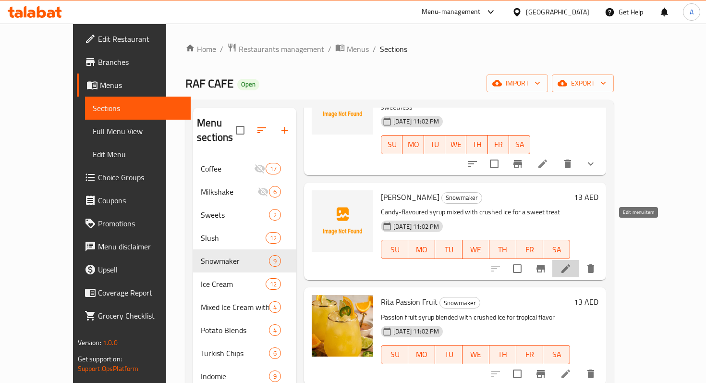
click at [571, 263] on icon at bounding box center [566, 269] width 12 height 12
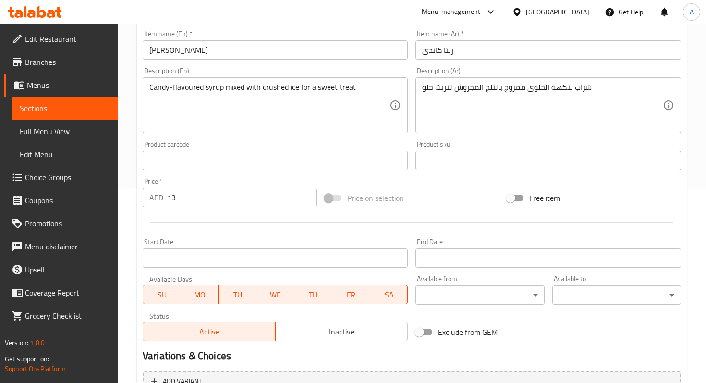
scroll to position [296, 0]
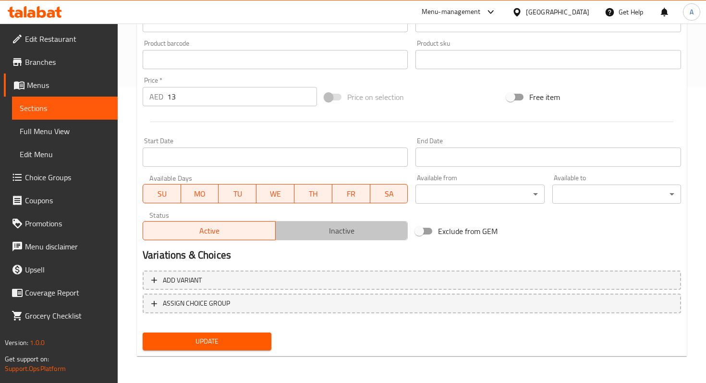
click at [383, 226] on span "Inactive" at bounding box center [341, 231] width 125 height 14
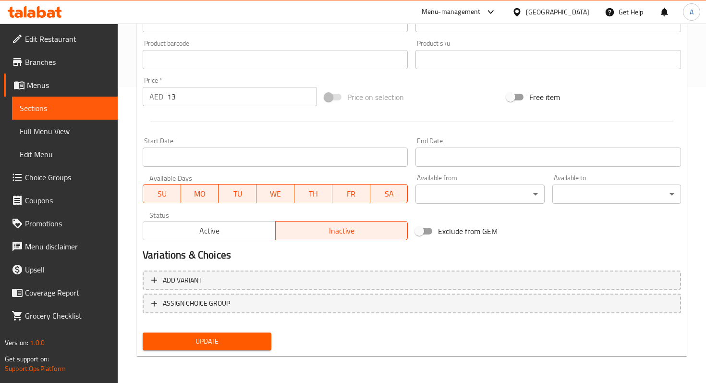
click at [251, 346] on span "Update" at bounding box center [206, 341] width 113 height 12
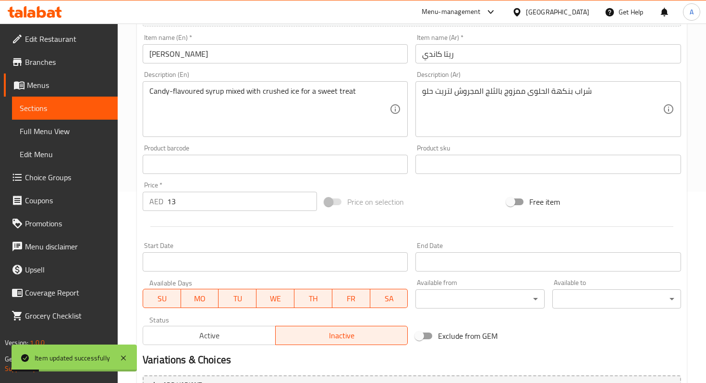
scroll to position [0, 0]
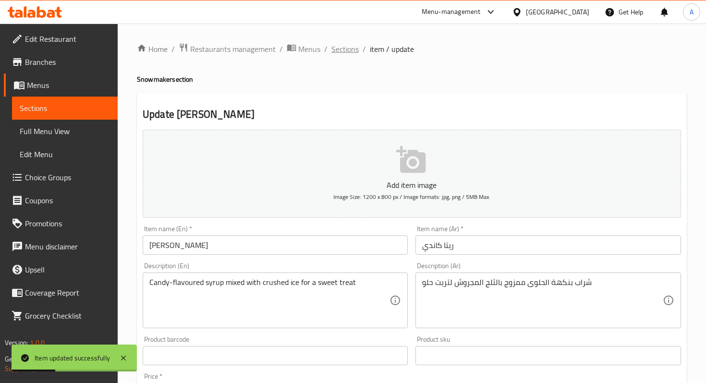
click at [342, 48] on span "Sections" at bounding box center [344, 49] width 27 height 12
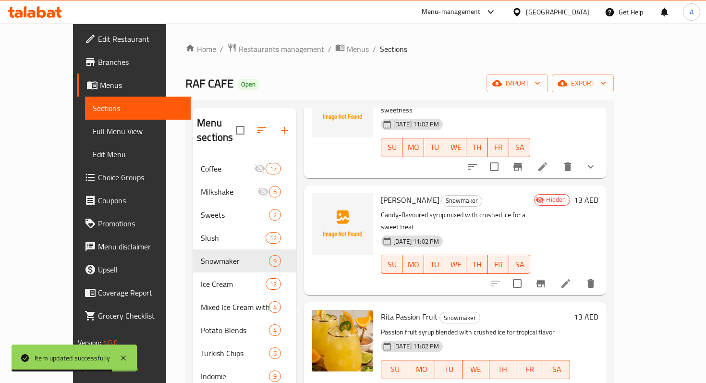
scroll to position [211, 0]
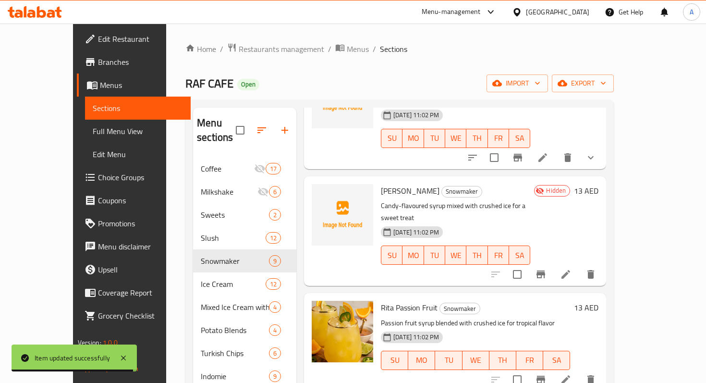
click at [571, 373] on icon at bounding box center [566, 379] width 12 height 12
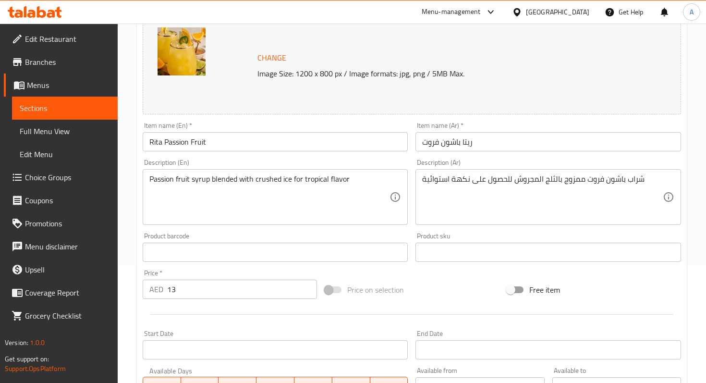
scroll to position [310, 0]
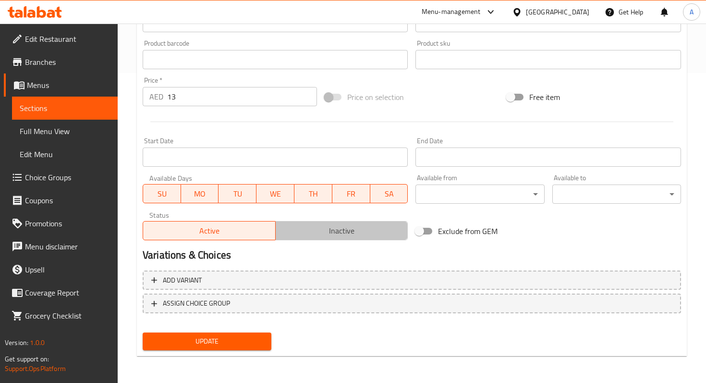
click at [320, 233] on span "Inactive" at bounding box center [341, 231] width 125 height 14
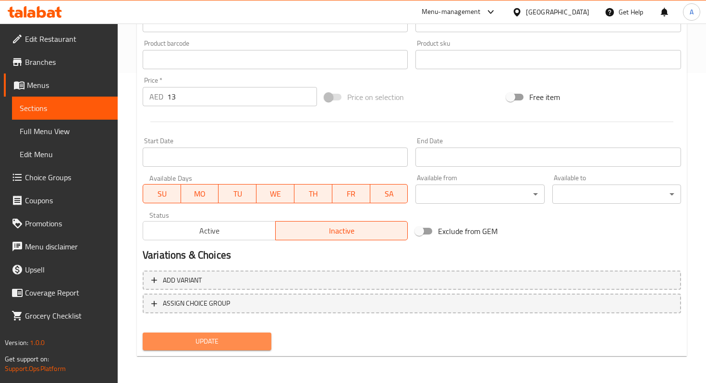
click at [240, 337] on span "Update" at bounding box center [206, 341] width 113 height 12
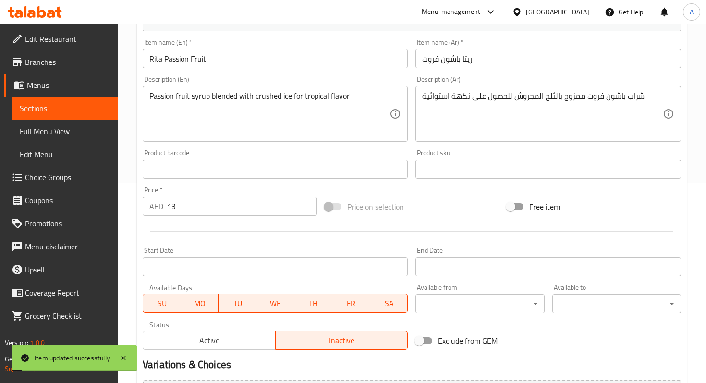
scroll to position [0, 0]
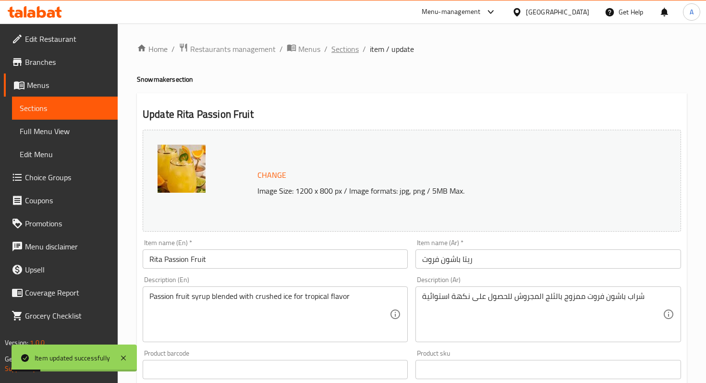
click at [331, 47] on span "Sections" at bounding box center [344, 49] width 27 height 12
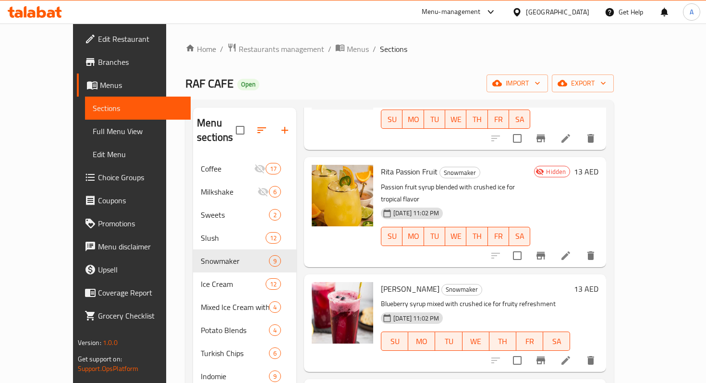
scroll to position [373, 0]
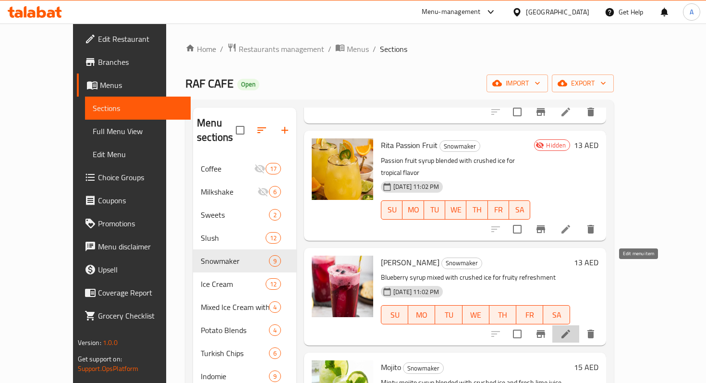
click at [571, 328] on icon at bounding box center [566, 334] width 12 height 12
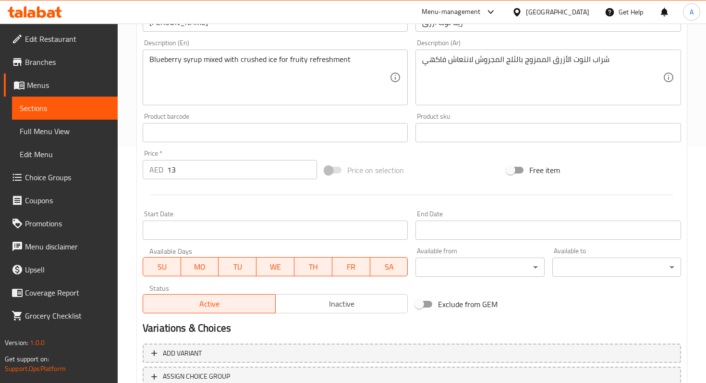
scroll to position [310, 0]
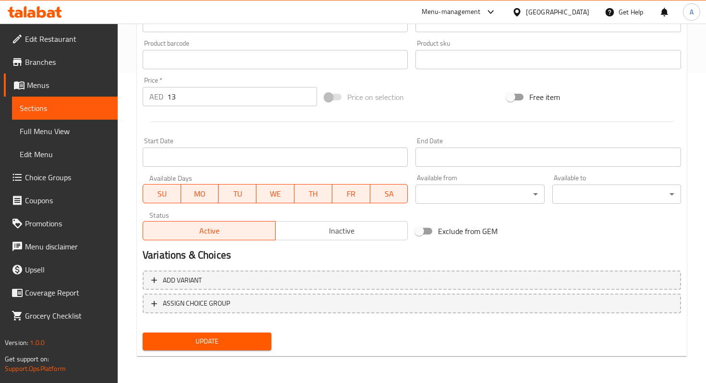
click at [302, 216] on div "Active Inactive" at bounding box center [275, 225] width 265 height 29
click at [301, 225] on span "Inactive" at bounding box center [341, 231] width 125 height 14
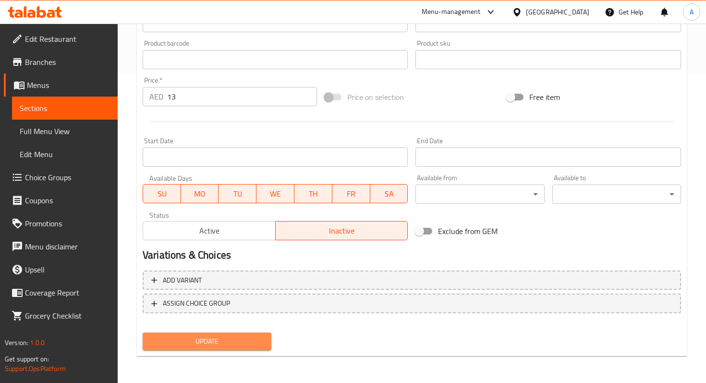
click at [203, 334] on button "Update" at bounding box center [207, 341] width 129 height 18
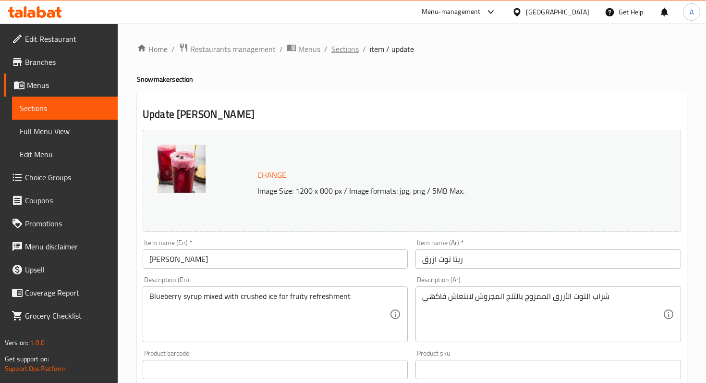
click at [354, 45] on span "Sections" at bounding box center [344, 49] width 27 height 12
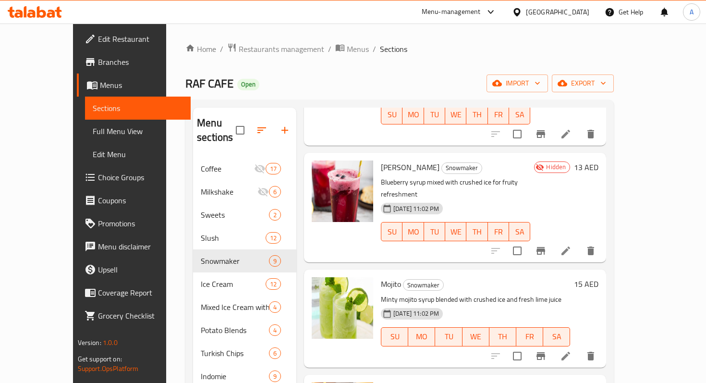
scroll to position [486, 0]
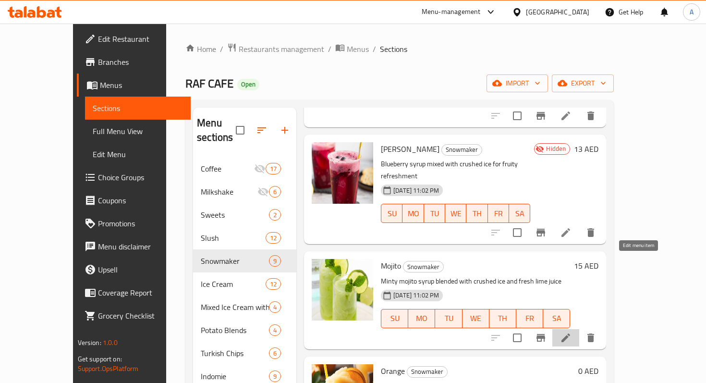
click at [570, 333] on icon at bounding box center [565, 337] width 9 height 9
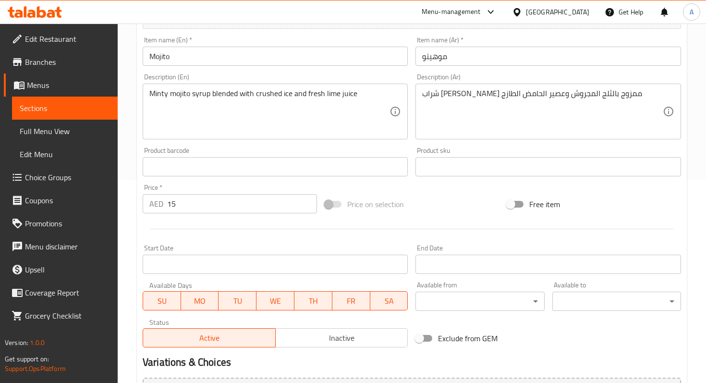
scroll to position [310, 0]
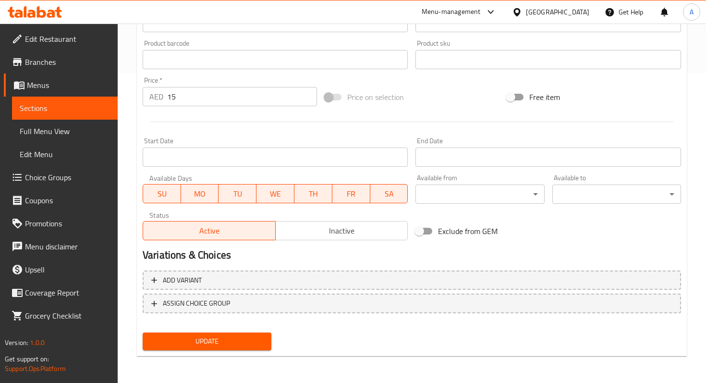
click at [324, 243] on div "Status Active Inactive" at bounding box center [275, 225] width 273 height 36
click at [332, 239] on button "Inactive" at bounding box center [341, 230] width 133 height 19
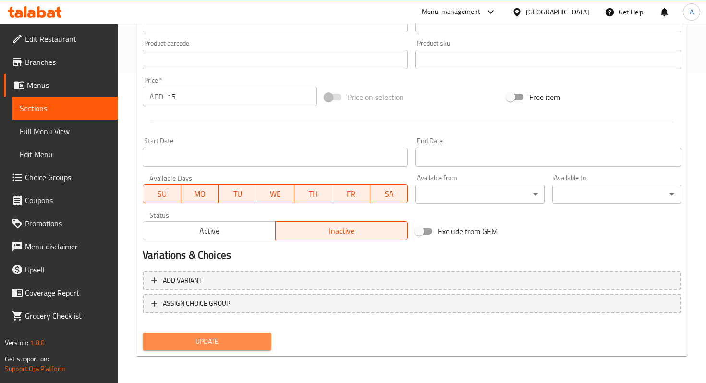
click at [270, 342] on button "Update" at bounding box center [207, 341] width 129 height 18
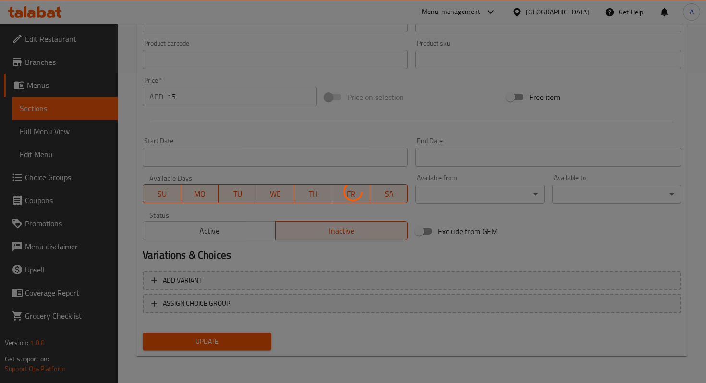
scroll to position [0, 0]
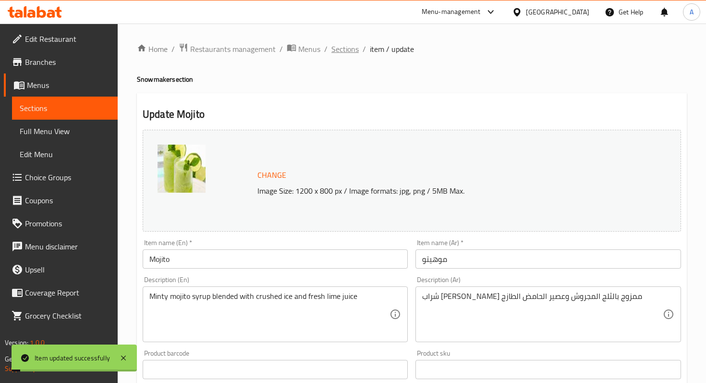
click at [337, 50] on span "Sections" at bounding box center [344, 49] width 27 height 12
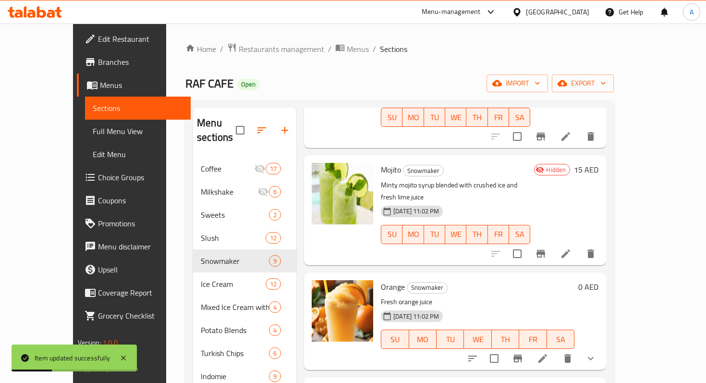
scroll to position [585, 0]
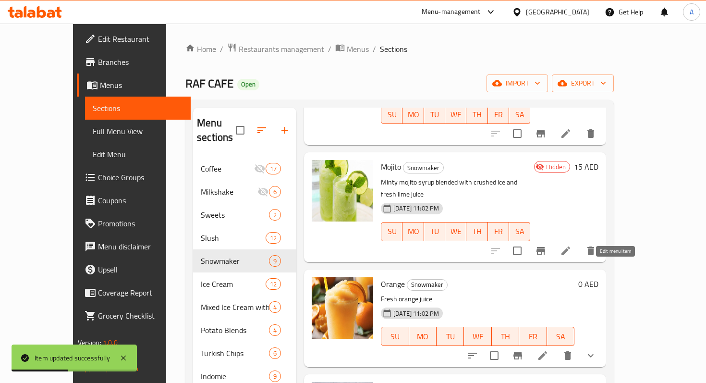
click at [547, 351] on icon at bounding box center [542, 355] width 9 height 9
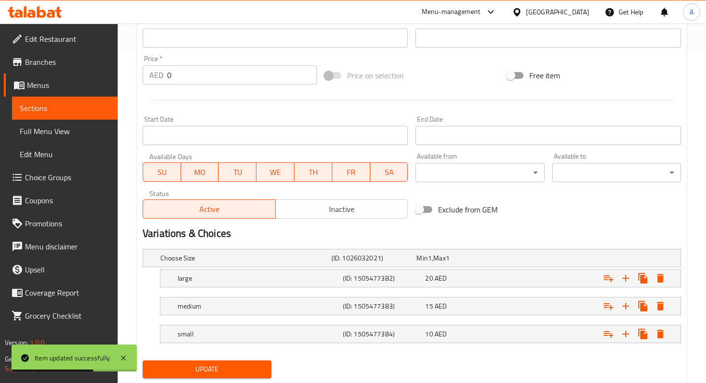
scroll to position [359, 0]
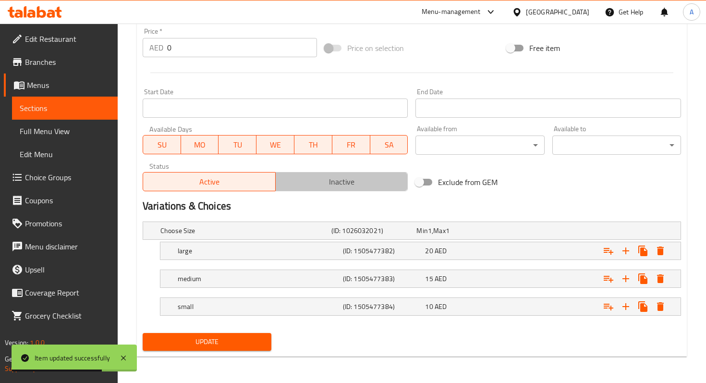
click at [295, 184] on span "Inactive" at bounding box center [341, 182] width 125 height 14
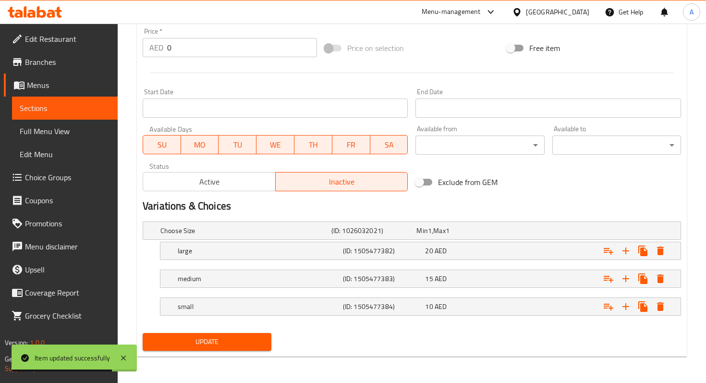
click at [260, 350] on div "Update" at bounding box center [207, 341] width 136 height 25
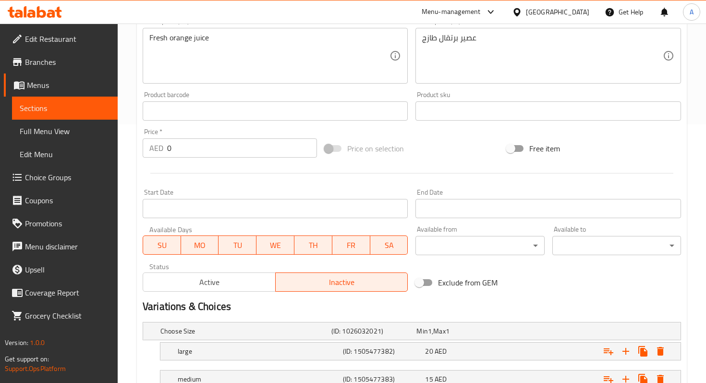
scroll to position [0, 0]
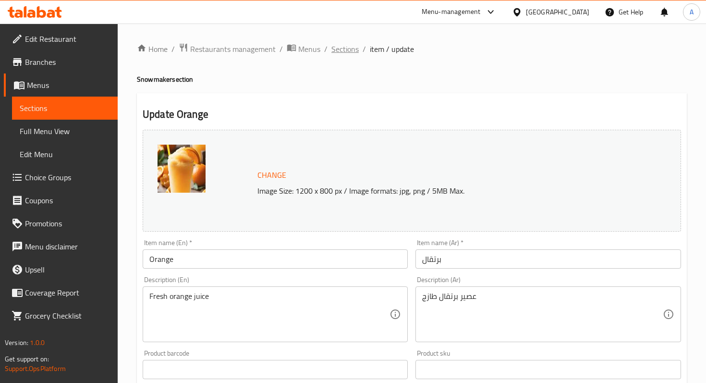
click at [343, 55] on span "Sections" at bounding box center [344, 49] width 27 height 12
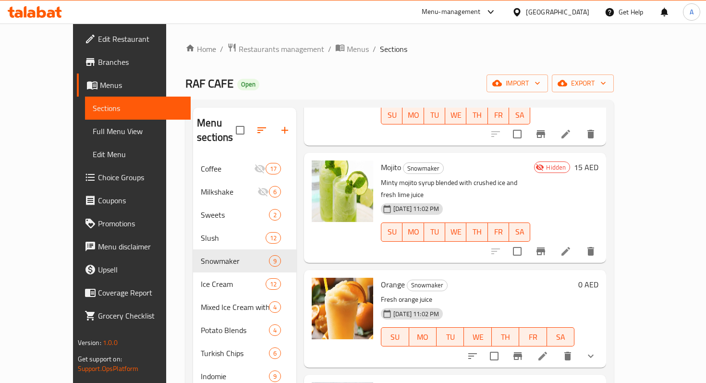
scroll to position [585, 0]
click at [556, 347] on li at bounding box center [542, 355] width 27 height 17
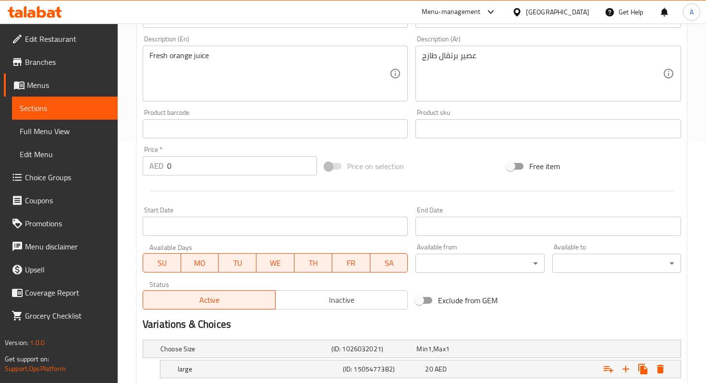
scroll to position [359, 0]
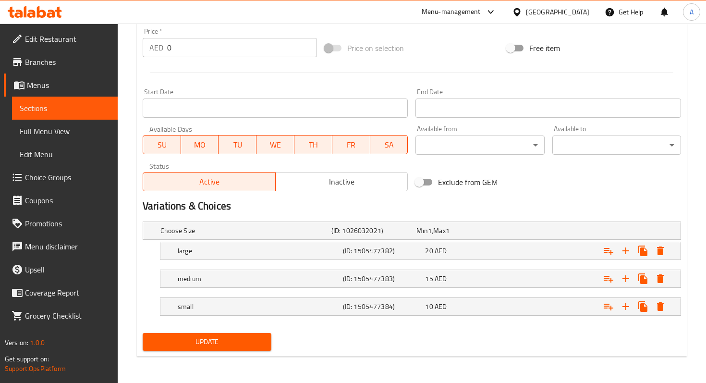
click at [383, 192] on div "Status Active Inactive" at bounding box center [275, 176] width 273 height 36
click at [383, 184] on span "Inactive" at bounding box center [341, 182] width 125 height 14
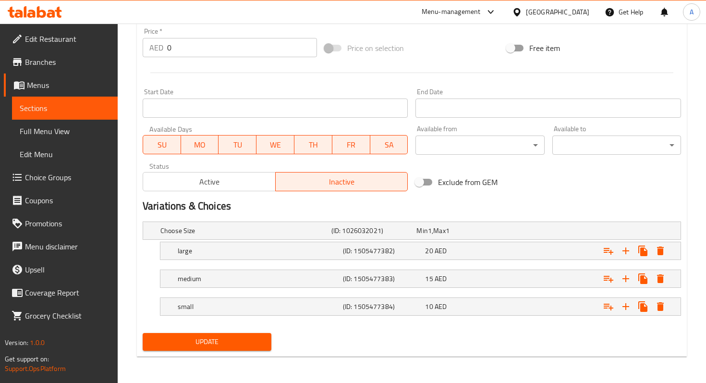
click at [266, 337] on button "Update" at bounding box center [207, 342] width 129 height 18
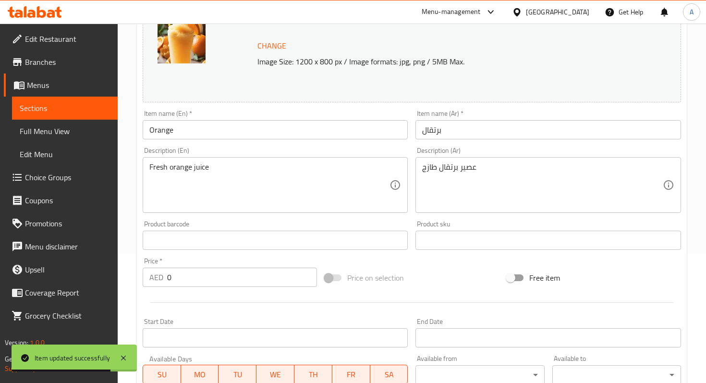
scroll to position [0, 0]
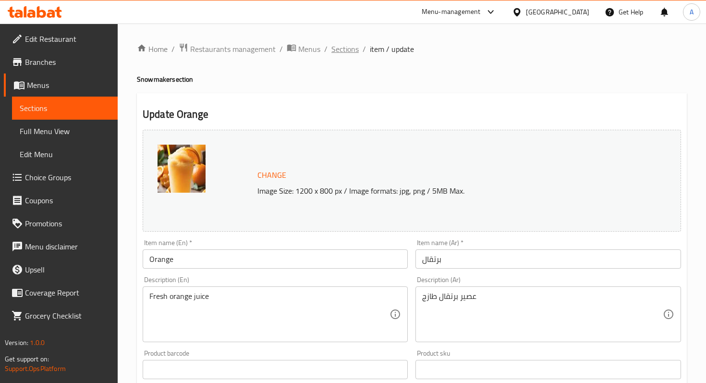
click at [351, 54] on span "Sections" at bounding box center [344, 49] width 27 height 12
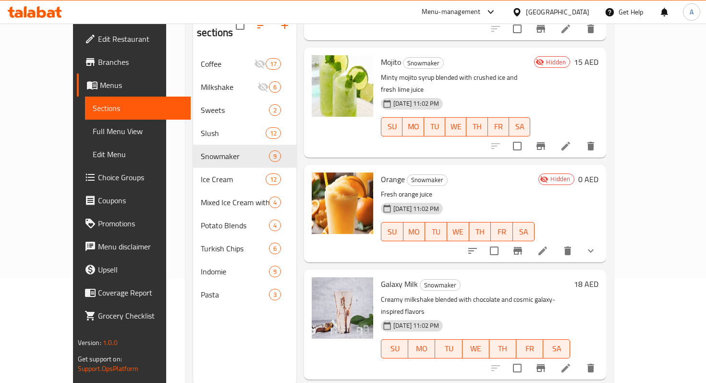
scroll to position [134, 0]
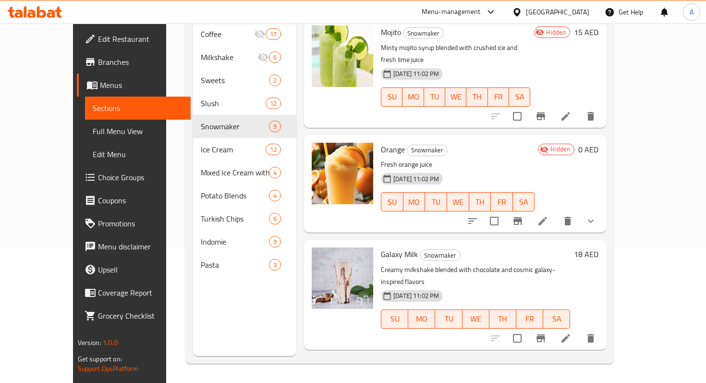
click at [602, 326] on div at bounding box center [543, 337] width 118 height 23
click at [571, 332] on icon at bounding box center [566, 338] width 12 height 12
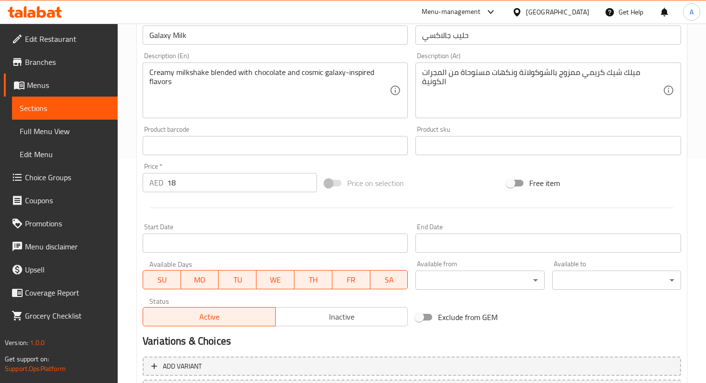
scroll to position [310, 0]
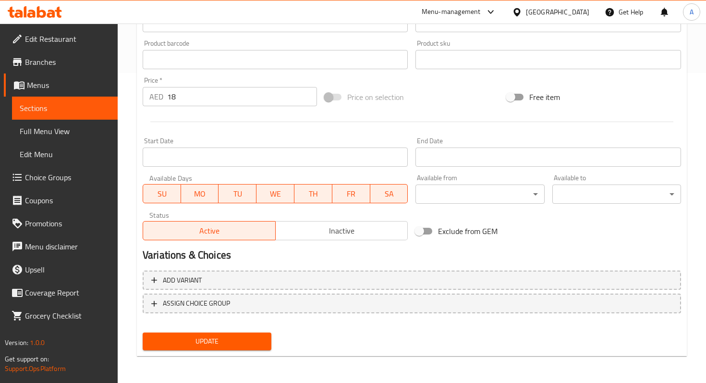
click at [307, 231] on span "Inactive" at bounding box center [341, 231] width 125 height 14
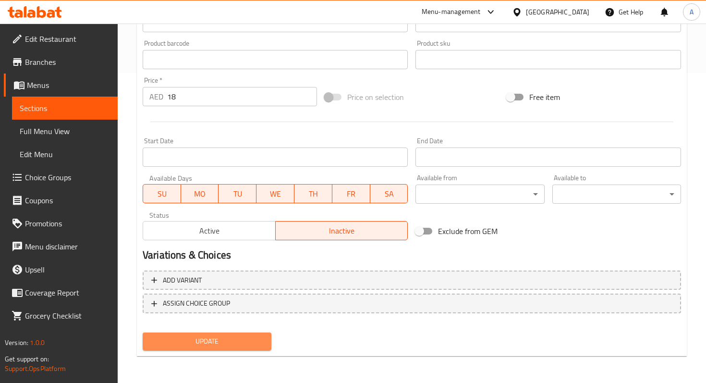
click at [256, 338] on span "Update" at bounding box center [206, 341] width 113 height 12
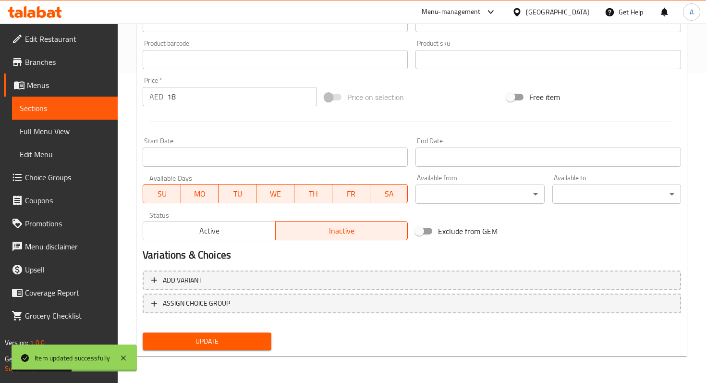
scroll to position [0, 0]
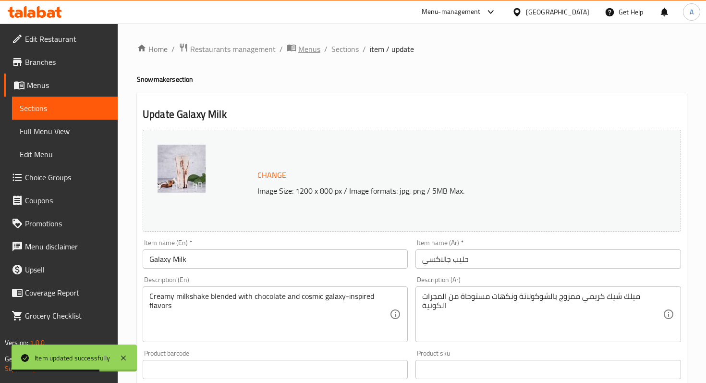
click at [313, 50] on span "Menus" at bounding box center [309, 49] width 22 height 12
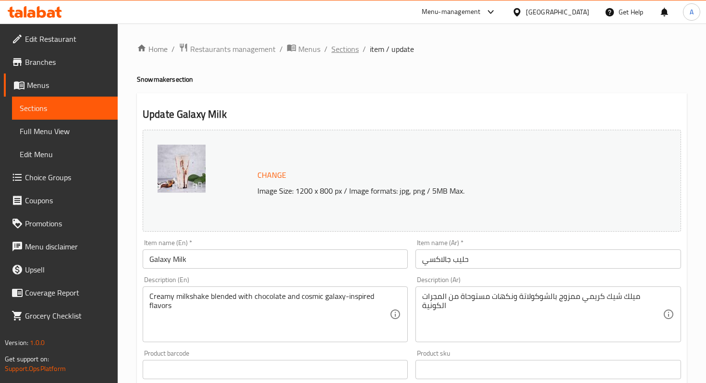
click at [350, 48] on span "Sections" at bounding box center [344, 49] width 27 height 12
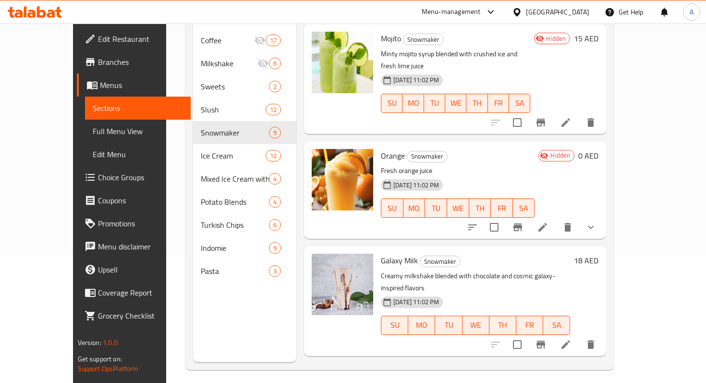
scroll to position [134, 0]
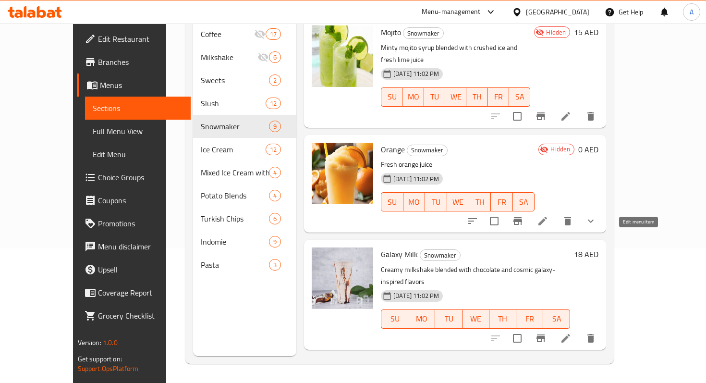
click at [570, 333] on icon at bounding box center [565, 337] width 9 height 9
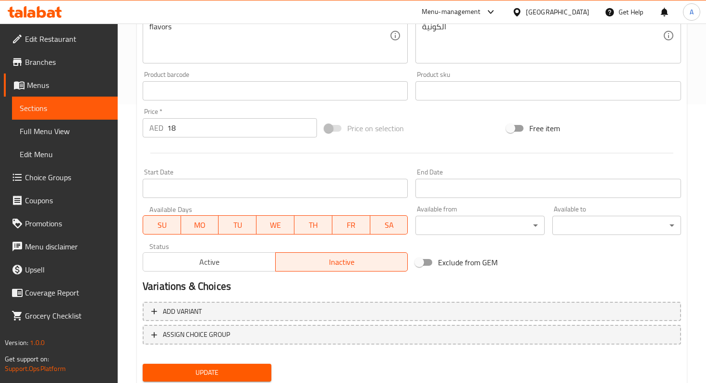
scroll to position [310, 0]
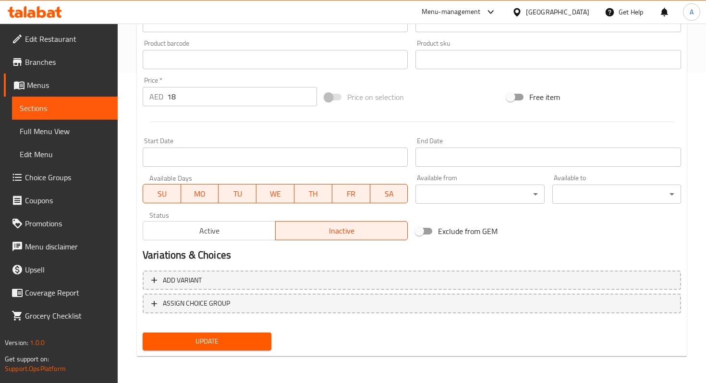
click at [261, 343] on span "Update" at bounding box center [206, 341] width 113 height 12
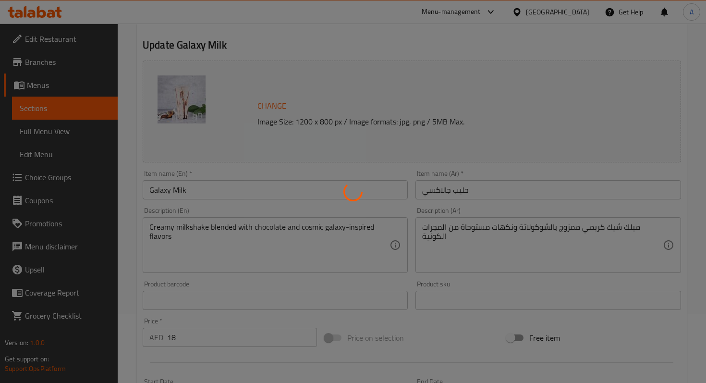
scroll to position [0, 0]
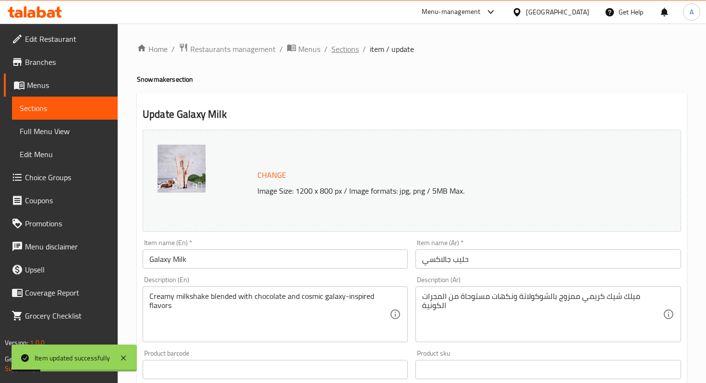
click at [336, 46] on span "Sections" at bounding box center [344, 49] width 27 height 12
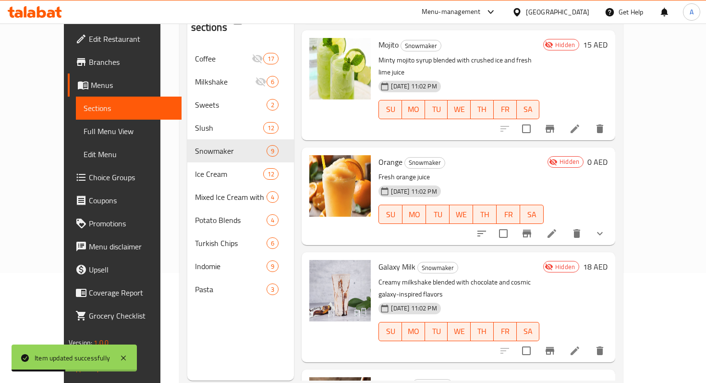
scroll to position [134, 0]
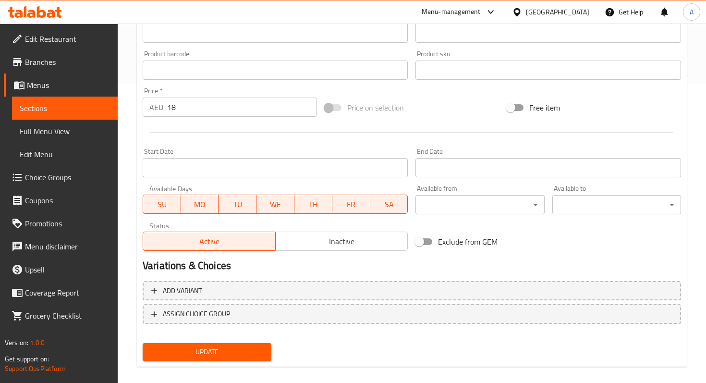
scroll to position [301, 0]
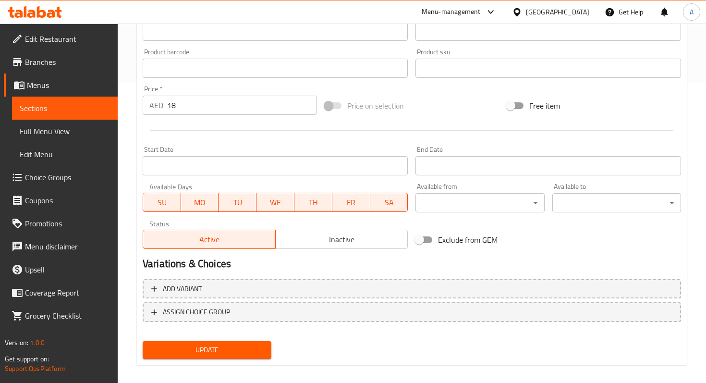
click at [377, 248] on button "Inactive" at bounding box center [341, 238] width 133 height 19
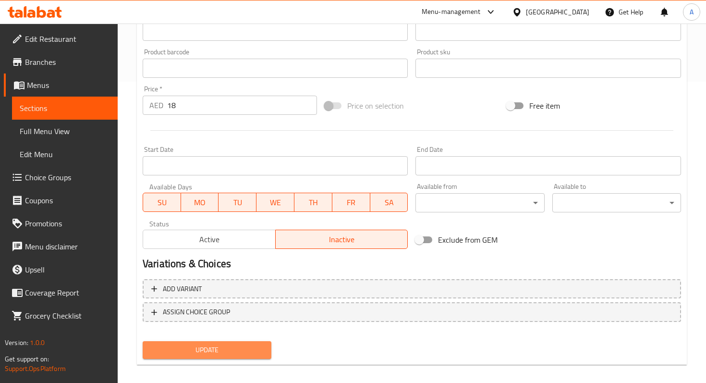
click at [256, 347] on span "Update" at bounding box center [206, 350] width 113 height 12
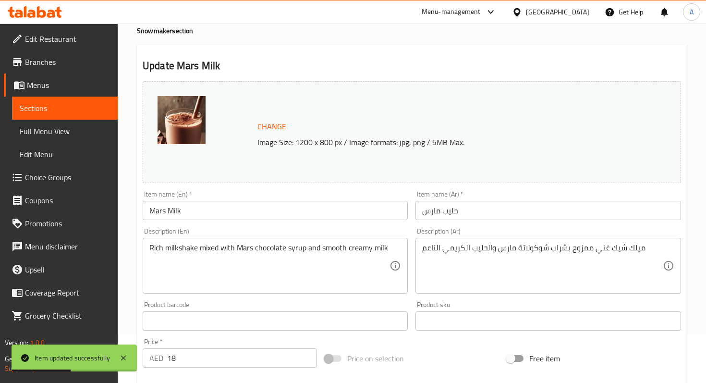
scroll to position [0, 0]
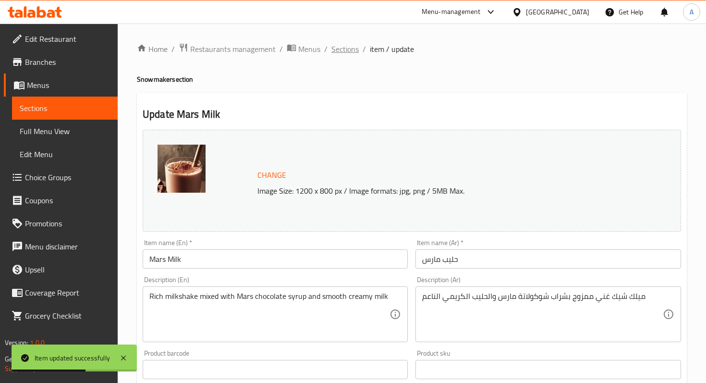
click at [339, 45] on span "Sections" at bounding box center [344, 49] width 27 height 12
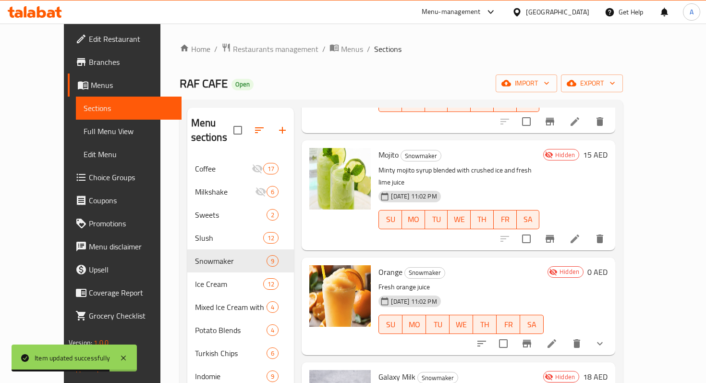
scroll to position [60, 0]
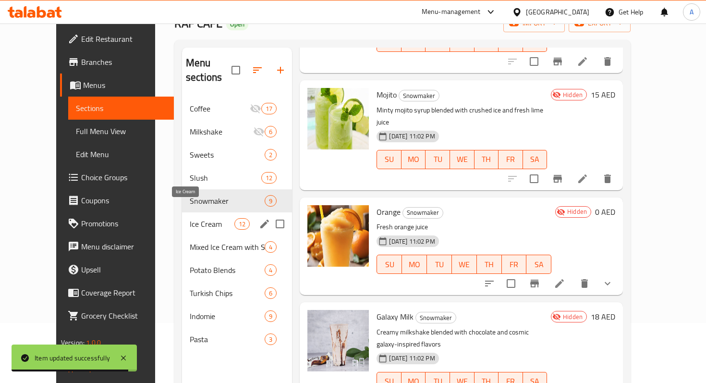
click at [204, 218] on span "Ice Cream" at bounding box center [212, 224] width 45 height 12
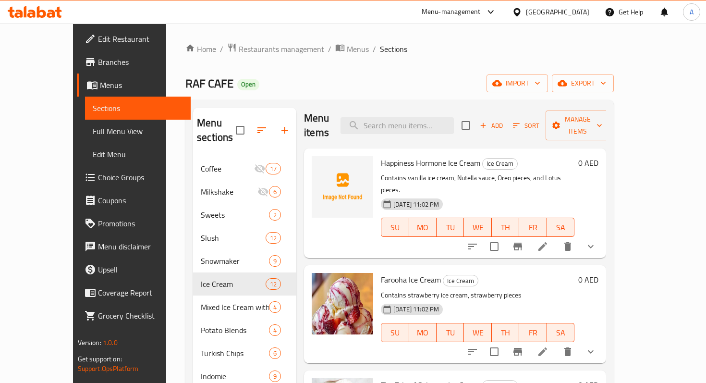
scroll to position [4, 0]
click at [556, 239] on li at bounding box center [542, 247] width 27 height 17
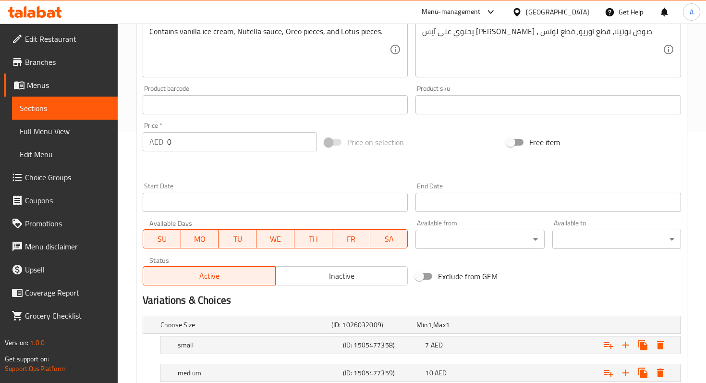
scroll to position [317, 0]
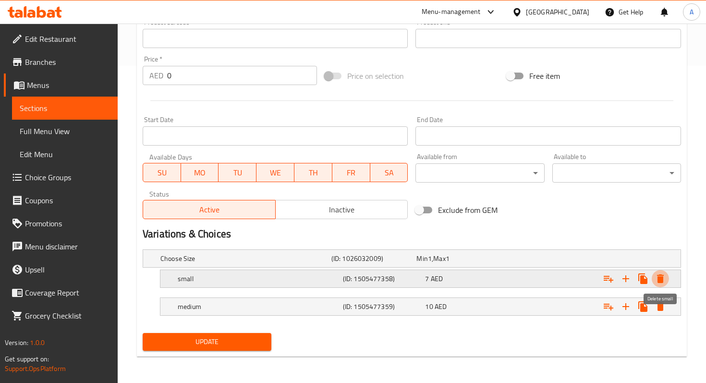
click at [660, 274] on icon "Expand" at bounding box center [660, 278] width 7 height 9
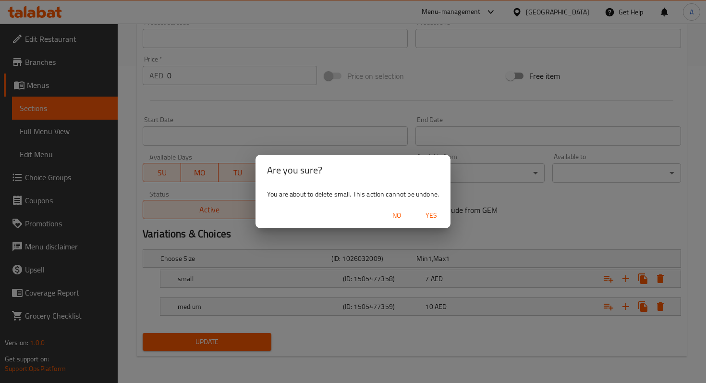
click at [433, 217] on span "Yes" at bounding box center [431, 215] width 23 height 12
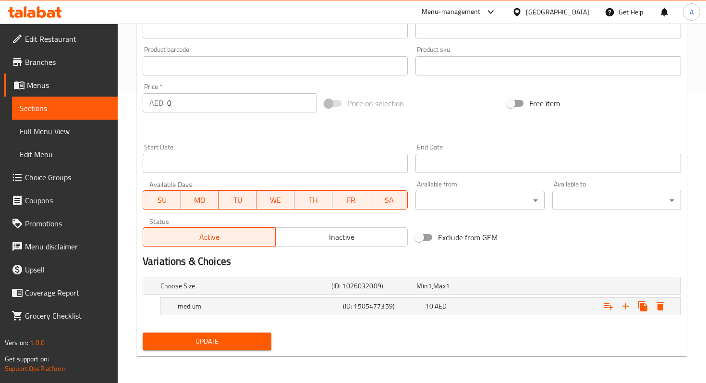
scroll to position [289, 0]
click at [654, 307] on icon "Expand" at bounding box center [660, 307] width 12 height 12
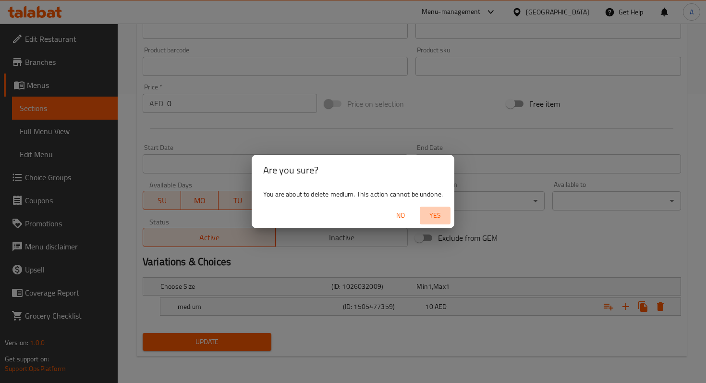
click at [438, 217] on span "Yes" at bounding box center [434, 215] width 23 height 12
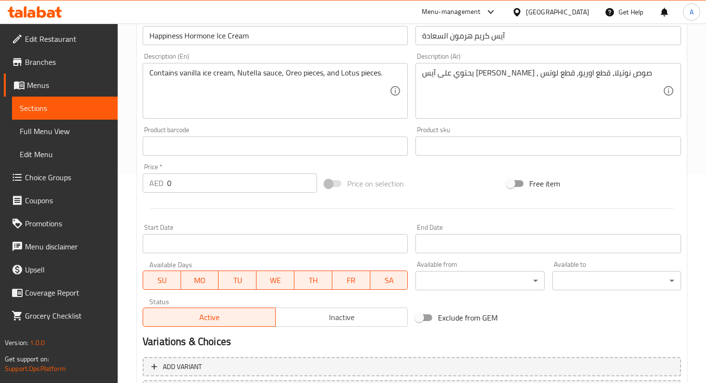
scroll to position [193, 0]
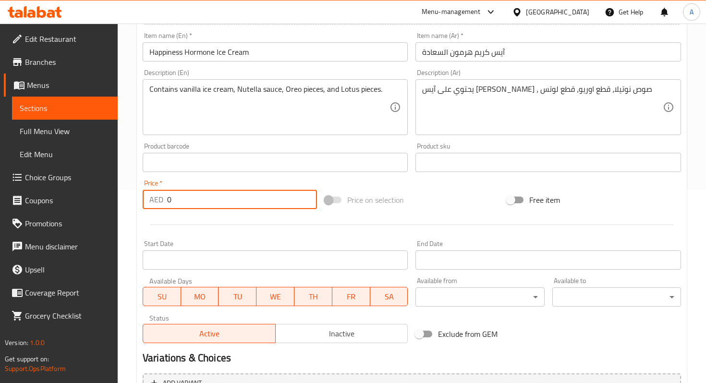
click at [282, 199] on input "0" at bounding box center [242, 199] width 150 height 19
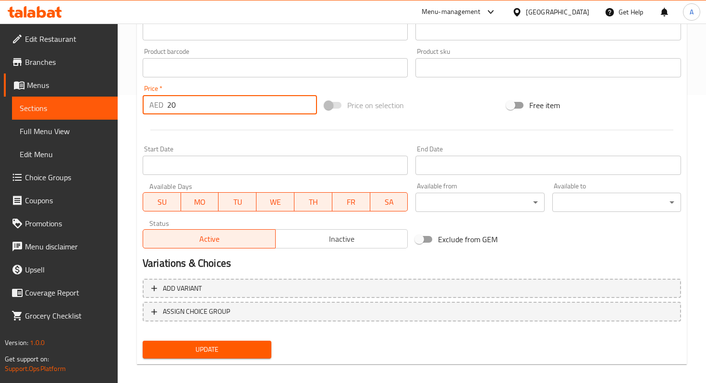
scroll to position [296, 0]
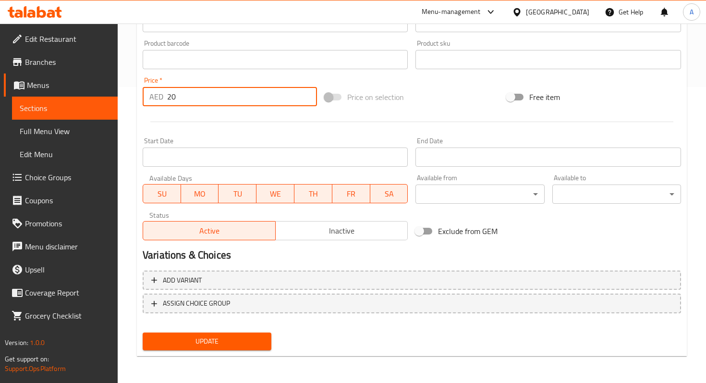
type input "20"
click at [262, 336] on span "Update" at bounding box center [206, 341] width 113 height 12
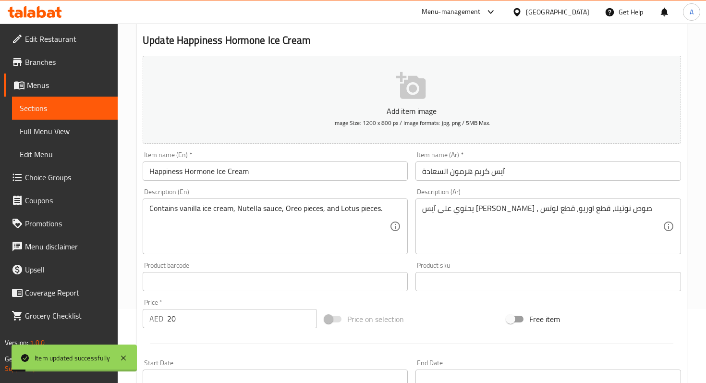
scroll to position [0, 0]
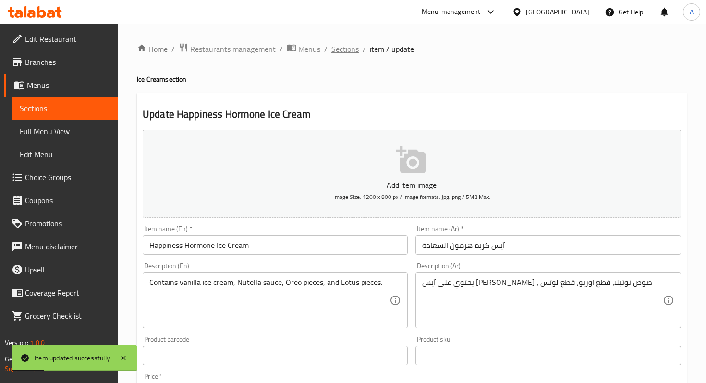
click at [337, 48] on span "Sections" at bounding box center [344, 49] width 27 height 12
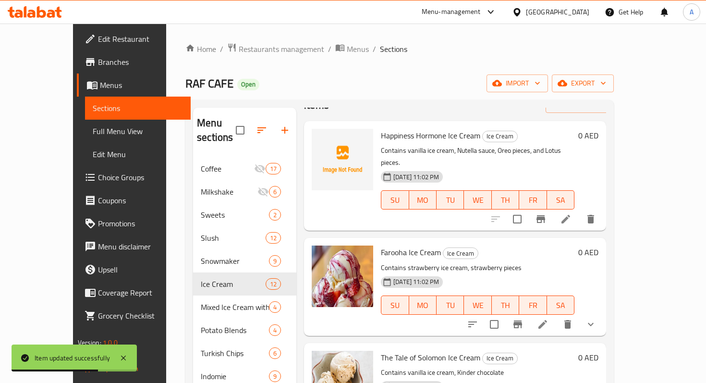
scroll to position [31, 0]
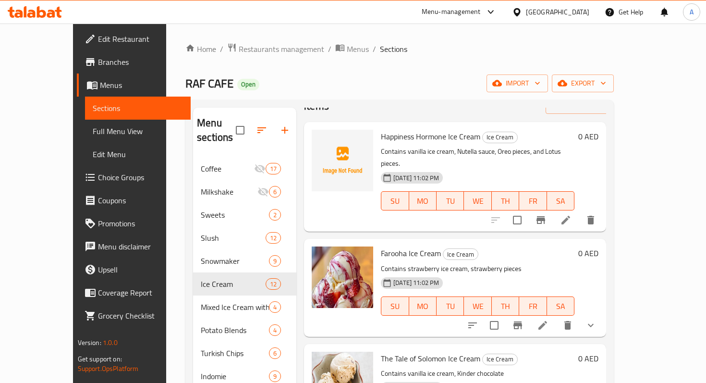
click at [547, 321] on icon at bounding box center [542, 325] width 9 height 9
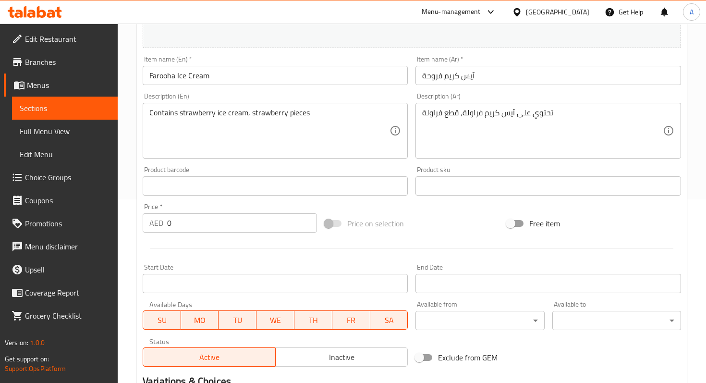
scroll to position [205, 0]
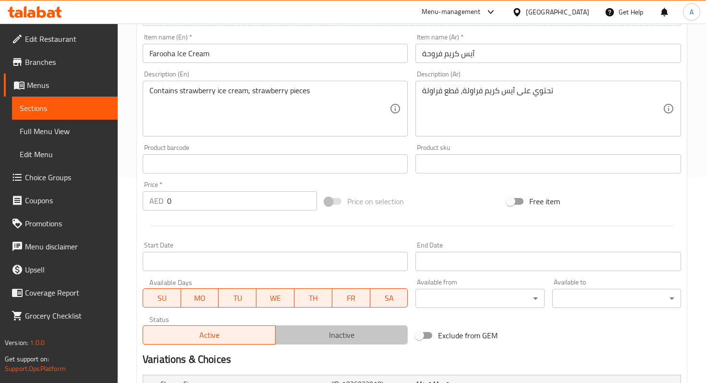
click at [288, 332] on span "Inactive" at bounding box center [341, 335] width 125 height 14
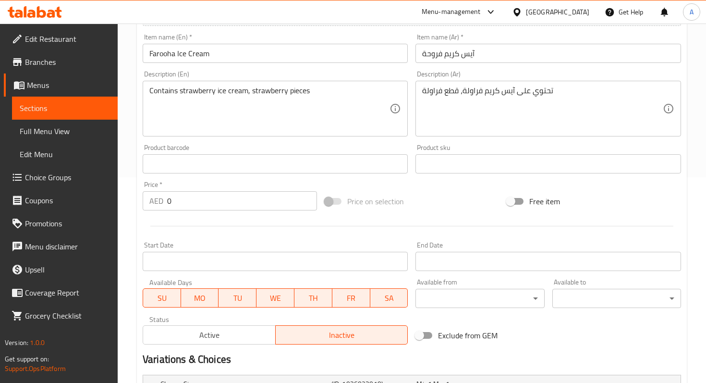
scroll to position [331, 0]
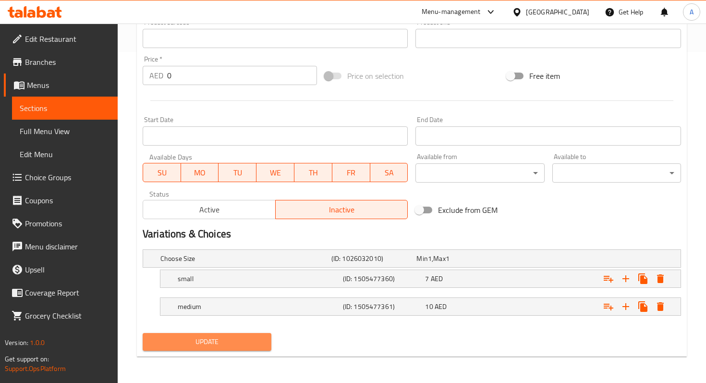
click at [244, 340] on span "Update" at bounding box center [206, 342] width 113 height 12
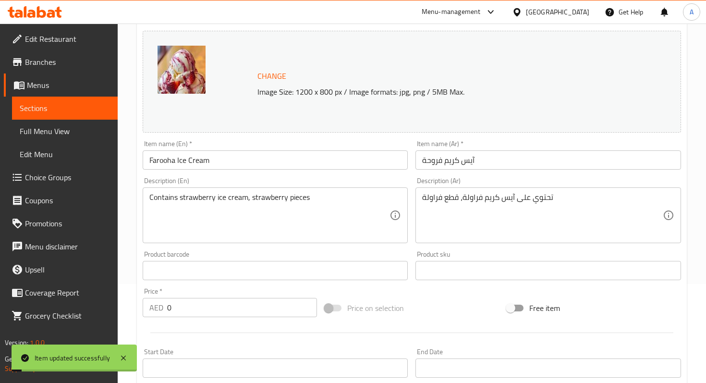
scroll to position [0, 0]
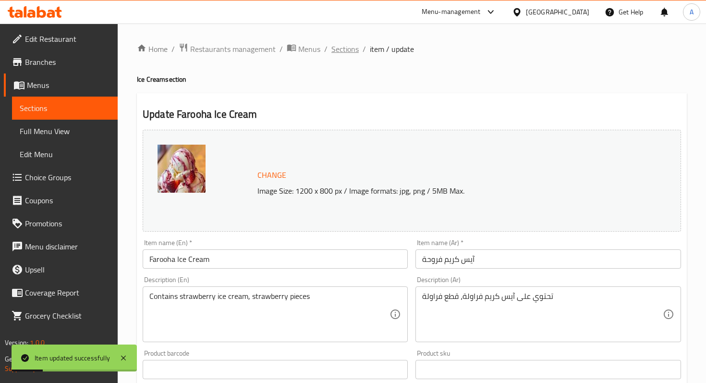
click at [347, 45] on span "Sections" at bounding box center [344, 49] width 27 height 12
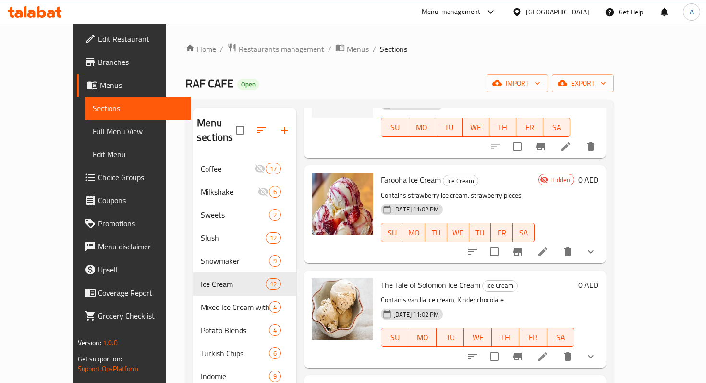
scroll to position [115, 0]
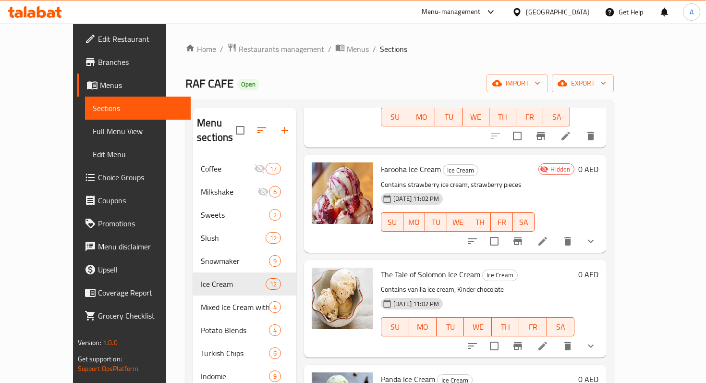
click at [556, 337] on li at bounding box center [542, 345] width 27 height 17
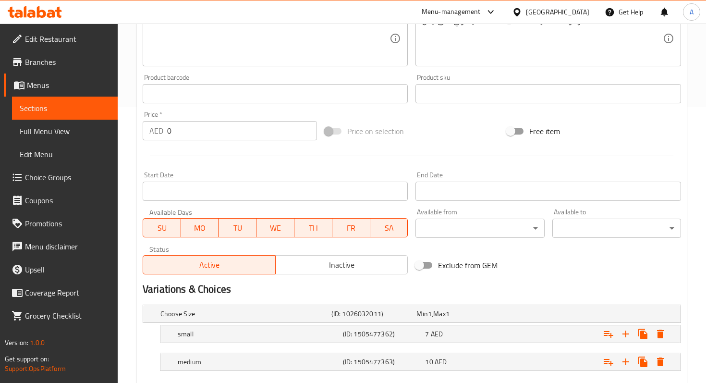
scroll to position [279, 0]
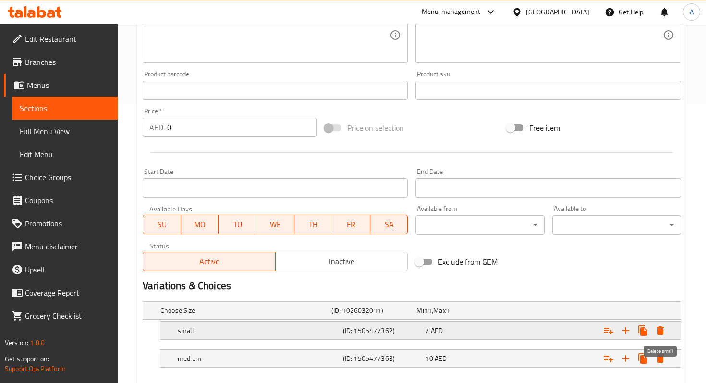
click at [664, 325] on icon "Expand" at bounding box center [660, 331] width 12 height 12
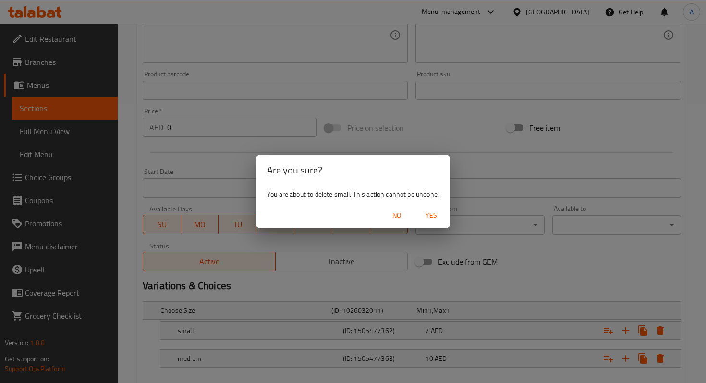
click at [425, 216] on span "Yes" at bounding box center [431, 215] width 23 height 12
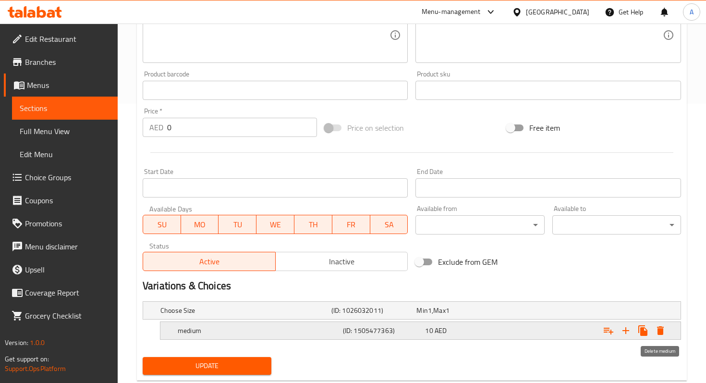
click at [666, 331] on button "Expand" at bounding box center [659, 330] width 17 height 17
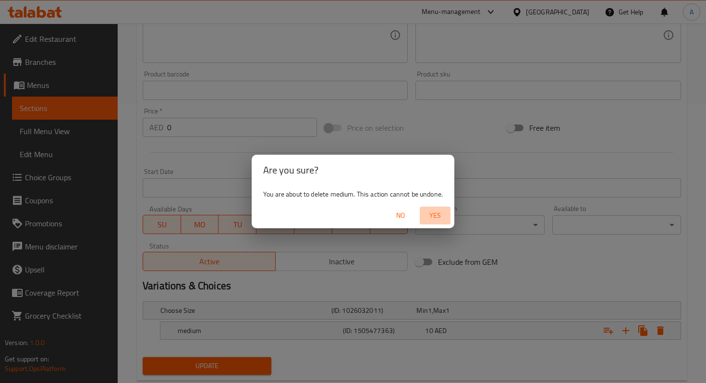
click at [428, 212] on span "Yes" at bounding box center [434, 215] width 23 height 12
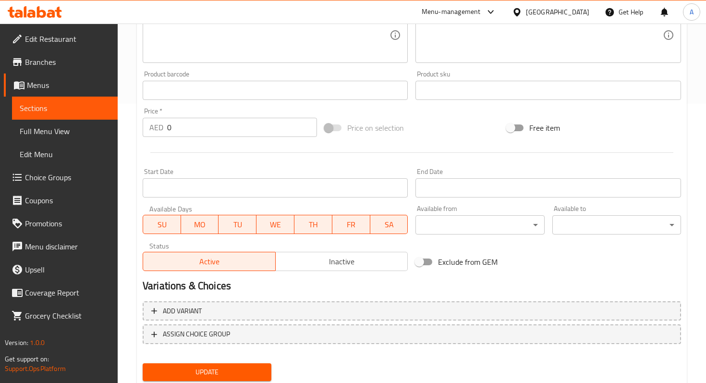
click at [237, 127] on input "0" at bounding box center [242, 127] width 150 height 19
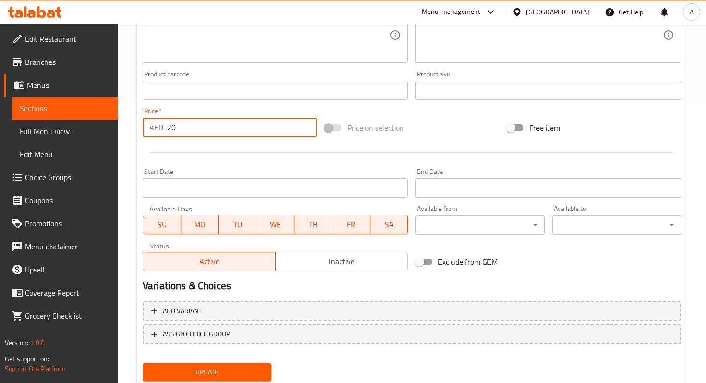
type input "20"
click at [254, 373] on span "Update" at bounding box center [206, 372] width 113 height 12
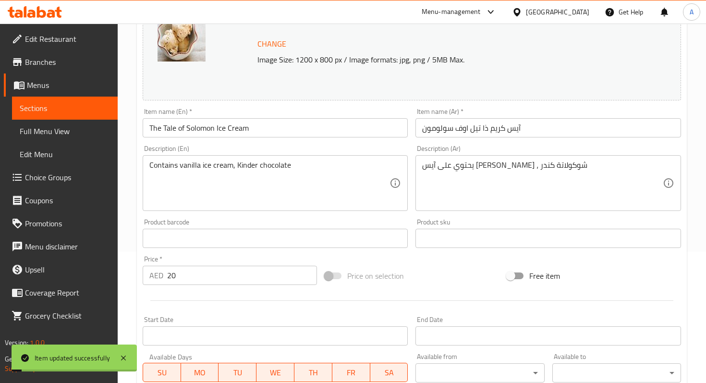
scroll to position [0, 0]
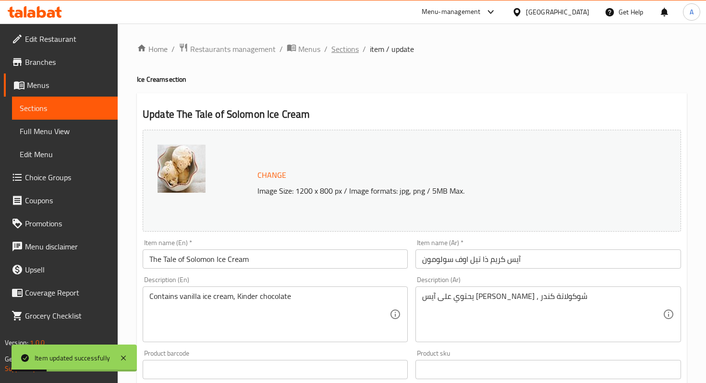
click at [356, 43] on span "Sections" at bounding box center [344, 49] width 27 height 12
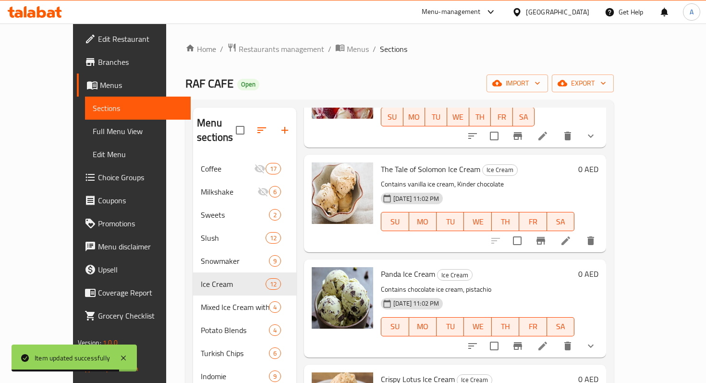
scroll to position [228, 0]
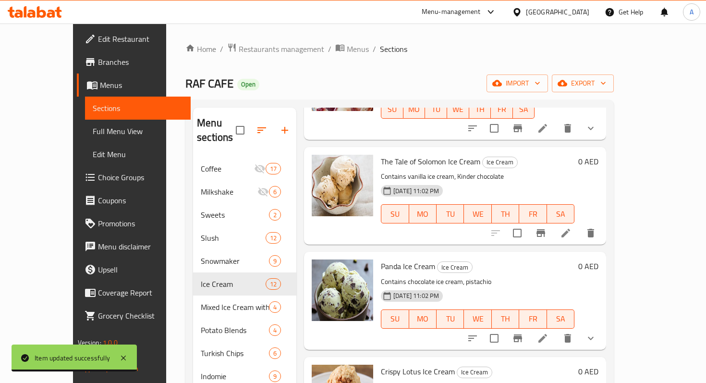
click at [548, 332] on icon at bounding box center [543, 338] width 12 height 12
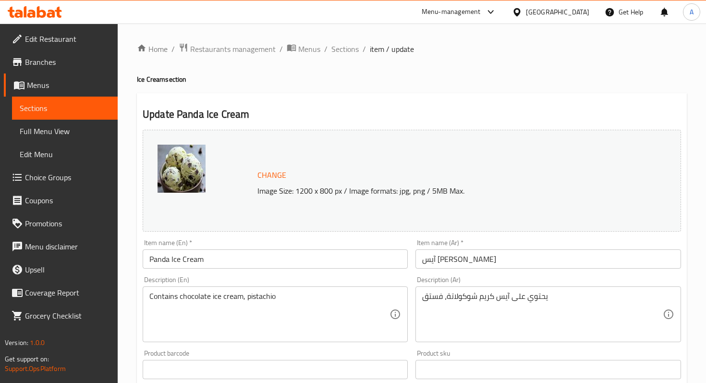
scroll to position [331, 0]
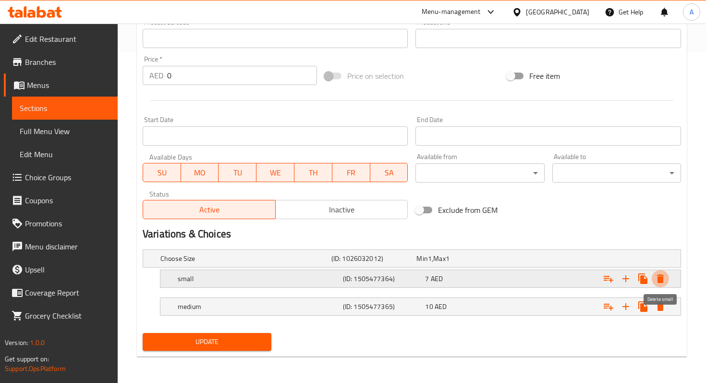
click at [655, 278] on icon "Expand" at bounding box center [660, 279] width 12 height 12
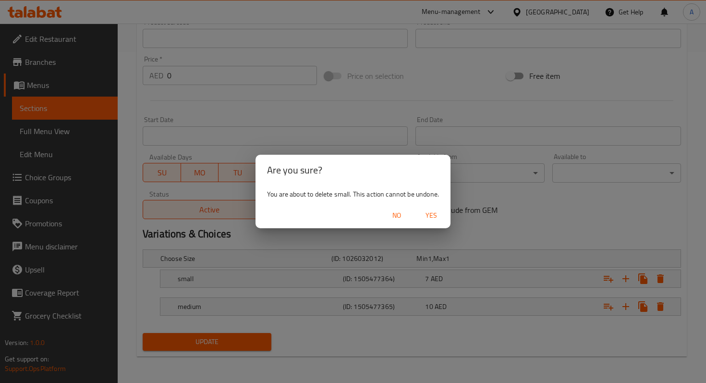
click at [428, 219] on span "Yes" at bounding box center [431, 215] width 23 height 12
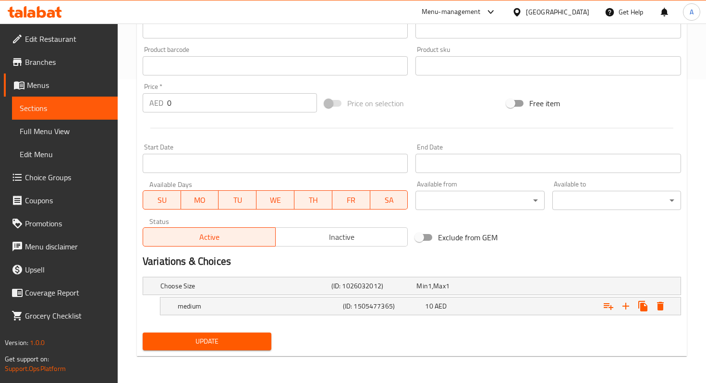
scroll to position [303, 0]
click at [660, 305] on icon "Expand" at bounding box center [660, 306] width 7 height 9
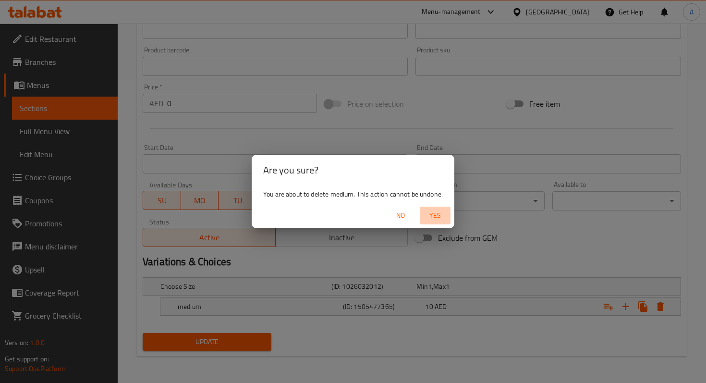
click at [438, 223] on button "Yes" at bounding box center [435, 215] width 31 height 18
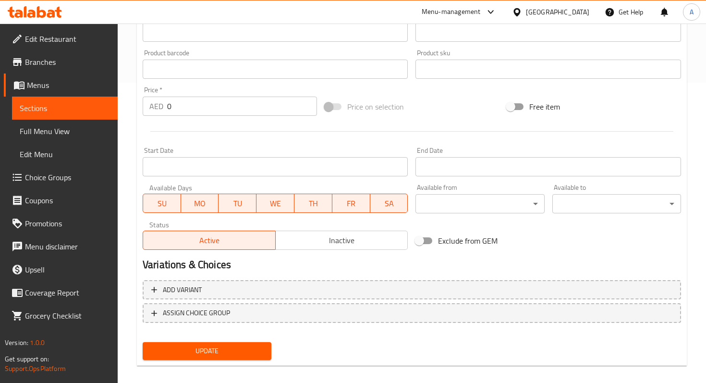
click at [238, 107] on input "0" at bounding box center [242, 105] width 150 height 19
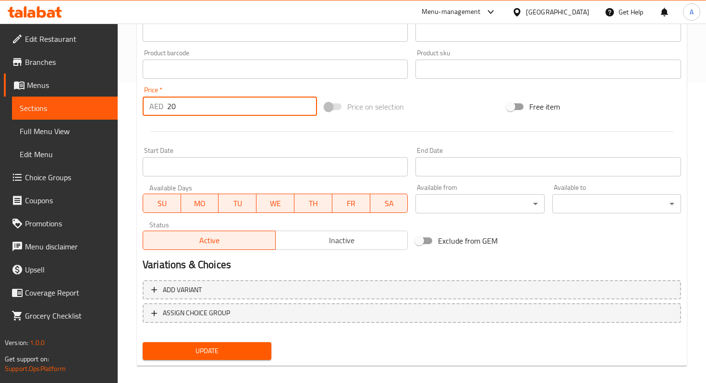
type input "20"
click at [234, 362] on div "Update" at bounding box center [207, 350] width 136 height 25
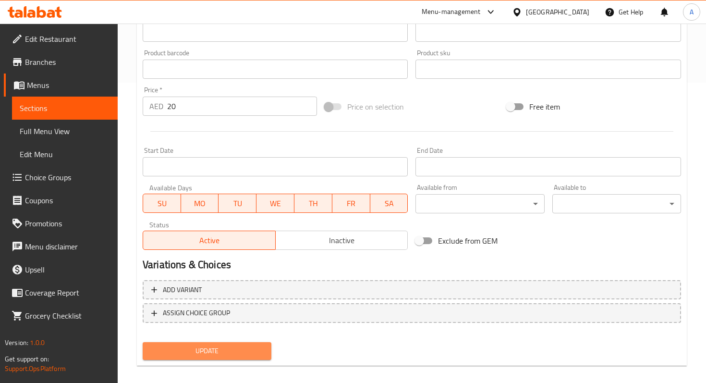
click at [236, 357] on button "Update" at bounding box center [207, 351] width 129 height 18
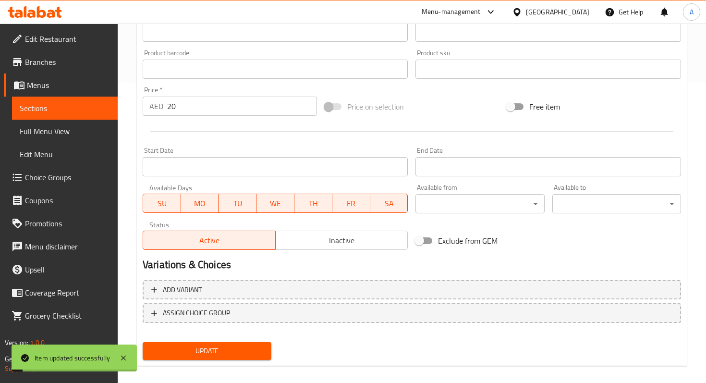
scroll to position [0, 0]
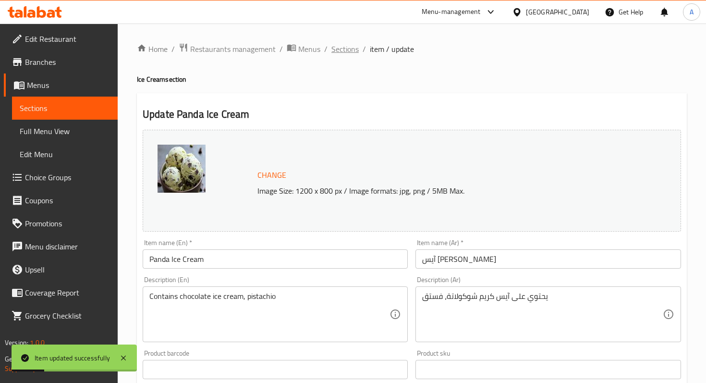
click at [348, 51] on span "Sections" at bounding box center [344, 49] width 27 height 12
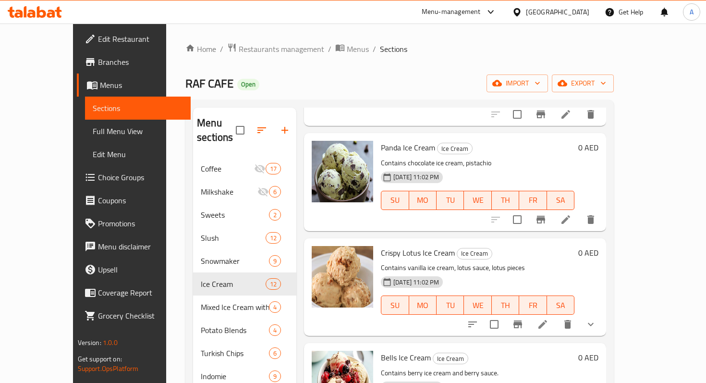
scroll to position [350, 0]
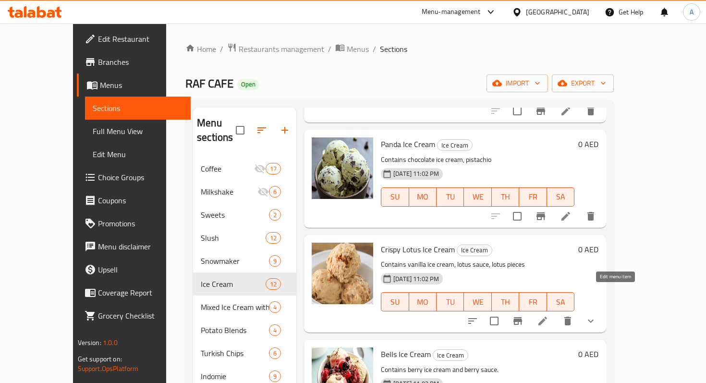
click at [547, 316] on icon at bounding box center [542, 320] width 9 height 9
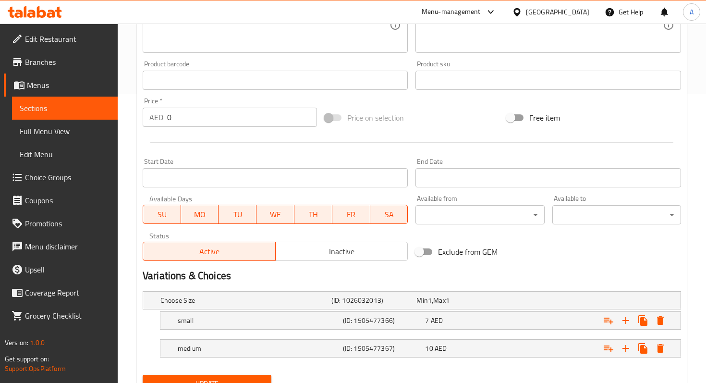
scroll to position [331, 0]
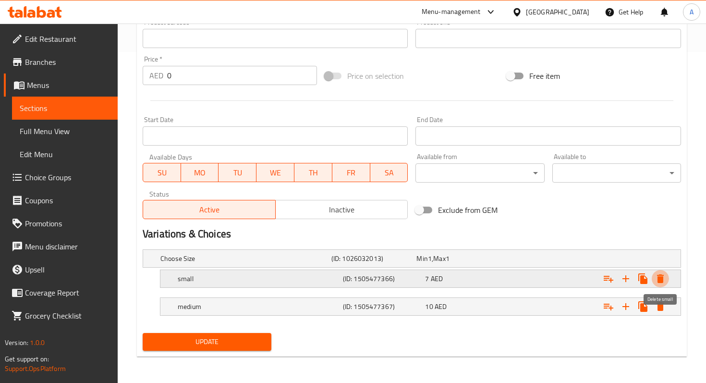
click at [657, 281] on icon "Expand" at bounding box center [660, 279] width 12 height 12
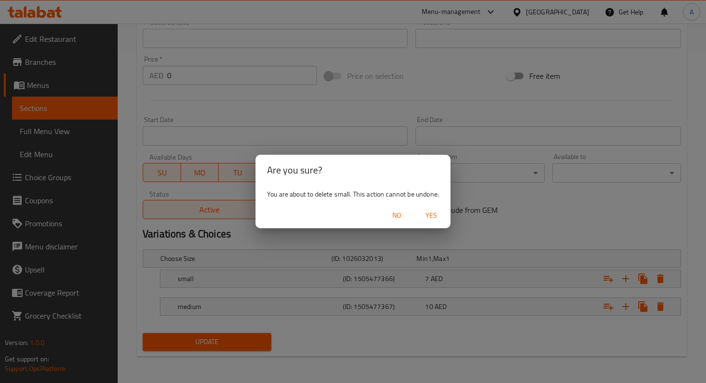
click at [426, 221] on span "Yes" at bounding box center [431, 215] width 23 height 12
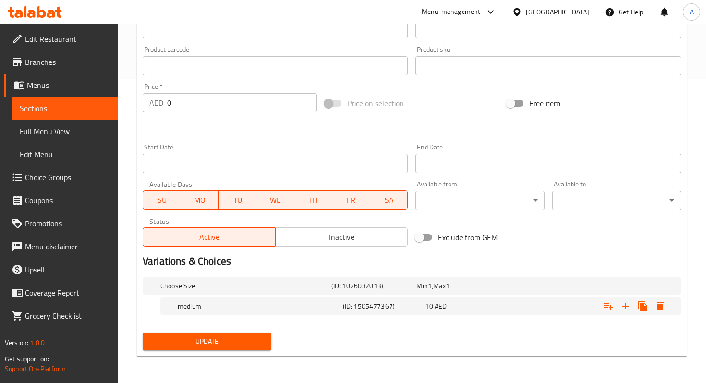
scroll to position [303, 0]
click at [660, 308] on icon "Expand" at bounding box center [660, 306] width 7 height 9
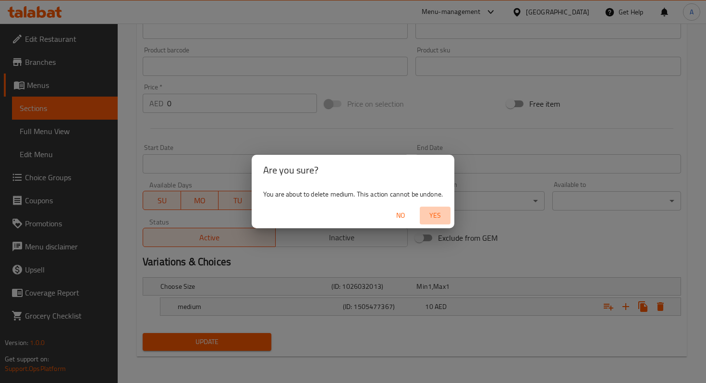
click at [432, 219] on span "Yes" at bounding box center [434, 215] width 23 height 12
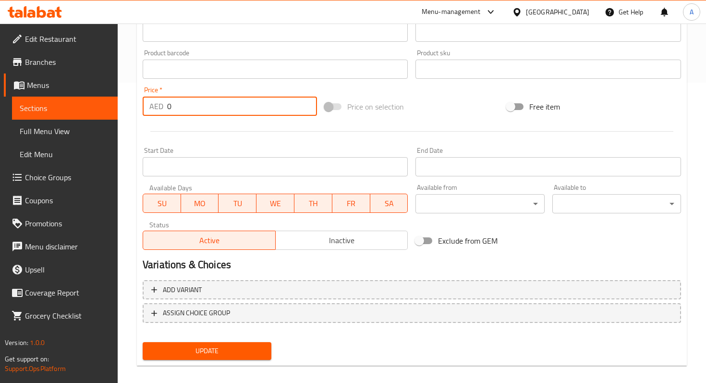
click at [199, 109] on input "0" at bounding box center [242, 105] width 150 height 19
type input "20"
click at [236, 356] on span "Update" at bounding box center [206, 351] width 113 height 12
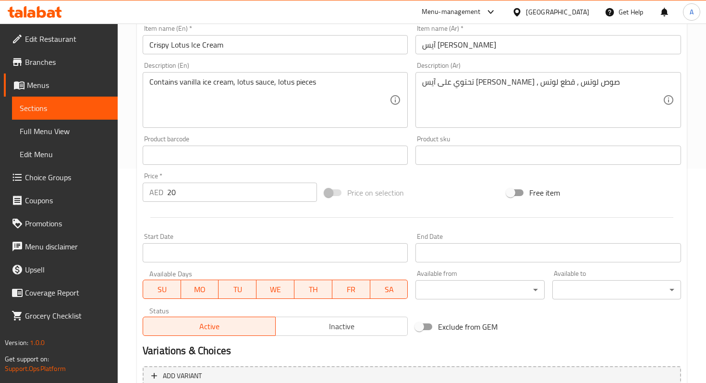
scroll to position [0, 0]
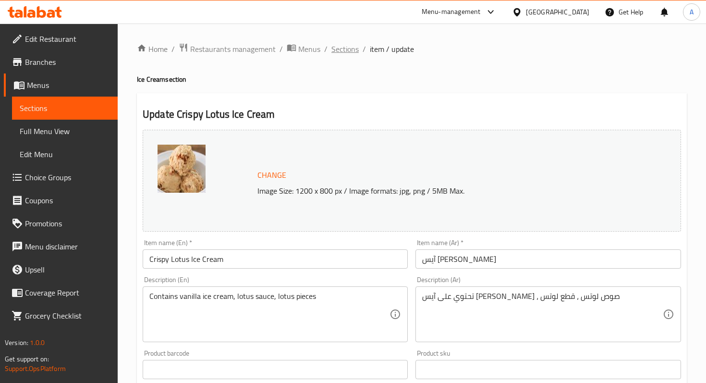
click at [336, 48] on span "Sections" at bounding box center [344, 49] width 27 height 12
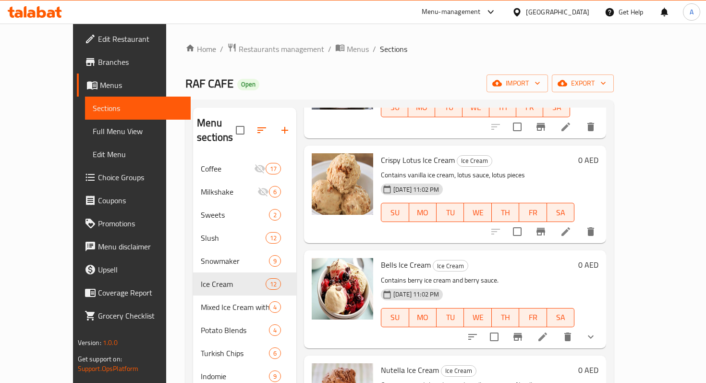
scroll to position [440, 0]
click at [548, 330] on icon at bounding box center [543, 336] width 12 height 12
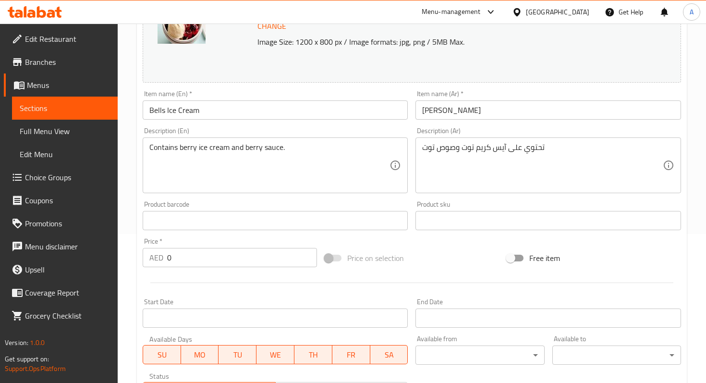
scroll to position [233, 0]
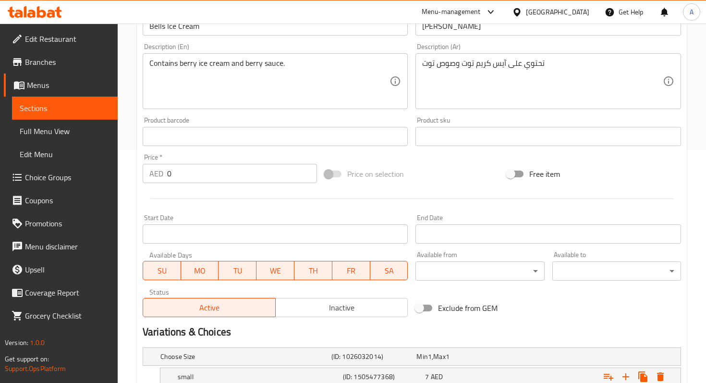
click at [333, 311] on span "Inactive" at bounding box center [341, 308] width 125 height 14
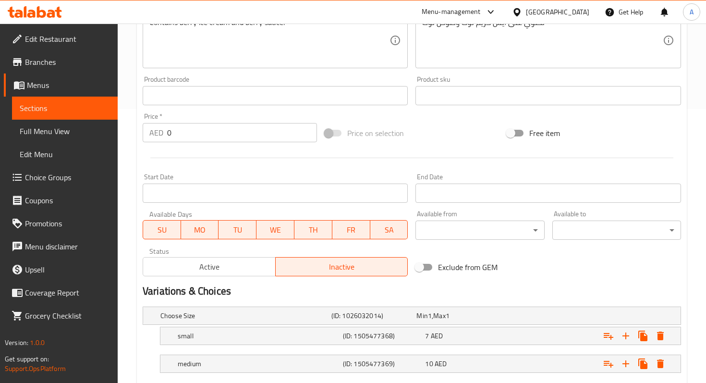
scroll to position [331, 0]
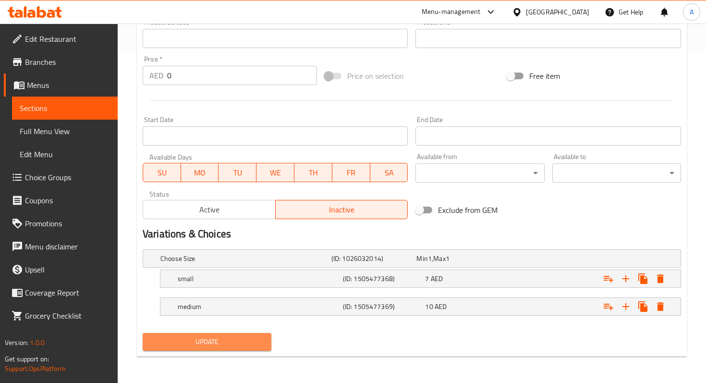
click at [249, 341] on span "Update" at bounding box center [206, 342] width 113 height 12
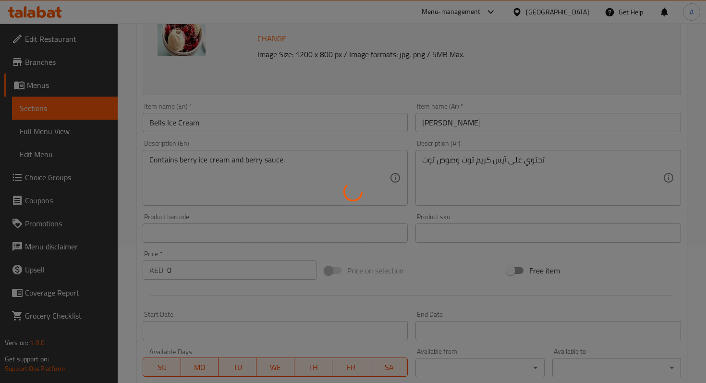
scroll to position [0, 0]
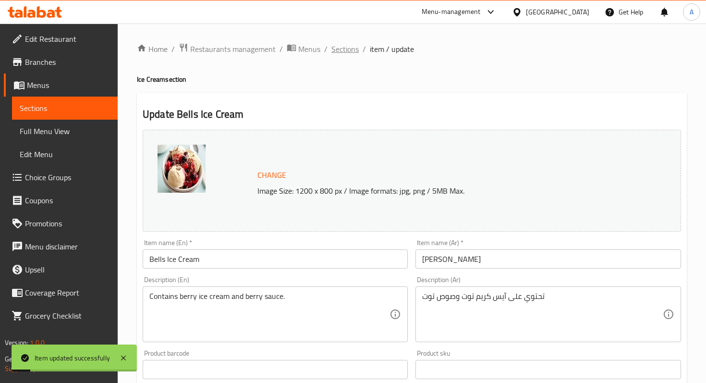
click at [340, 48] on span "Sections" at bounding box center [344, 49] width 27 height 12
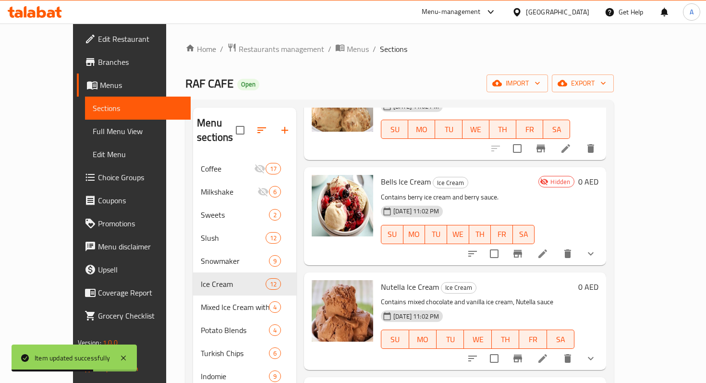
scroll to position [527, 0]
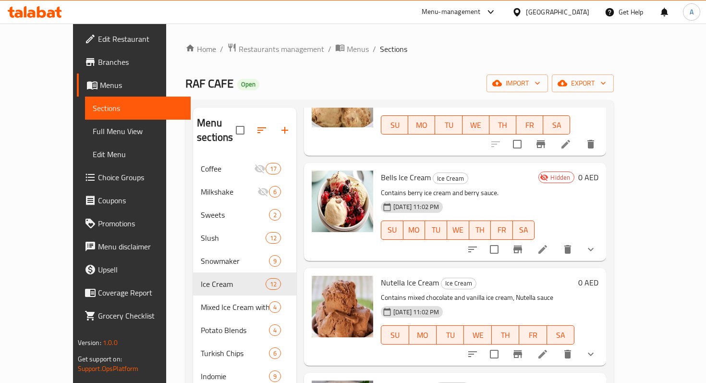
click at [556, 345] on li at bounding box center [542, 353] width 27 height 17
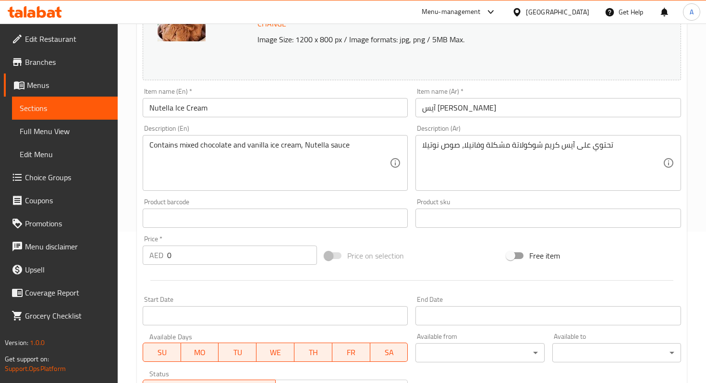
scroll to position [169, 0]
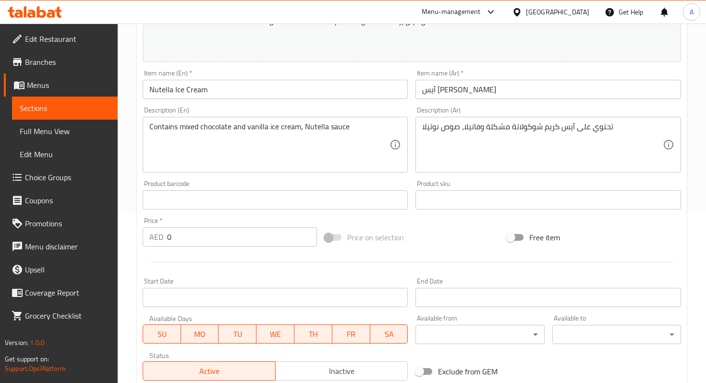
click at [248, 224] on div "Price   * AED 0 Price *" at bounding box center [230, 231] width 174 height 29
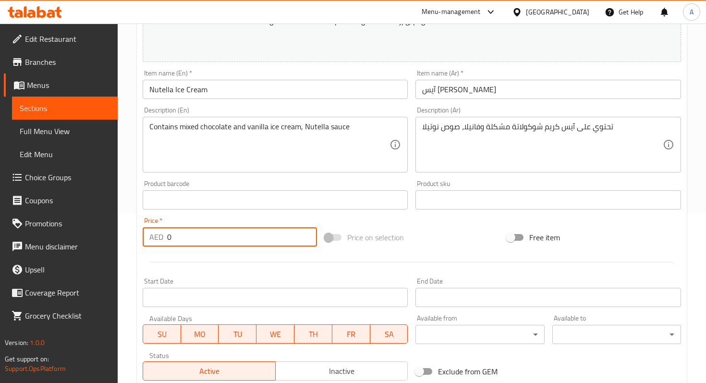
click at [248, 232] on input "0" at bounding box center [242, 236] width 150 height 19
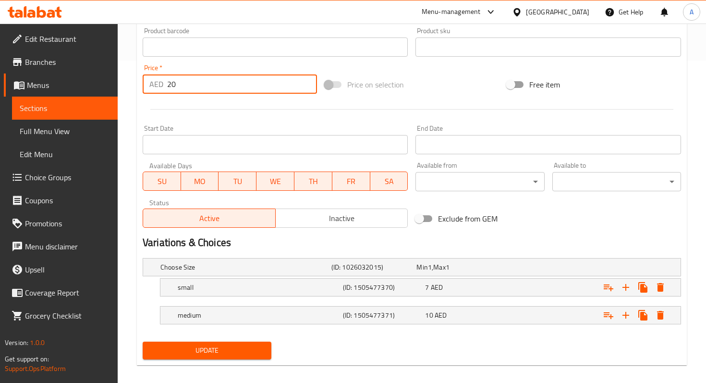
scroll to position [331, 0]
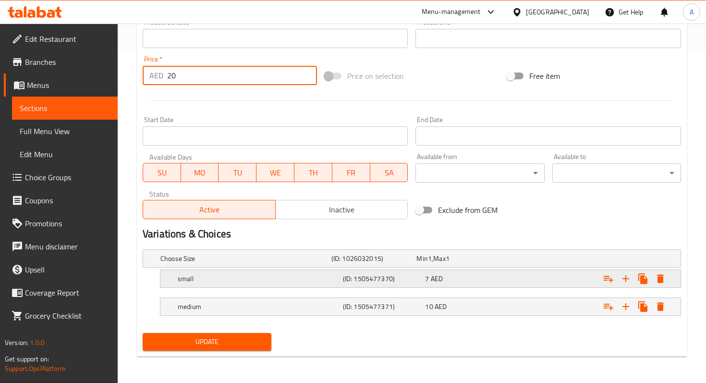
type input "20"
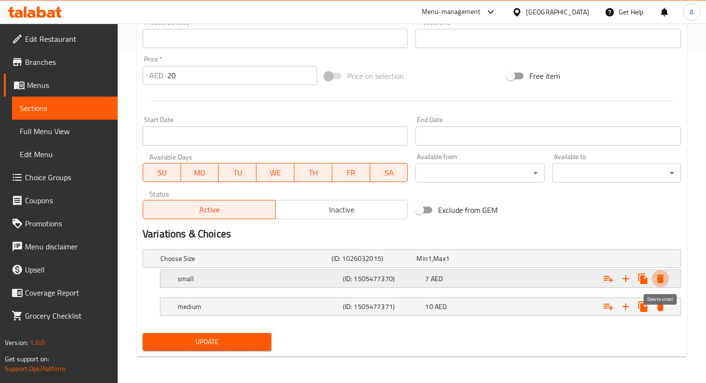
click at [668, 279] on button "Expand" at bounding box center [659, 278] width 17 height 17
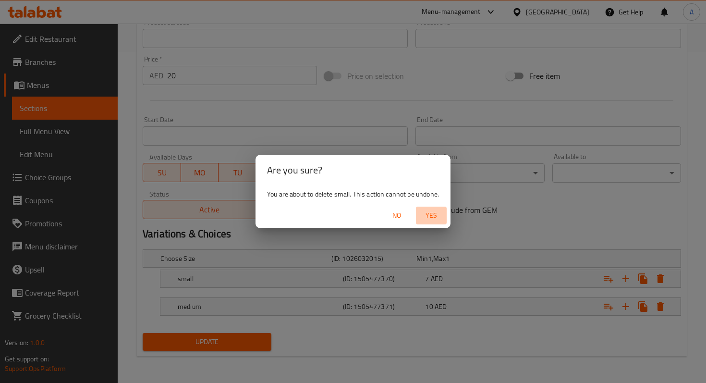
click at [428, 215] on span "Yes" at bounding box center [431, 215] width 23 height 12
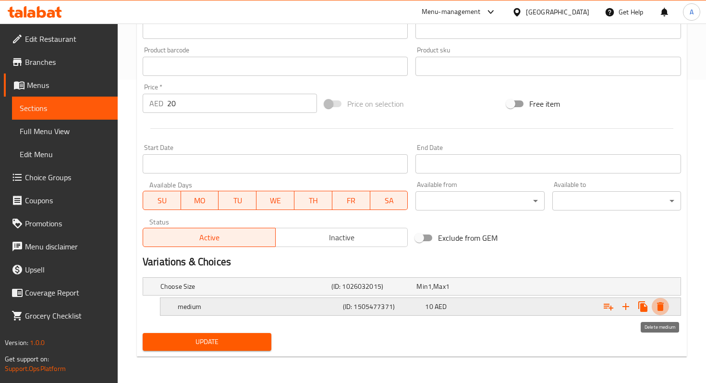
click at [665, 304] on icon "Expand" at bounding box center [660, 307] width 12 height 12
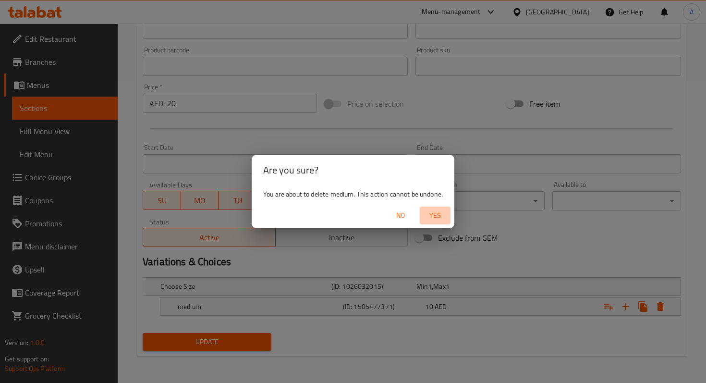
click at [431, 218] on span "Yes" at bounding box center [434, 215] width 23 height 12
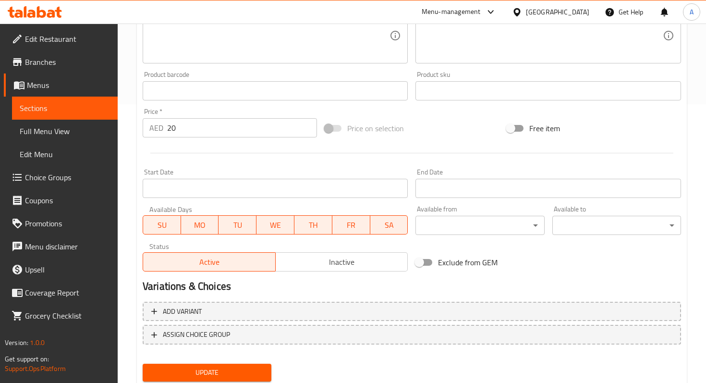
scroll to position [310, 0]
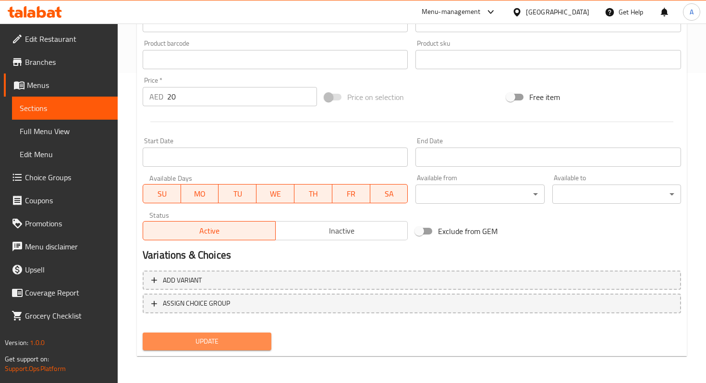
click at [271, 343] on button "Update" at bounding box center [207, 341] width 129 height 18
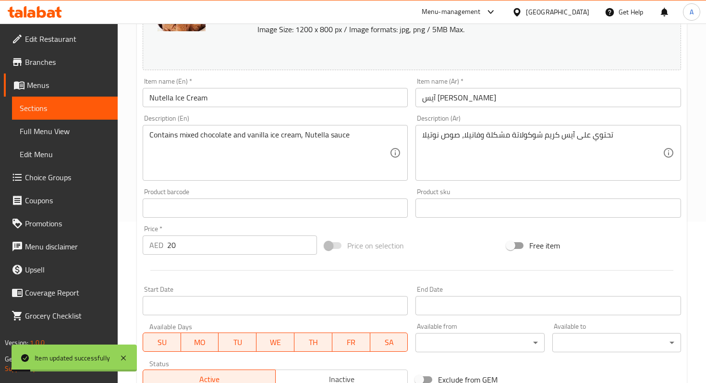
scroll to position [0, 0]
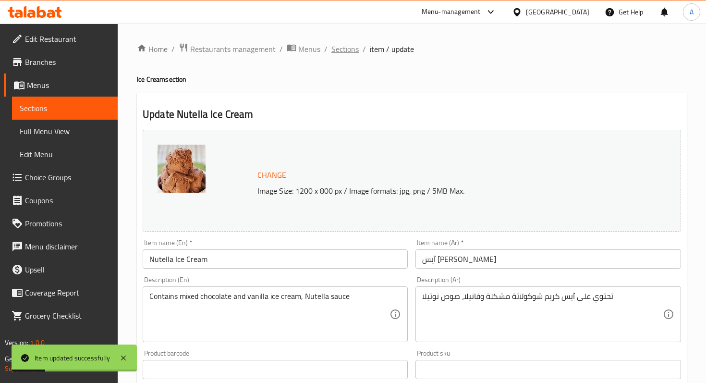
click at [341, 44] on span "Sections" at bounding box center [344, 49] width 27 height 12
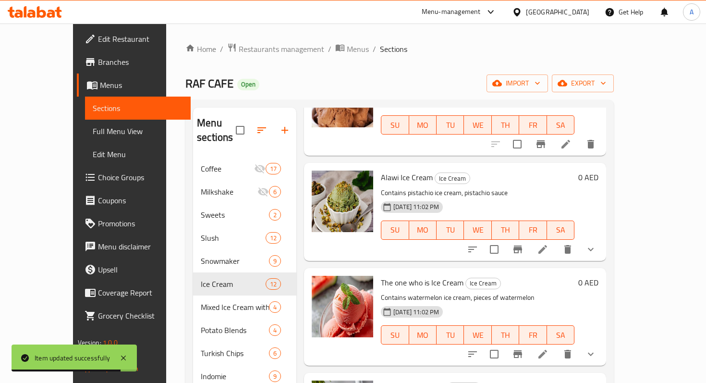
scroll to position [738, 0]
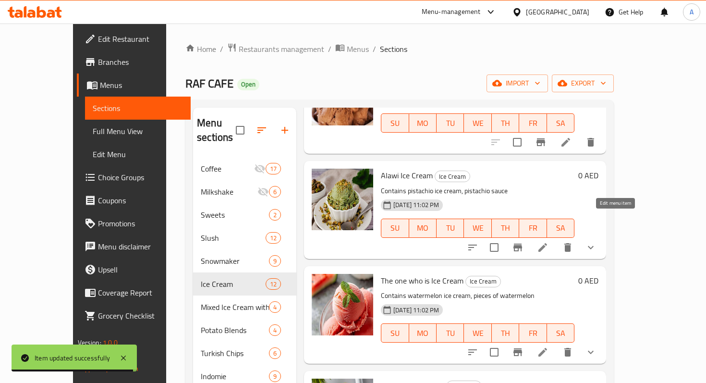
click at [548, 241] on icon at bounding box center [543, 247] width 12 height 12
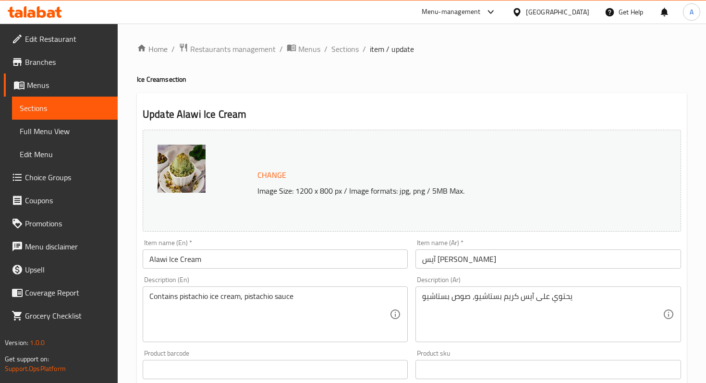
scroll to position [331, 0]
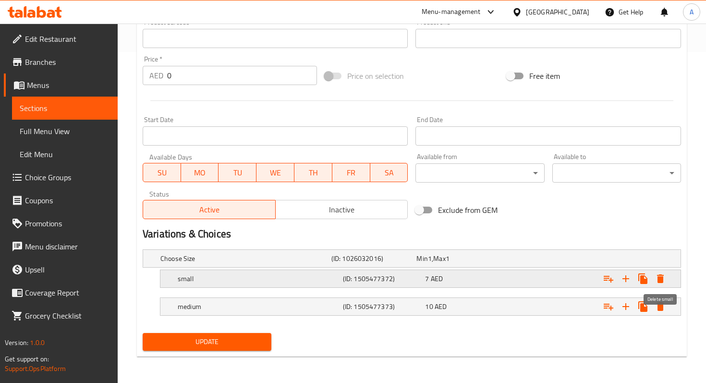
click at [663, 284] on button "Expand" at bounding box center [659, 278] width 17 height 17
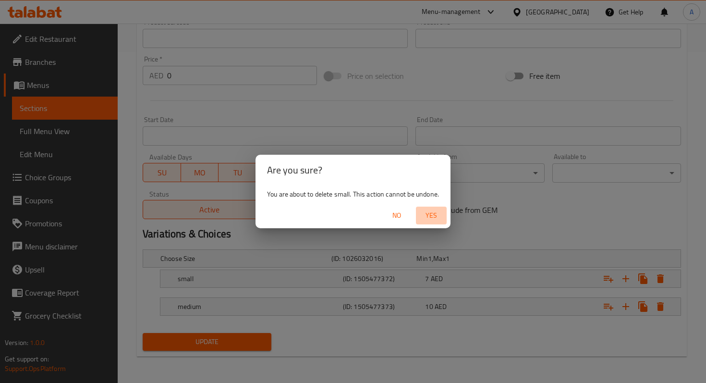
click at [425, 217] on span "Yes" at bounding box center [431, 215] width 23 height 12
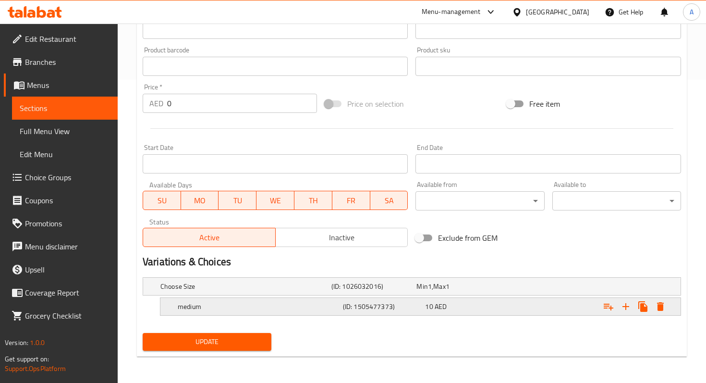
click at [662, 304] on icon "Expand" at bounding box center [660, 306] width 7 height 9
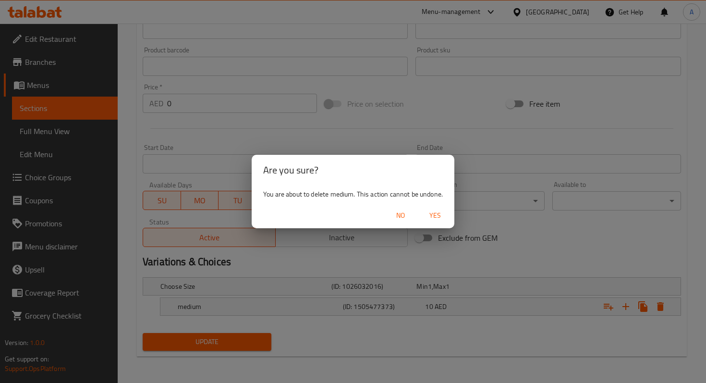
click at [431, 218] on span "Yes" at bounding box center [434, 215] width 23 height 12
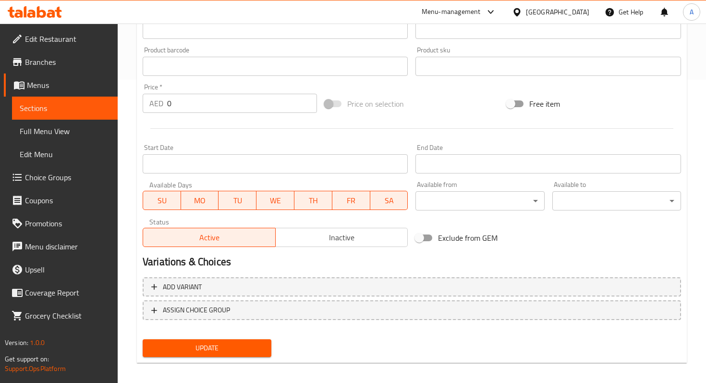
scroll to position [300, 0]
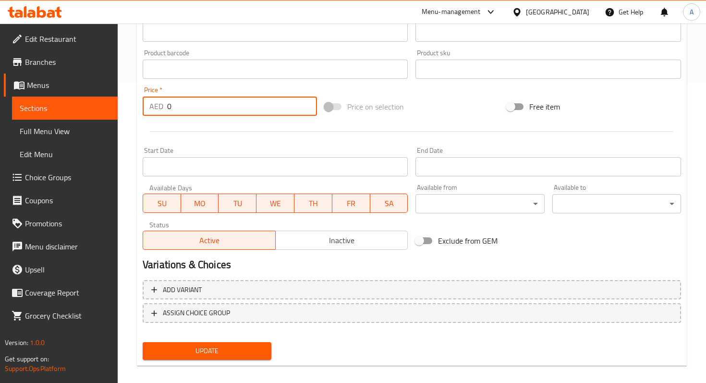
click at [240, 105] on input "0" at bounding box center [242, 105] width 150 height 19
type input "20"
click at [245, 343] on button "Update" at bounding box center [207, 351] width 129 height 18
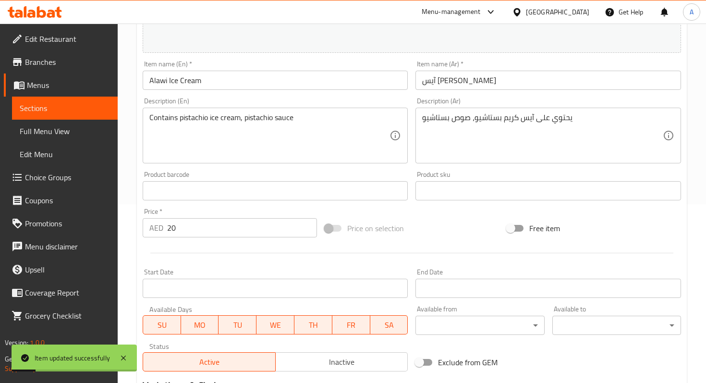
scroll to position [0, 0]
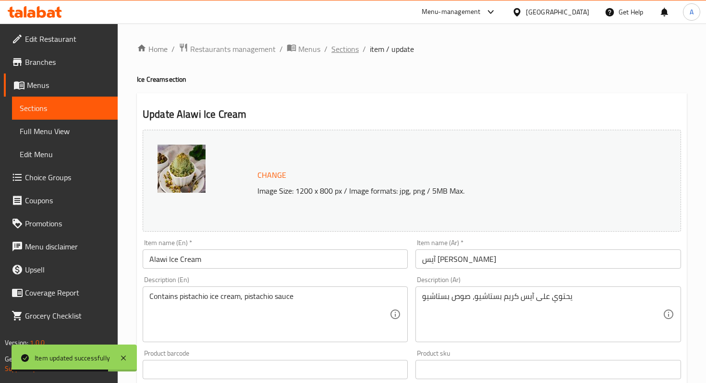
click at [353, 51] on span "Sections" at bounding box center [344, 49] width 27 height 12
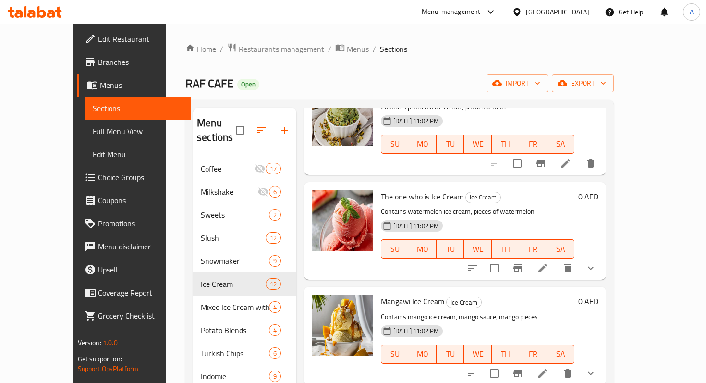
scroll to position [824, 0]
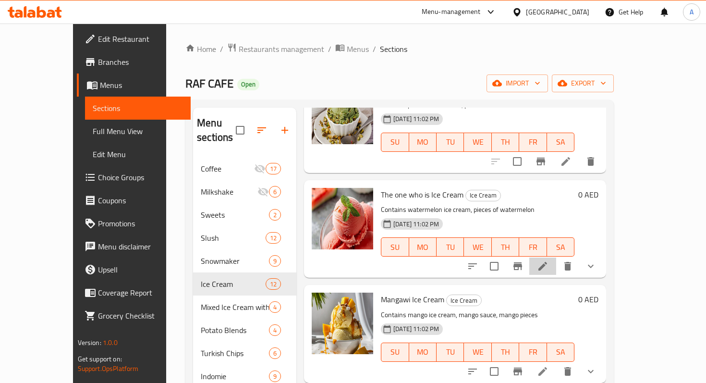
click at [556, 257] on li at bounding box center [542, 265] width 27 height 17
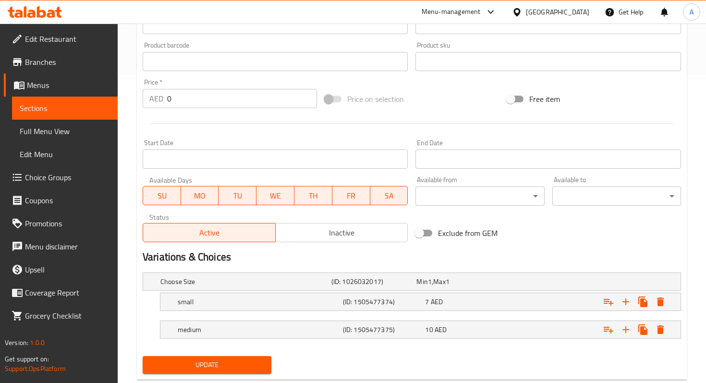
scroll to position [331, 0]
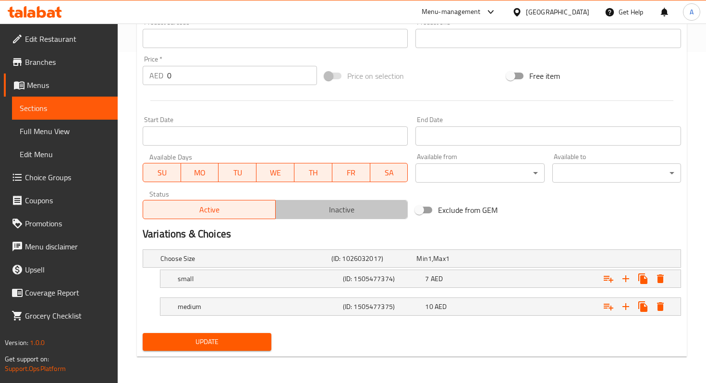
click at [394, 204] on span "Inactive" at bounding box center [341, 210] width 125 height 14
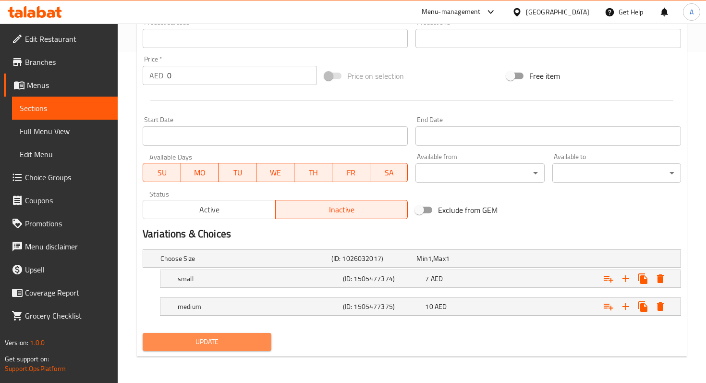
click at [267, 340] on button "Update" at bounding box center [207, 342] width 129 height 18
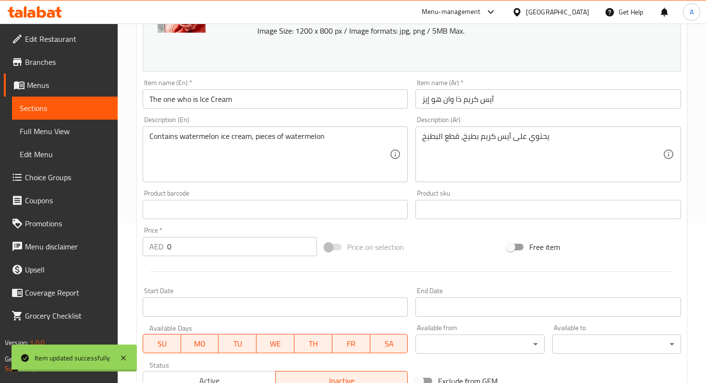
scroll to position [0, 0]
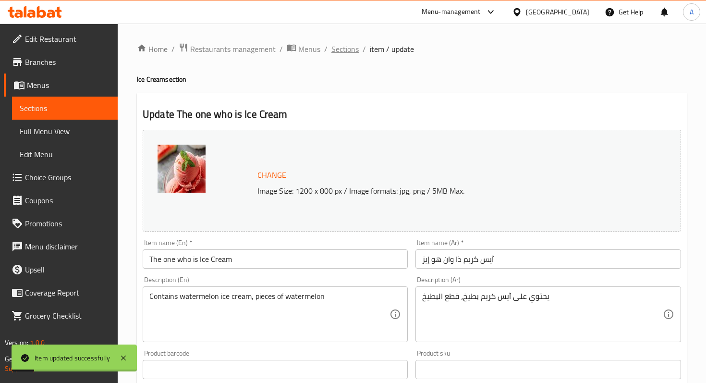
click at [337, 46] on span "Sections" at bounding box center [344, 49] width 27 height 12
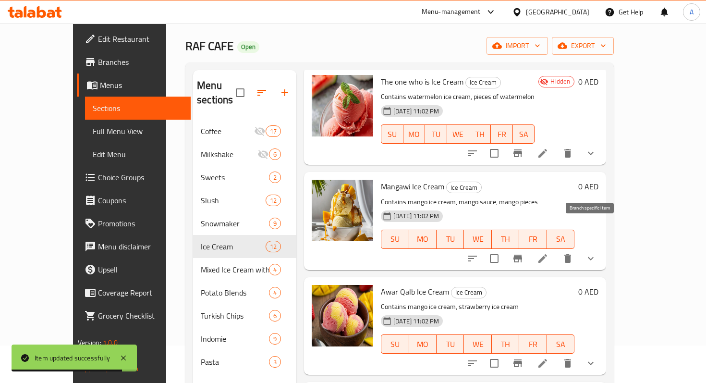
scroll to position [66, 0]
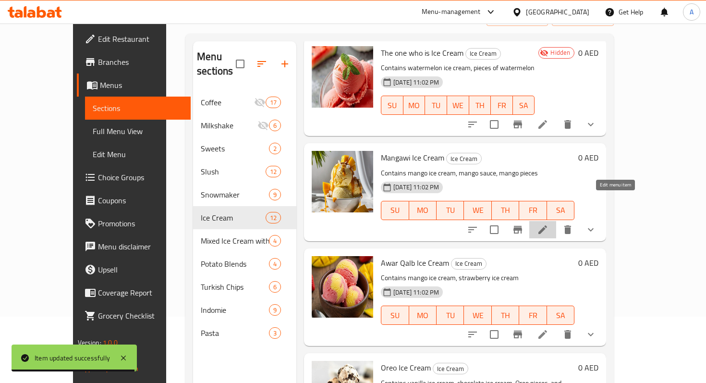
click at [547, 225] on icon at bounding box center [542, 229] width 9 height 9
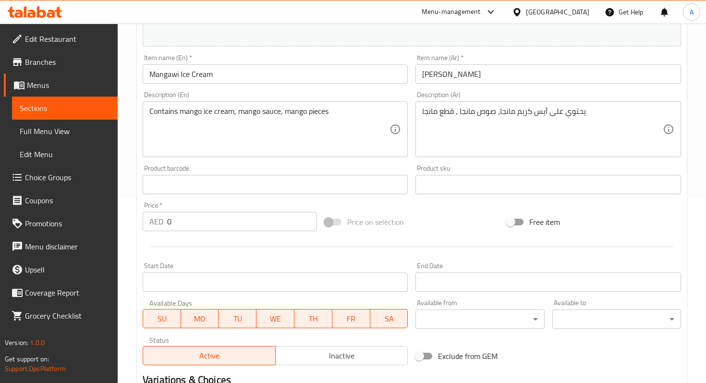
scroll to position [331, 0]
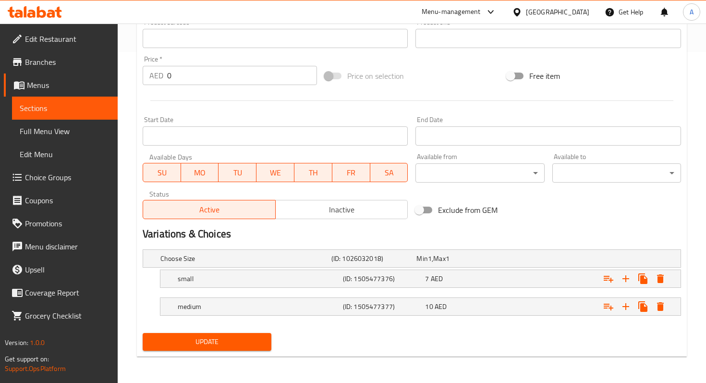
click at [308, 212] on span "Inactive" at bounding box center [341, 210] width 125 height 14
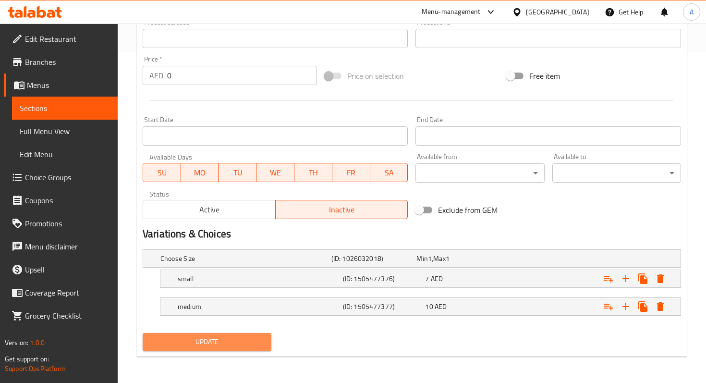
click at [232, 342] on span "Update" at bounding box center [206, 342] width 113 height 12
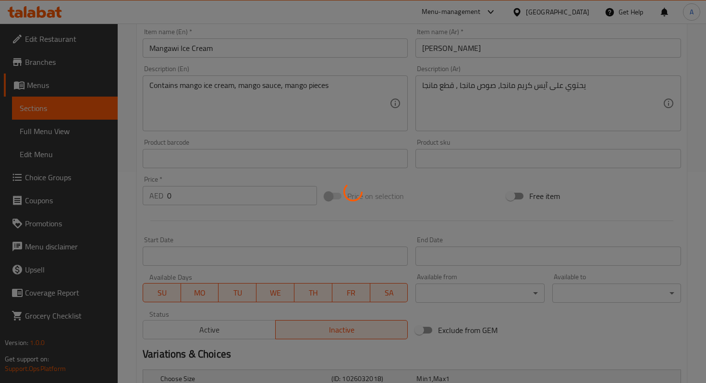
scroll to position [0, 0]
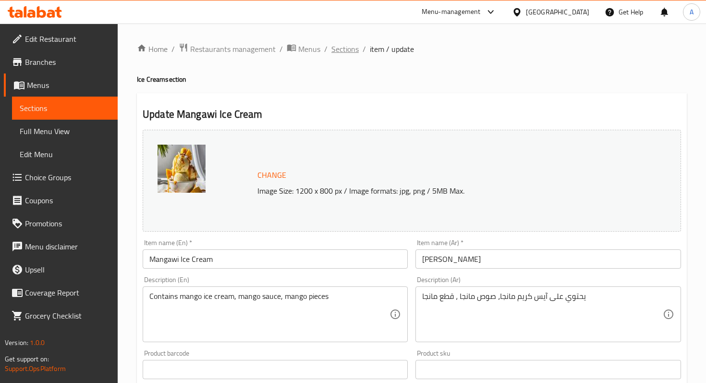
click at [346, 48] on span "Sections" at bounding box center [344, 49] width 27 height 12
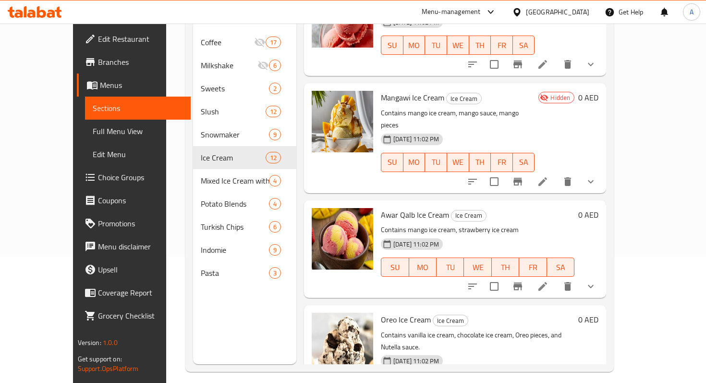
scroll to position [134, 0]
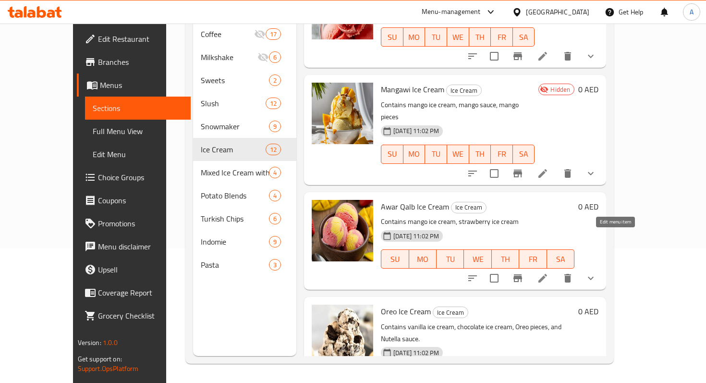
click at [548, 272] on icon at bounding box center [543, 278] width 12 height 12
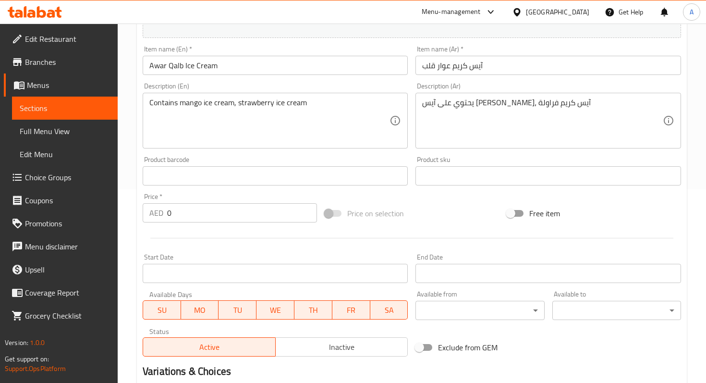
scroll to position [331, 0]
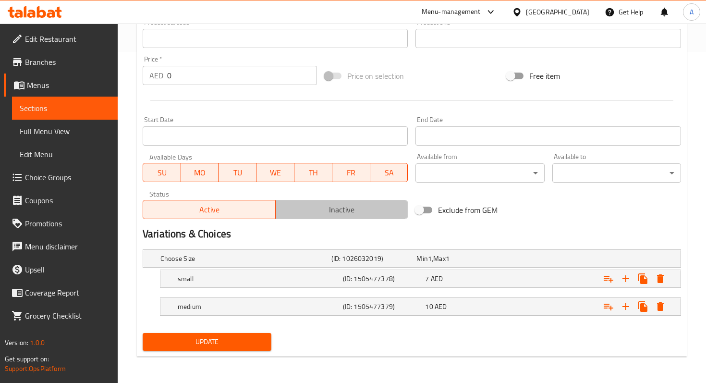
click at [368, 209] on span "Inactive" at bounding box center [341, 210] width 125 height 14
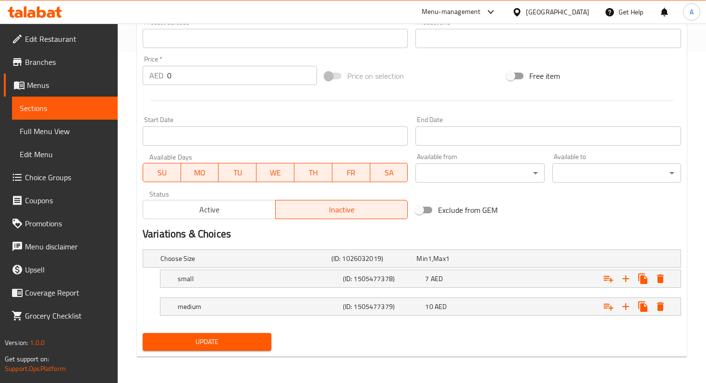
click at [249, 336] on span "Update" at bounding box center [206, 342] width 113 height 12
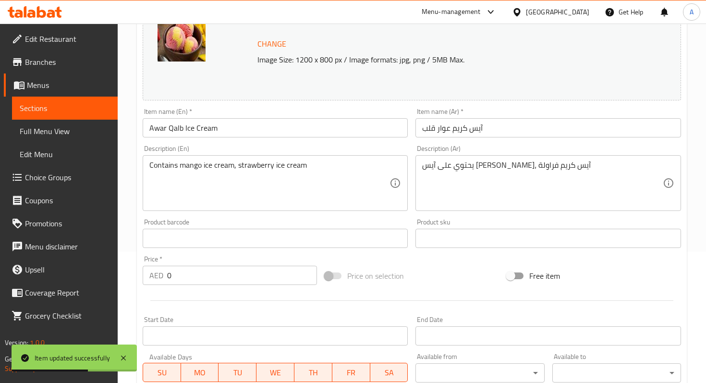
scroll to position [0, 0]
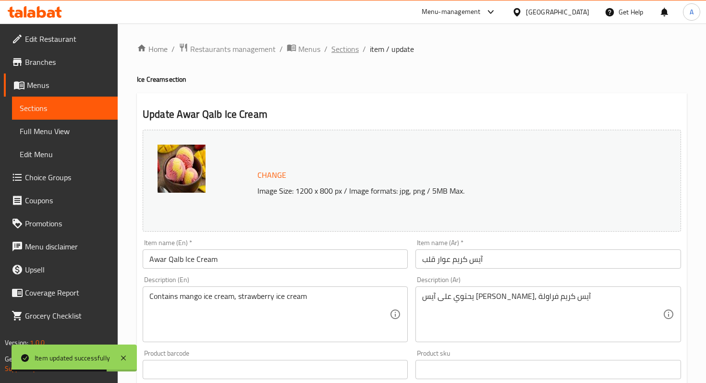
click at [341, 48] on span "Sections" at bounding box center [344, 49] width 27 height 12
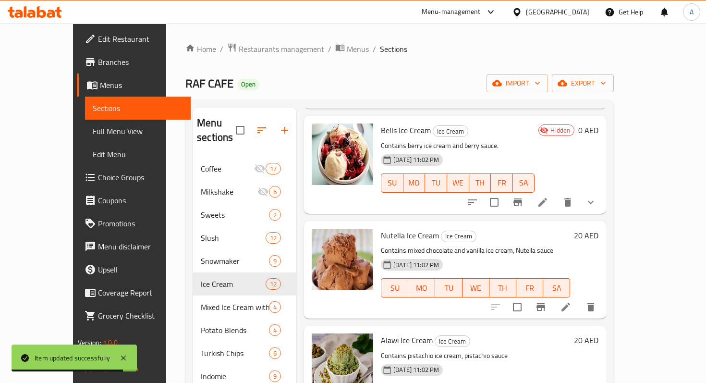
scroll to position [900, 0]
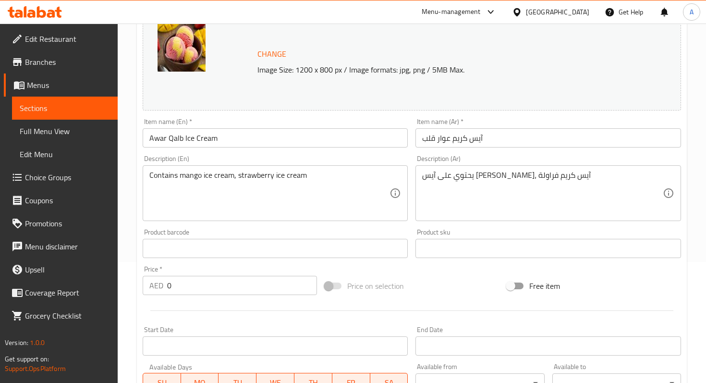
scroll to position [161, 0]
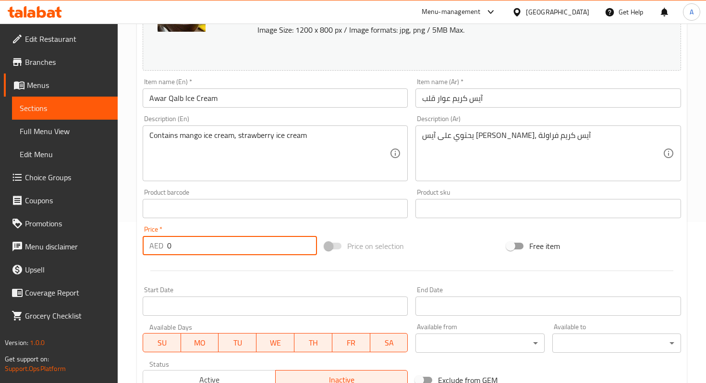
click at [234, 242] on input "0" at bounding box center [242, 245] width 150 height 19
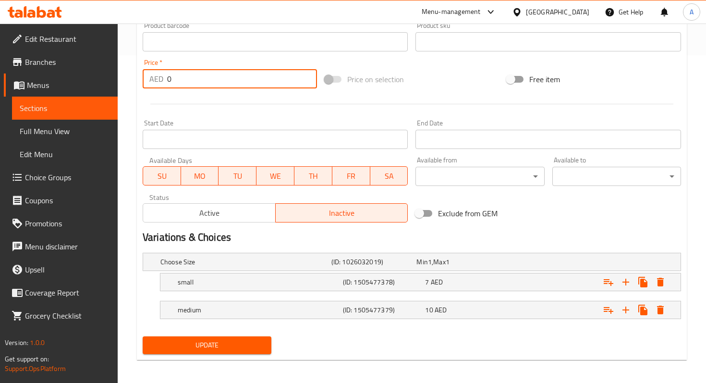
scroll to position [331, 0]
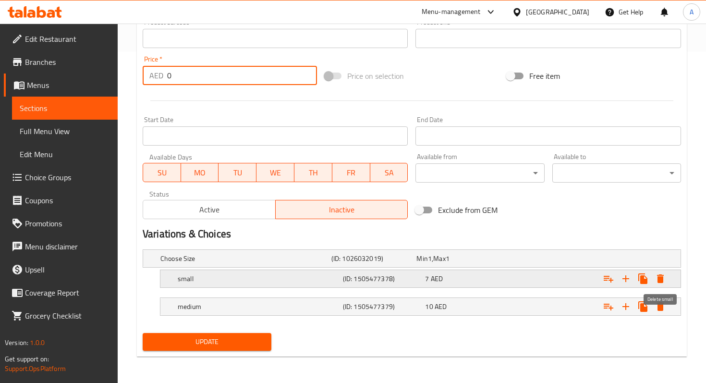
click at [659, 279] on icon "Expand" at bounding box center [660, 278] width 7 height 9
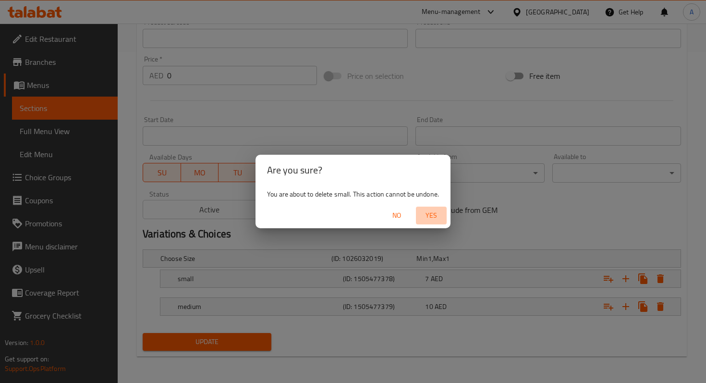
click at [430, 217] on span "Yes" at bounding box center [431, 215] width 23 height 12
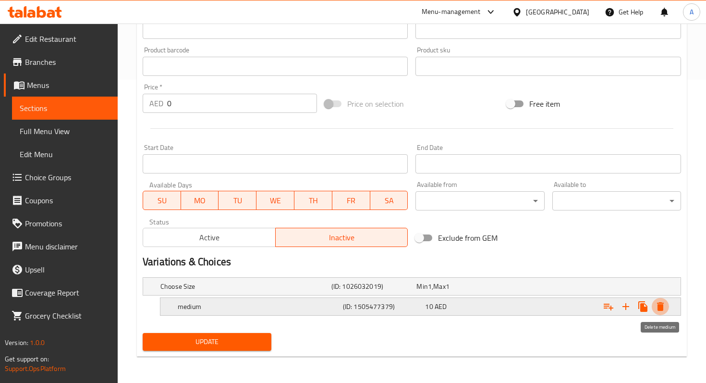
click at [658, 307] on icon "Expand" at bounding box center [660, 306] width 7 height 9
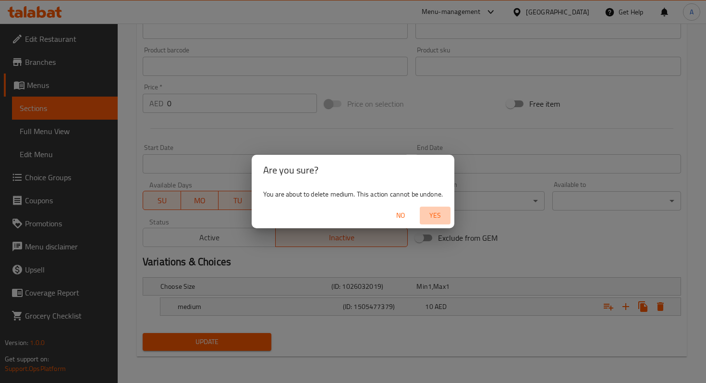
click at [436, 218] on span "Yes" at bounding box center [434, 215] width 23 height 12
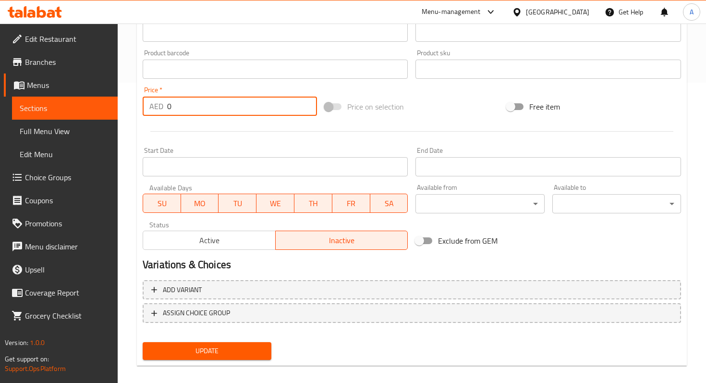
click at [273, 113] on input "0" at bounding box center [242, 105] width 150 height 19
type input "25"
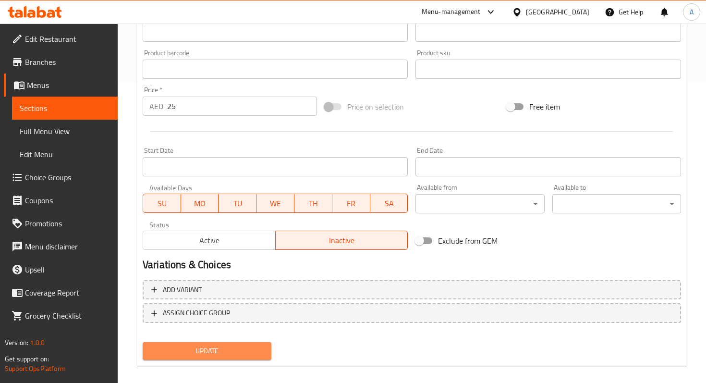
click at [216, 352] on span "Update" at bounding box center [206, 351] width 113 height 12
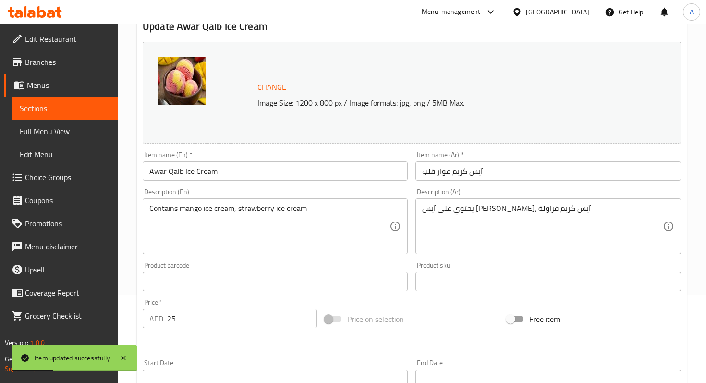
scroll to position [0, 0]
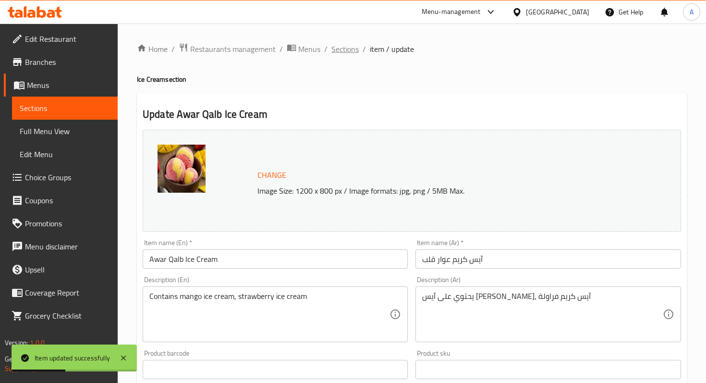
click at [352, 48] on span "Sections" at bounding box center [344, 49] width 27 height 12
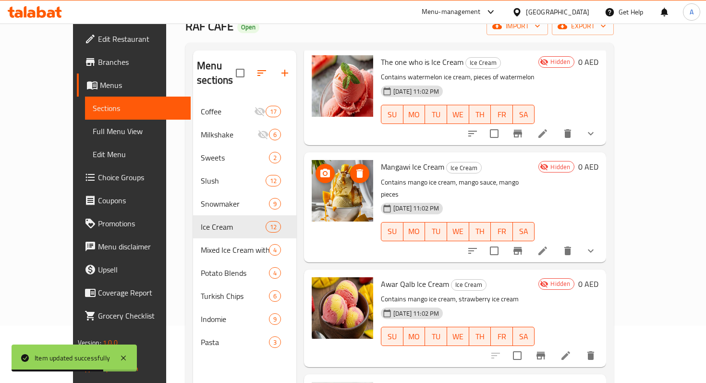
scroll to position [134, 0]
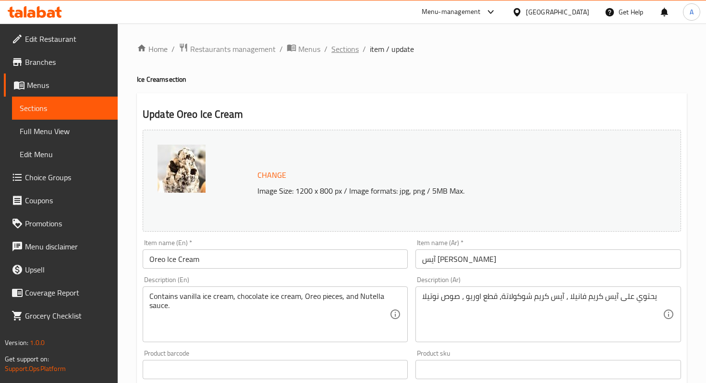
click at [355, 53] on span "Sections" at bounding box center [344, 49] width 27 height 12
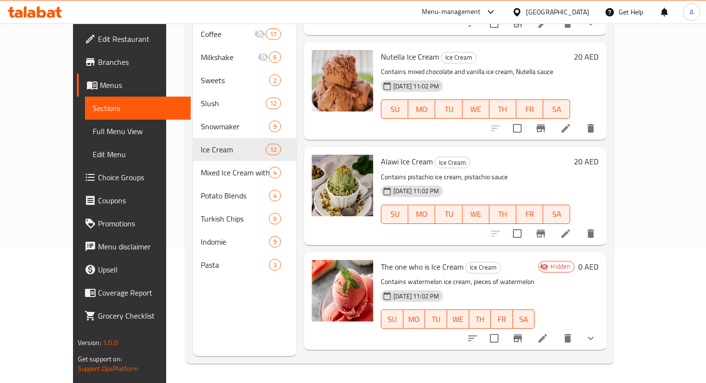
scroll to position [900, 0]
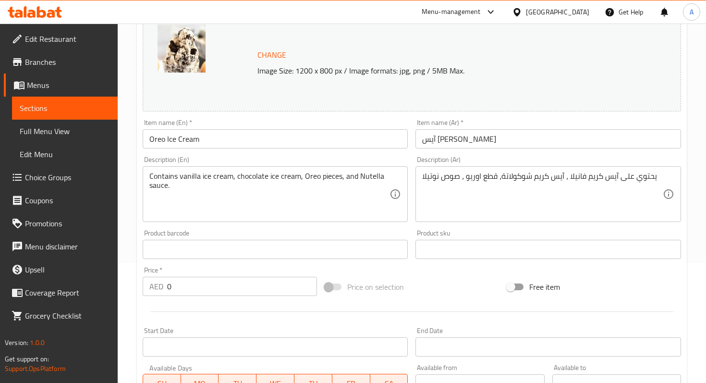
scroll to position [331, 0]
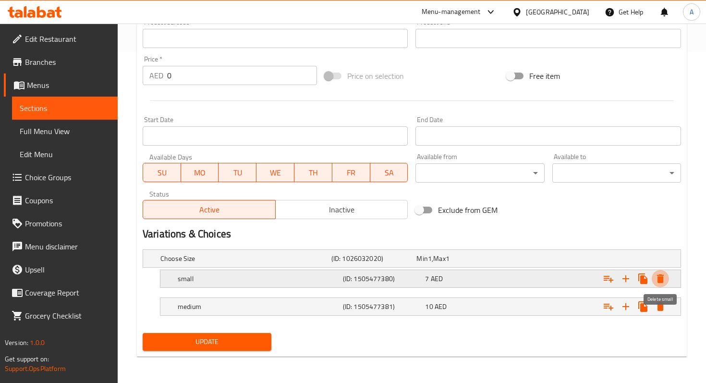
click at [657, 277] on icon "Expand" at bounding box center [660, 279] width 12 height 12
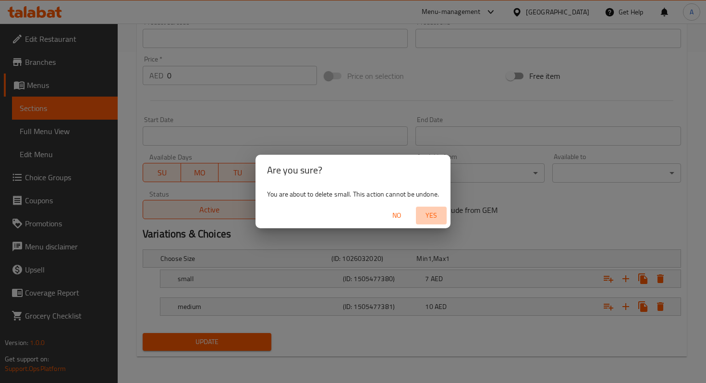
click at [436, 220] on span "Yes" at bounding box center [431, 215] width 23 height 12
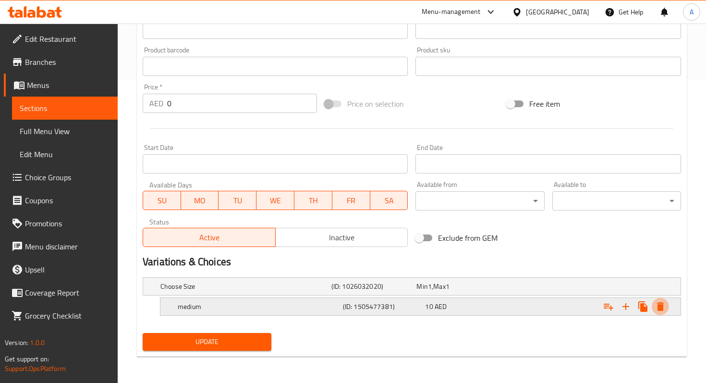
click at [653, 303] on button "Expand" at bounding box center [659, 306] width 17 height 17
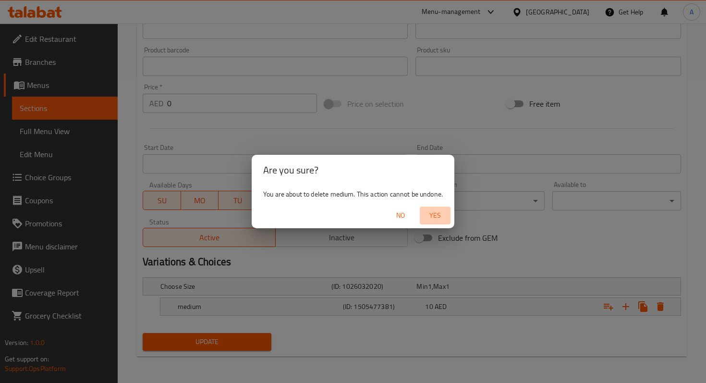
click at [431, 218] on span "Yes" at bounding box center [434, 215] width 23 height 12
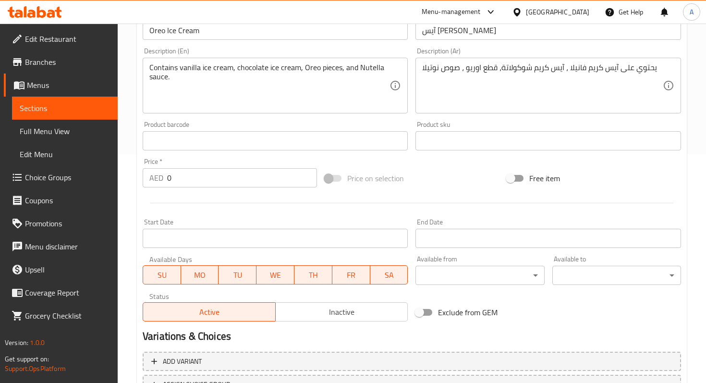
scroll to position [216, 0]
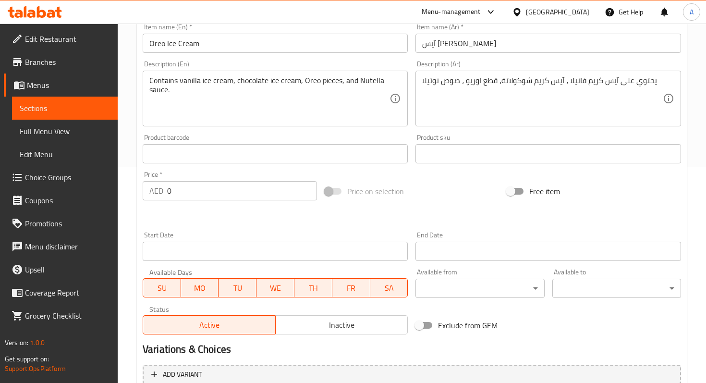
click at [265, 192] on input "0" at bounding box center [242, 190] width 150 height 19
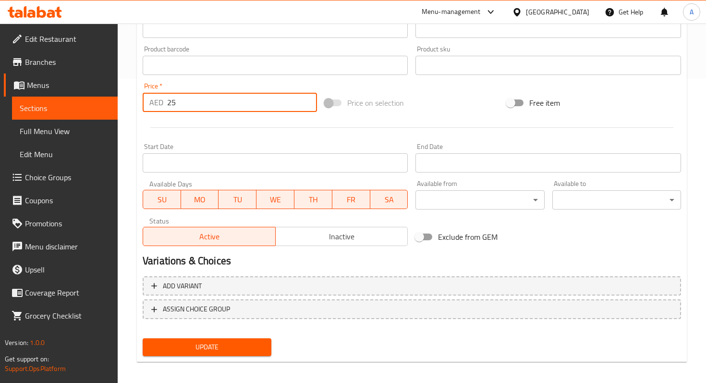
scroll to position [310, 0]
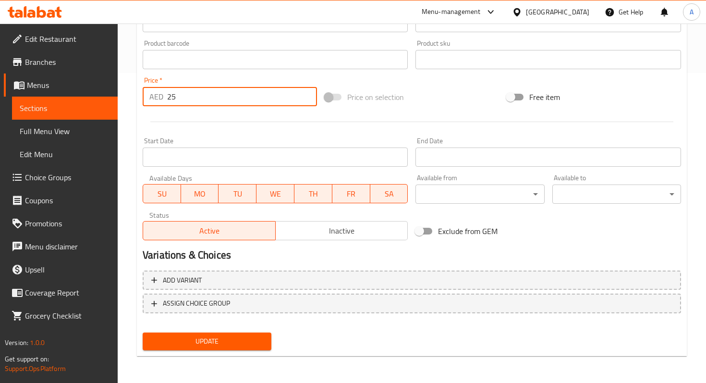
type input "25"
click at [226, 341] on span "Update" at bounding box center [206, 341] width 113 height 12
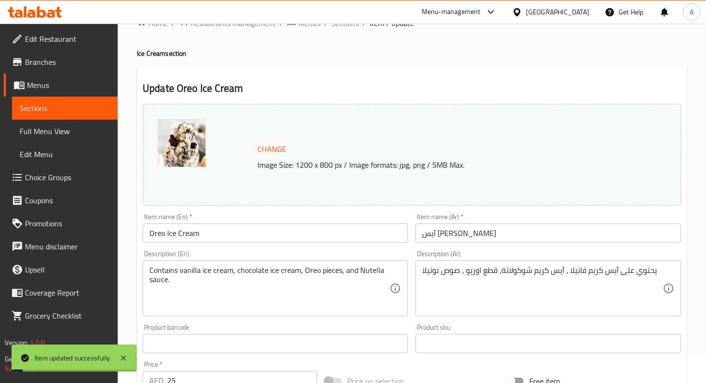
scroll to position [0, 0]
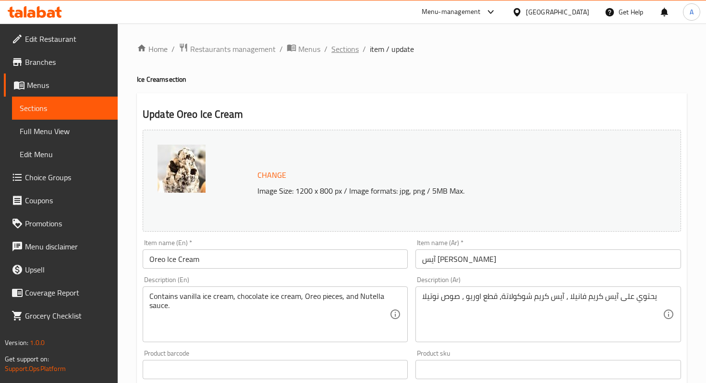
click at [331, 46] on span "Sections" at bounding box center [344, 49] width 27 height 12
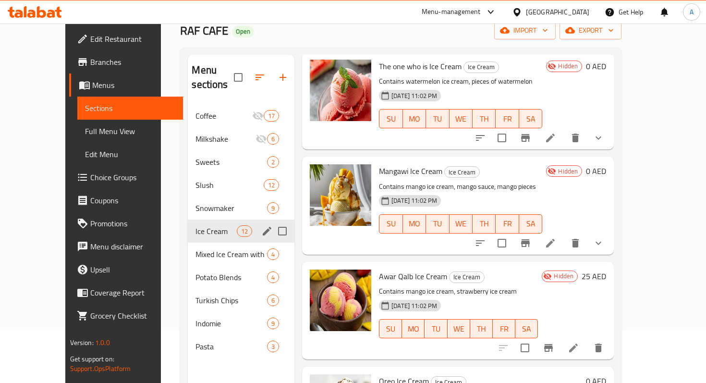
scroll to position [55, 0]
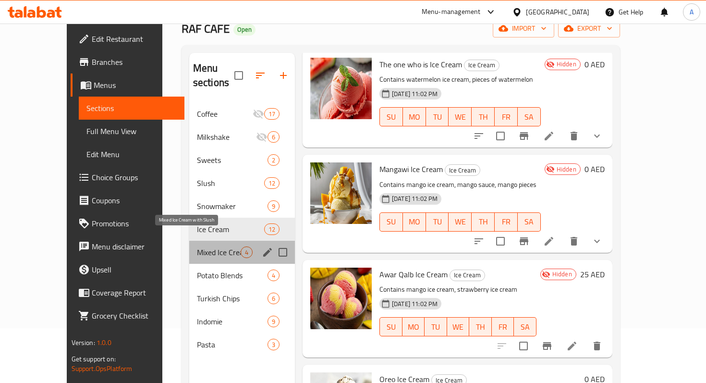
click at [222, 246] on span "Mixed Ice Cream with Slush" at bounding box center [219, 252] width 44 height 12
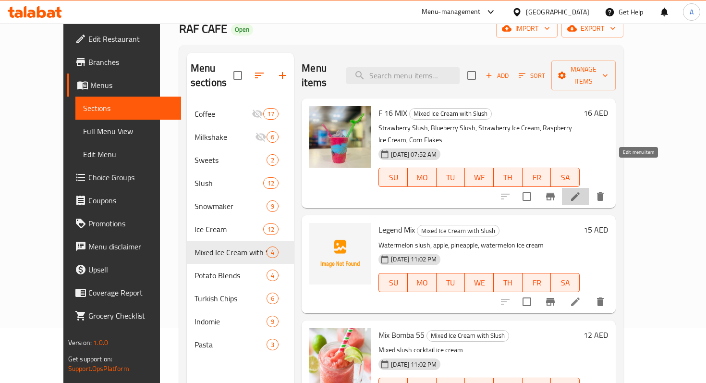
click at [581, 191] on icon at bounding box center [575, 197] width 12 height 12
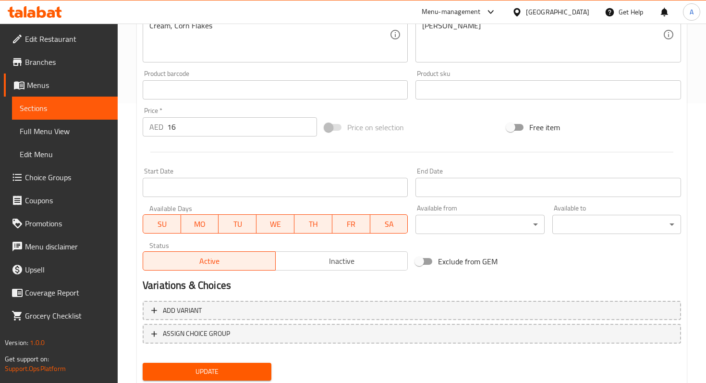
scroll to position [310, 0]
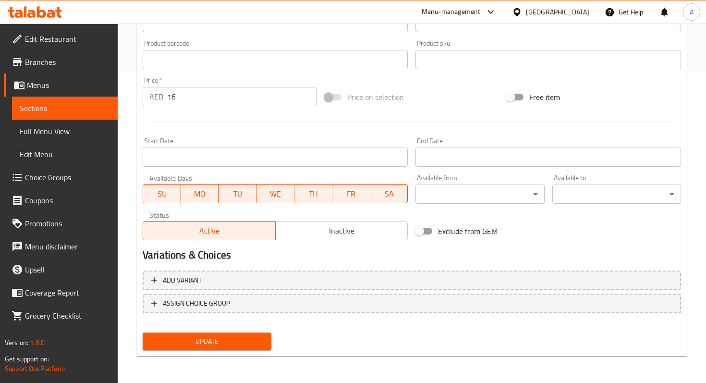
click at [366, 233] on span "Inactive" at bounding box center [341, 231] width 125 height 14
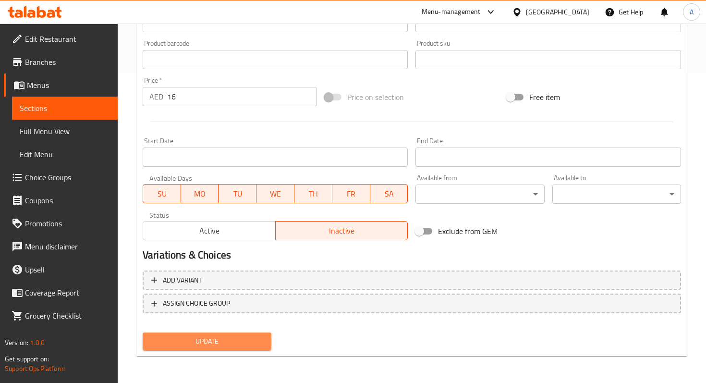
click at [253, 347] on span "Update" at bounding box center [206, 341] width 113 height 12
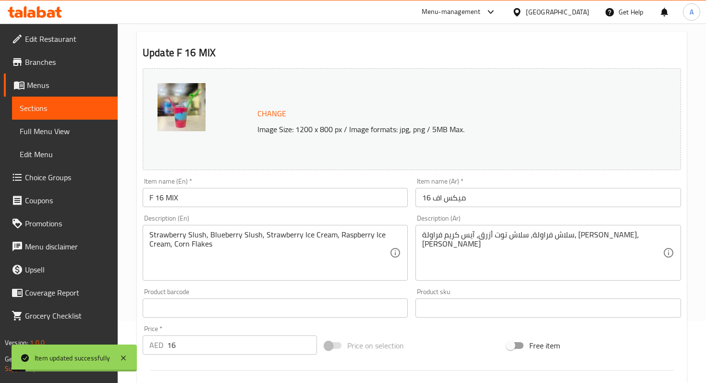
scroll to position [0, 0]
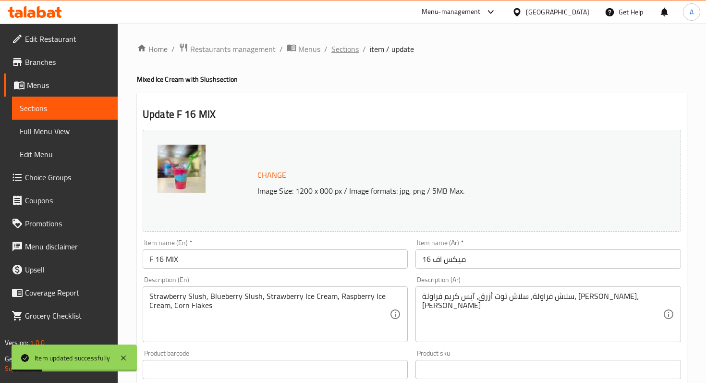
click at [341, 43] on span "Sections" at bounding box center [344, 49] width 27 height 12
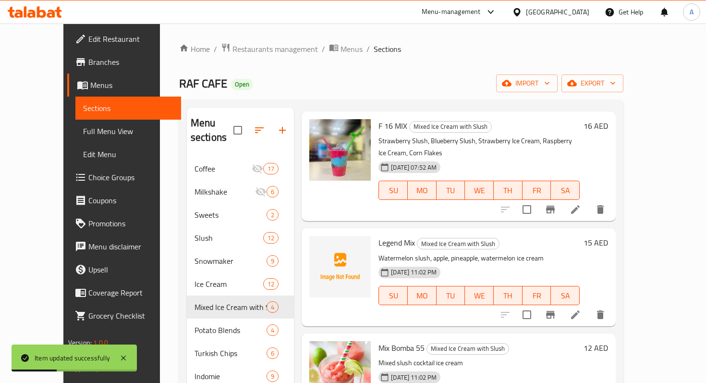
scroll to position [61, 0]
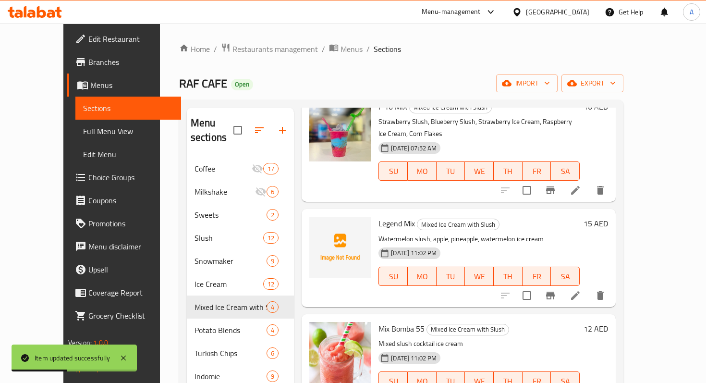
click at [508, 216] on h6 "Legend Mix Mixed Ice Cream with Slush" at bounding box center [478, 222] width 201 height 13
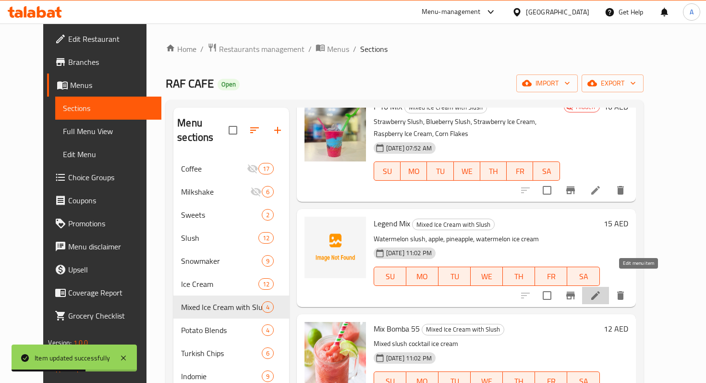
click at [601, 289] on icon at bounding box center [595, 295] width 12 height 12
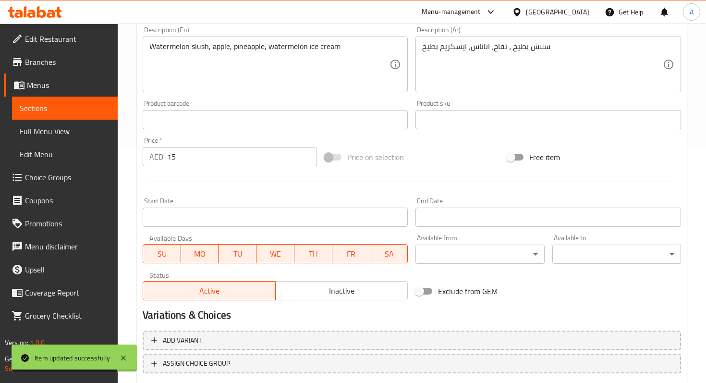
scroll to position [296, 0]
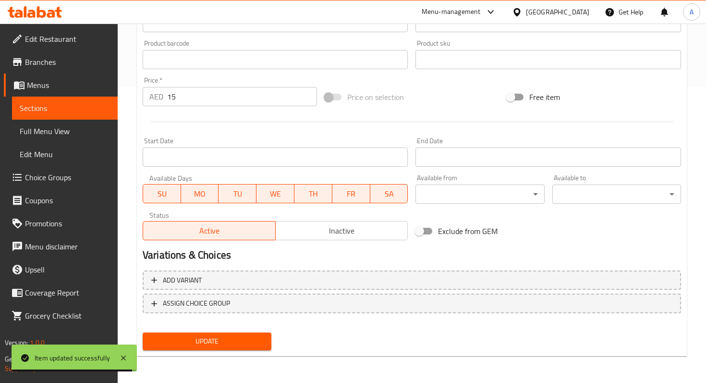
click at [365, 229] on span "Inactive" at bounding box center [341, 231] width 125 height 14
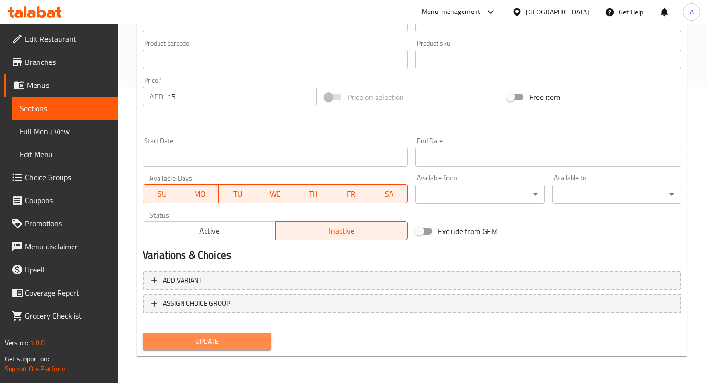
click at [228, 338] on span "Update" at bounding box center [206, 341] width 113 height 12
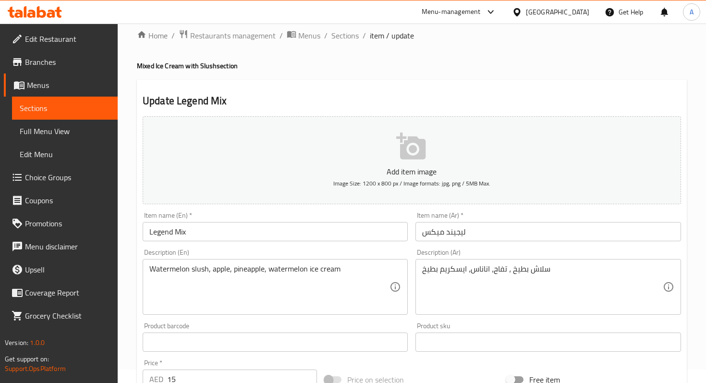
scroll to position [0, 0]
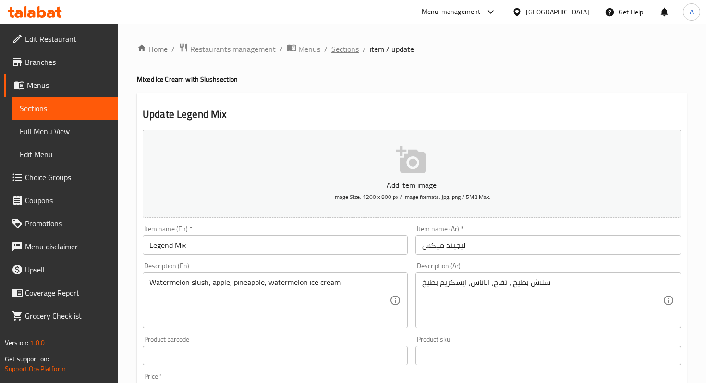
click at [331, 45] on span "Sections" at bounding box center [344, 49] width 27 height 12
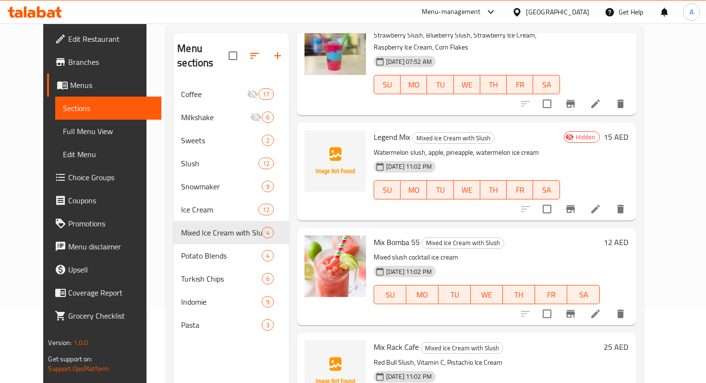
scroll to position [134, 0]
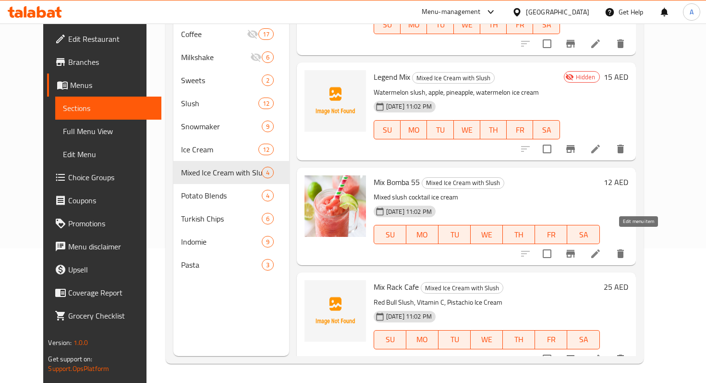
click at [600, 249] on icon at bounding box center [595, 253] width 9 height 9
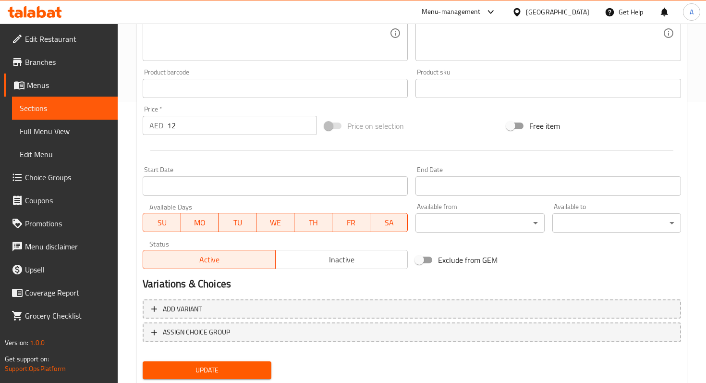
scroll to position [213, 0]
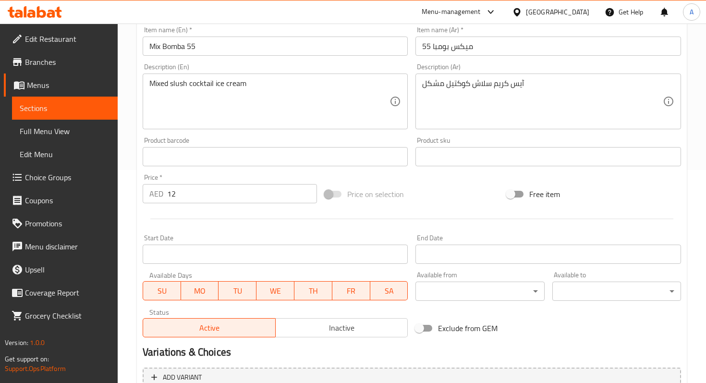
click at [243, 188] on input "12" at bounding box center [242, 193] width 150 height 19
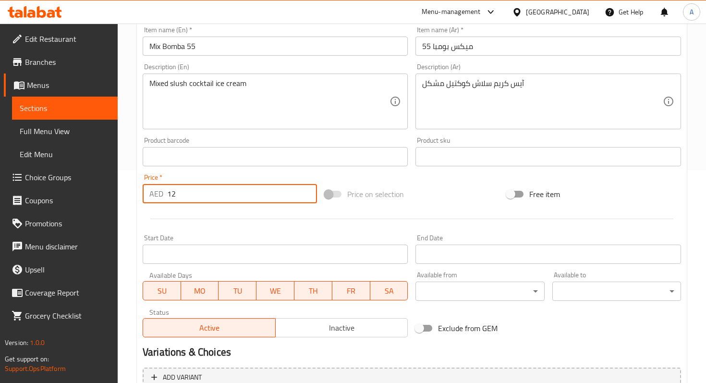
type input "1"
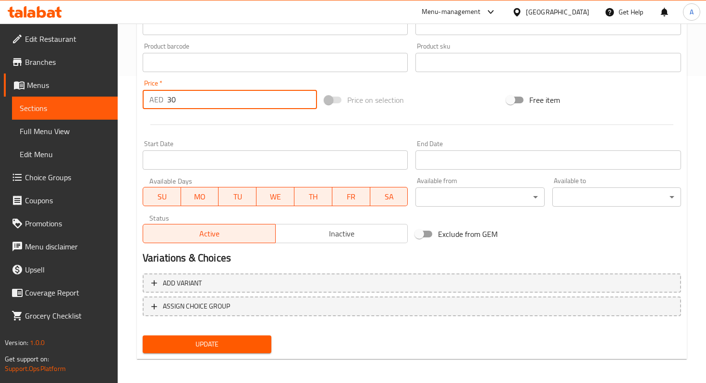
scroll to position [310, 0]
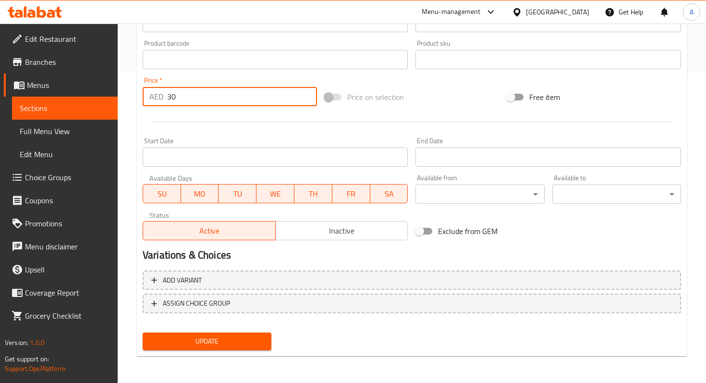
type input "30"
click at [259, 340] on span "Update" at bounding box center [206, 341] width 113 height 12
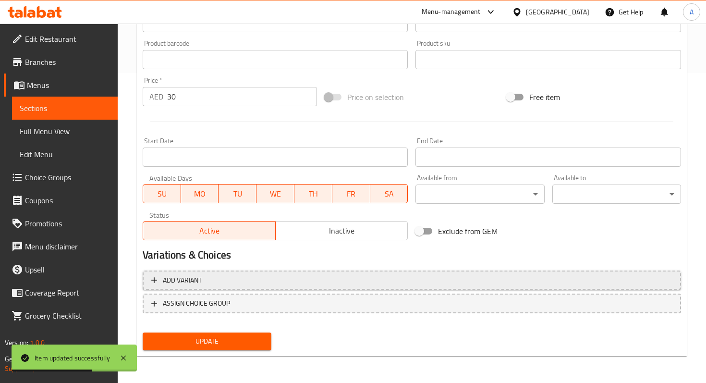
scroll to position [0, 0]
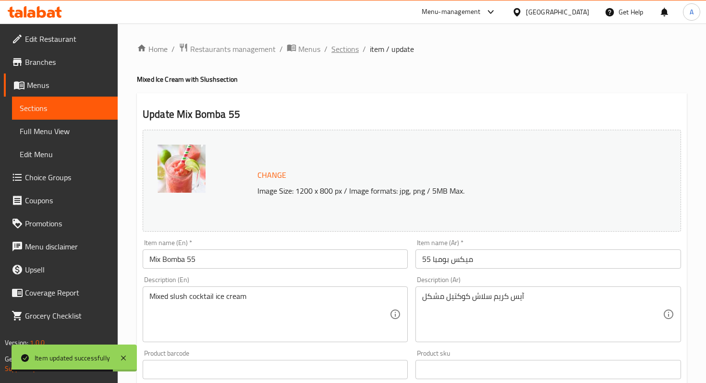
click at [341, 54] on span "Sections" at bounding box center [344, 49] width 27 height 12
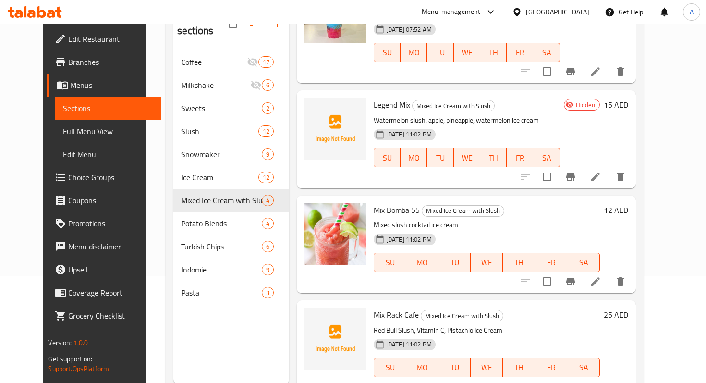
scroll to position [134, 0]
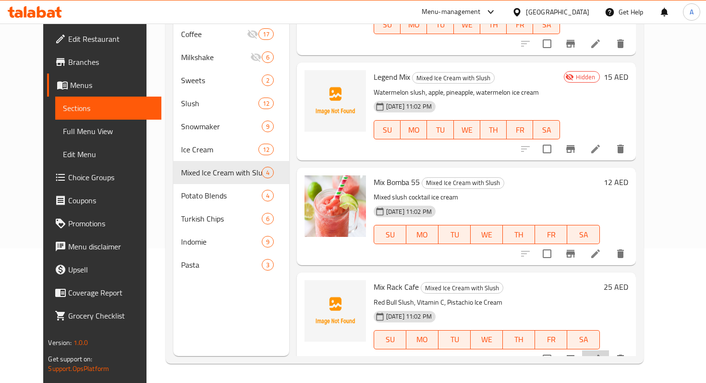
click at [609, 350] on li at bounding box center [595, 358] width 27 height 17
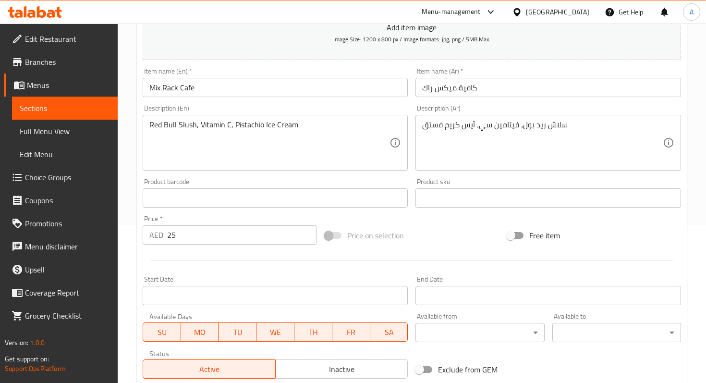
scroll to position [296, 0]
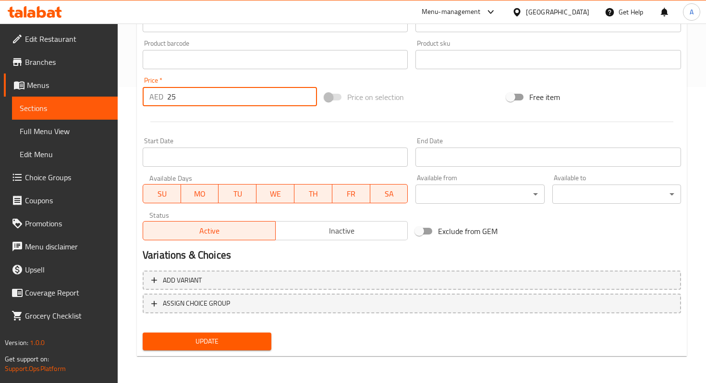
click at [276, 104] on input "25" at bounding box center [242, 96] width 150 height 19
type input "2"
type input "30"
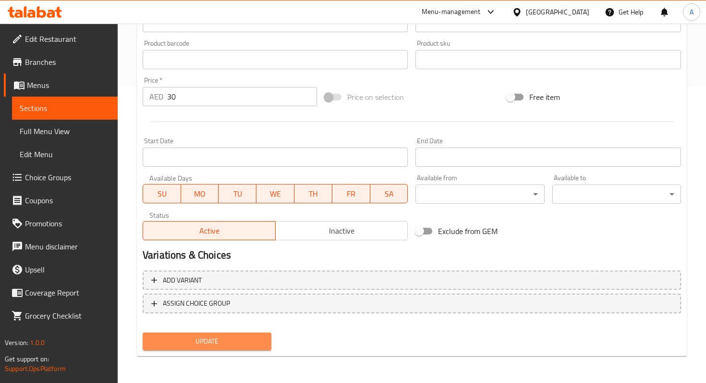
click at [199, 341] on span "Update" at bounding box center [206, 341] width 113 height 12
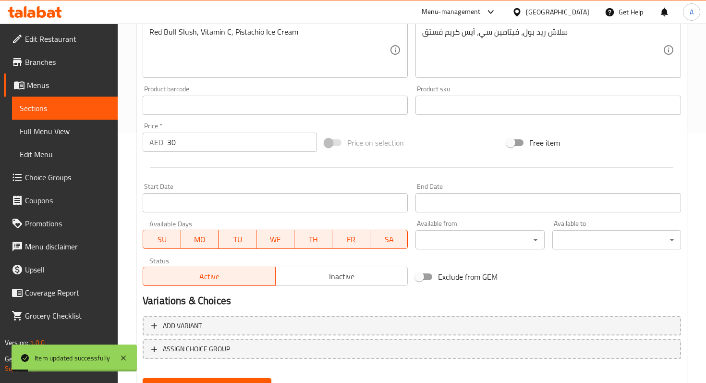
scroll to position [0, 0]
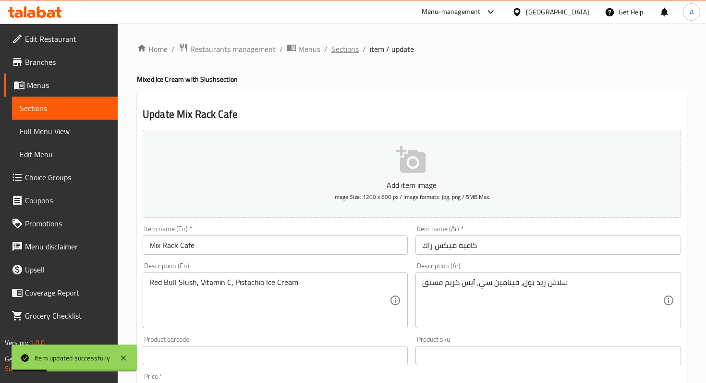
click at [342, 47] on span "Sections" at bounding box center [344, 49] width 27 height 12
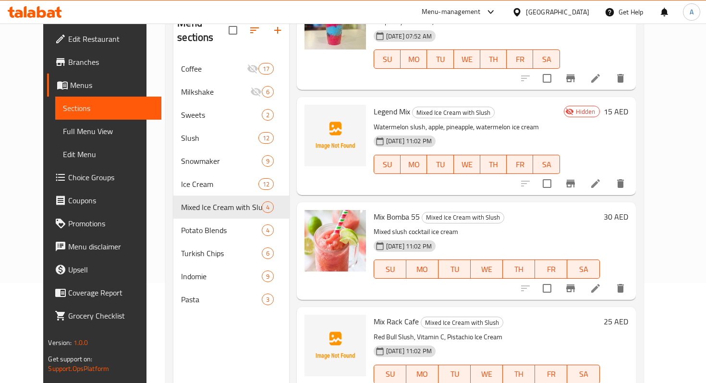
scroll to position [134, 0]
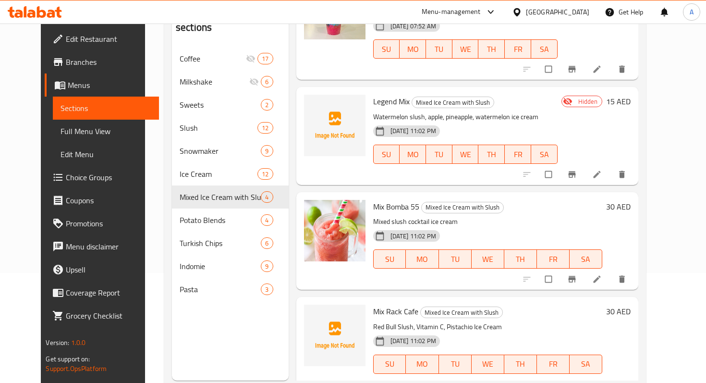
scroll to position [134, 0]
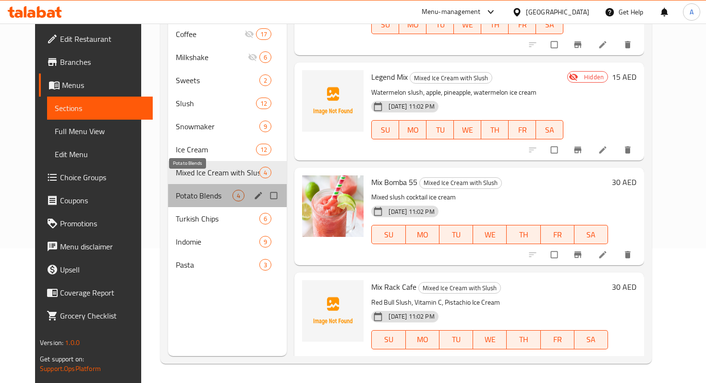
click at [204, 190] on span "Potato Blends" at bounding box center [204, 196] width 57 height 12
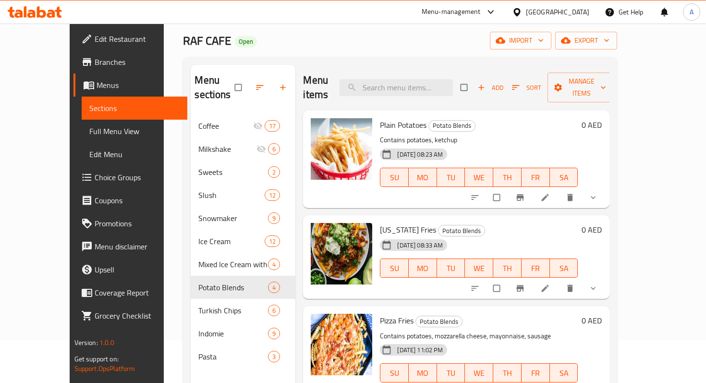
scroll to position [44, 0]
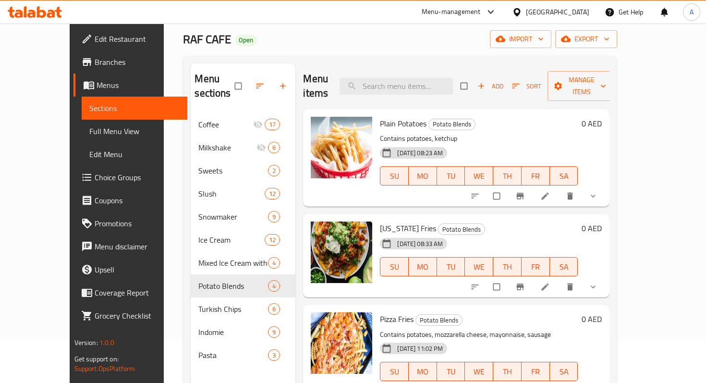
click at [559, 188] on li at bounding box center [545, 195] width 27 height 15
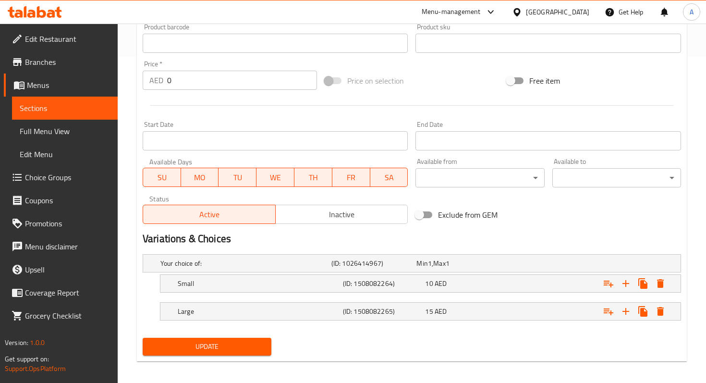
scroll to position [331, 0]
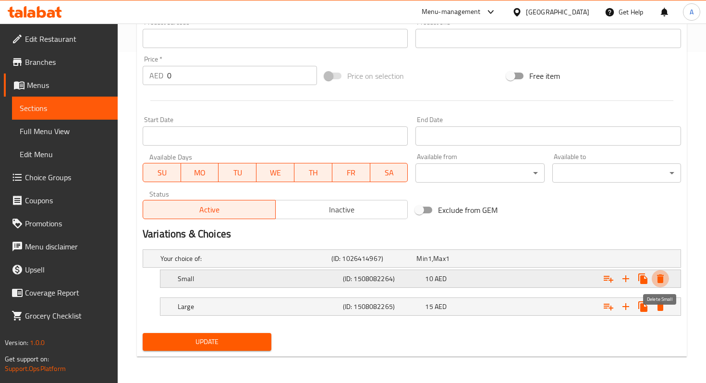
click at [664, 275] on icon "Expand" at bounding box center [660, 279] width 12 height 12
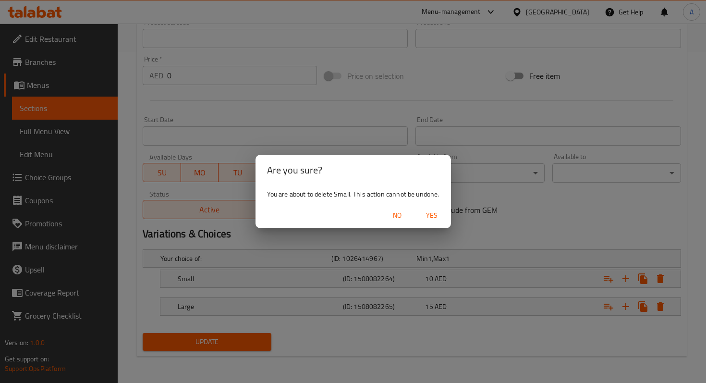
click at [425, 216] on span "Yes" at bounding box center [431, 215] width 23 height 12
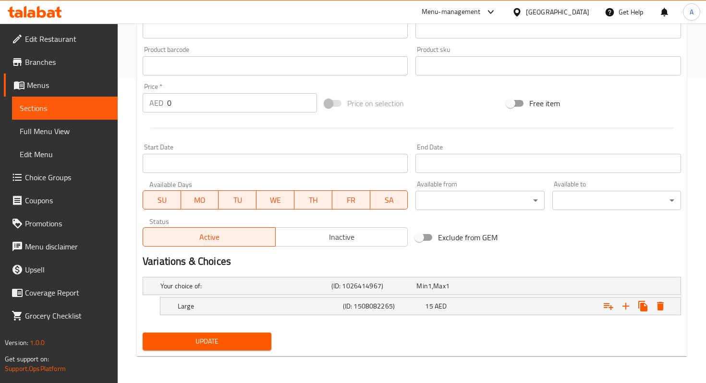
scroll to position [303, 0]
click at [657, 301] on icon "Expand" at bounding box center [660, 307] width 12 height 12
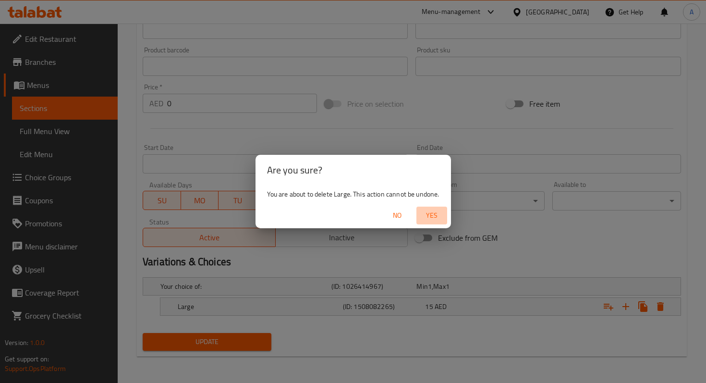
click at [433, 217] on span "Yes" at bounding box center [431, 215] width 23 height 12
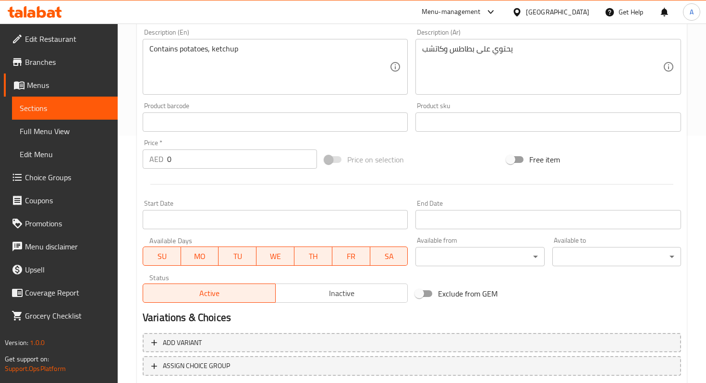
scroll to position [230, 0]
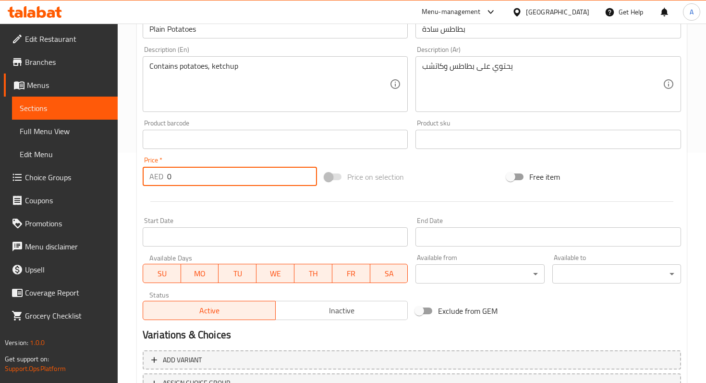
click at [204, 172] on input "0" at bounding box center [242, 176] width 150 height 19
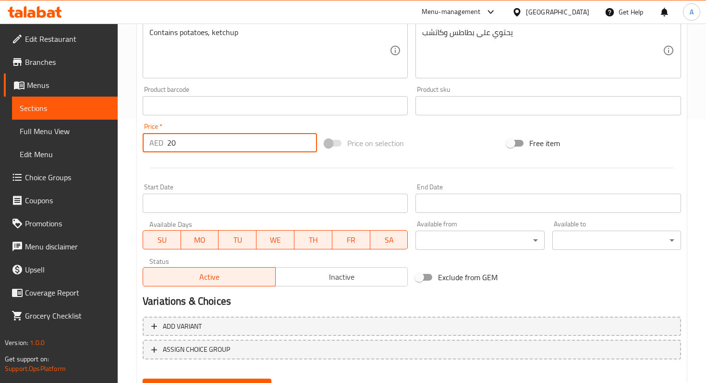
scroll to position [310, 0]
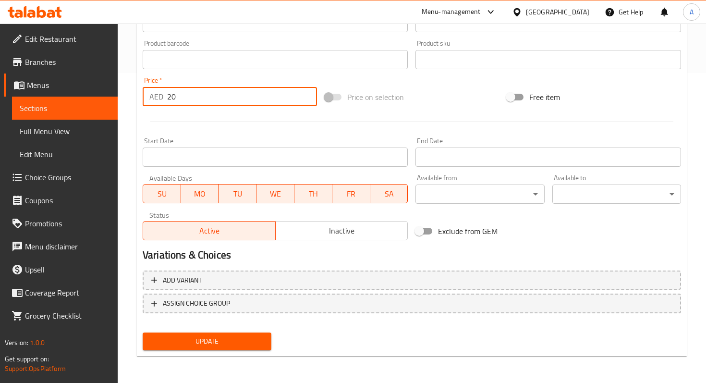
type input "20"
click at [188, 355] on div "Update Plain Potatoes Change Image Size: 1200 x 800 px / Image formats: jpg, pn…" at bounding box center [412, 70] width 550 height 573
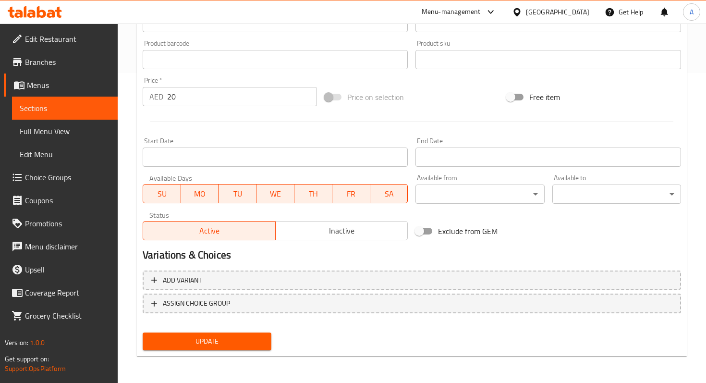
click at [188, 337] on span "Update" at bounding box center [206, 341] width 113 height 12
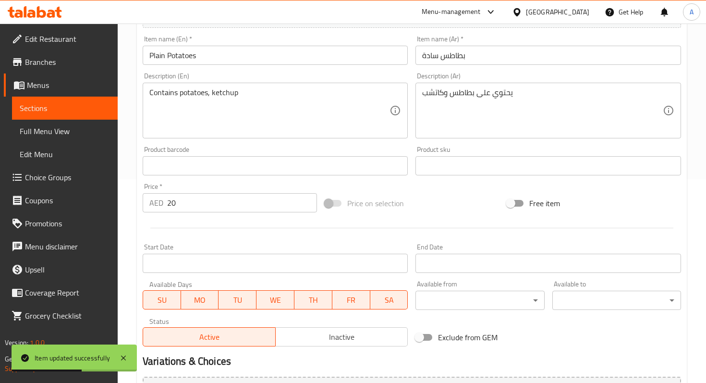
scroll to position [0, 0]
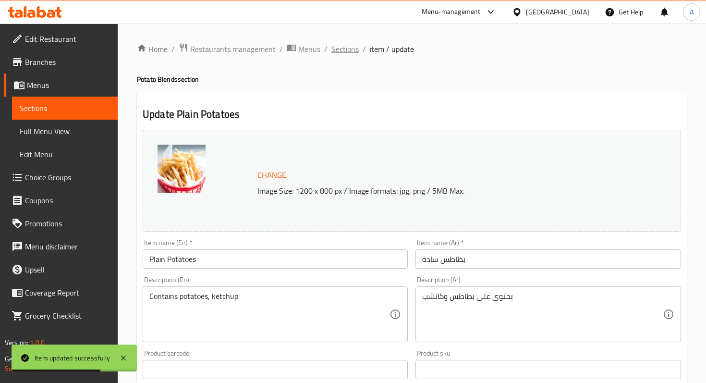
click at [335, 48] on span "Sections" at bounding box center [344, 49] width 27 height 12
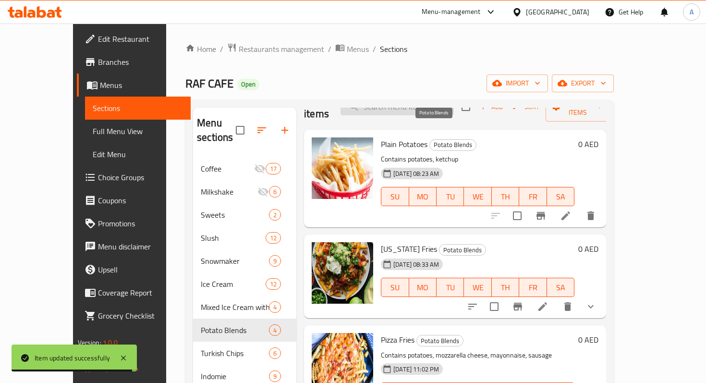
scroll to position [24, 0]
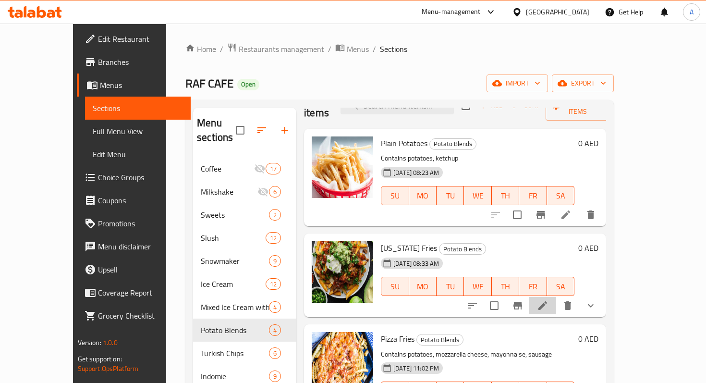
click at [556, 297] on li at bounding box center [542, 305] width 27 height 17
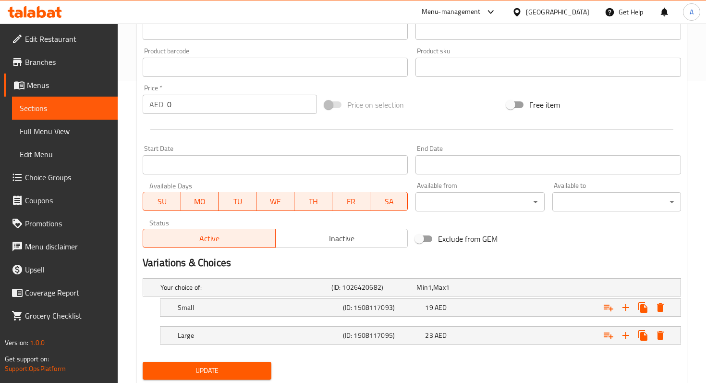
scroll to position [302, 0]
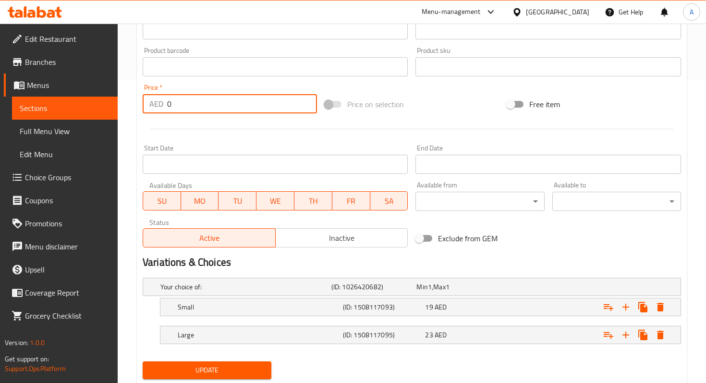
click at [264, 109] on input "0" at bounding box center [242, 103] width 150 height 19
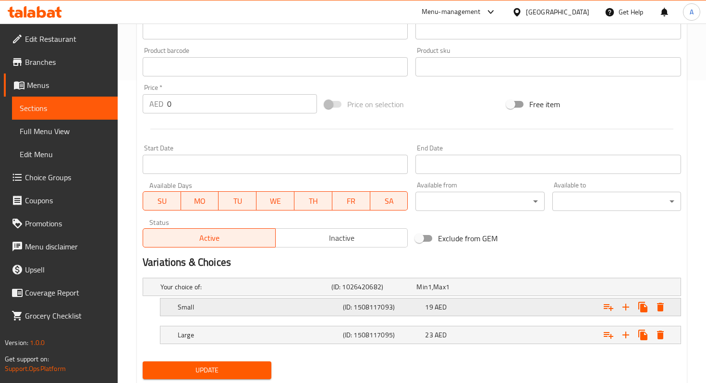
click at [670, 302] on div "Expand" at bounding box center [587, 306] width 165 height 21
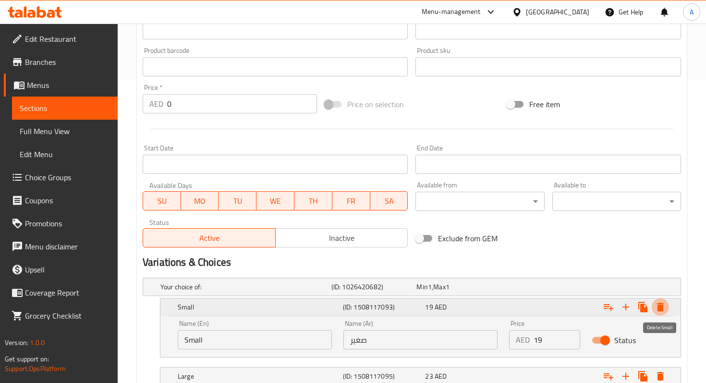
click at [665, 310] on icon "Expand" at bounding box center [660, 307] width 12 height 12
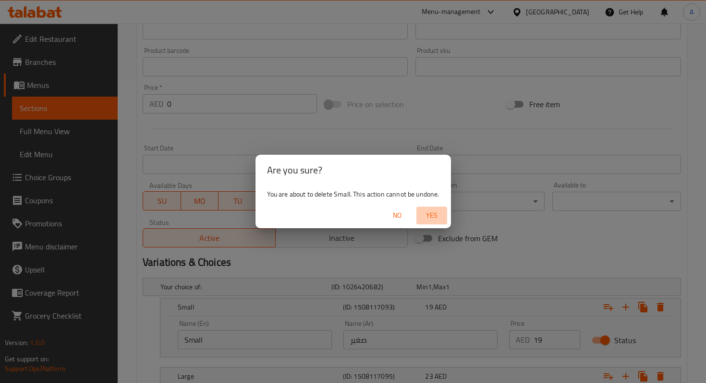
click at [421, 214] on span "Yes" at bounding box center [431, 215] width 23 height 12
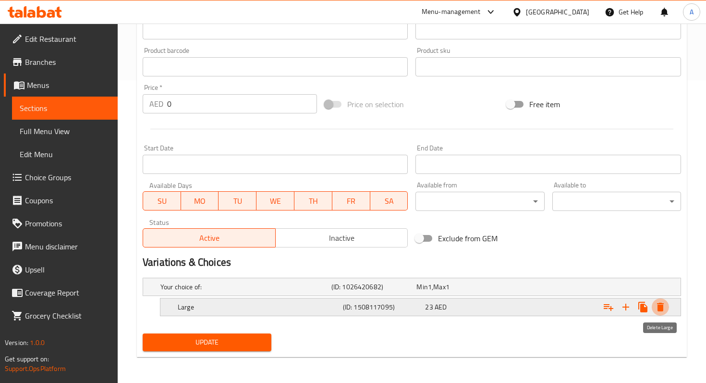
click at [662, 306] on icon "Expand" at bounding box center [660, 306] width 7 height 9
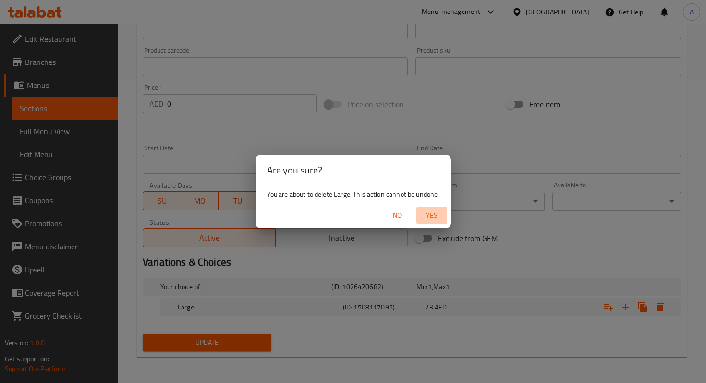
click at [439, 217] on span "Yes" at bounding box center [431, 215] width 23 height 12
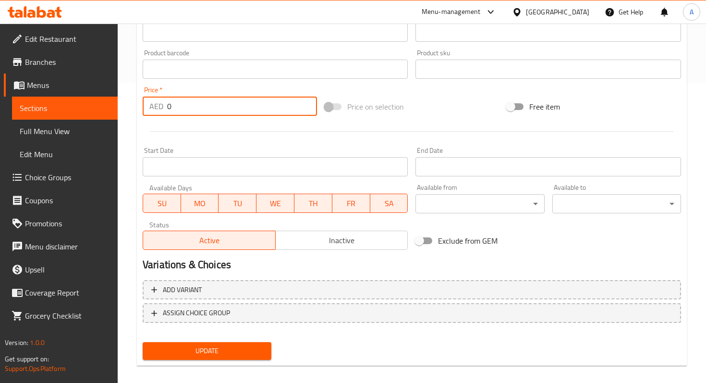
click at [228, 107] on input "0" at bounding box center [242, 105] width 150 height 19
type input "30"
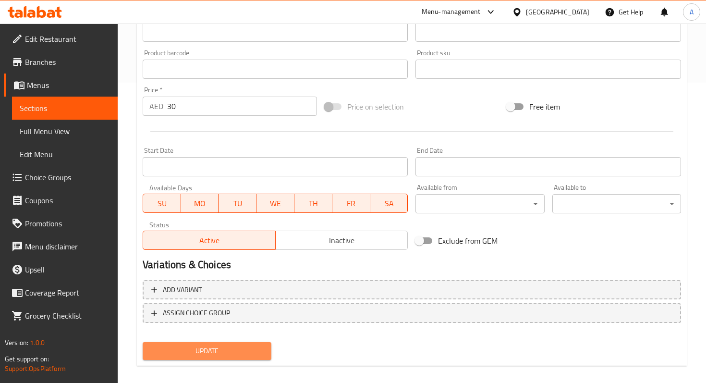
click at [209, 352] on span "Update" at bounding box center [206, 351] width 113 height 12
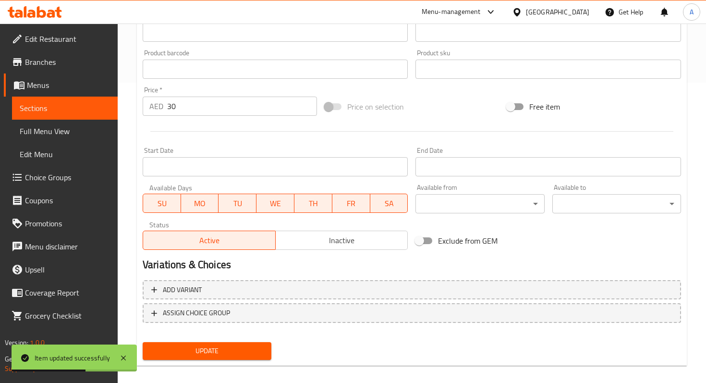
scroll to position [0, 0]
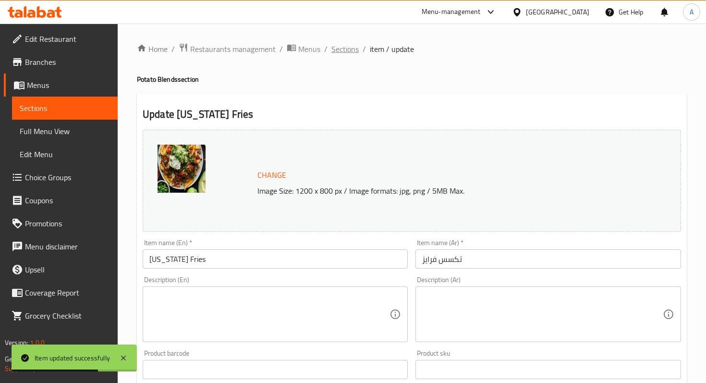
click at [339, 44] on span "Sections" at bounding box center [344, 49] width 27 height 12
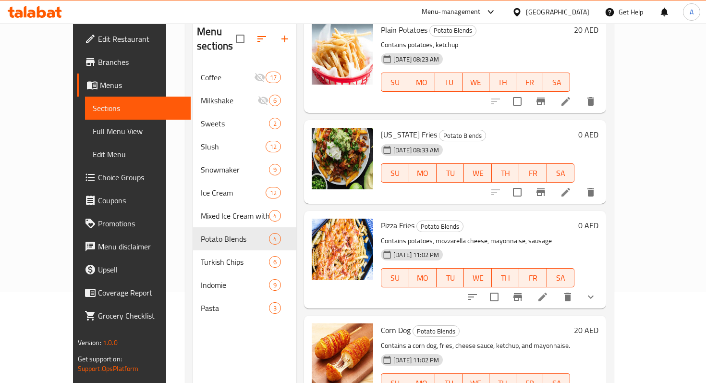
scroll to position [134, 0]
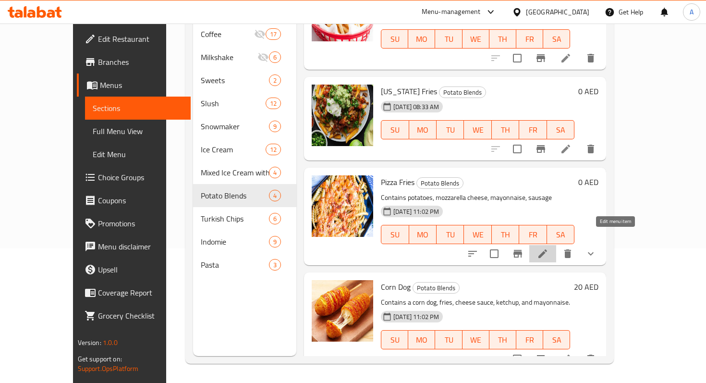
click at [548, 248] on icon at bounding box center [543, 254] width 12 height 12
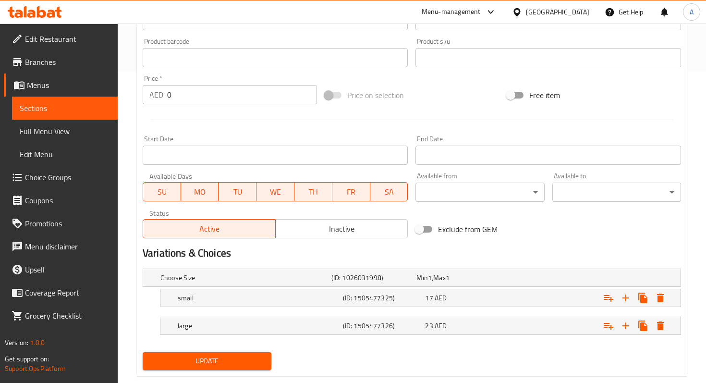
scroll to position [298, 0]
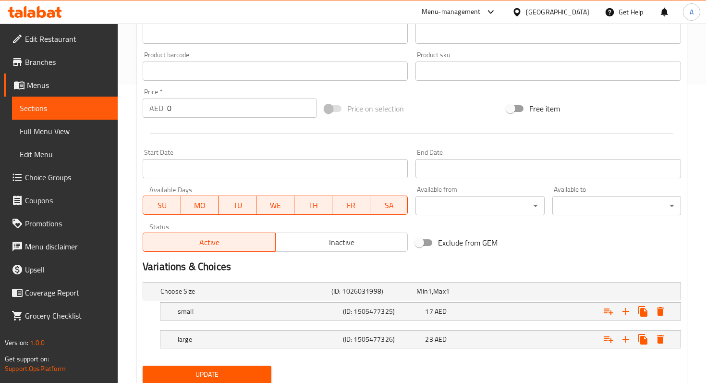
click at [258, 92] on div "Price   * AED 0 Price *" at bounding box center [230, 102] width 174 height 29
click at [661, 318] on button "Expand" at bounding box center [659, 310] width 17 height 17
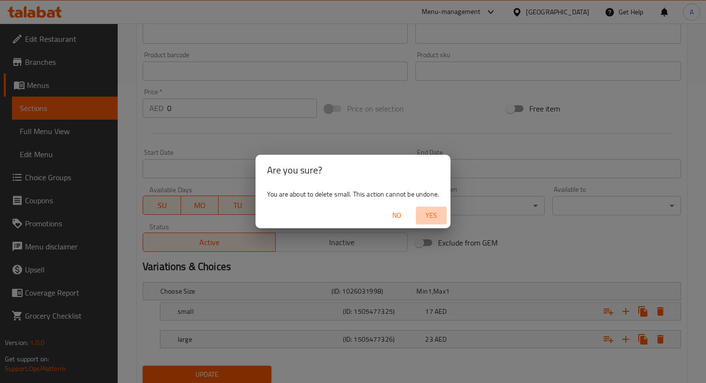
click at [429, 216] on span "Yes" at bounding box center [431, 215] width 23 height 12
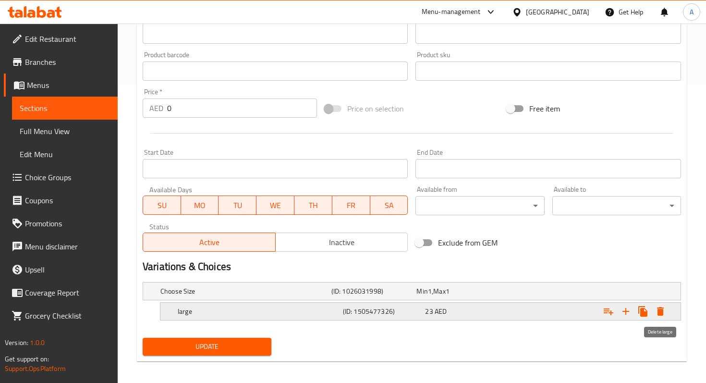
click at [656, 308] on icon "Expand" at bounding box center [660, 311] width 12 height 12
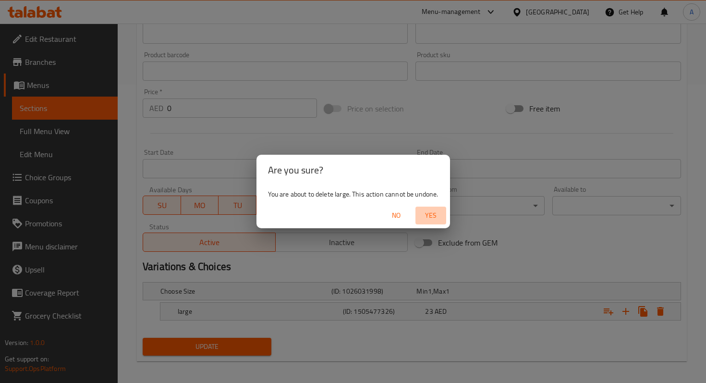
click at [436, 220] on span "Yes" at bounding box center [430, 215] width 23 height 12
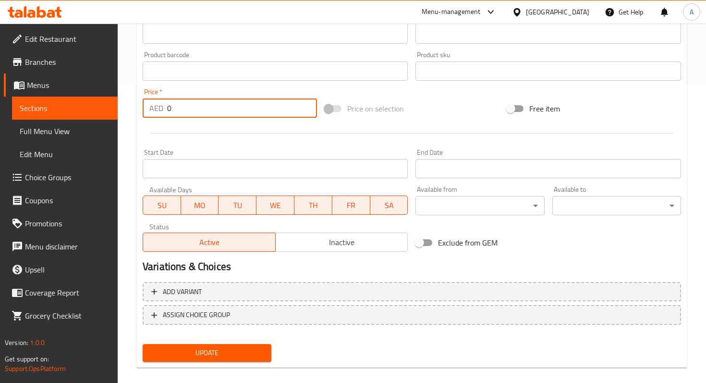
click at [227, 107] on input "0" at bounding box center [242, 107] width 150 height 19
type input "30"
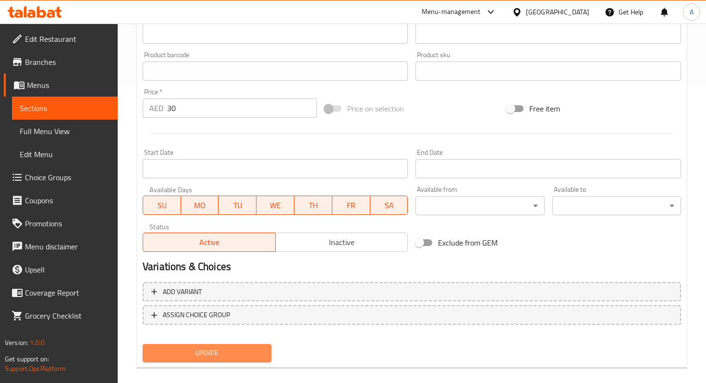
click at [262, 351] on span "Update" at bounding box center [206, 353] width 113 height 12
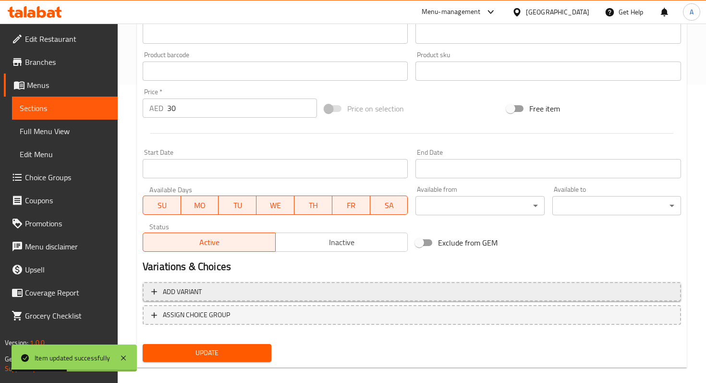
scroll to position [0, 0]
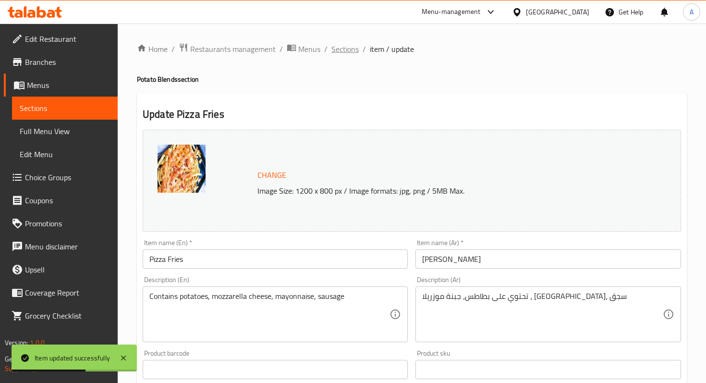
click at [339, 50] on span "Sections" at bounding box center [344, 49] width 27 height 12
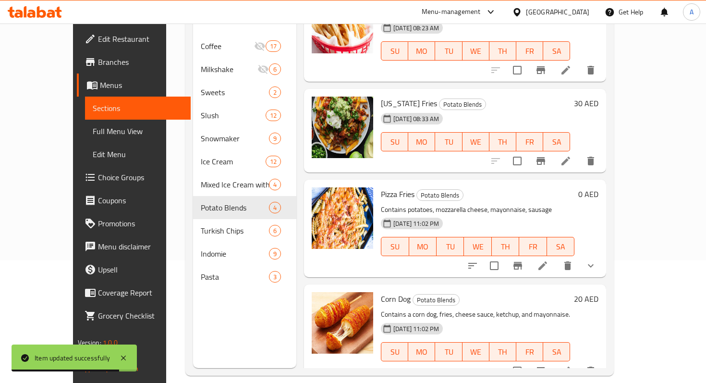
scroll to position [134, 0]
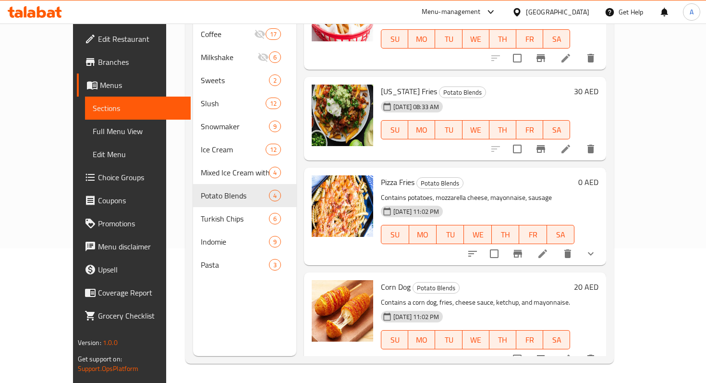
click at [571, 353] on icon at bounding box center [566, 359] width 12 height 12
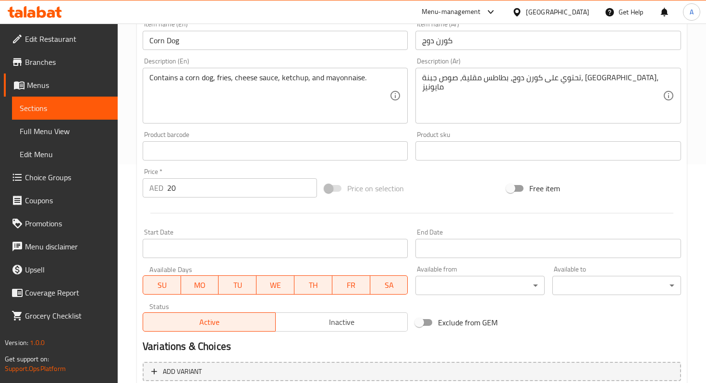
scroll to position [225, 0]
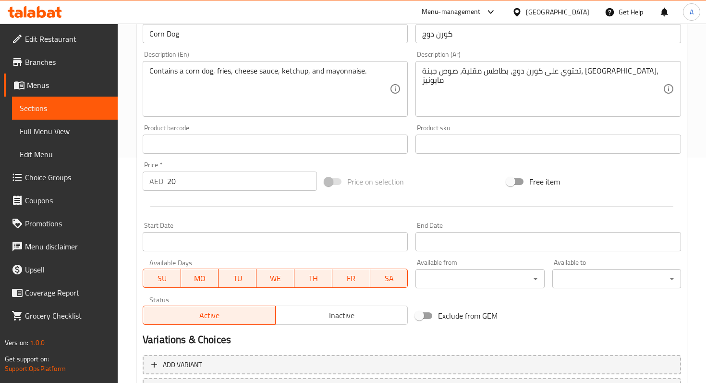
click at [183, 182] on input "20" at bounding box center [242, 180] width 150 height 19
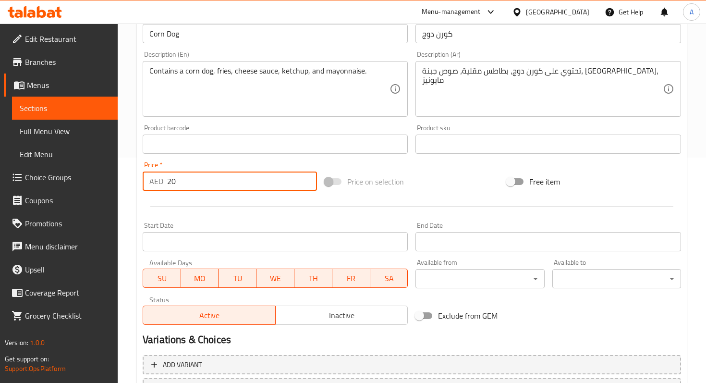
type input "2"
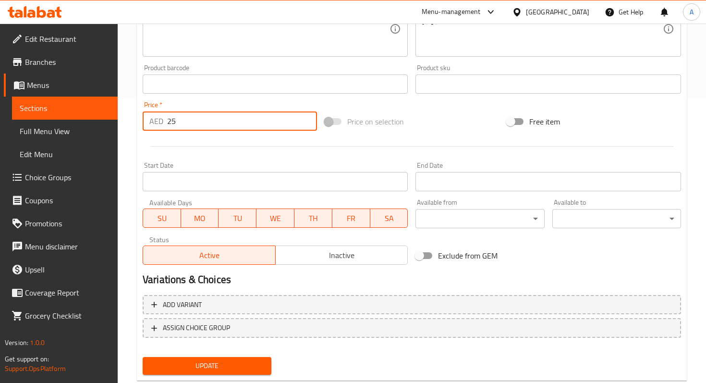
scroll to position [310, 0]
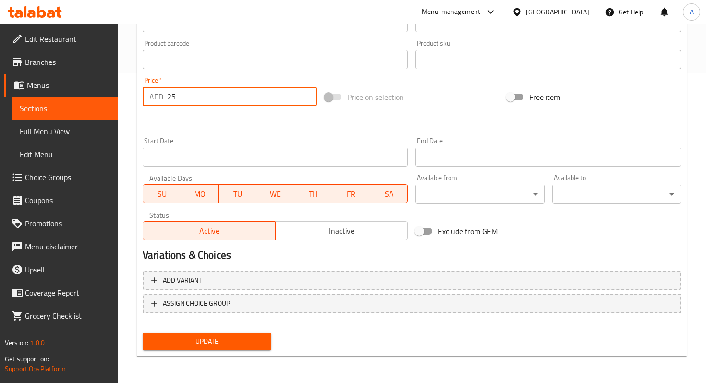
type input "25"
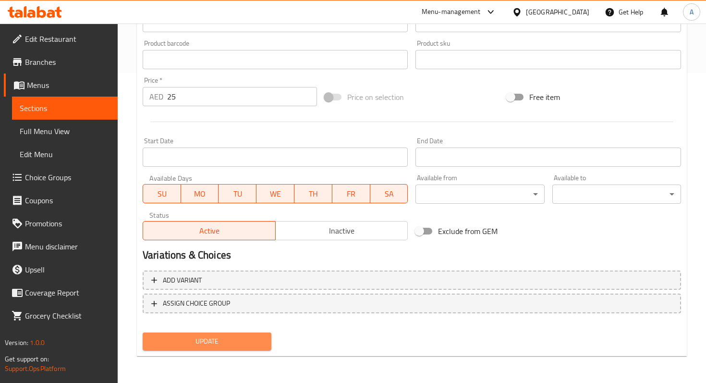
click at [260, 337] on span "Update" at bounding box center [206, 341] width 113 height 12
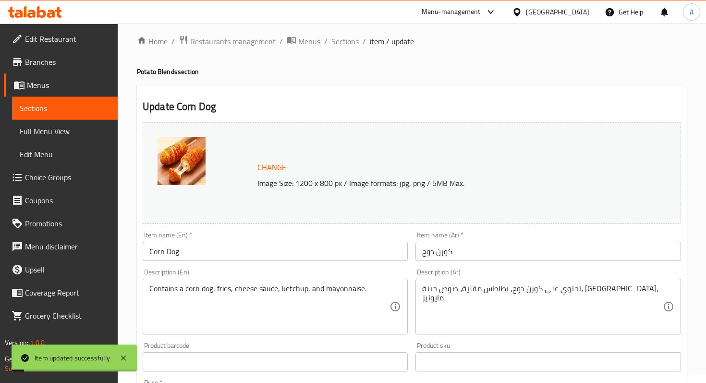
scroll to position [0, 0]
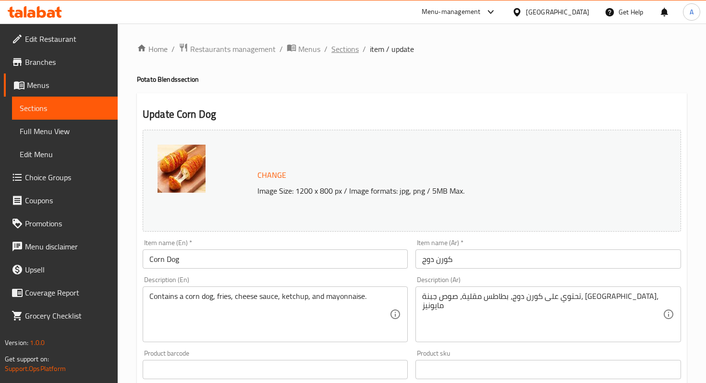
click at [341, 48] on span "Sections" at bounding box center [344, 49] width 27 height 12
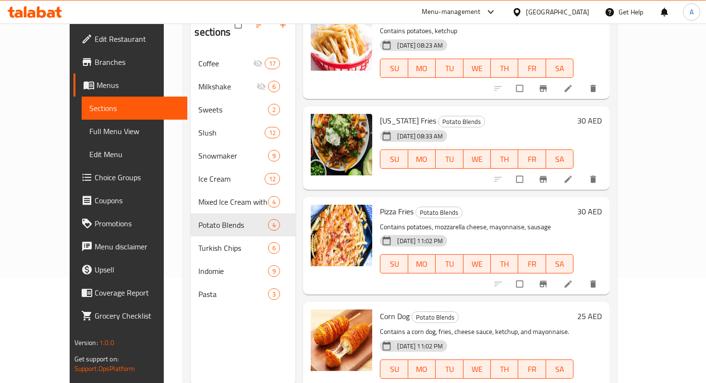
scroll to position [110, 0]
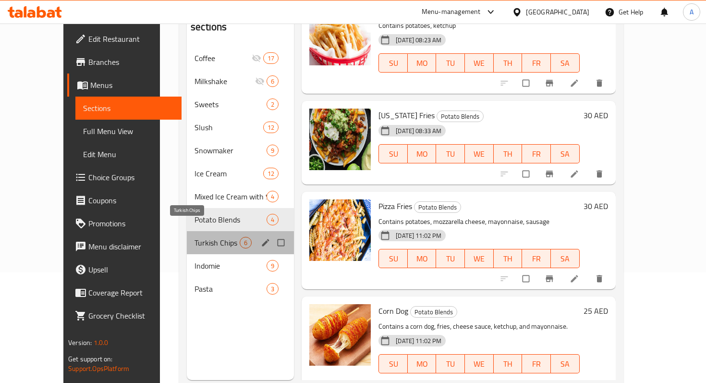
click at [194, 237] on span "Turkish Chips" at bounding box center [216, 243] width 45 height 12
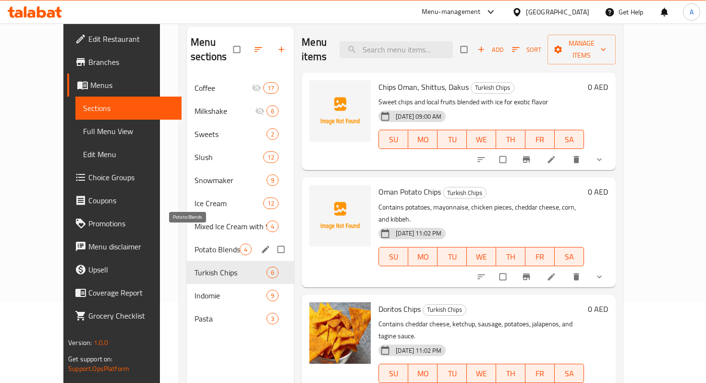
click at [213, 243] on span "Potato Blends" at bounding box center [216, 249] width 45 height 12
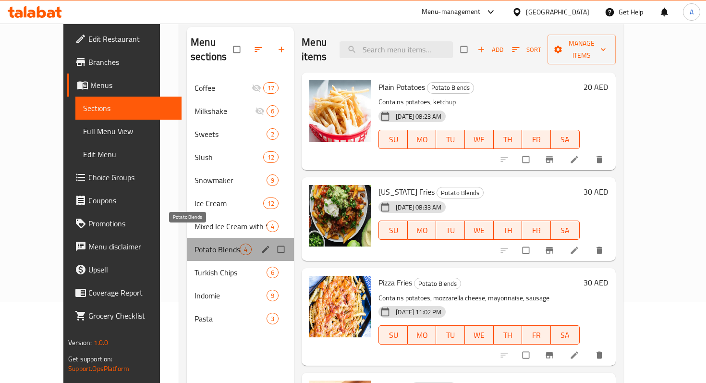
click at [195, 243] on span "Potato Blends" at bounding box center [216, 249] width 45 height 12
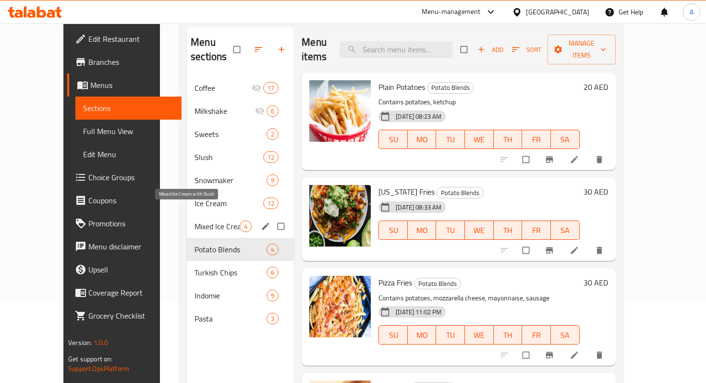
click at [194, 220] on span "Mixed Ice Cream with Slush" at bounding box center [216, 226] width 45 height 12
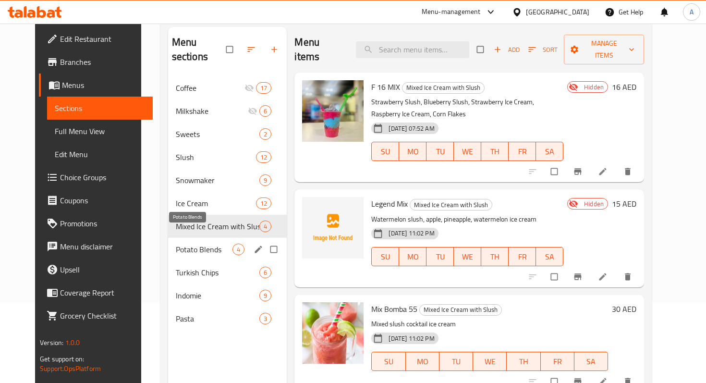
click at [191, 243] on span "Potato Blends" at bounding box center [204, 249] width 57 height 12
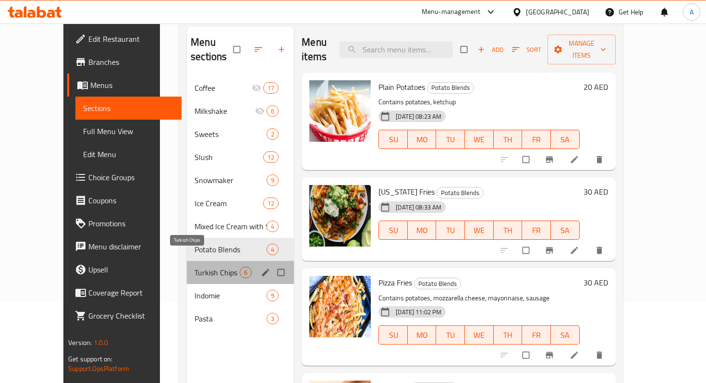
click at [194, 266] on span "Turkish Chips" at bounding box center [216, 272] width 45 height 12
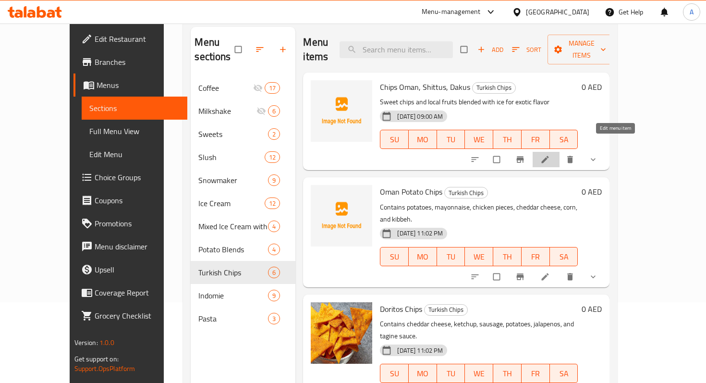
click at [550, 155] on icon at bounding box center [545, 160] width 10 height 10
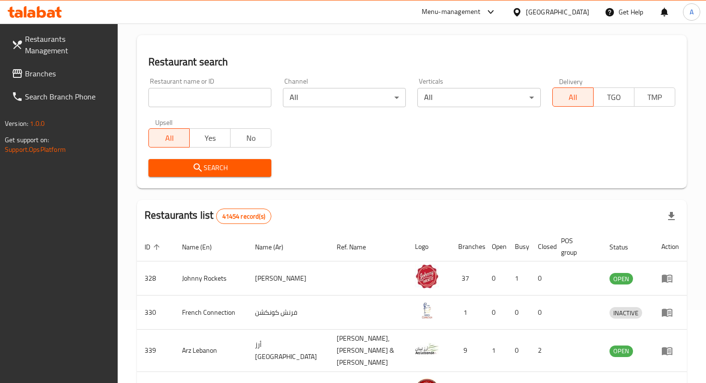
scroll to position [76, 0]
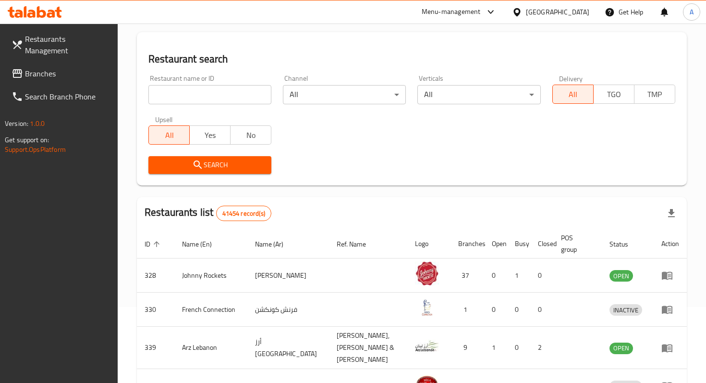
click at [216, 96] on input "search" at bounding box center [209, 94] width 123 height 19
type input "raf cafe"
click at [233, 161] on span "Search" at bounding box center [210, 165] width 108 height 12
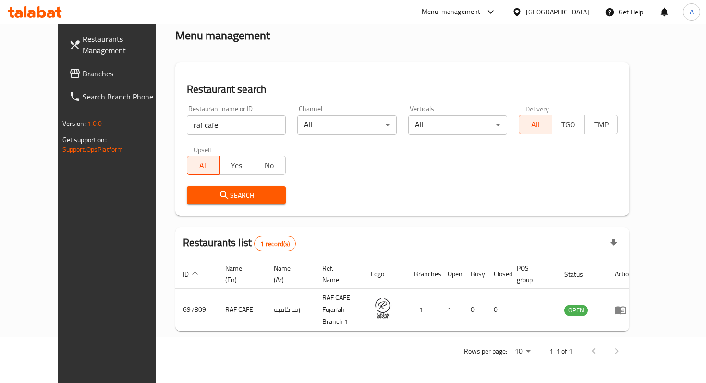
scroll to position [38, 0]
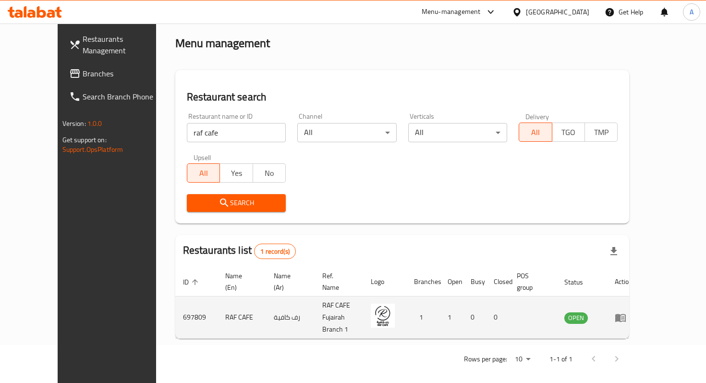
click at [626, 318] on icon "enhanced table" at bounding box center [620, 318] width 12 height 12
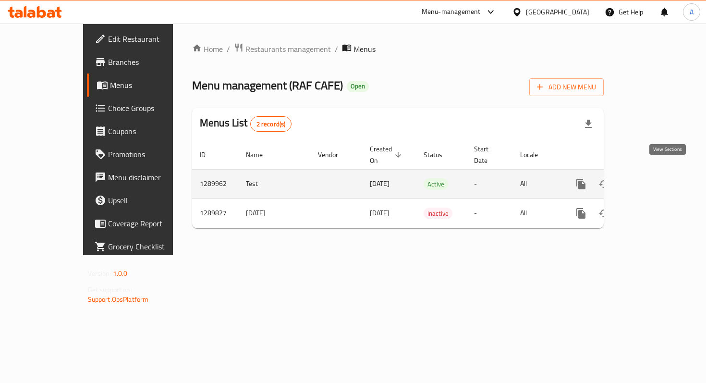
click at [656, 178] on icon "enhanced table" at bounding box center [650, 184] width 12 height 12
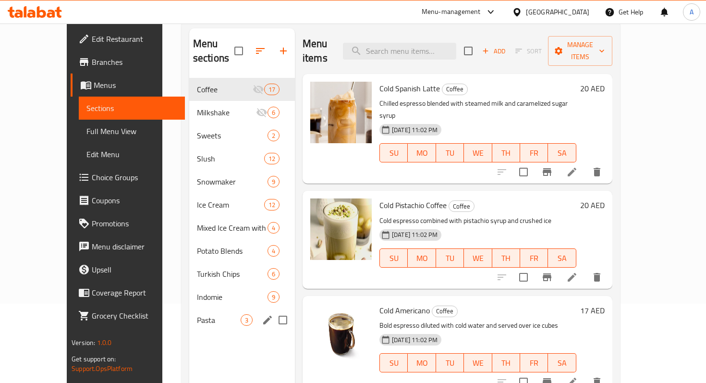
scroll to position [123, 0]
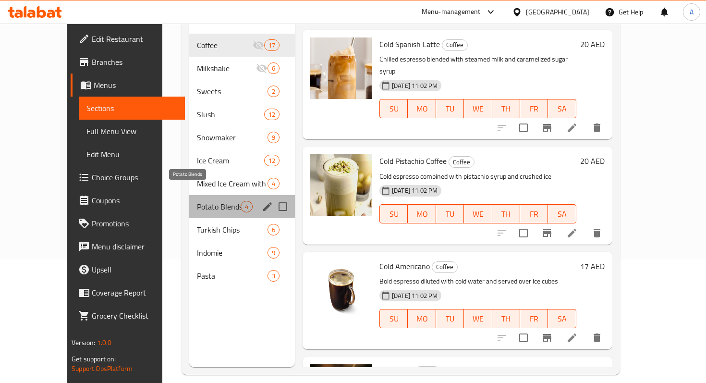
click at [197, 201] on span "Potato Blends" at bounding box center [219, 207] width 44 height 12
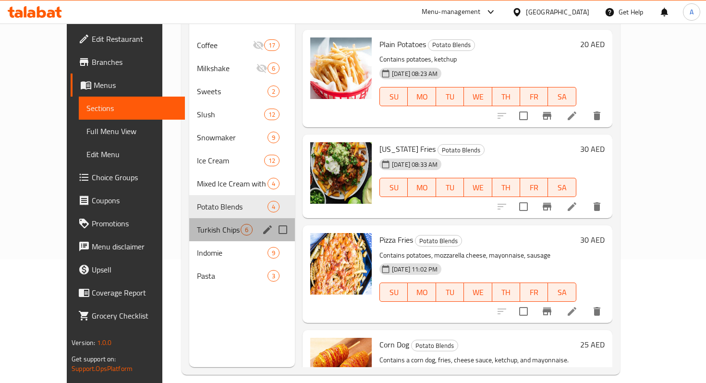
click at [200, 218] on div "Turkish Chips 6" at bounding box center [242, 229] width 106 height 23
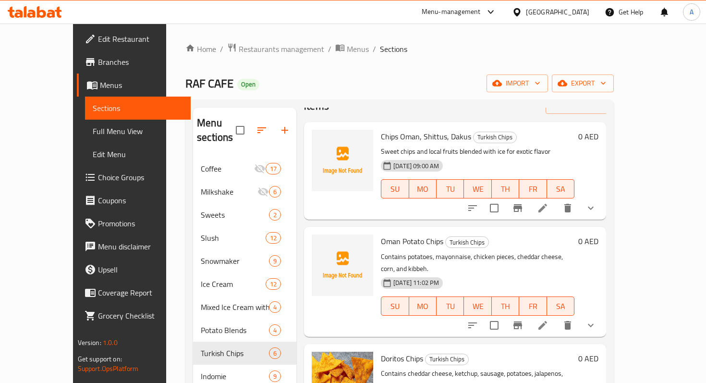
scroll to position [34, 0]
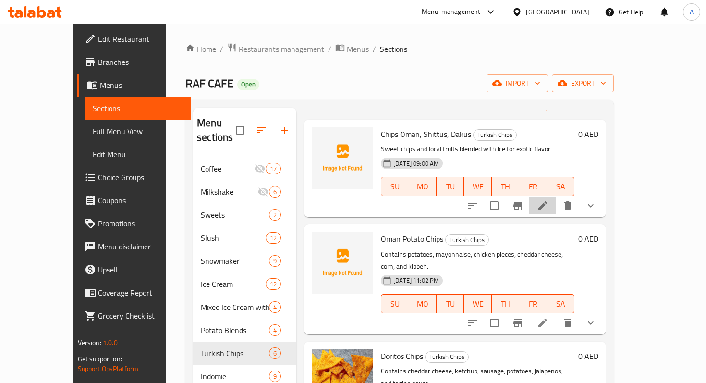
click at [556, 197] on li at bounding box center [542, 205] width 27 height 17
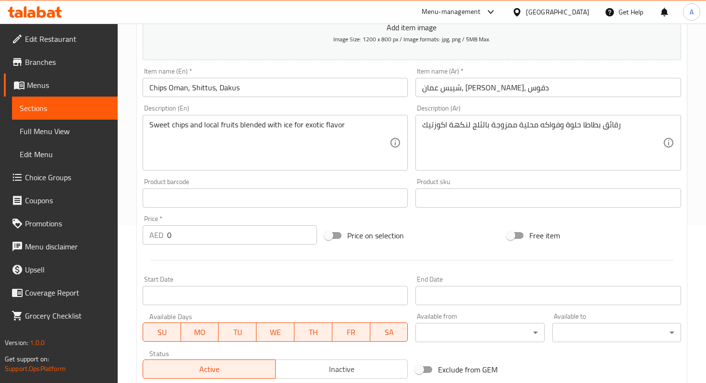
scroll to position [317, 0]
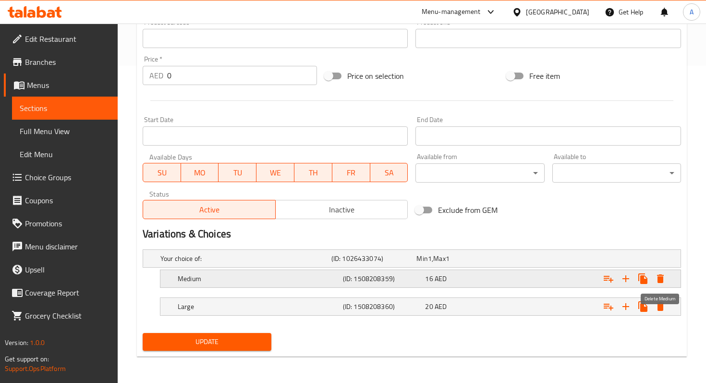
click at [656, 278] on icon "Expand" at bounding box center [660, 279] width 12 height 12
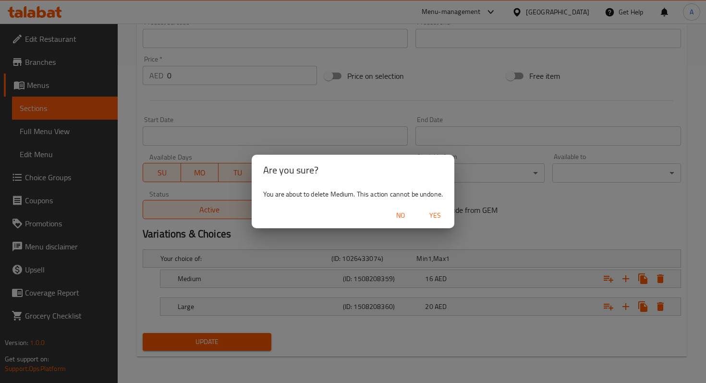
click at [433, 216] on span "Yes" at bounding box center [434, 215] width 23 height 12
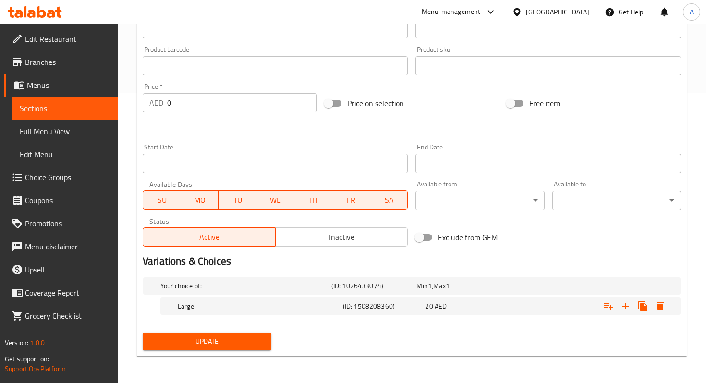
scroll to position [289, 0]
click at [660, 305] on icon "Expand" at bounding box center [660, 306] width 7 height 9
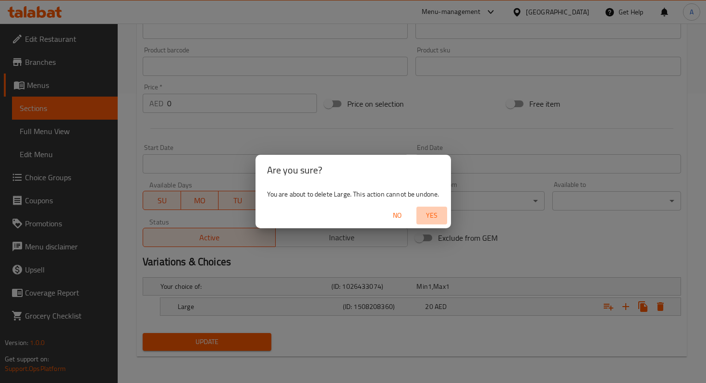
click at [436, 218] on span "Yes" at bounding box center [431, 215] width 23 height 12
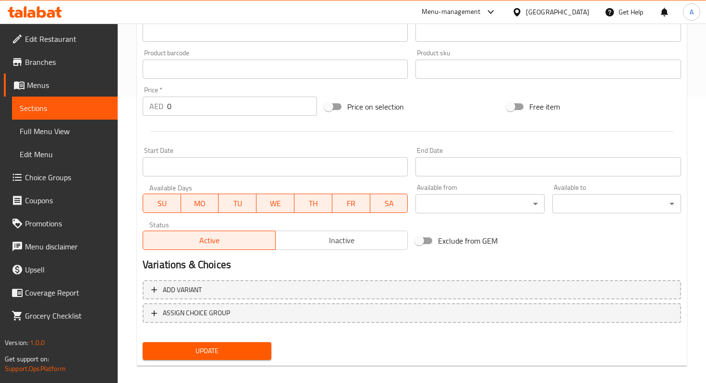
click at [242, 99] on input "0" at bounding box center [242, 105] width 150 height 19
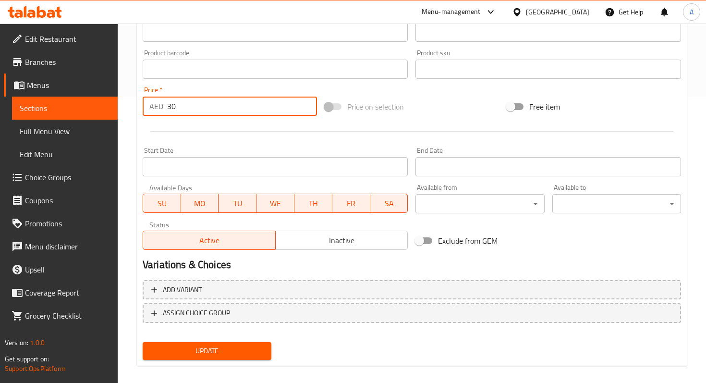
type input "30"
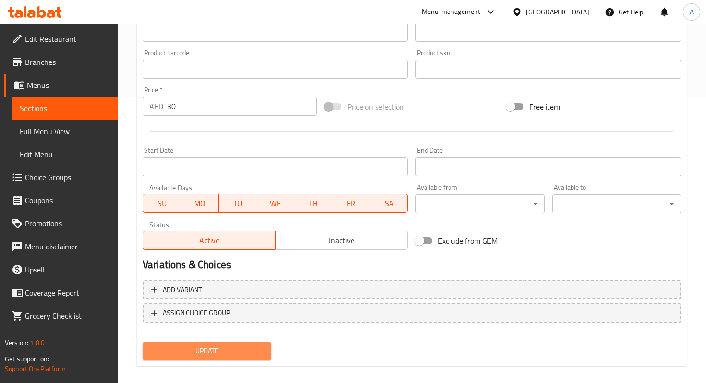
click at [203, 355] on span "Update" at bounding box center [206, 351] width 113 height 12
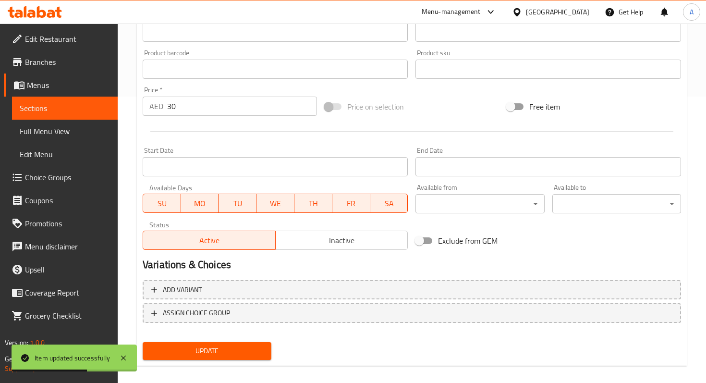
scroll to position [0, 0]
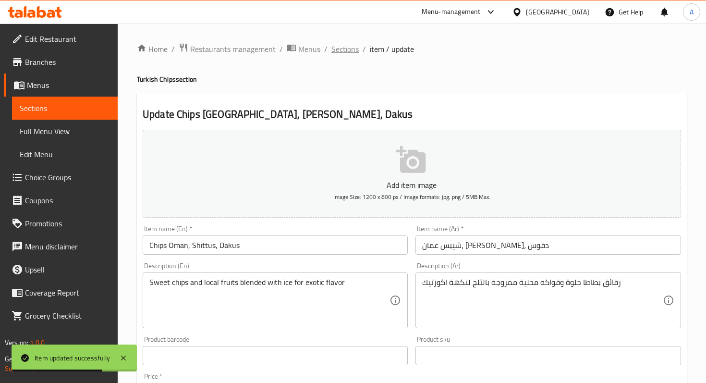
click at [348, 48] on span "Sections" at bounding box center [344, 49] width 27 height 12
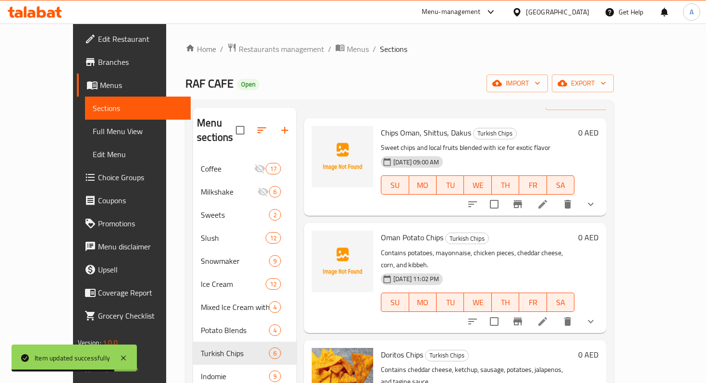
scroll to position [36, 0]
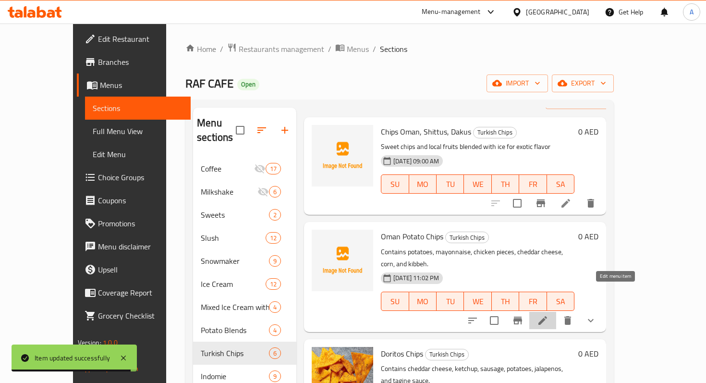
click at [548, 314] on icon at bounding box center [543, 320] width 12 height 12
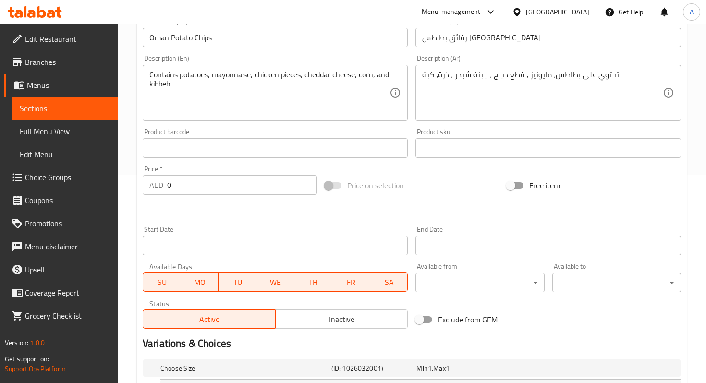
scroll to position [345, 0]
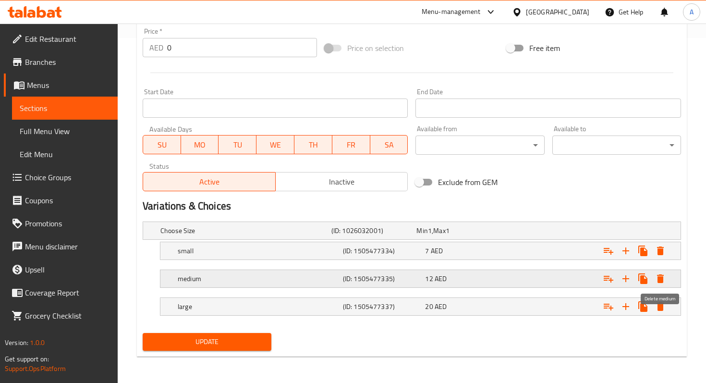
click at [658, 276] on icon "Expand" at bounding box center [660, 278] width 7 height 9
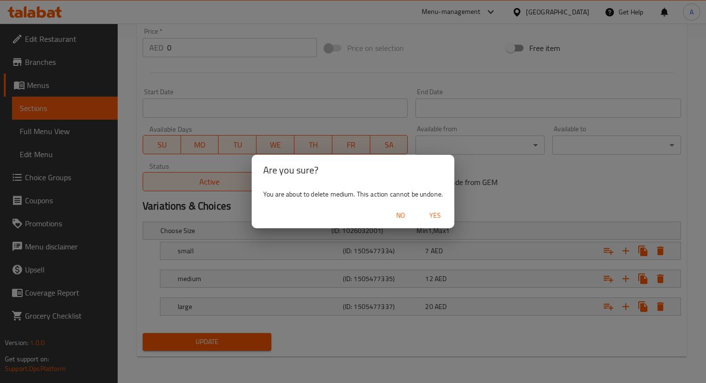
click at [436, 216] on span "Yes" at bounding box center [434, 215] width 23 height 12
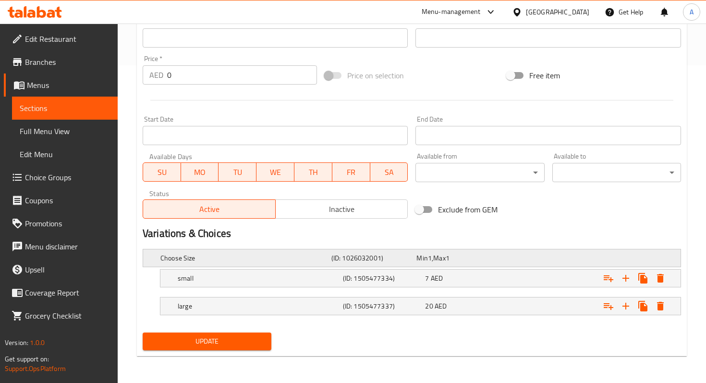
scroll to position [317, 0]
click at [664, 282] on icon "Expand" at bounding box center [660, 279] width 12 height 12
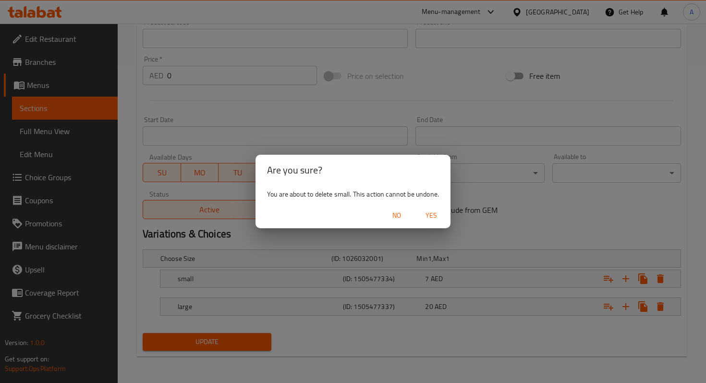
click at [429, 214] on span "Yes" at bounding box center [431, 215] width 23 height 12
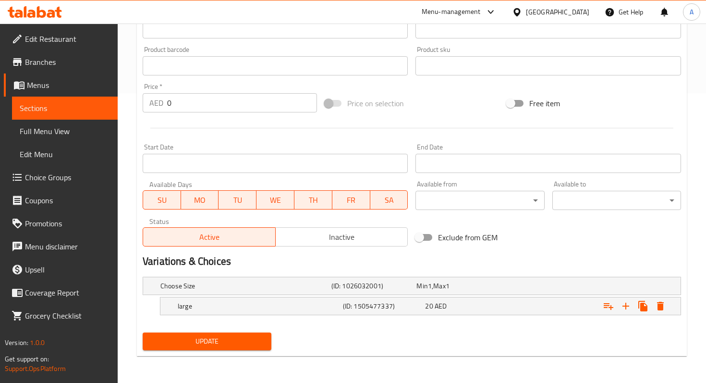
scroll to position [289, 0]
click at [654, 307] on icon "Expand" at bounding box center [660, 307] width 12 height 12
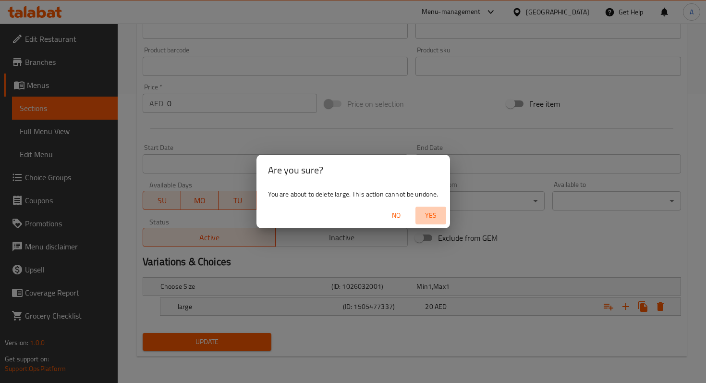
click at [432, 211] on span "Yes" at bounding box center [430, 215] width 23 height 12
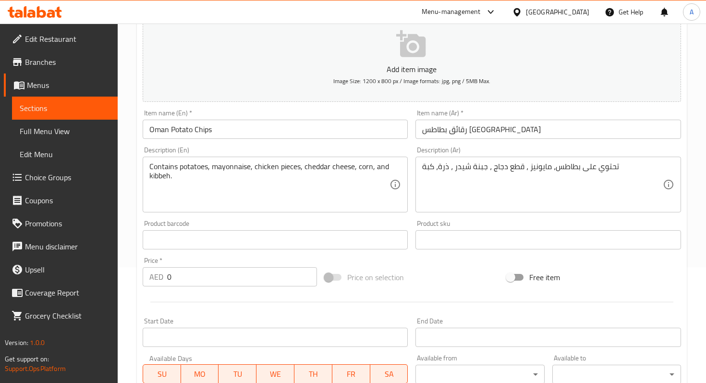
scroll to position [112, 0]
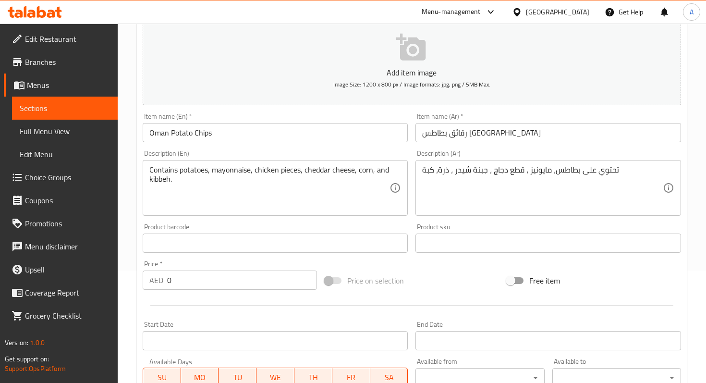
click at [238, 285] on input "0" at bounding box center [242, 279] width 150 height 19
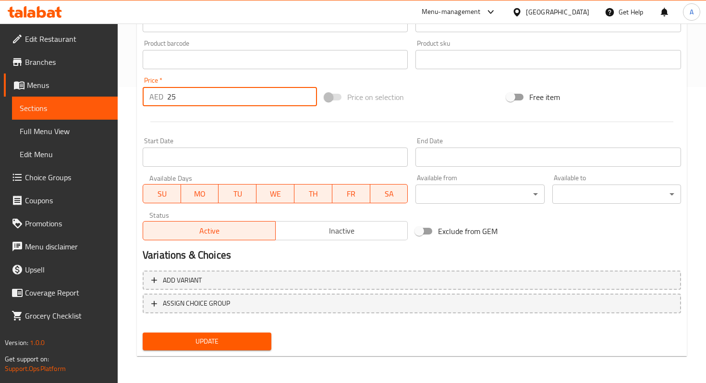
type input "25"
click at [214, 345] on span "Update" at bounding box center [206, 341] width 113 height 12
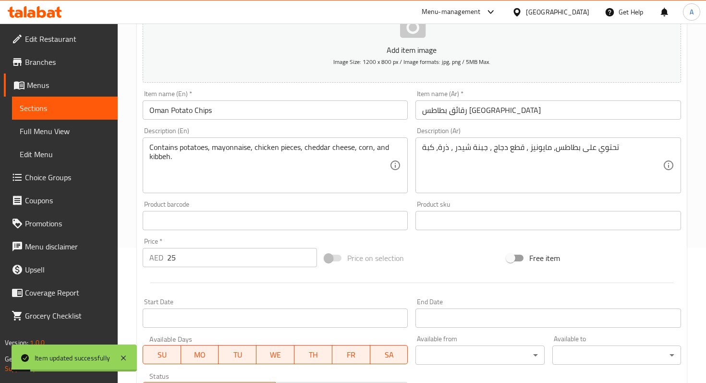
scroll to position [0, 0]
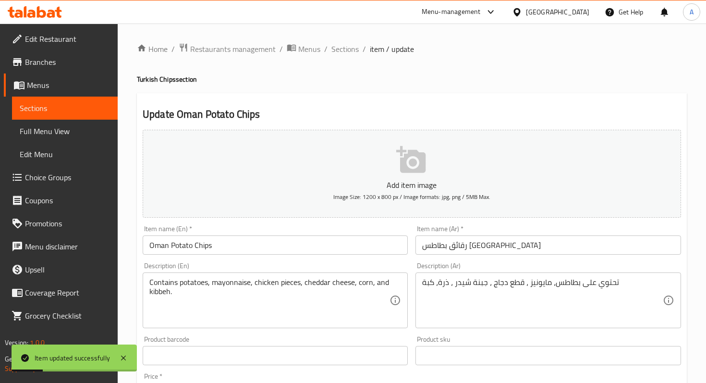
click at [339, 57] on div "Home / Restaurants management / Menus / Sections / item / update Turkish Chips …" at bounding box center [412, 351] width 550 height 616
click at [340, 50] on span "Sections" at bounding box center [344, 49] width 27 height 12
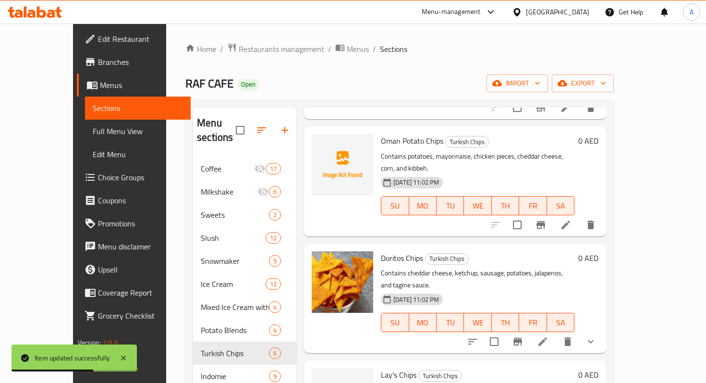
scroll to position [142, 0]
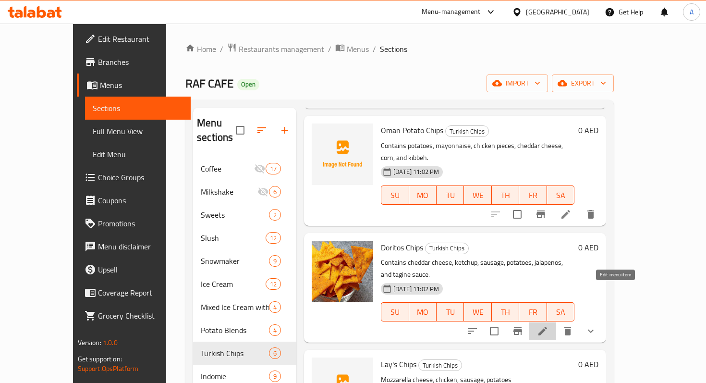
click at [548, 325] on icon at bounding box center [543, 331] width 12 height 12
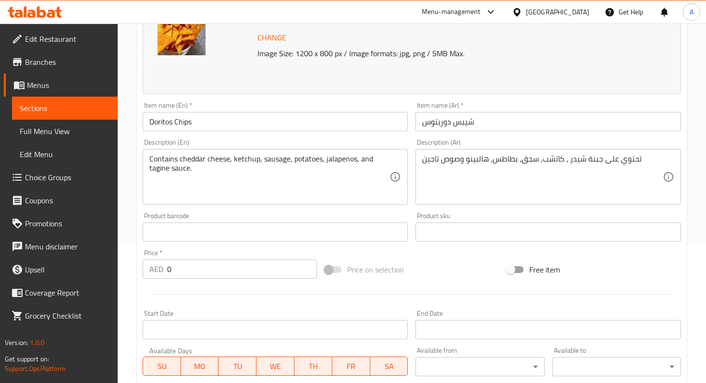
scroll to position [164, 0]
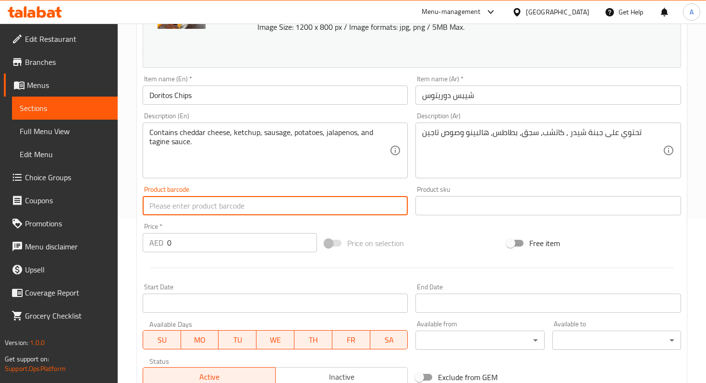
click at [273, 201] on input "text" at bounding box center [275, 205] width 265 height 19
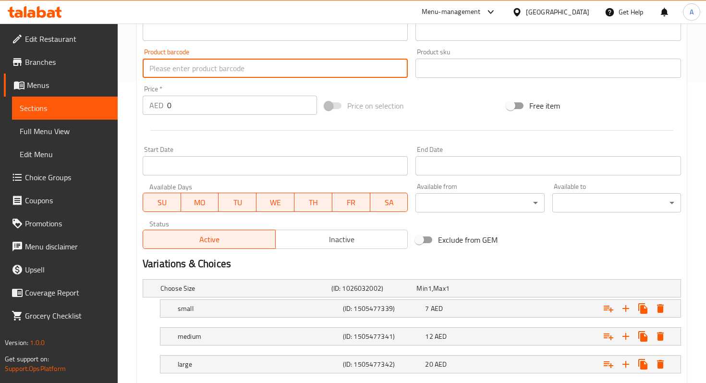
scroll to position [358, 0]
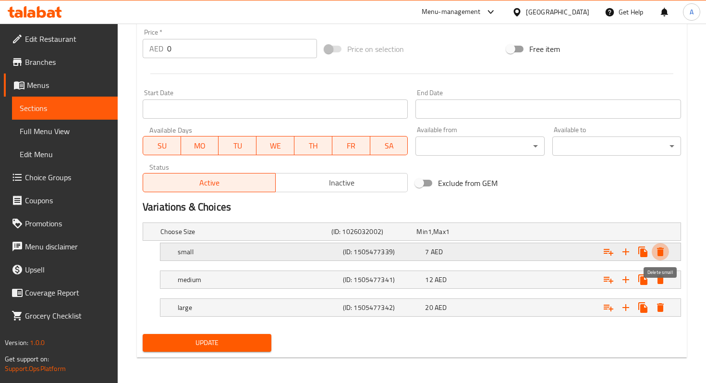
click at [661, 254] on icon "Expand" at bounding box center [660, 251] width 7 height 9
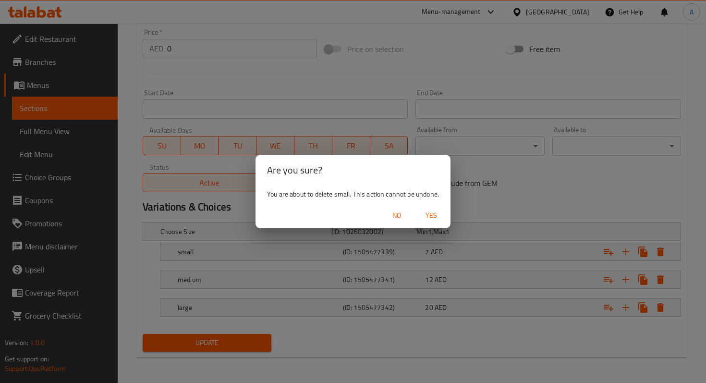
click at [425, 213] on span "Yes" at bounding box center [431, 215] width 23 height 12
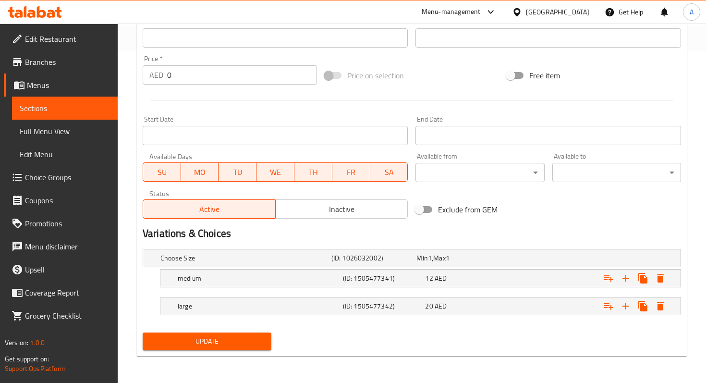
scroll to position [331, 0]
click at [666, 272] on button "Expand" at bounding box center [659, 278] width 17 height 17
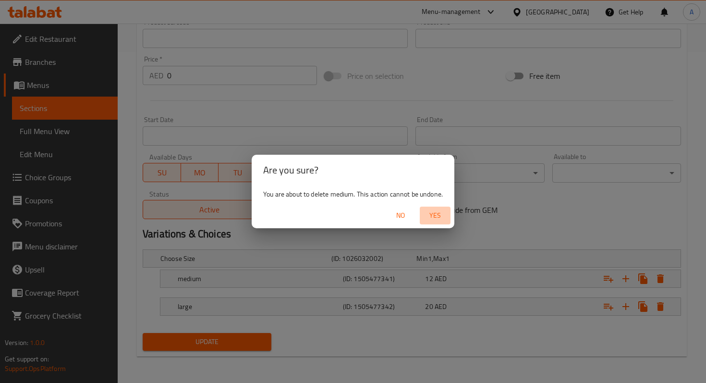
click at [440, 210] on span "Yes" at bounding box center [434, 215] width 23 height 12
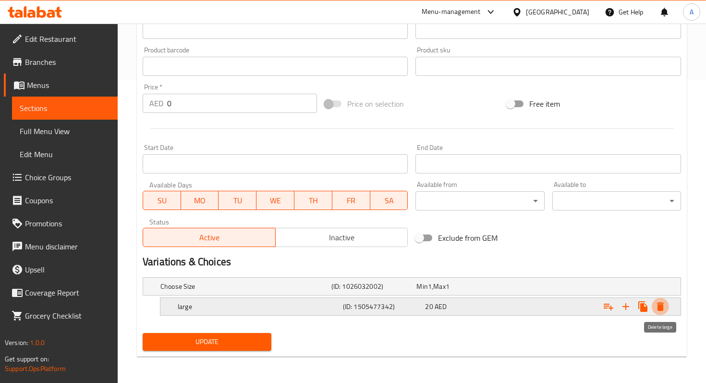
click at [660, 311] on icon "Expand" at bounding box center [660, 307] width 12 height 12
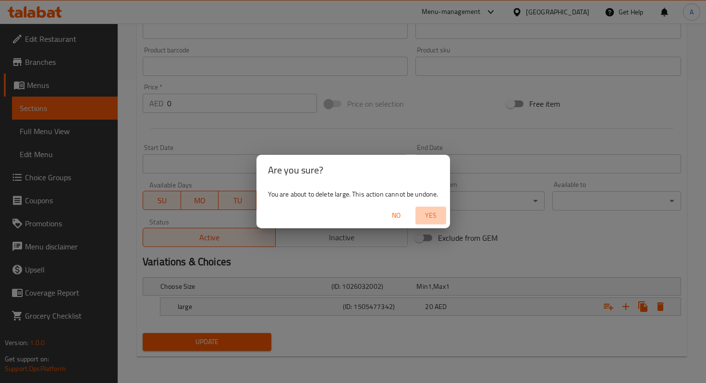
click at [432, 214] on span "Yes" at bounding box center [430, 215] width 23 height 12
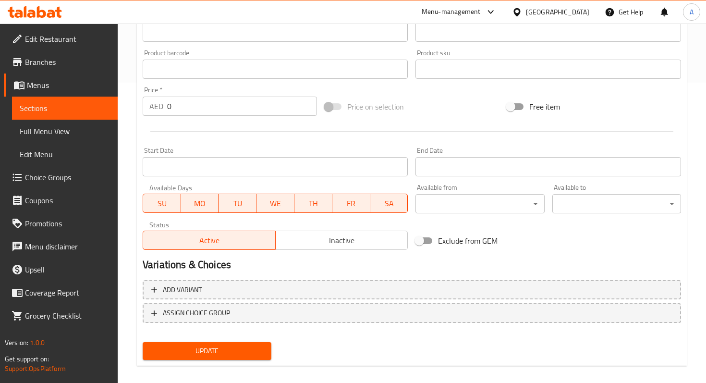
click at [214, 107] on input "0" at bounding box center [242, 105] width 150 height 19
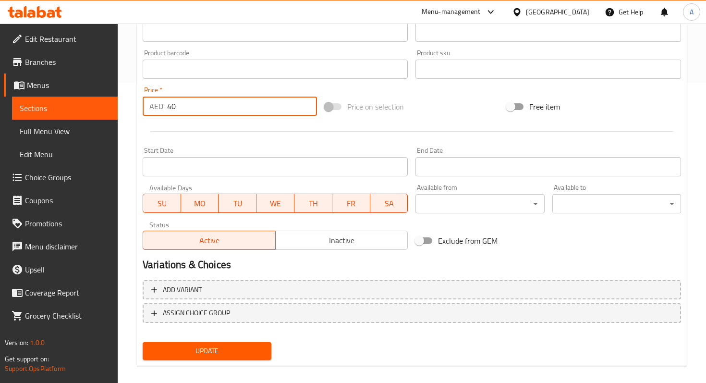
type input "40"
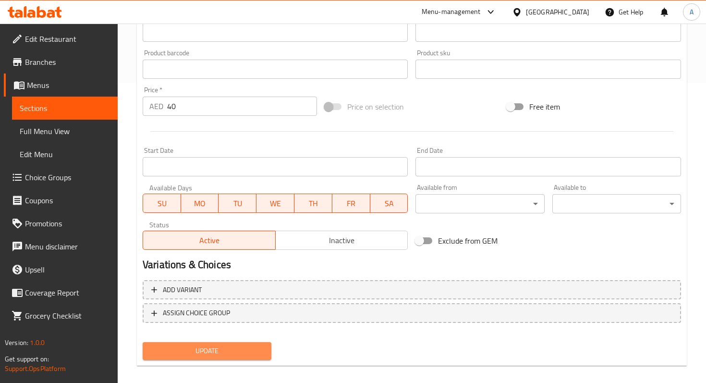
click at [220, 350] on span "Update" at bounding box center [206, 351] width 113 height 12
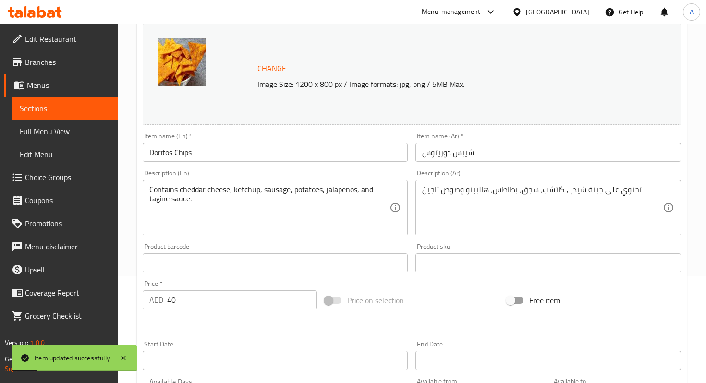
scroll to position [0, 0]
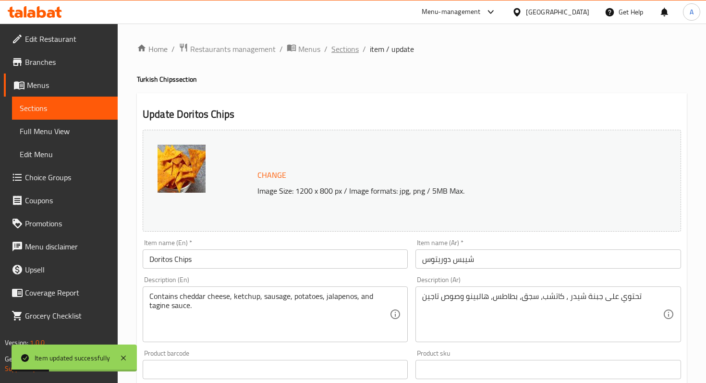
click at [343, 51] on span "Sections" at bounding box center [344, 49] width 27 height 12
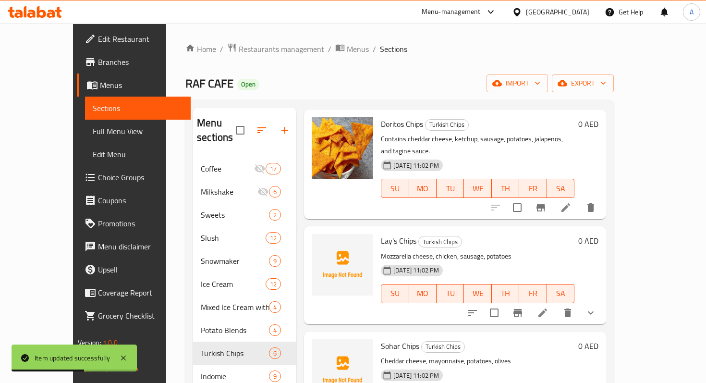
scroll to position [270, 0]
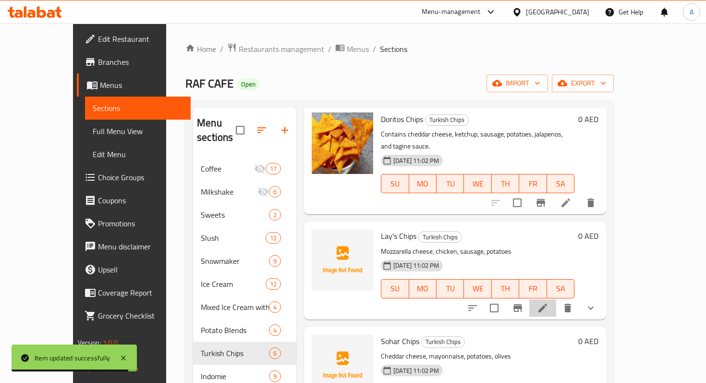
click at [556, 299] on li at bounding box center [542, 307] width 27 height 17
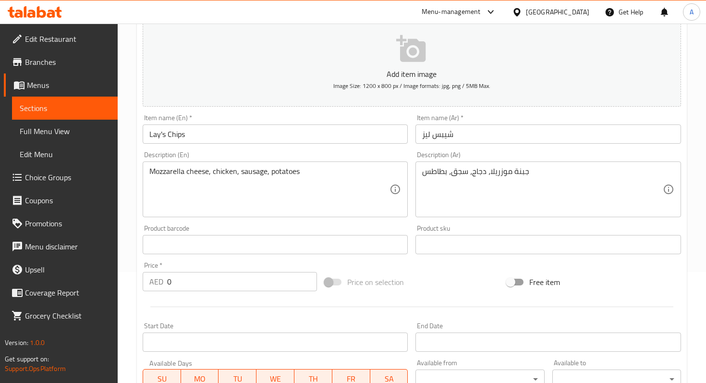
scroll to position [345, 0]
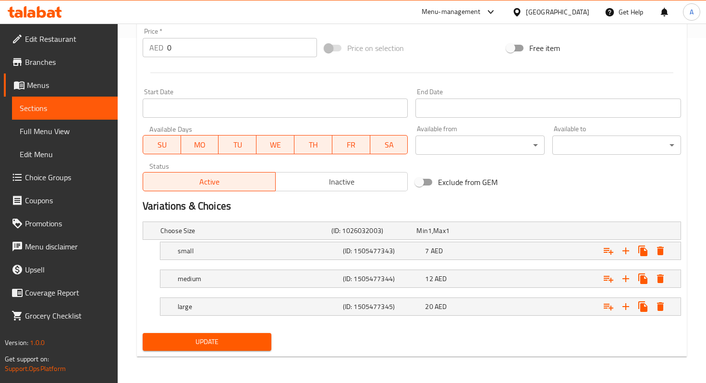
click at [323, 180] on span "Inactive" at bounding box center [341, 182] width 125 height 14
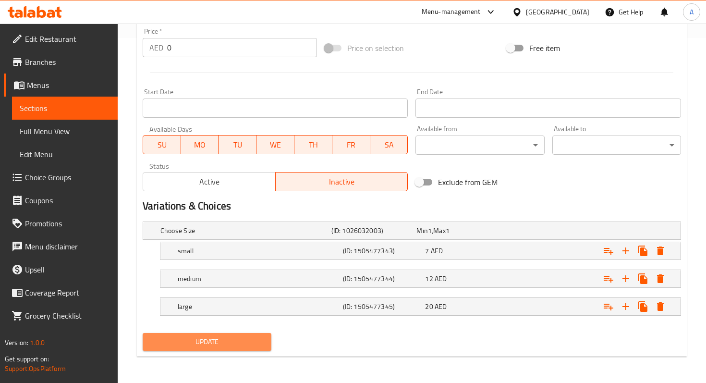
click at [251, 346] on span "Update" at bounding box center [206, 342] width 113 height 12
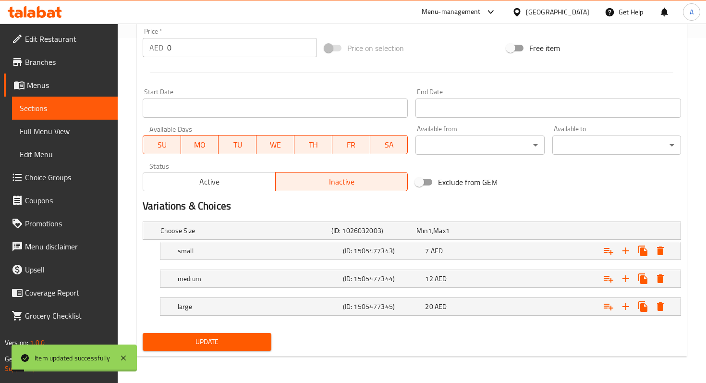
scroll to position [0, 0]
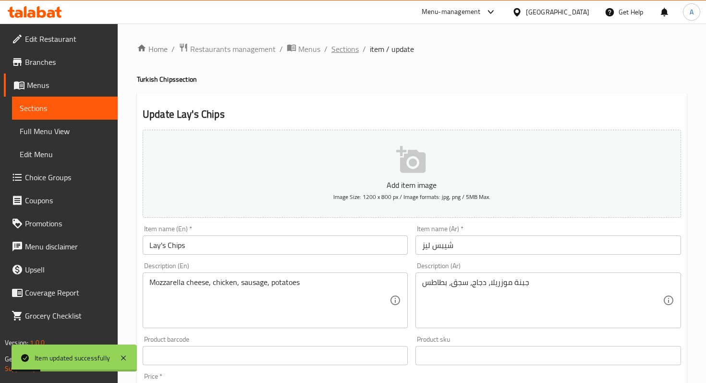
click at [334, 49] on span "Sections" at bounding box center [344, 49] width 27 height 12
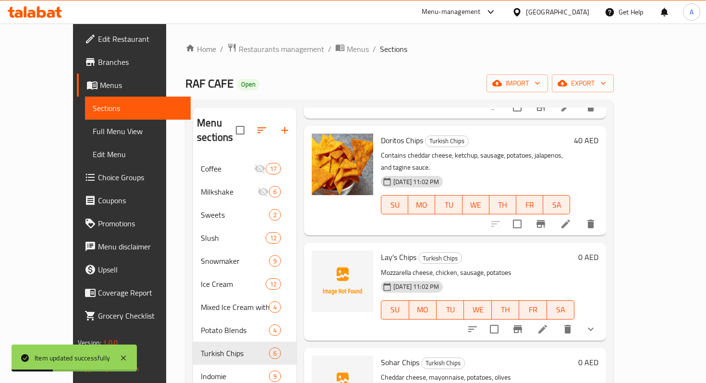
scroll to position [270, 0]
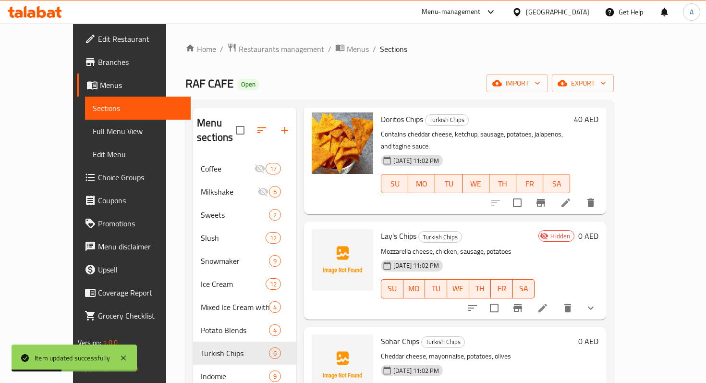
click at [471, 350] on p "Cheddar cheese, mayonnaise, potatoes, olives" at bounding box center [477, 356] width 193 height 12
click at [574, 350] on p "Cheddar cheese, mayonnaise, potatoes, olives" at bounding box center [477, 356] width 193 height 12
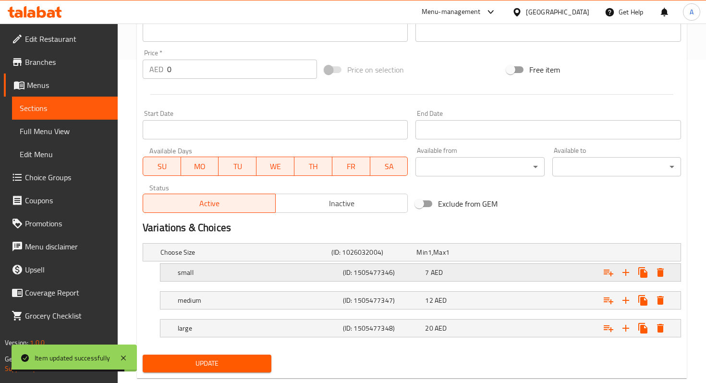
scroll to position [345, 0]
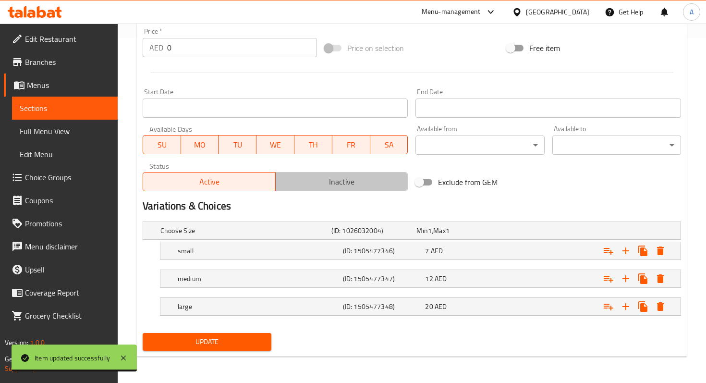
click at [301, 186] on span "Inactive" at bounding box center [341, 182] width 125 height 14
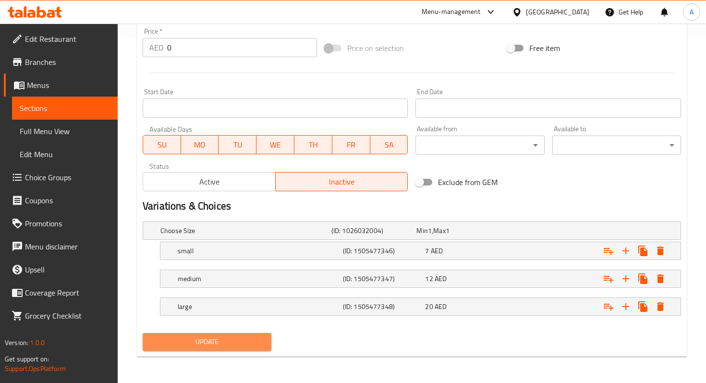
click at [256, 339] on span "Update" at bounding box center [206, 342] width 113 height 12
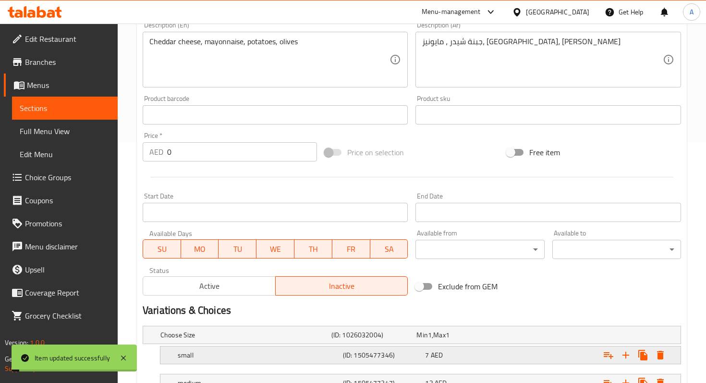
scroll to position [0, 0]
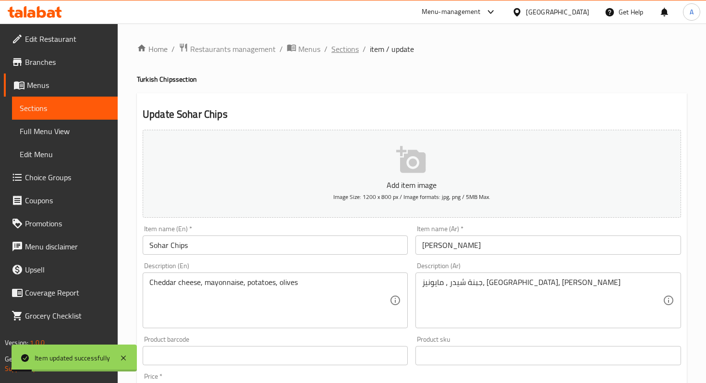
click at [339, 54] on span "Sections" at bounding box center [344, 49] width 27 height 12
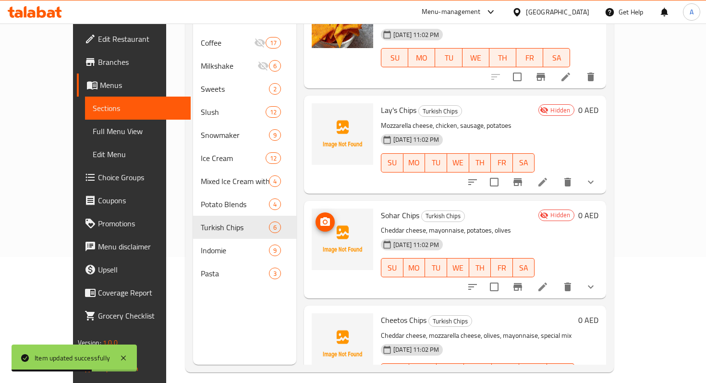
scroll to position [134, 0]
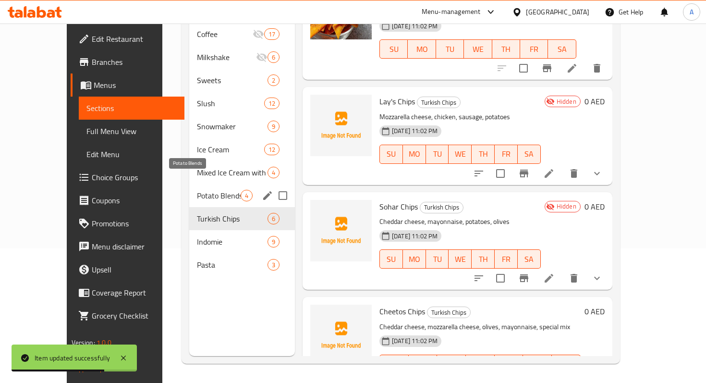
click at [197, 190] on span "Potato Blends" at bounding box center [219, 196] width 44 height 12
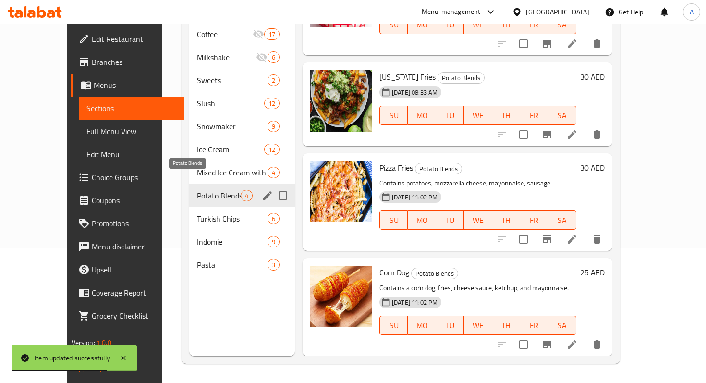
scroll to position [47, 0]
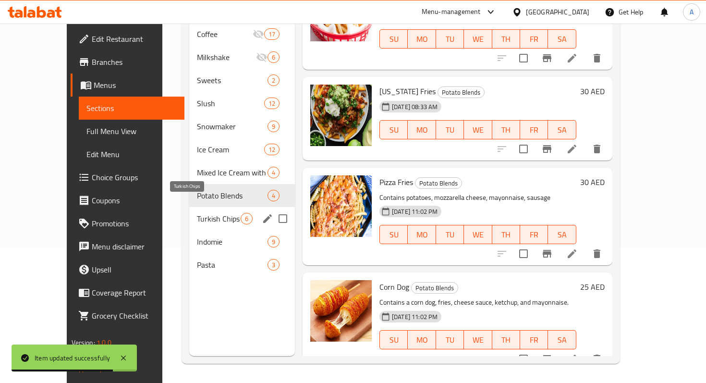
click at [197, 213] on span "Turkish Chips" at bounding box center [219, 219] width 44 height 12
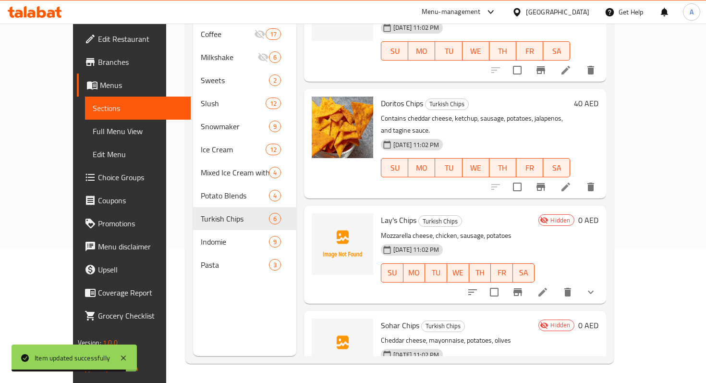
scroll to position [270, 0]
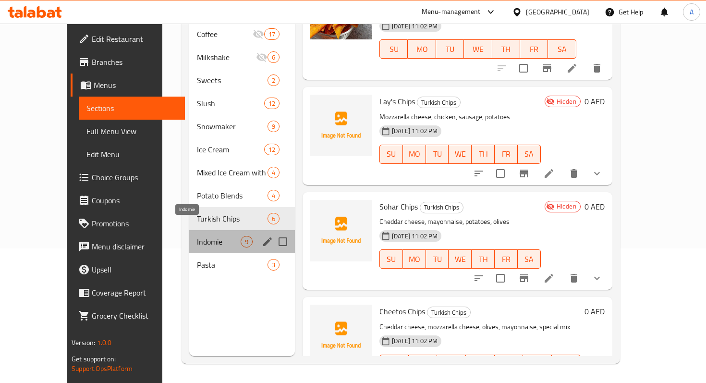
click at [206, 236] on span "Indomie" at bounding box center [219, 242] width 44 height 12
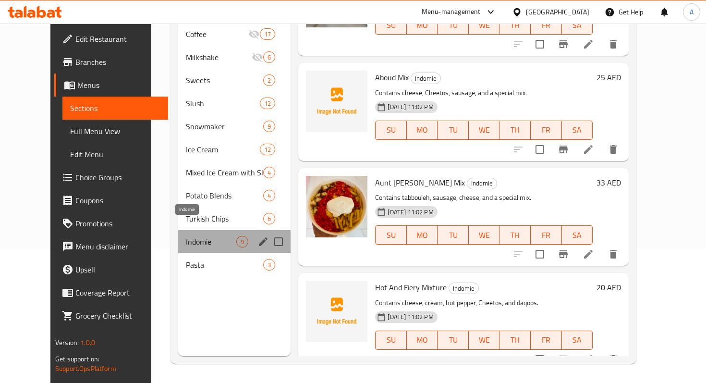
click at [205, 236] on span "Indomie" at bounding box center [211, 242] width 50 height 12
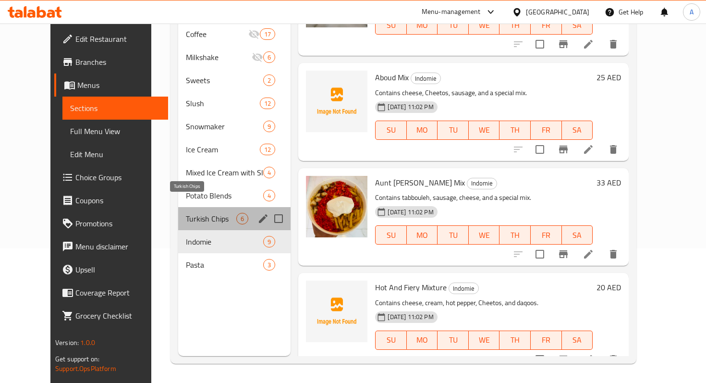
click at [212, 213] on span "Turkish Chips" at bounding box center [211, 219] width 50 height 12
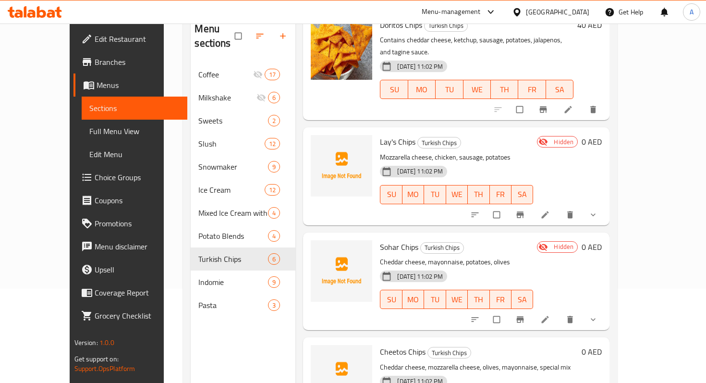
scroll to position [134, 0]
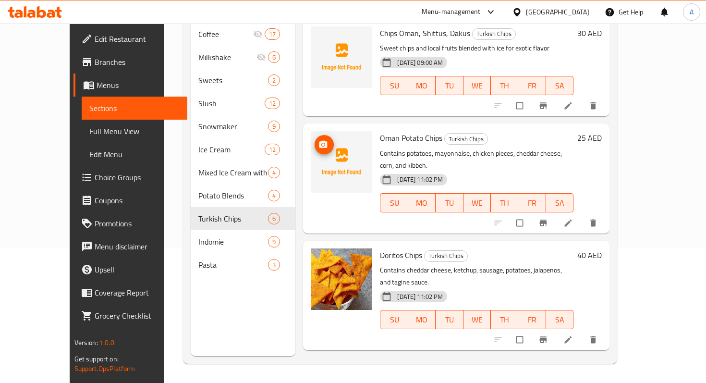
scroll to position [270, 0]
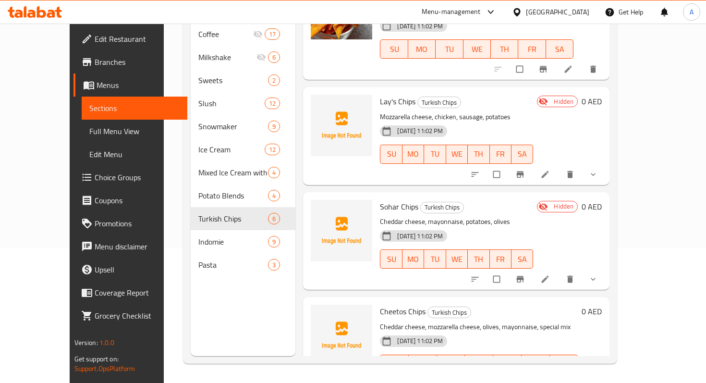
click at [466, 321] on p "Cheddar cheese, mozzarella cheese, olives, mayonnaise, special mix" at bounding box center [479, 327] width 198 height 12
click at [559, 376] on li at bounding box center [545, 383] width 27 height 15
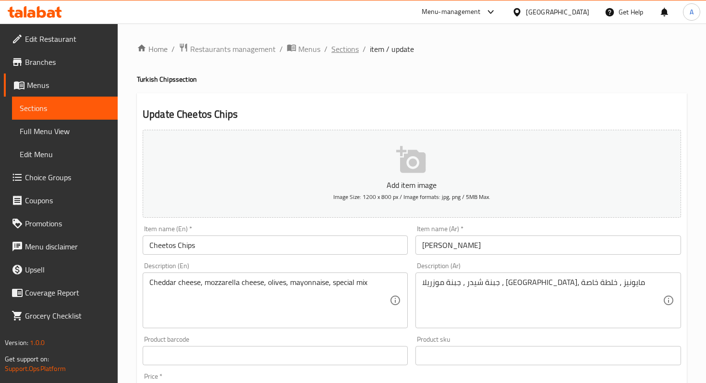
click at [353, 55] on span "Sections" at bounding box center [344, 49] width 27 height 12
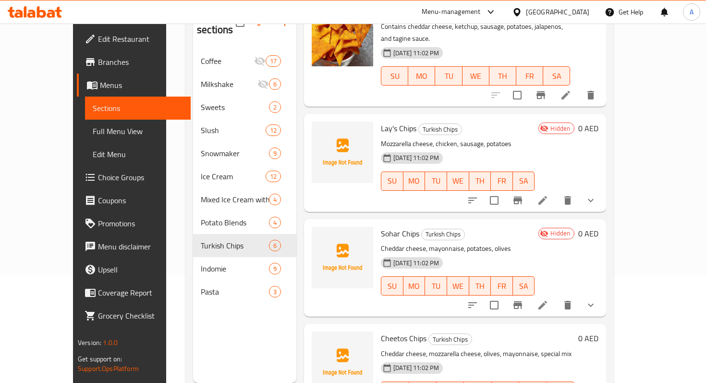
scroll to position [134, 0]
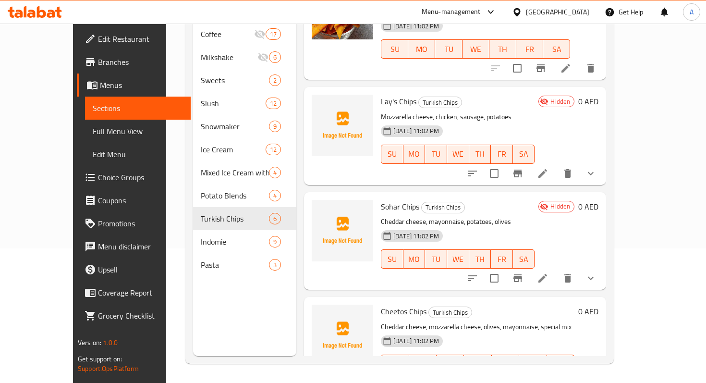
click at [556, 374] on li at bounding box center [542, 382] width 27 height 17
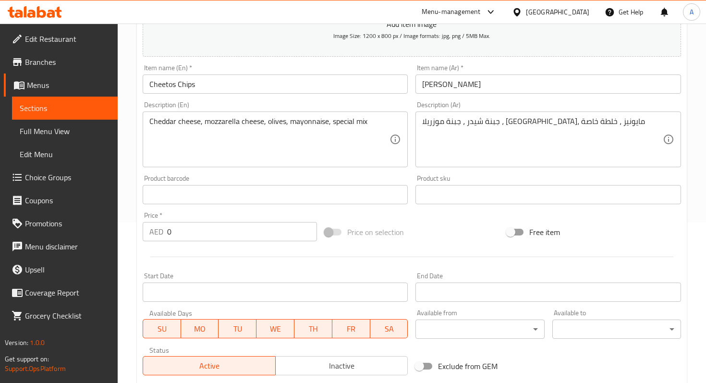
scroll to position [345, 0]
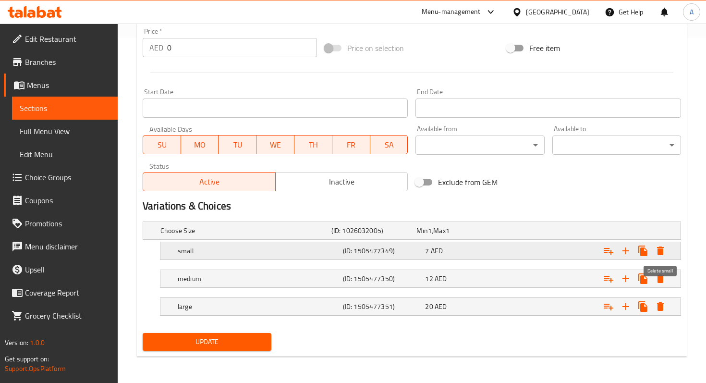
click at [659, 255] on icon "Expand" at bounding box center [660, 251] width 12 height 12
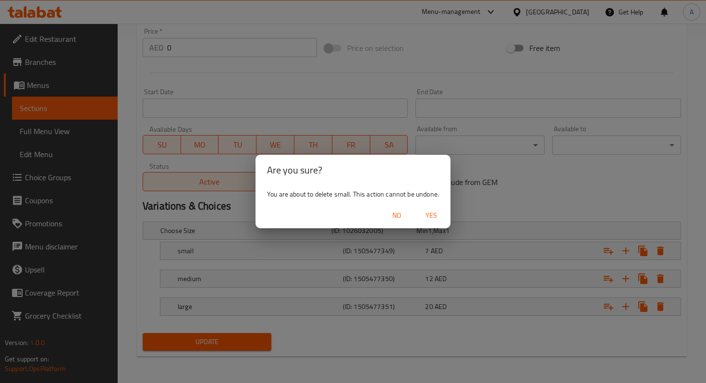
click at [429, 213] on span "Yes" at bounding box center [431, 215] width 23 height 12
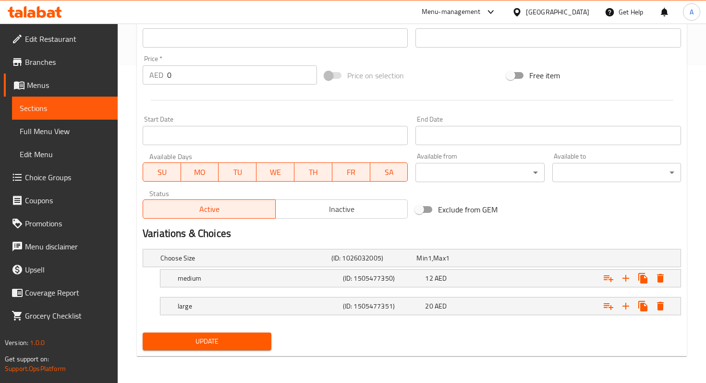
scroll to position [317, 0]
click at [664, 281] on icon "Expand" at bounding box center [660, 279] width 12 height 12
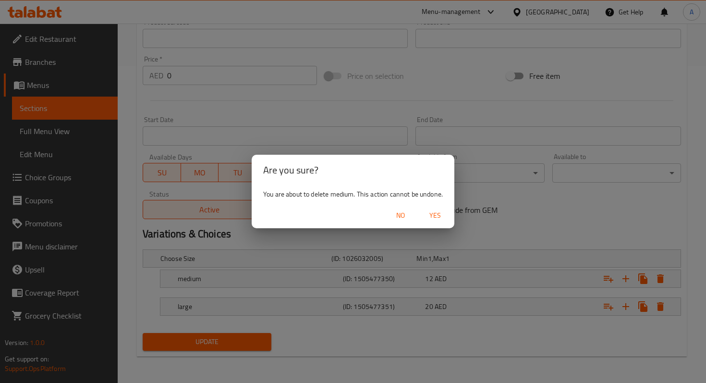
click at [439, 215] on span "Yes" at bounding box center [434, 215] width 23 height 12
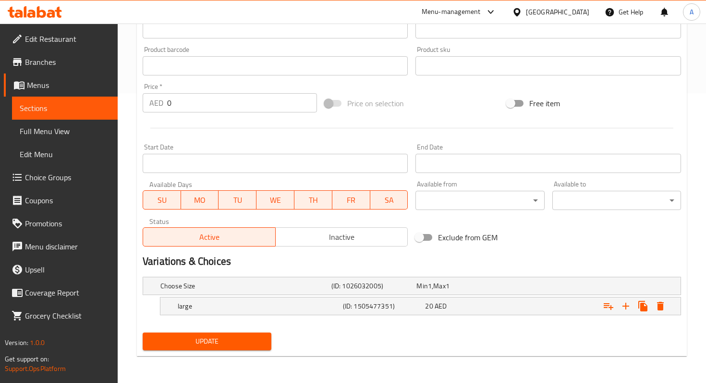
scroll to position [289, 0]
click at [668, 306] on div "Expand" at bounding box center [587, 306] width 165 height 21
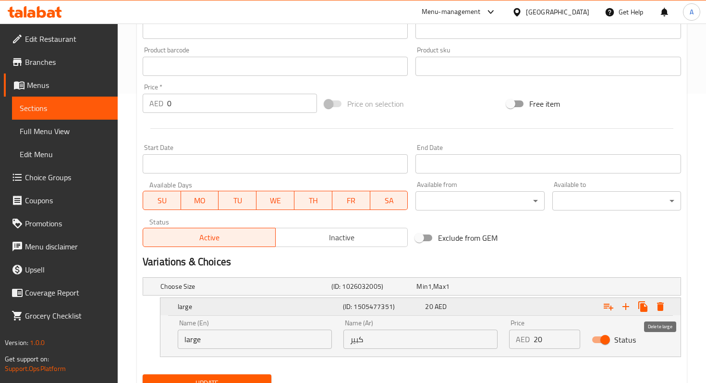
click at [656, 303] on icon "Expand" at bounding box center [660, 307] width 12 height 12
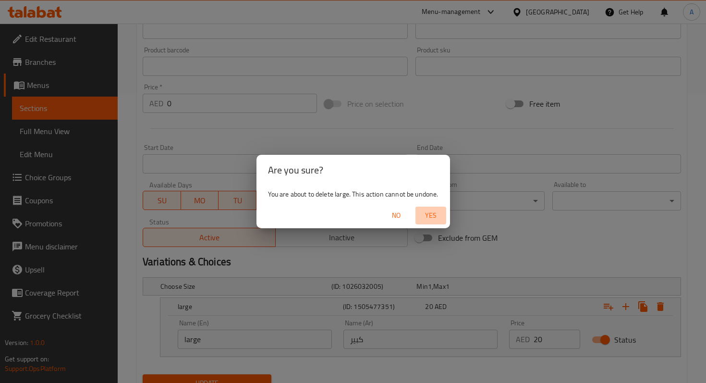
click at [429, 216] on span "Yes" at bounding box center [430, 215] width 23 height 12
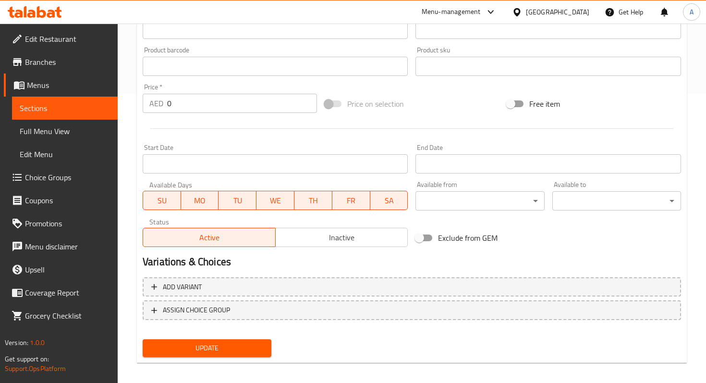
click at [230, 117] on div at bounding box center [412, 129] width 546 height 24
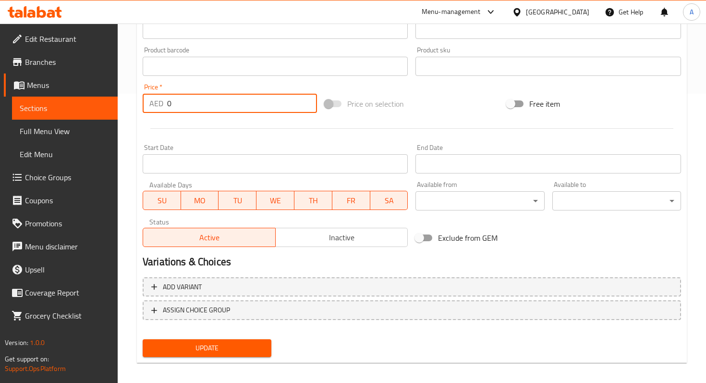
click at [225, 112] on input "0" at bounding box center [242, 103] width 150 height 19
type input "60"
click at [212, 348] on span "Update" at bounding box center [206, 348] width 113 height 12
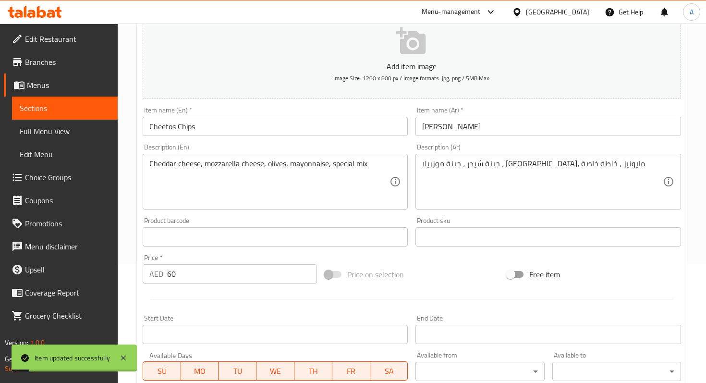
scroll to position [0, 0]
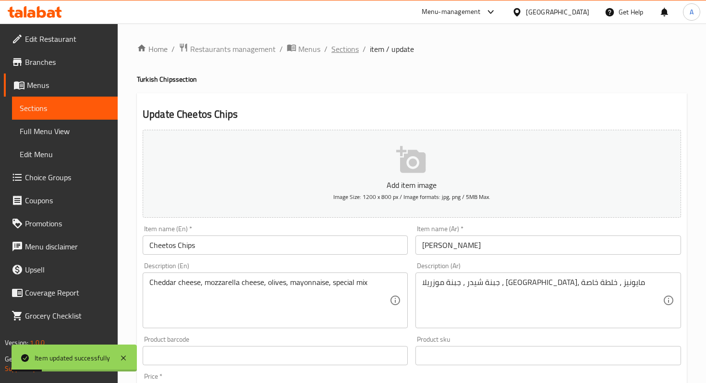
click at [344, 48] on span "Sections" at bounding box center [344, 49] width 27 height 12
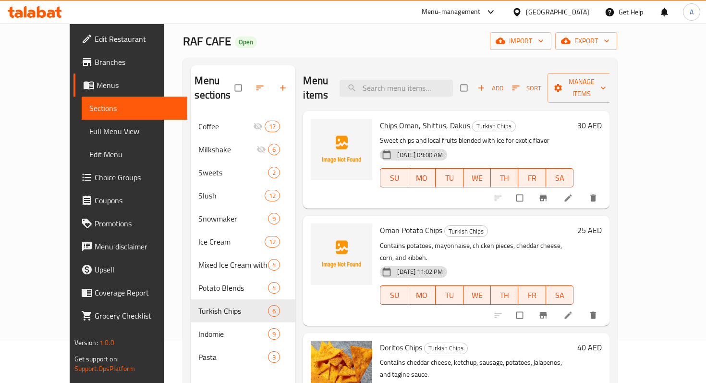
scroll to position [41, 0]
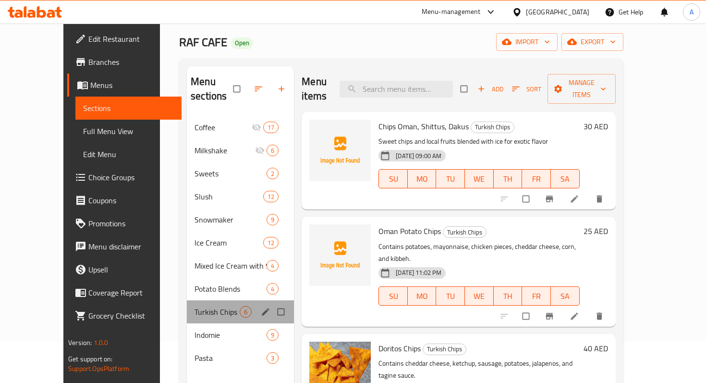
click at [203, 303] on div "Turkish Chips 6" at bounding box center [240, 311] width 107 height 23
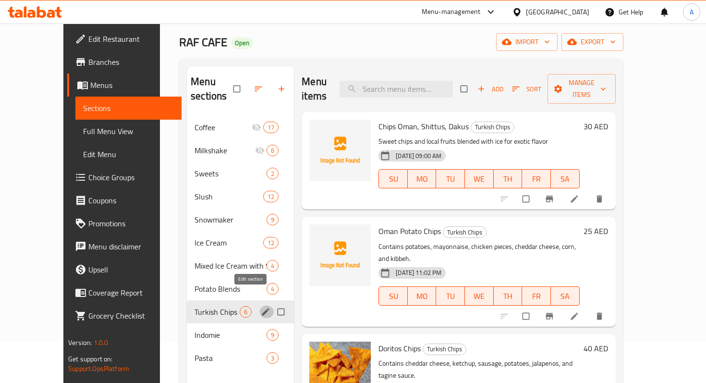
click at [261, 307] on span "edit" at bounding box center [267, 312] width 12 height 10
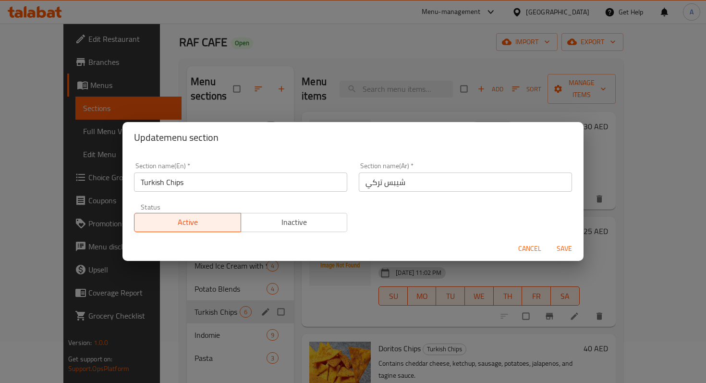
click at [254, 294] on div "Update menu section Section name(En)   * Turkish Chips Section name(En) * Secti…" at bounding box center [353, 191] width 706 height 383
click at [529, 254] on button "Cancel" at bounding box center [529, 249] width 31 height 18
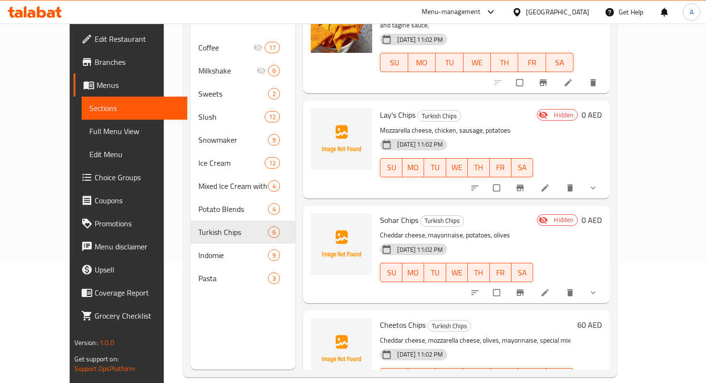
scroll to position [134, 0]
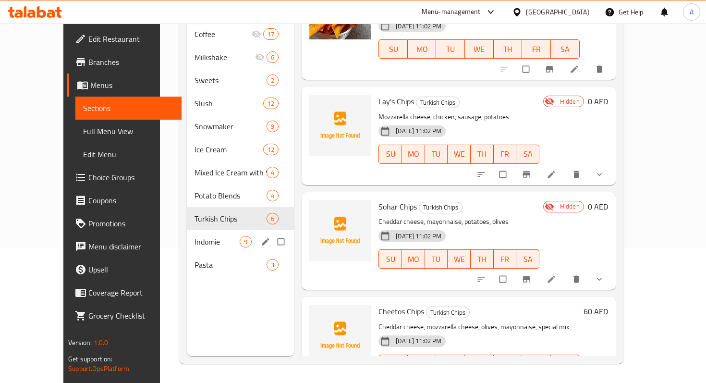
click at [194, 236] on span "Indomie" at bounding box center [216, 242] width 45 height 12
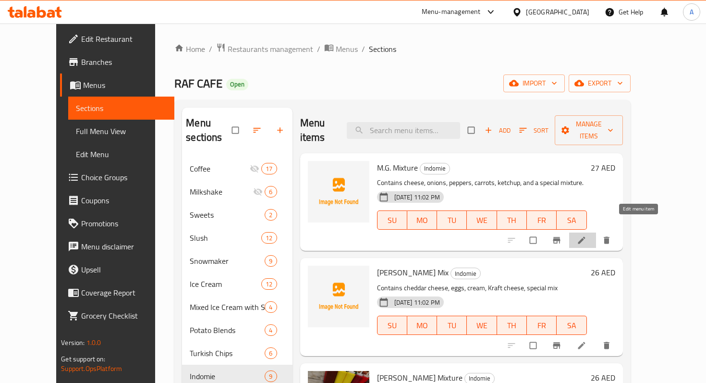
click at [586, 235] on icon at bounding box center [582, 240] width 10 height 10
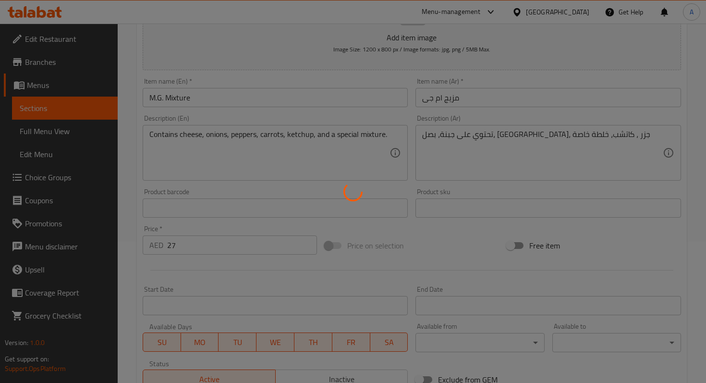
scroll to position [236, 0]
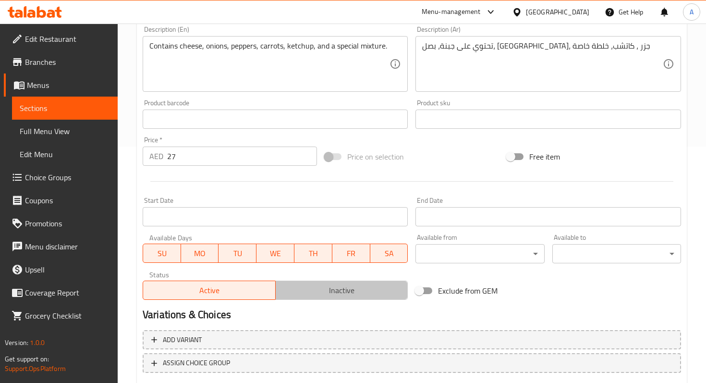
click at [344, 286] on span "Inactive" at bounding box center [341, 290] width 125 height 14
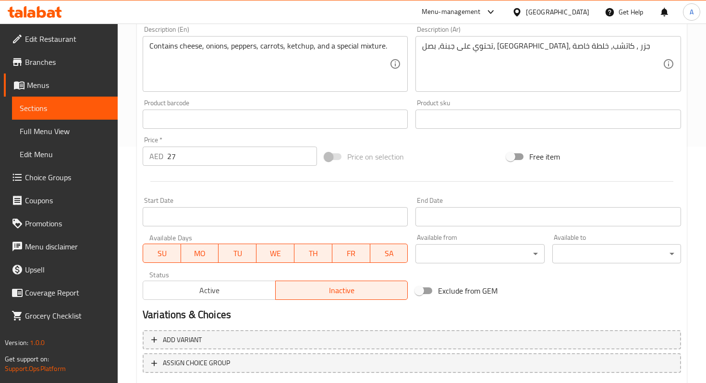
scroll to position [296, 0]
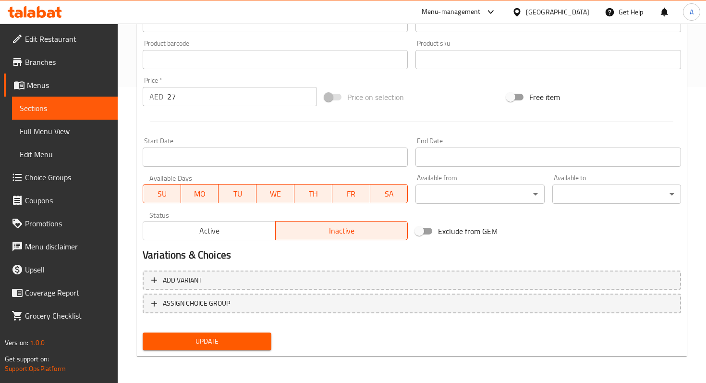
click at [229, 335] on span "Update" at bounding box center [206, 341] width 113 height 12
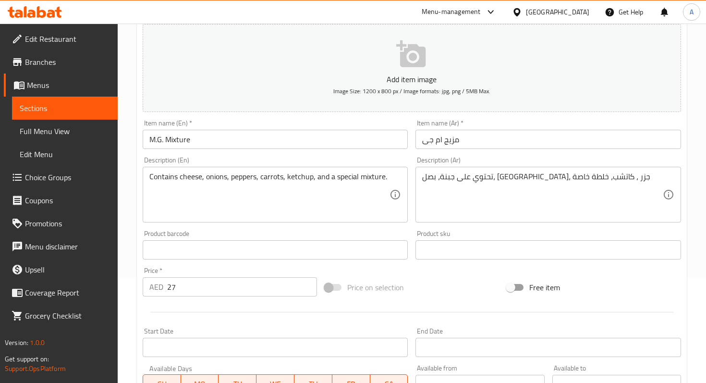
scroll to position [0, 0]
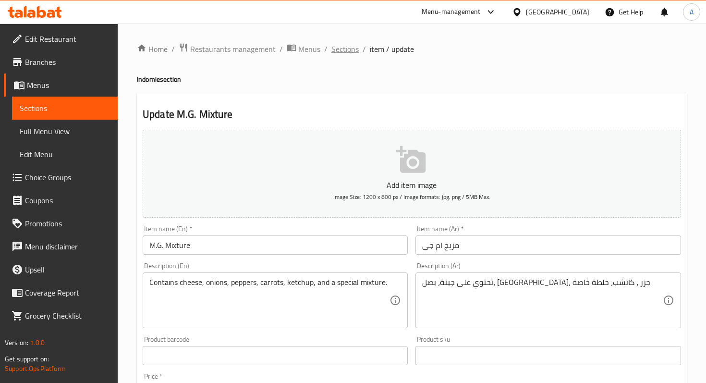
click at [340, 44] on span "Sections" at bounding box center [344, 49] width 27 height 12
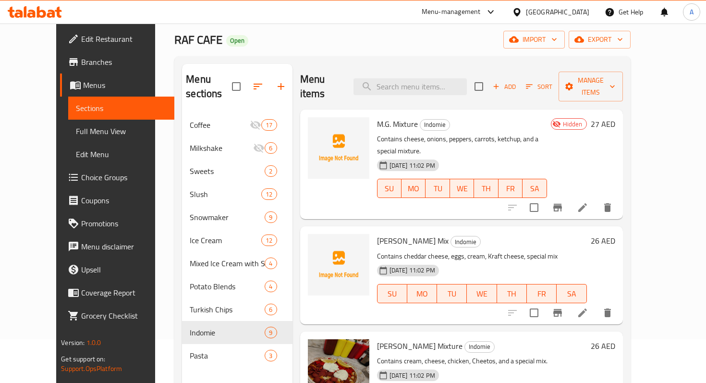
scroll to position [33, 0]
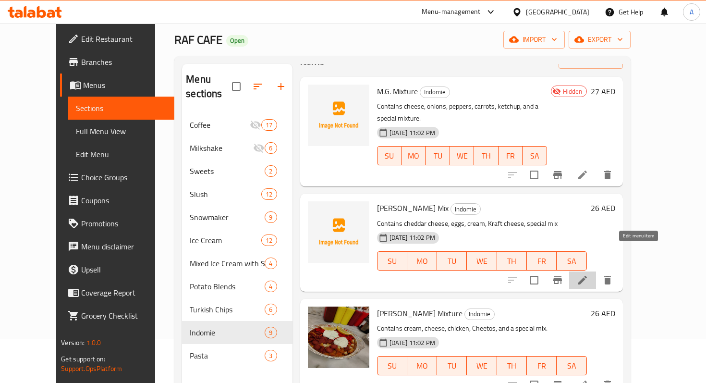
click at [588, 274] on icon at bounding box center [583, 280] width 12 height 12
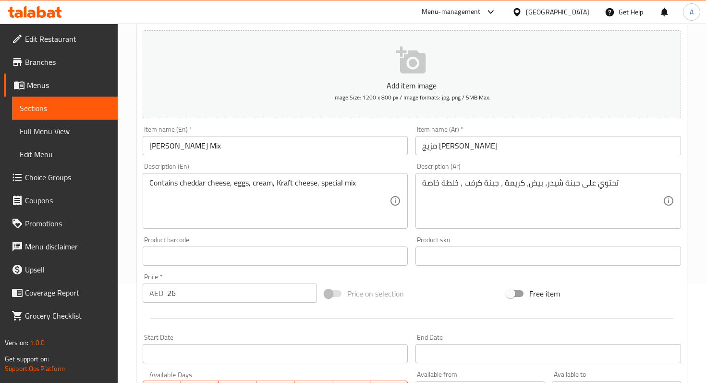
scroll to position [296, 0]
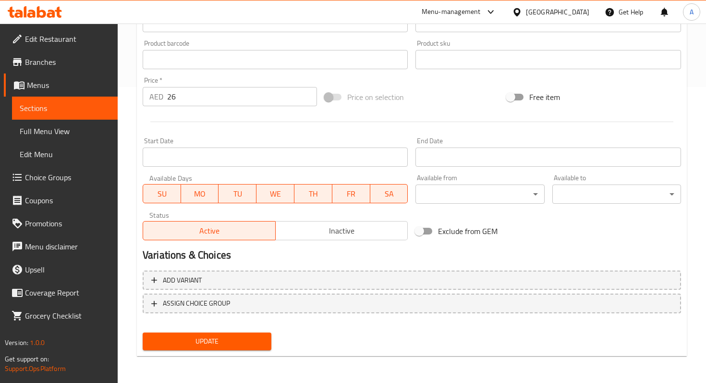
click at [252, 98] on input "26" at bounding box center [242, 96] width 150 height 19
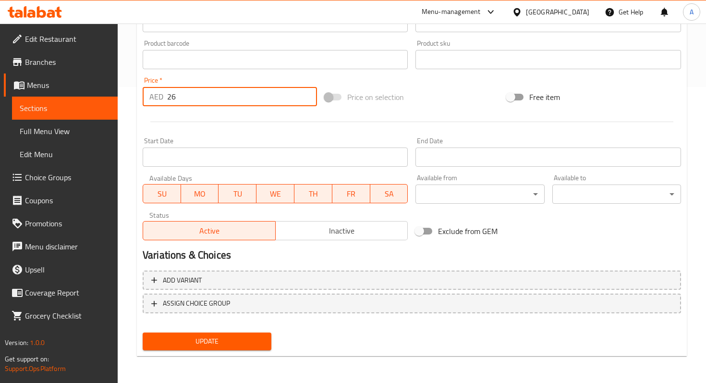
type input "2"
type input "50"
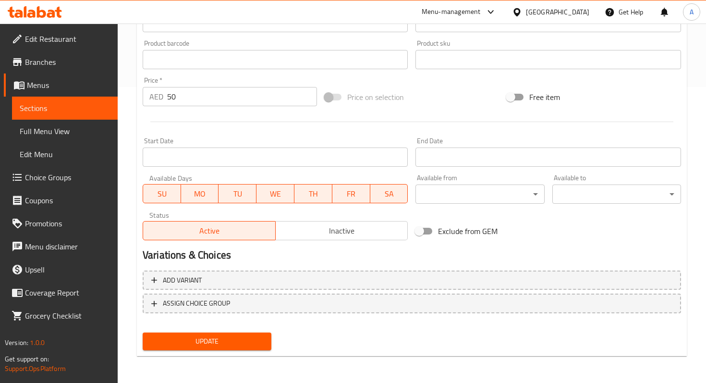
click at [229, 351] on div "Update" at bounding box center [207, 340] width 136 height 25
click at [225, 343] on span "Update" at bounding box center [206, 341] width 113 height 12
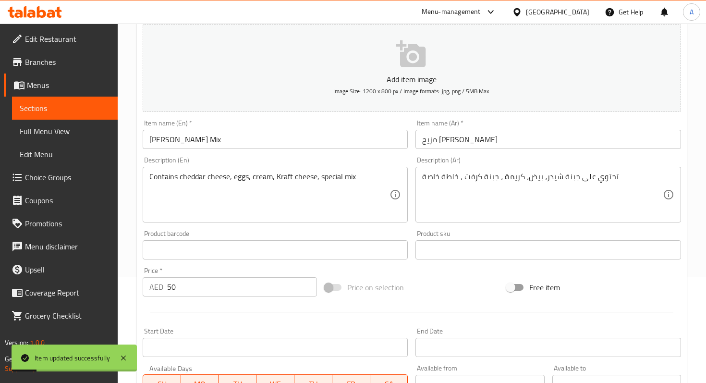
scroll to position [0, 0]
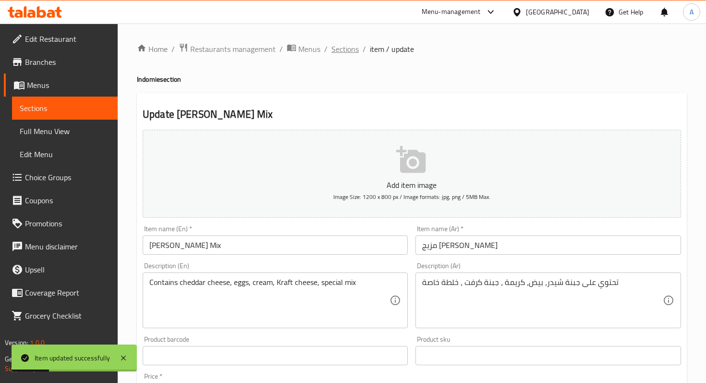
click at [345, 50] on span "Sections" at bounding box center [344, 49] width 27 height 12
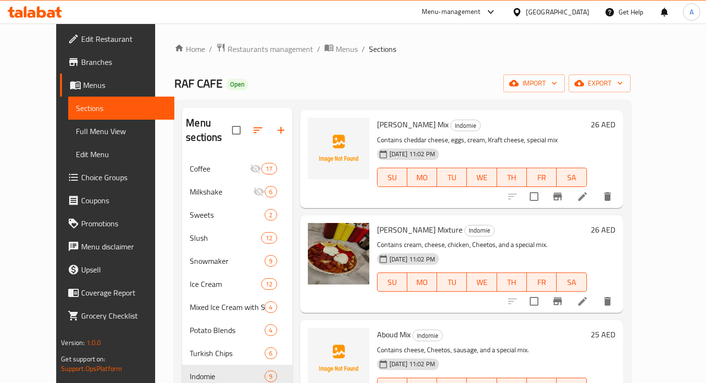
scroll to position [164, 0]
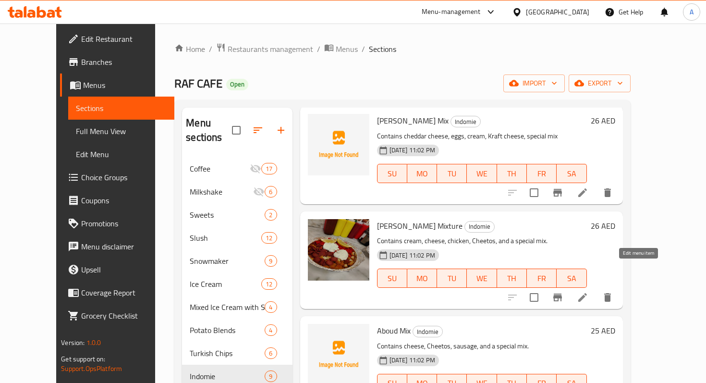
click at [588, 291] on icon at bounding box center [583, 297] width 12 height 12
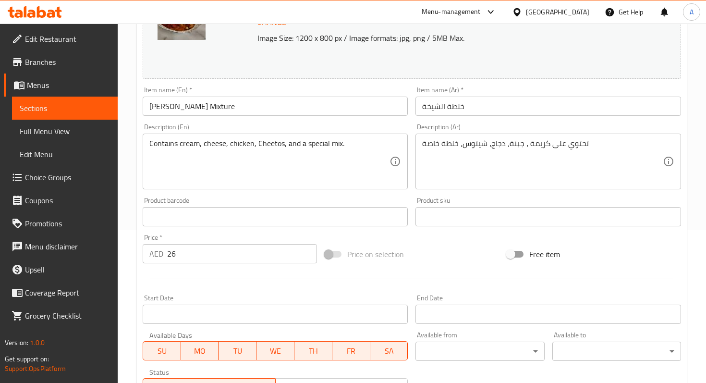
scroll to position [310, 0]
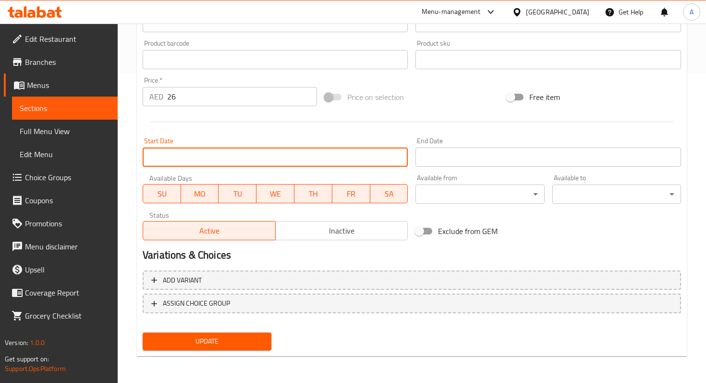
click at [330, 154] on input "Start Date" at bounding box center [275, 156] width 265 height 19
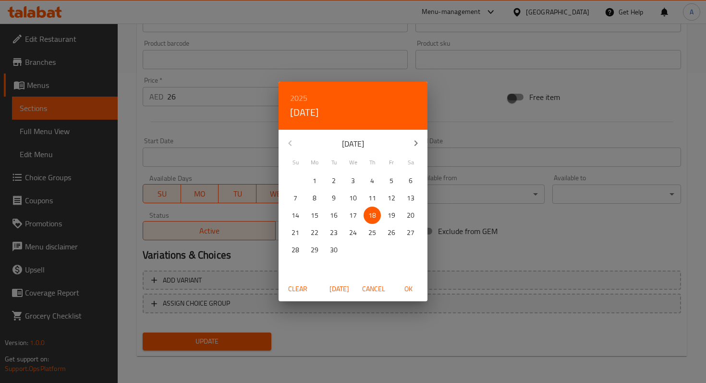
click at [226, 108] on div "2025 Thu, Sep [DATE] Mo Tu We Th Fr Sa 31 1 2 3 4 5 6 7 8 9 10 11 12 13 14 15 1…" at bounding box center [353, 191] width 706 height 383
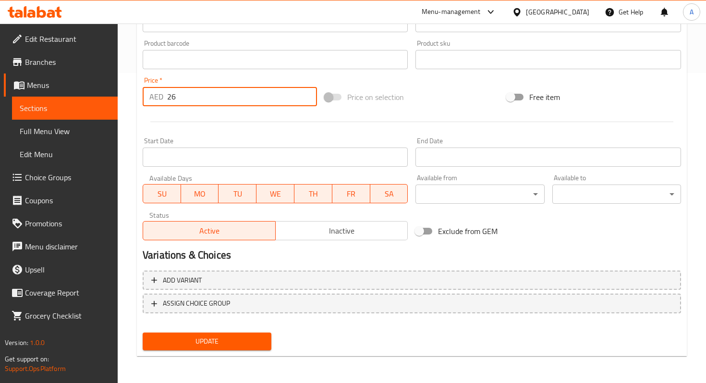
click at [249, 101] on input "26" at bounding box center [242, 96] width 150 height 19
type input "2"
type input "60"
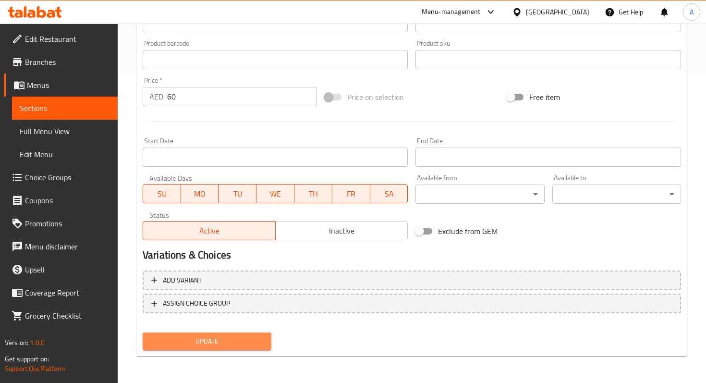
click at [262, 346] on span "Update" at bounding box center [206, 341] width 113 height 12
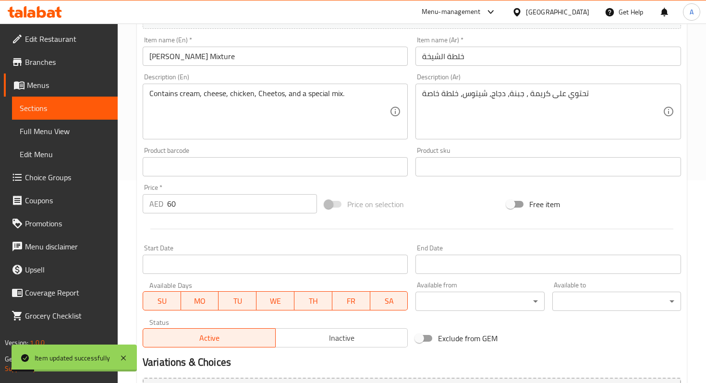
scroll to position [0, 0]
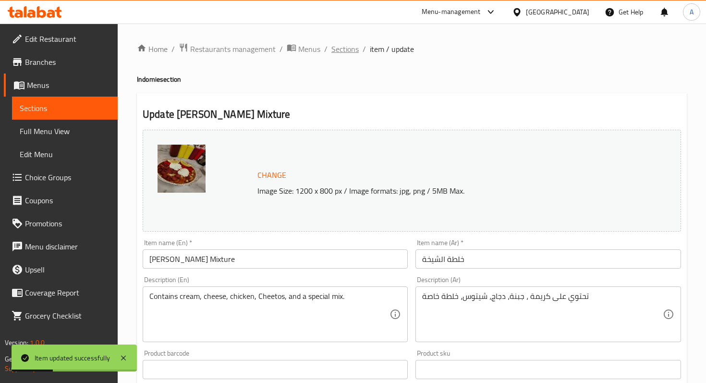
click at [334, 53] on span "Sections" at bounding box center [344, 49] width 27 height 12
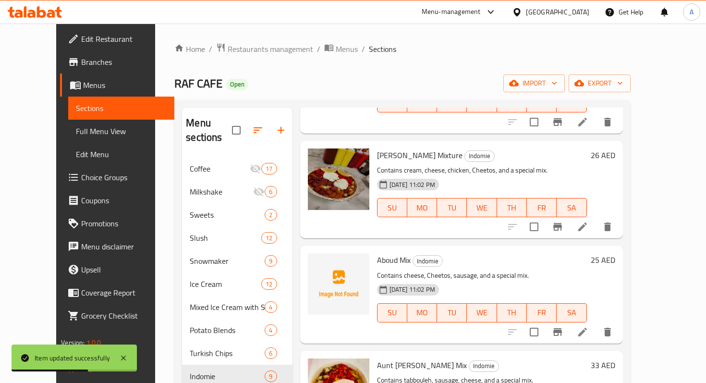
scroll to position [253, 0]
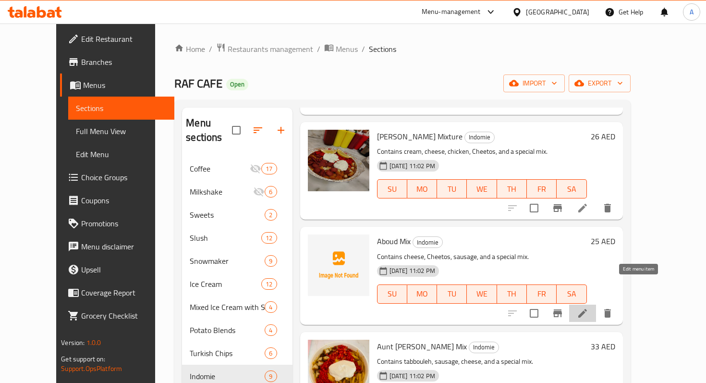
click at [588, 307] on icon at bounding box center [583, 313] width 12 height 12
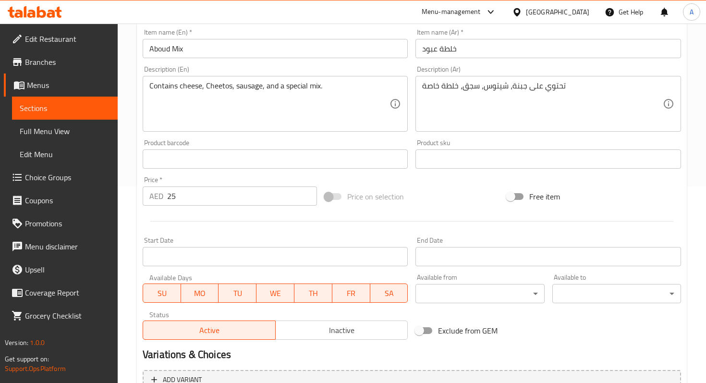
scroll to position [296, 0]
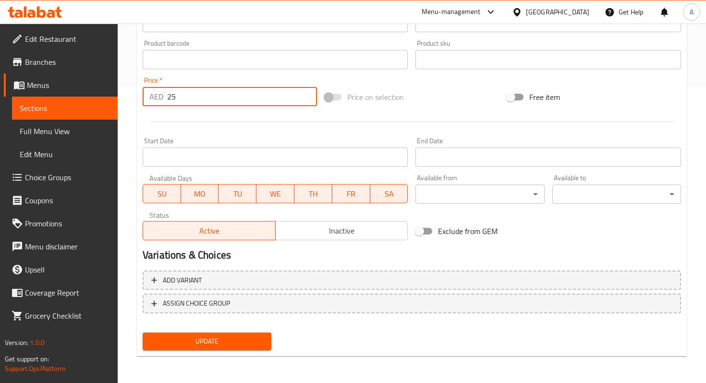
click at [251, 101] on input "25" at bounding box center [242, 96] width 150 height 19
type input "2"
type input "50"
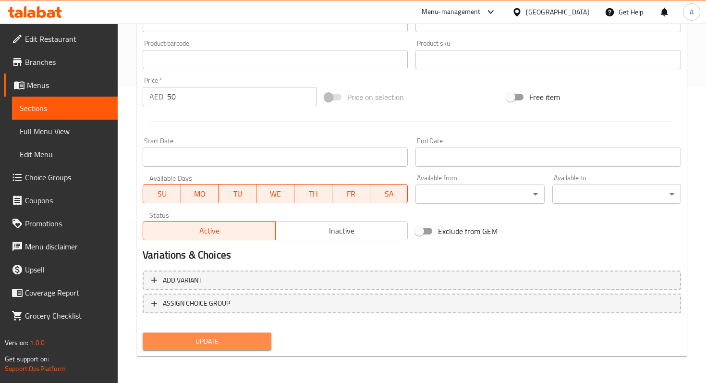
click at [262, 343] on span "Update" at bounding box center [206, 341] width 113 height 12
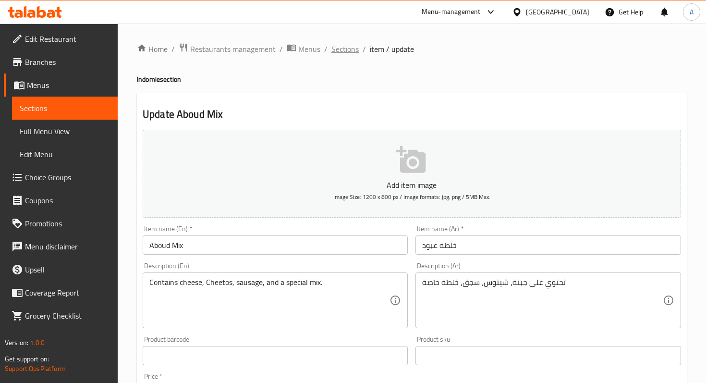
click at [336, 48] on span "Sections" at bounding box center [344, 49] width 27 height 12
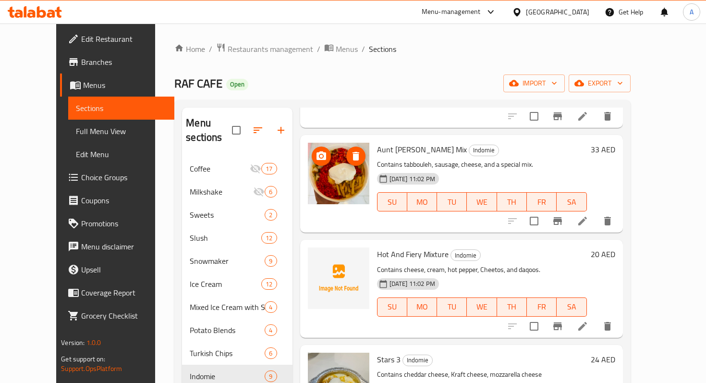
scroll to position [449, 0]
click at [588, 216] on icon at bounding box center [583, 222] width 12 height 12
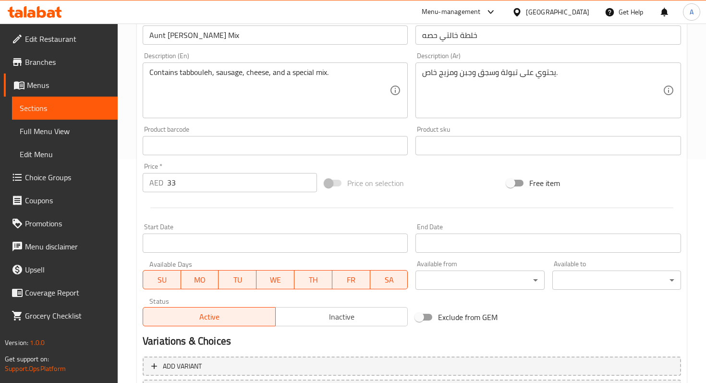
scroll to position [310, 0]
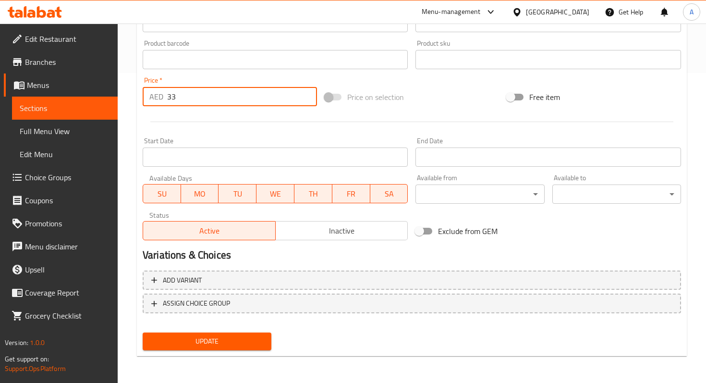
click at [226, 100] on input "33" at bounding box center [242, 96] width 150 height 19
type input "3"
type input "40"
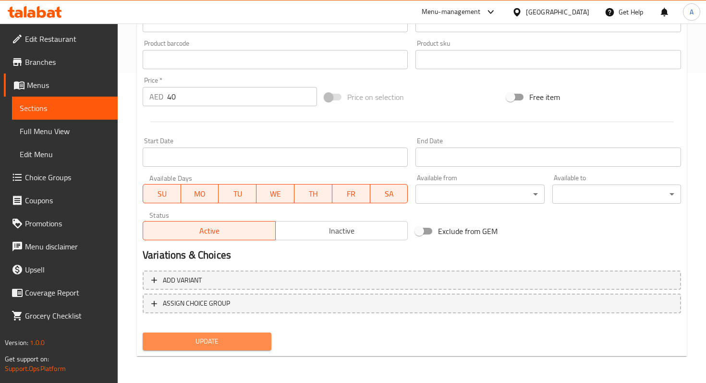
click at [204, 333] on button "Update" at bounding box center [207, 341] width 129 height 18
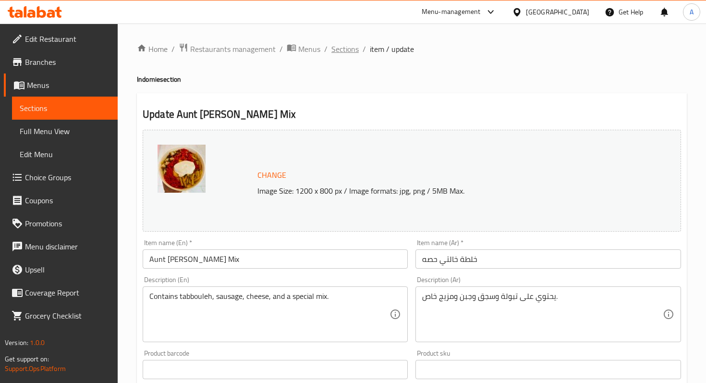
click at [352, 53] on span "Sections" at bounding box center [344, 49] width 27 height 12
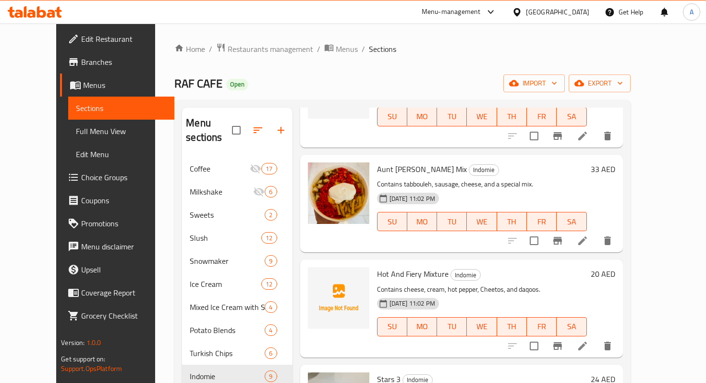
scroll to position [435, 0]
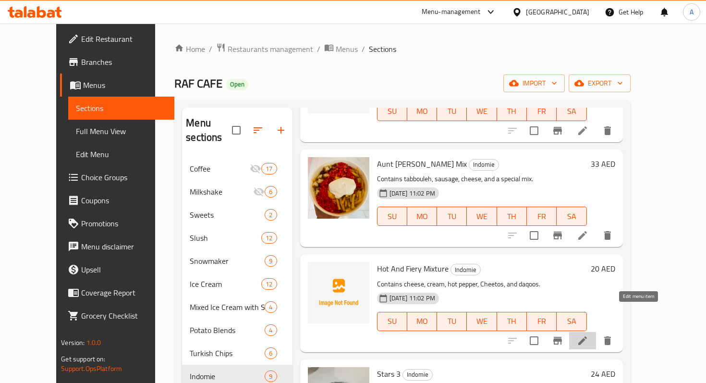
click at [587, 336] on icon at bounding box center [582, 340] width 9 height 9
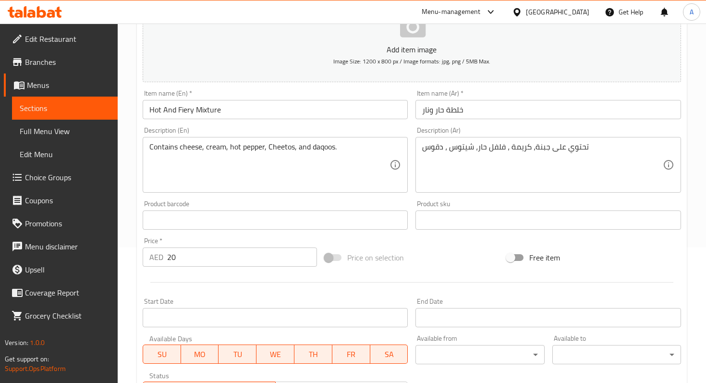
scroll to position [143, 0]
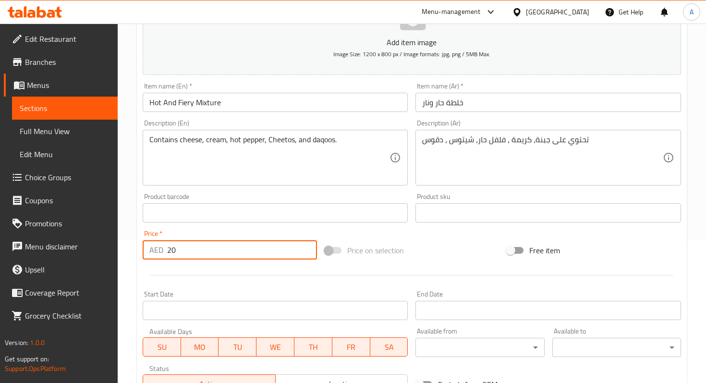
click at [196, 249] on input "20" at bounding box center [242, 249] width 150 height 19
type input "2"
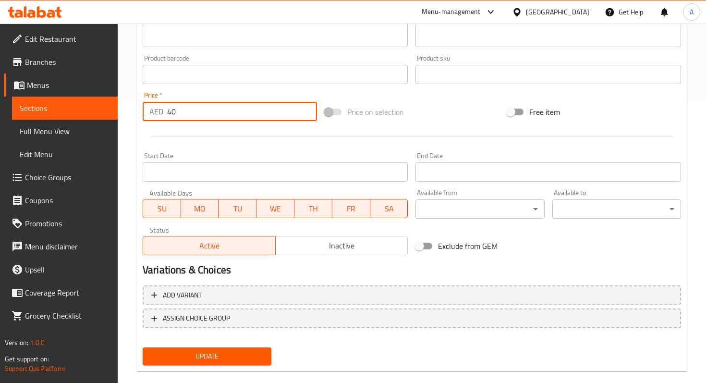
scroll to position [296, 0]
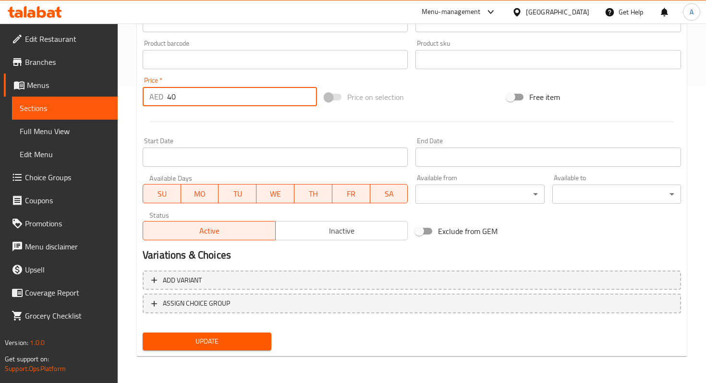
type input "40"
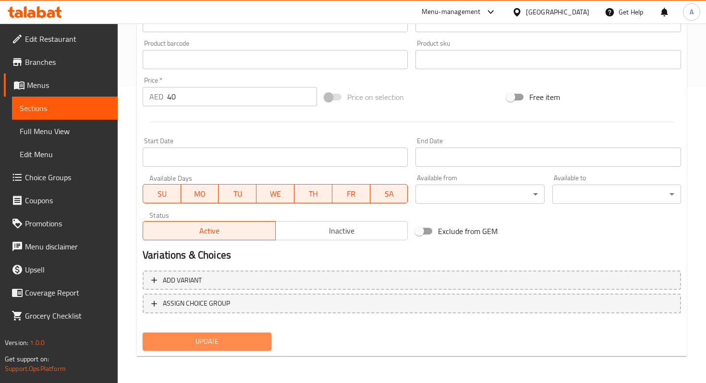
click at [220, 344] on span "Update" at bounding box center [206, 341] width 113 height 12
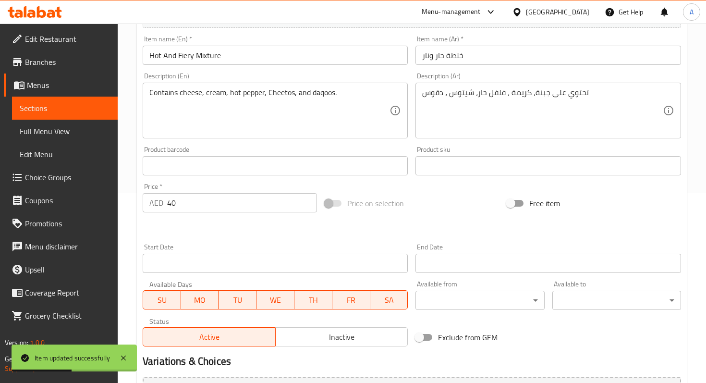
scroll to position [0, 0]
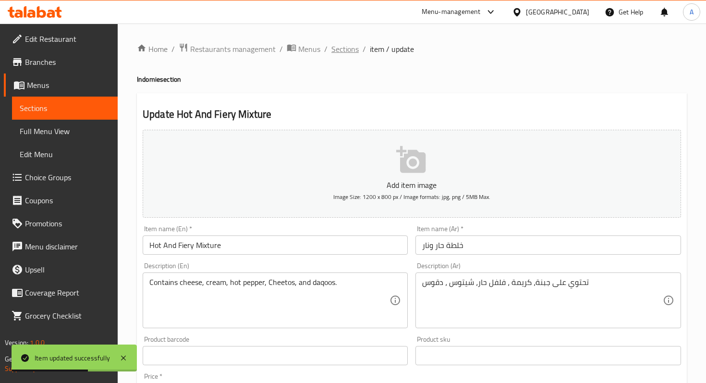
click at [333, 44] on span "Sections" at bounding box center [344, 49] width 27 height 12
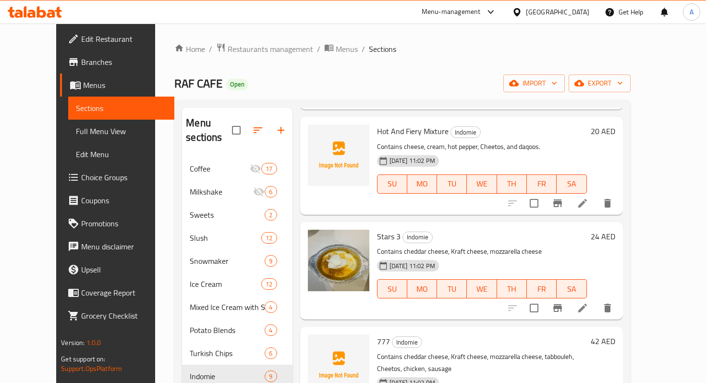
scroll to position [585, 0]
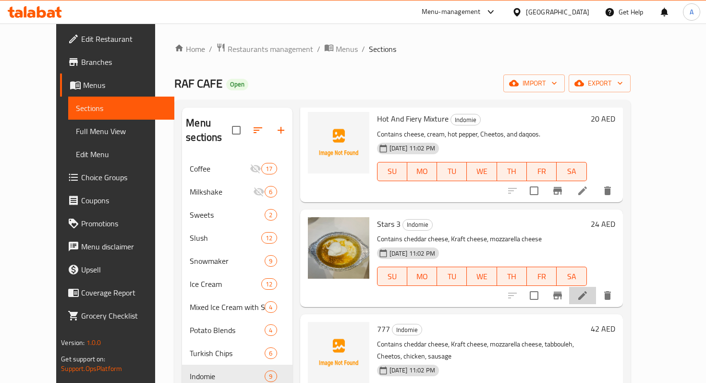
click at [596, 287] on li at bounding box center [582, 295] width 27 height 17
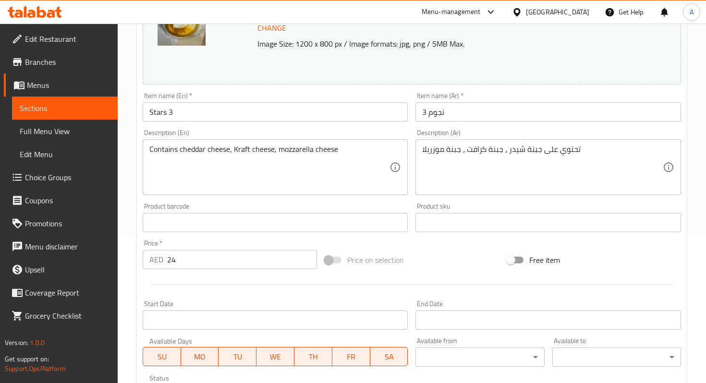
scroll to position [235, 0]
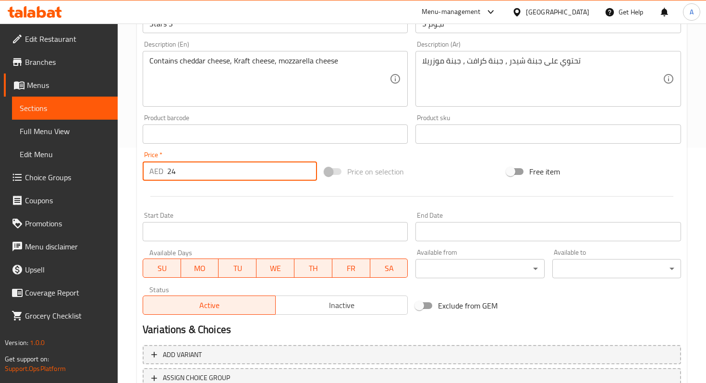
click at [246, 178] on input "24" at bounding box center [242, 170] width 150 height 19
type input "2"
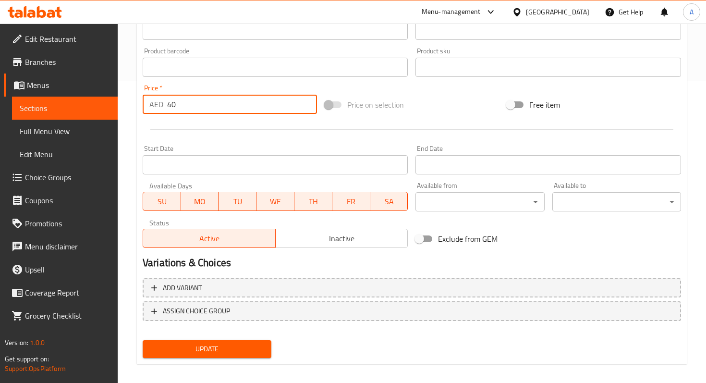
scroll to position [310, 0]
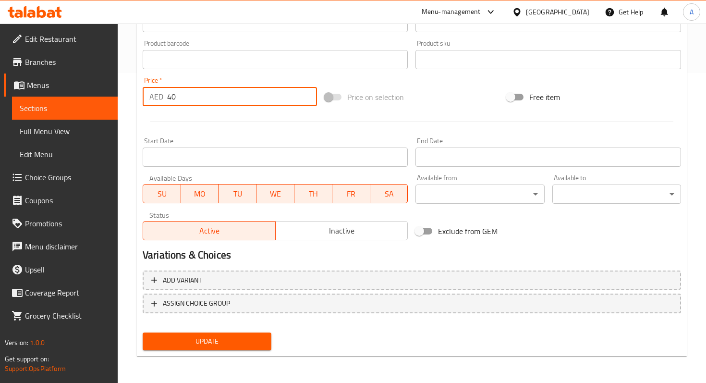
type input "40"
click at [240, 338] on span "Update" at bounding box center [206, 341] width 113 height 12
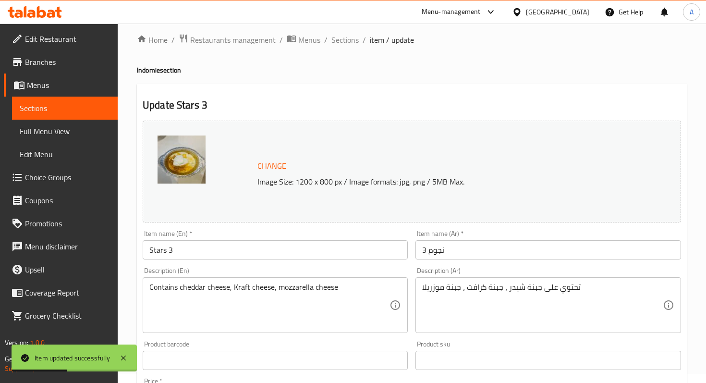
scroll to position [0, 0]
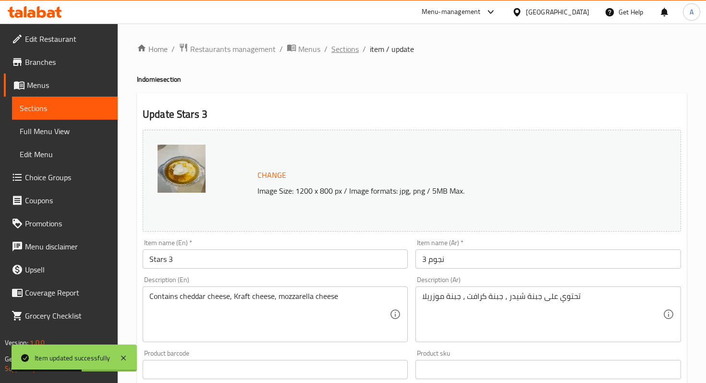
click at [341, 45] on span "Sections" at bounding box center [344, 49] width 27 height 12
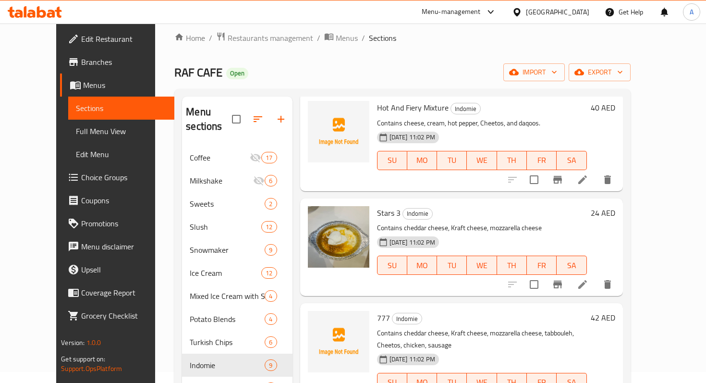
scroll to position [14, 0]
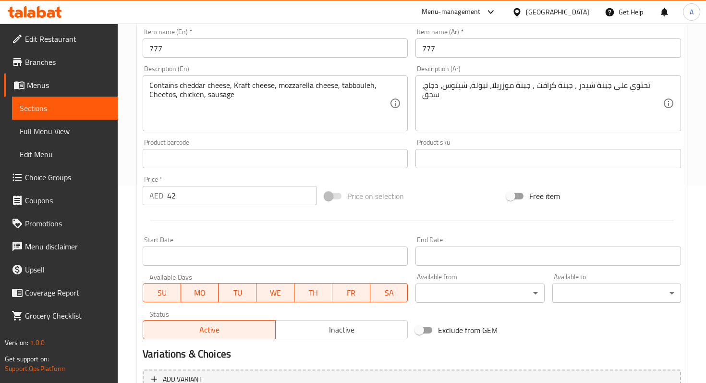
scroll to position [296, 0]
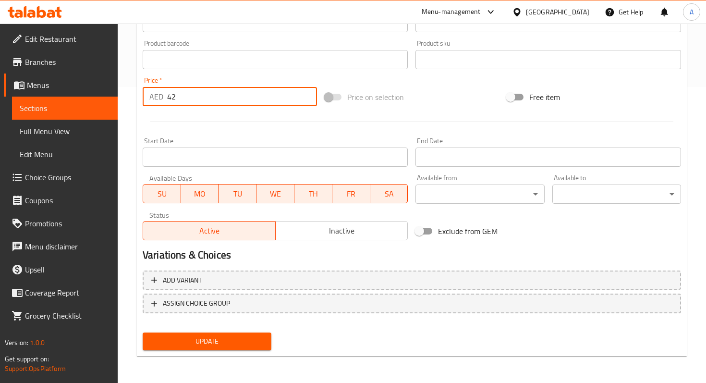
click at [178, 99] on input "42" at bounding box center [242, 96] width 150 height 19
type input "4"
type input "80"
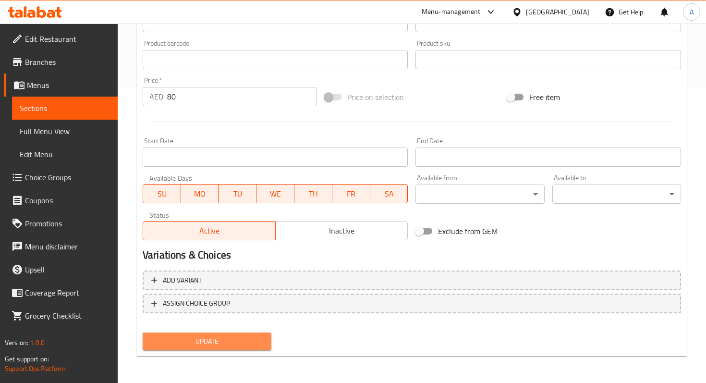
click at [269, 344] on button "Update" at bounding box center [207, 341] width 129 height 18
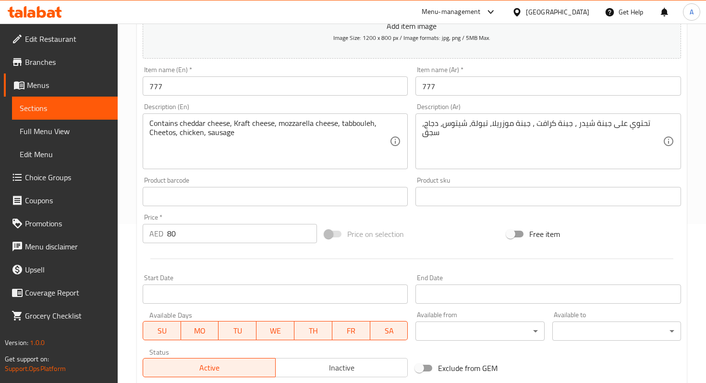
scroll to position [0, 0]
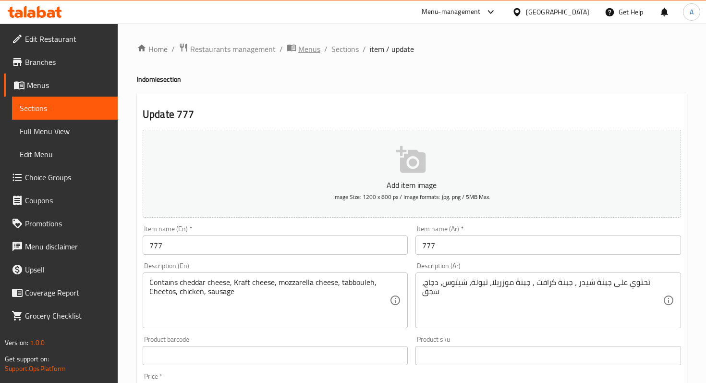
click at [296, 49] on span "breadcrumb" at bounding box center [293, 49] width 12 height 12
click at [349, 49] on span "Sections" at bounding box center [344, 49] width 27 height 12
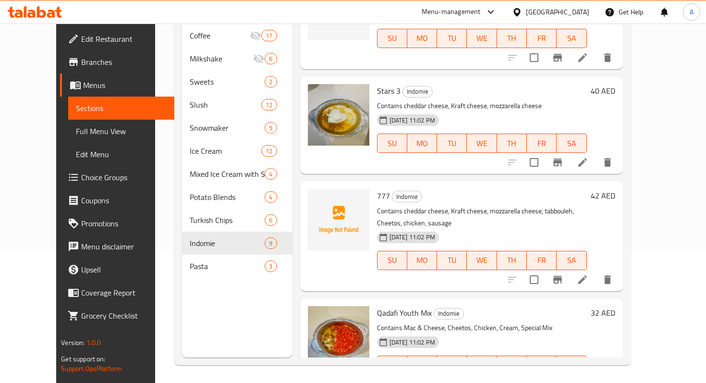
scroll to position [132, 0]
click at [588, 379] on icon at bounding box center [583, 385] width 12 height 12
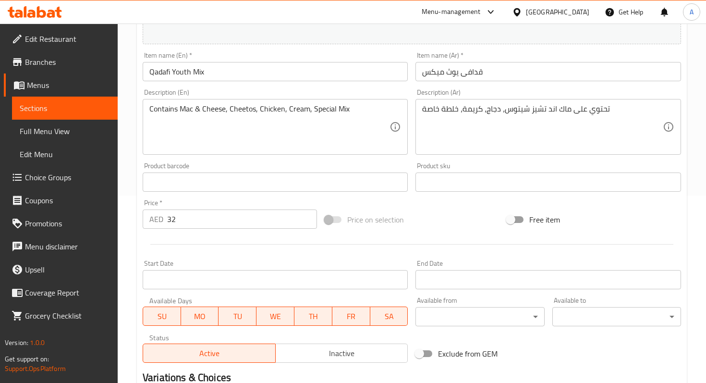
scroll to position [310, 0]
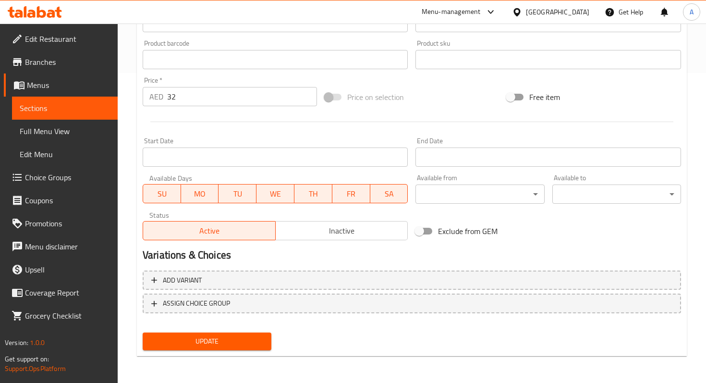
click at [226, 88] on input "32" at bounding box center [242, 96] width 150 height 19
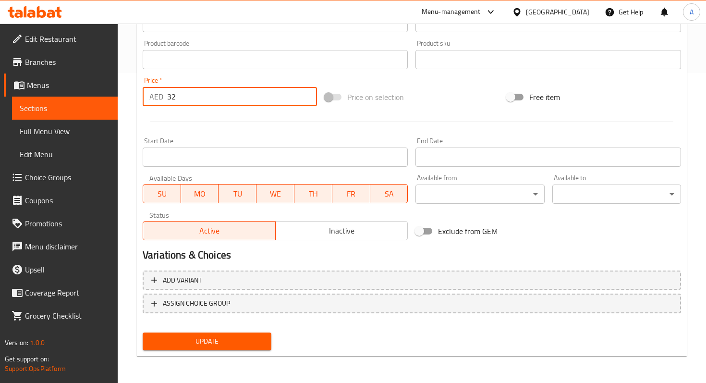
click at [230, 101] on input "32" at bounding box center [242, 96] width 150 height 19
type input "3"
type input "60"
click at [244, 346] on span "Update" at bounding box center [206, 341] width 113 height 12
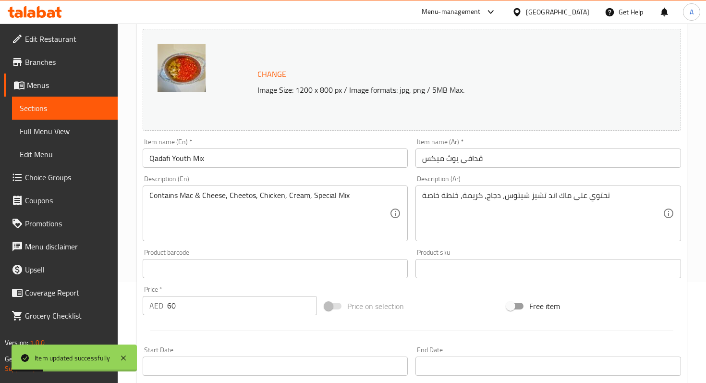
scroll to position [0, 0]
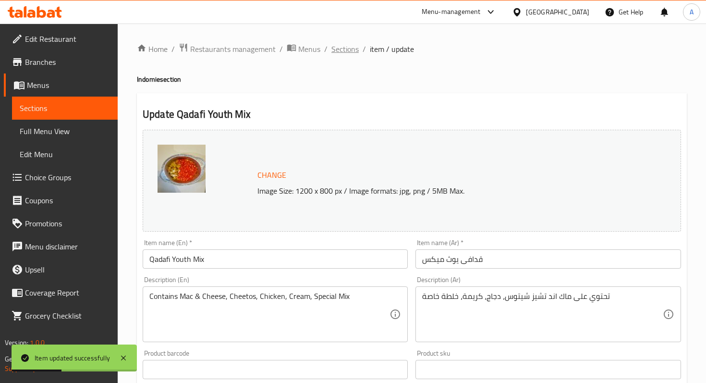
click at [337, 52] on span "Sections" at bounding box center [344, 49] width 27 height 12
